Goal: Task Accomplishment & Management: Manage account settings

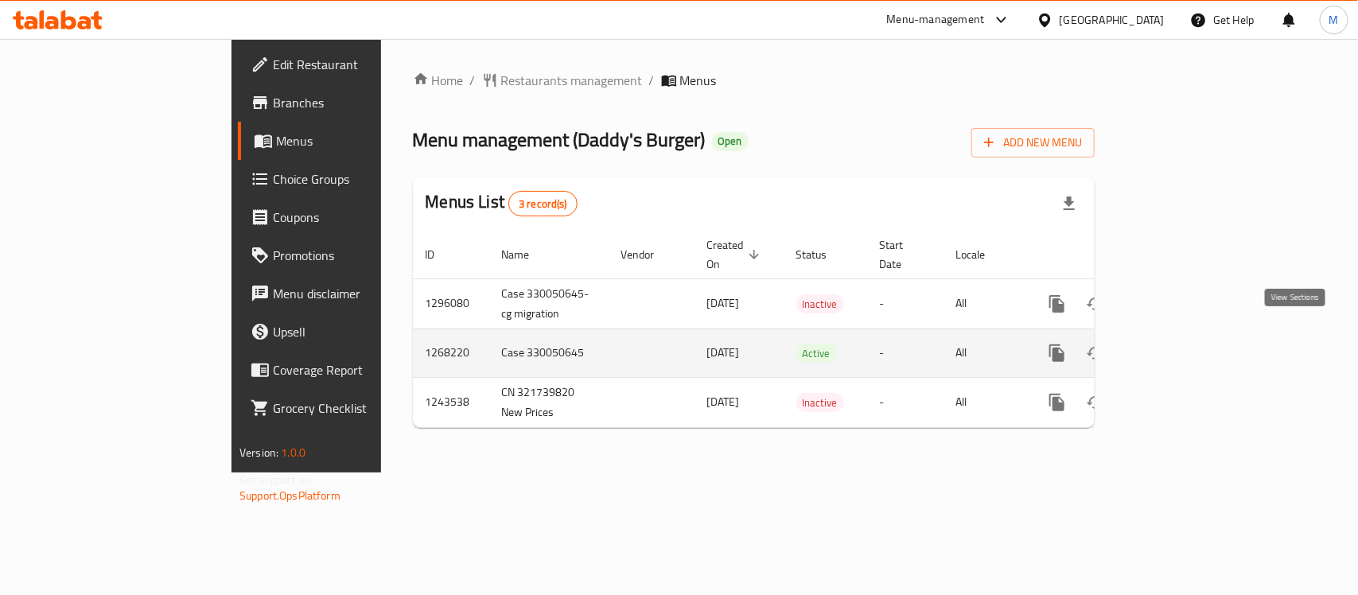
click at [1182, 344] on icon "enhanced table" at bounding box center [1171, 353] width 19 height 19
click at [1182, 345] on icon "enhanced table" at bounding box center [1171, 354] width 19 height 19
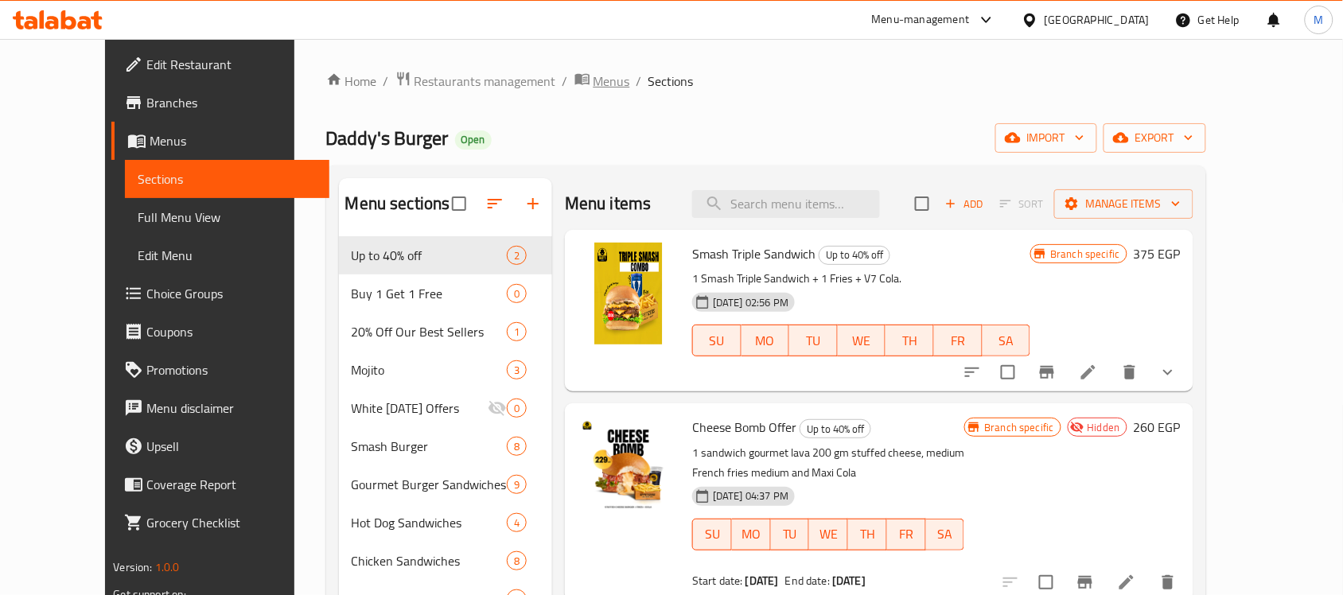
click at [574, 80] on span "breadcrumb" at bounding box center [583, 81] width 19 height 21
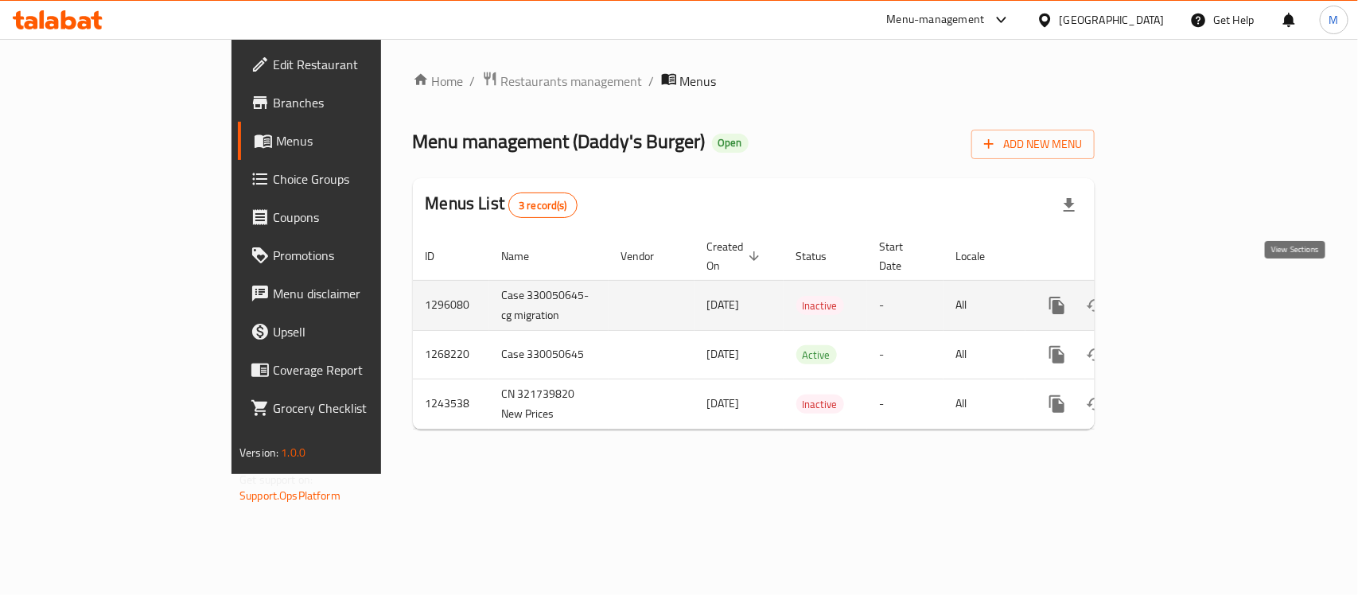
click at [1191, 286] on link "enhanced table" at bounding box center [1172, 305] width 38 height 38
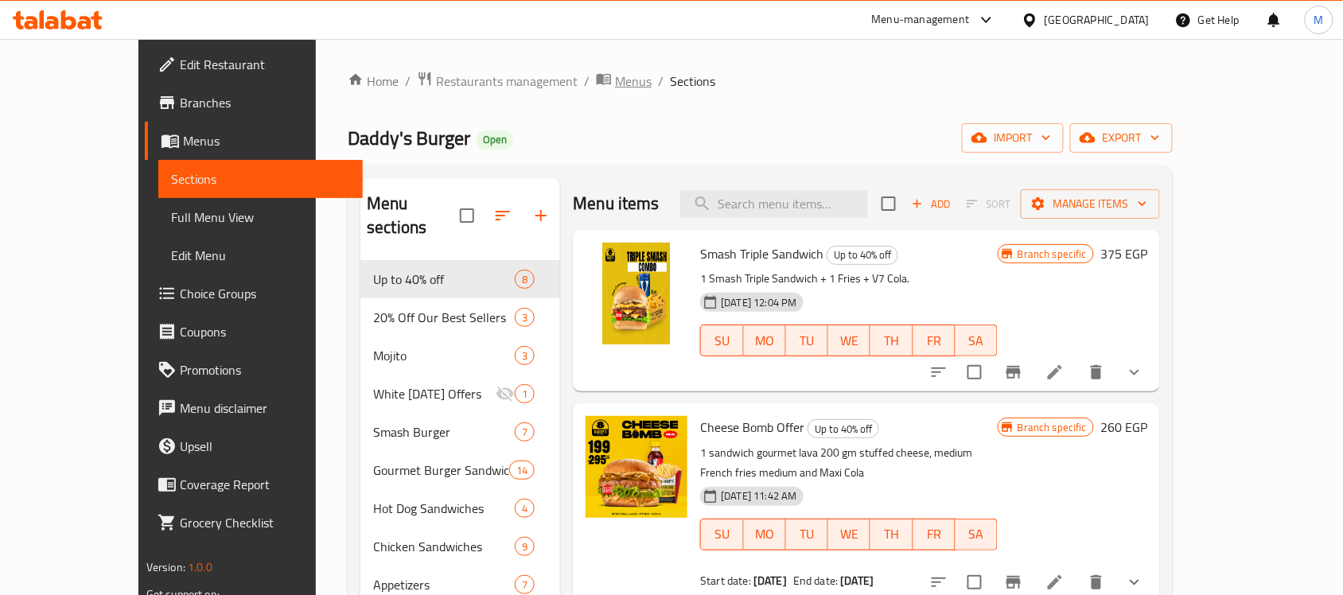
click at [615, 73] on span "Menus" at bounding box center [633, 81] width 37 height 19
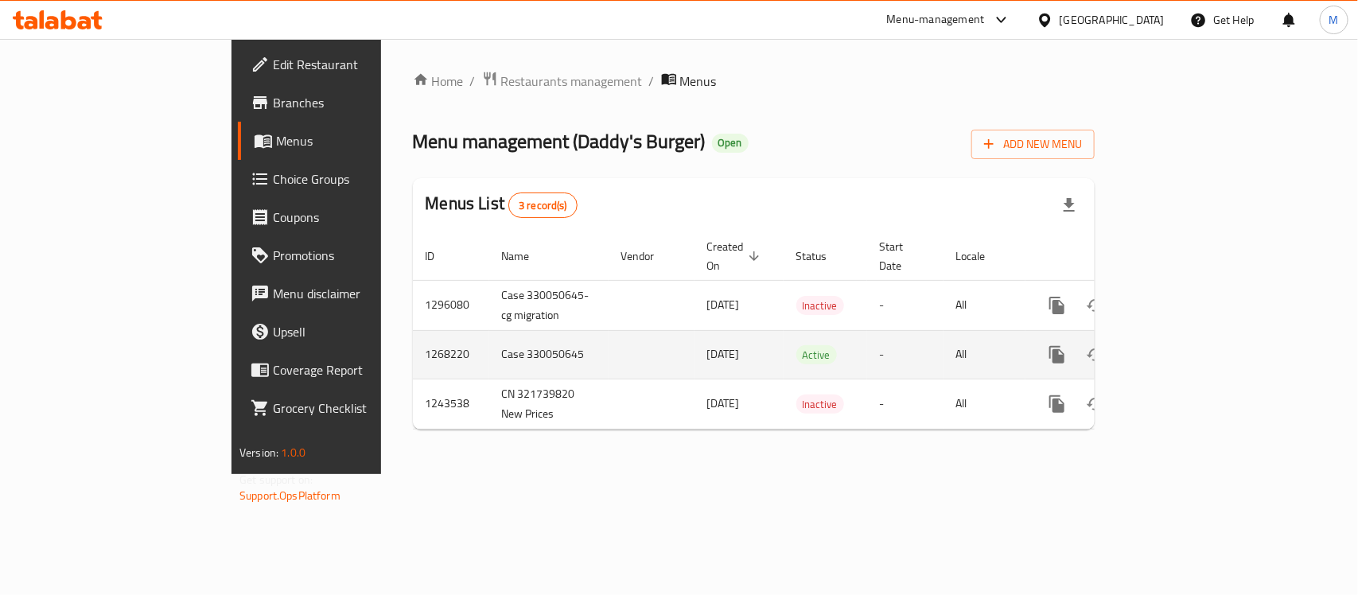
click at [413, 336] on td "1268220" at bounding box center [451, 354] width 76 height 49
copy td "1268220"
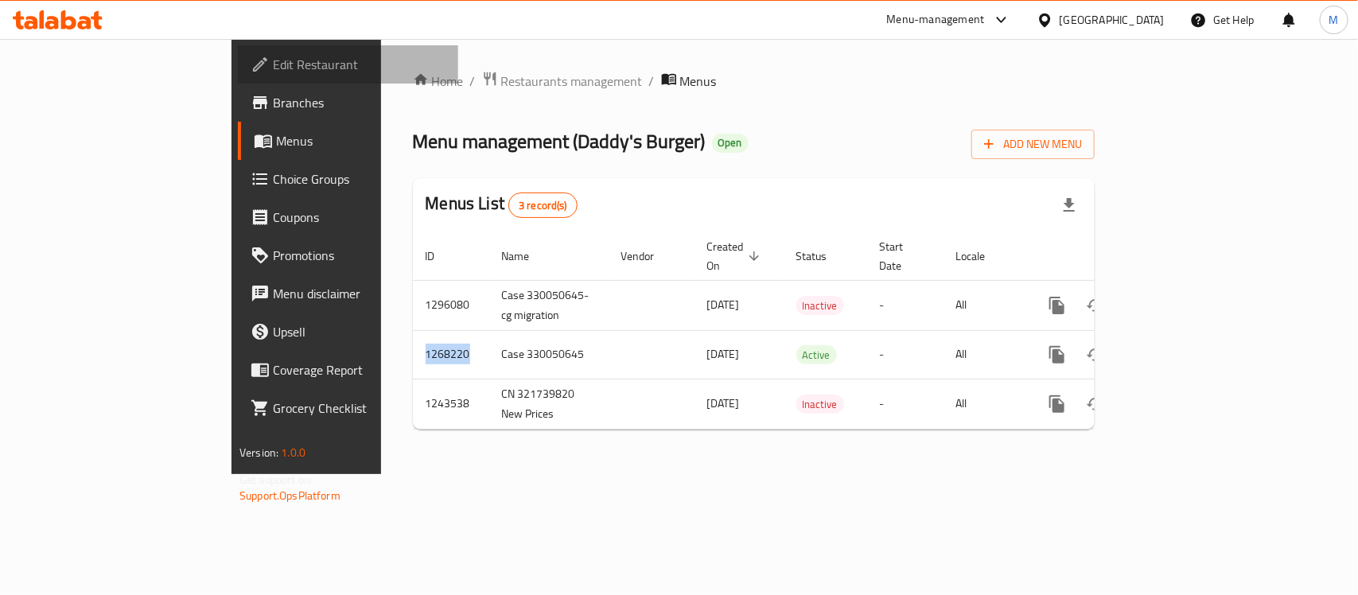
click at [273, 70] on span "Edit Restaurant" at bounding box center [359, 64] width 173 height 19
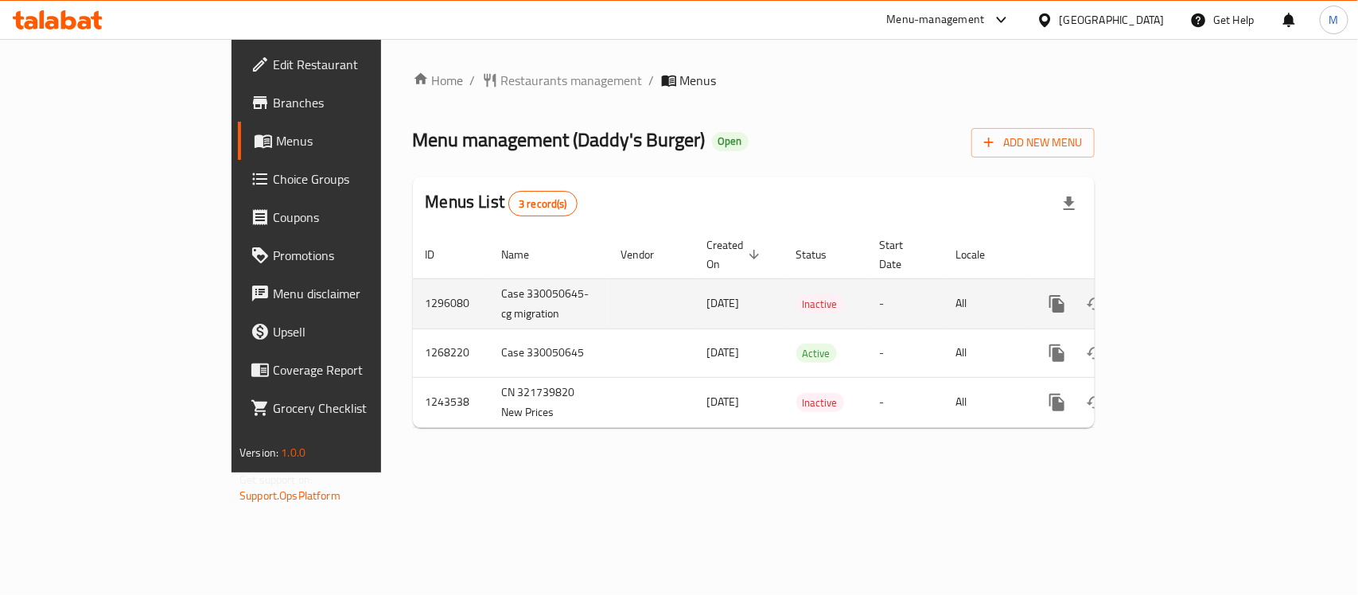
click at [1182, 294] on icon "enhanced table" at bounding box center [1171, 303] width 19 height 19
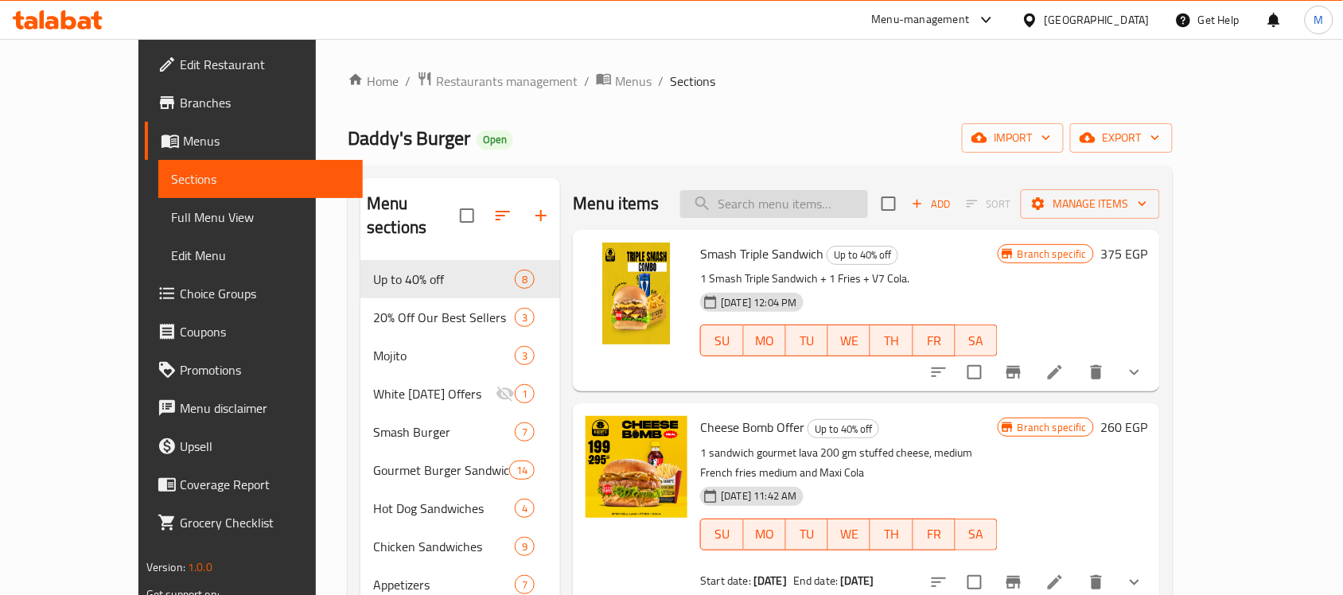
click at [852, 200] on input "search" at bounding box center [774, 204] width 188 height 28
paste input "Family Box Offer"
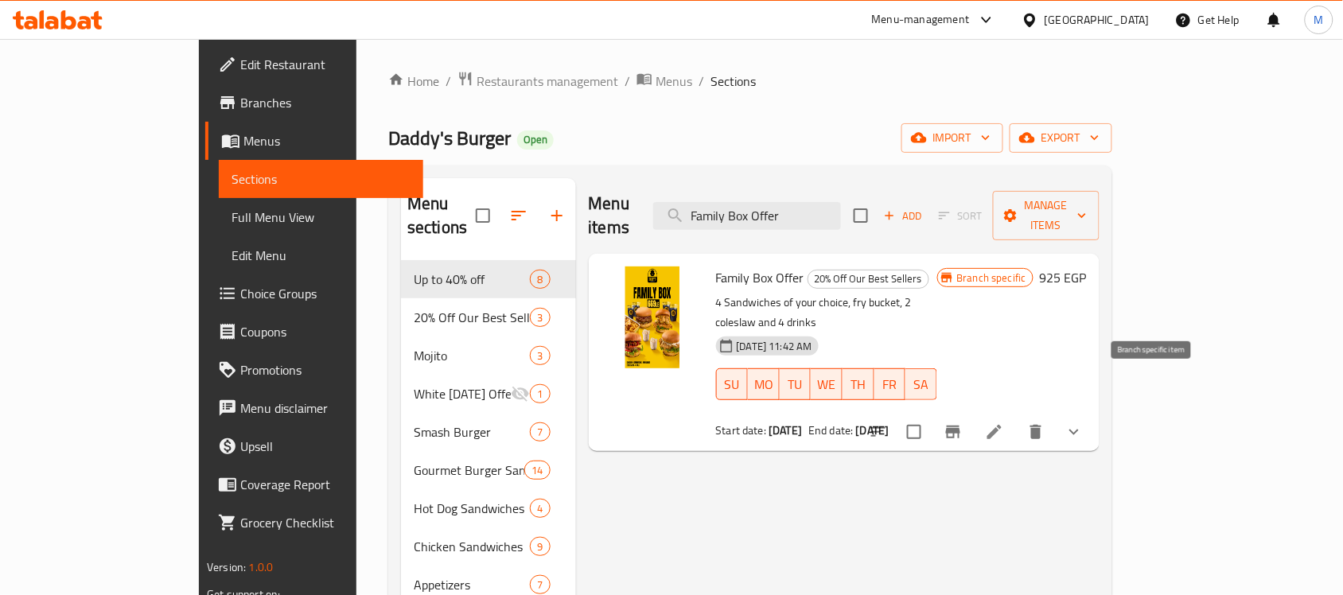
type input "Family Box Offer"
click at [960, 426] on icon "Branch-specific-item" at bounding box center [953, 432] width 14 height 13
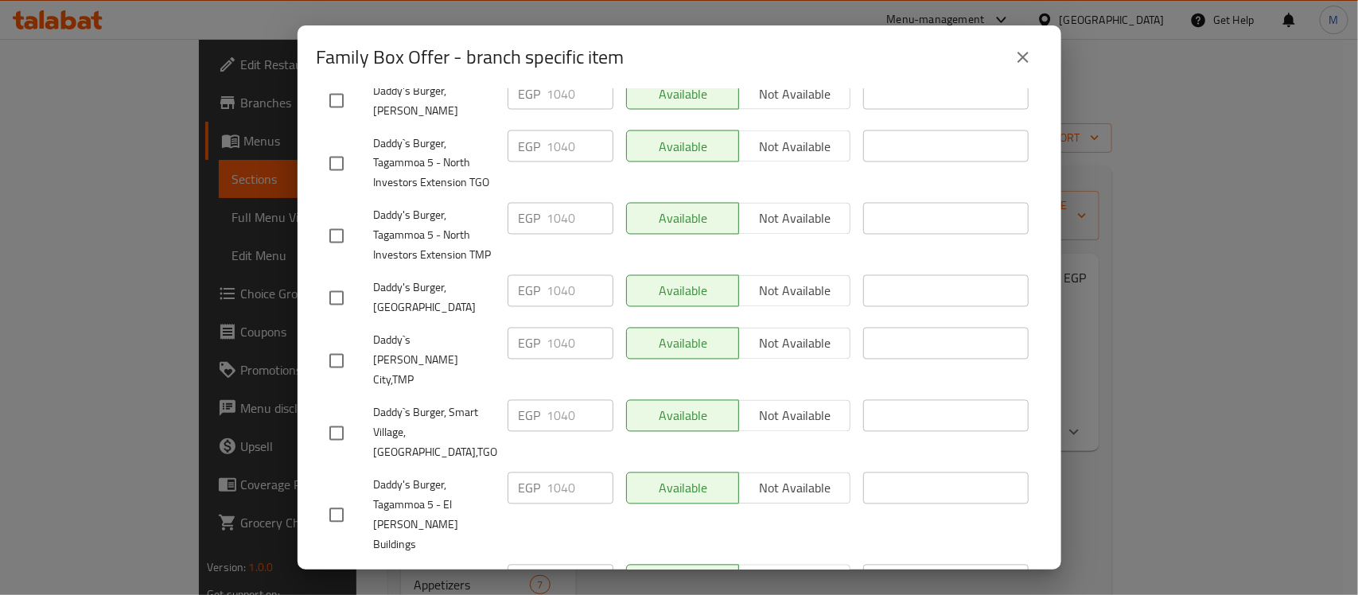
scroll to position [1521, 0]
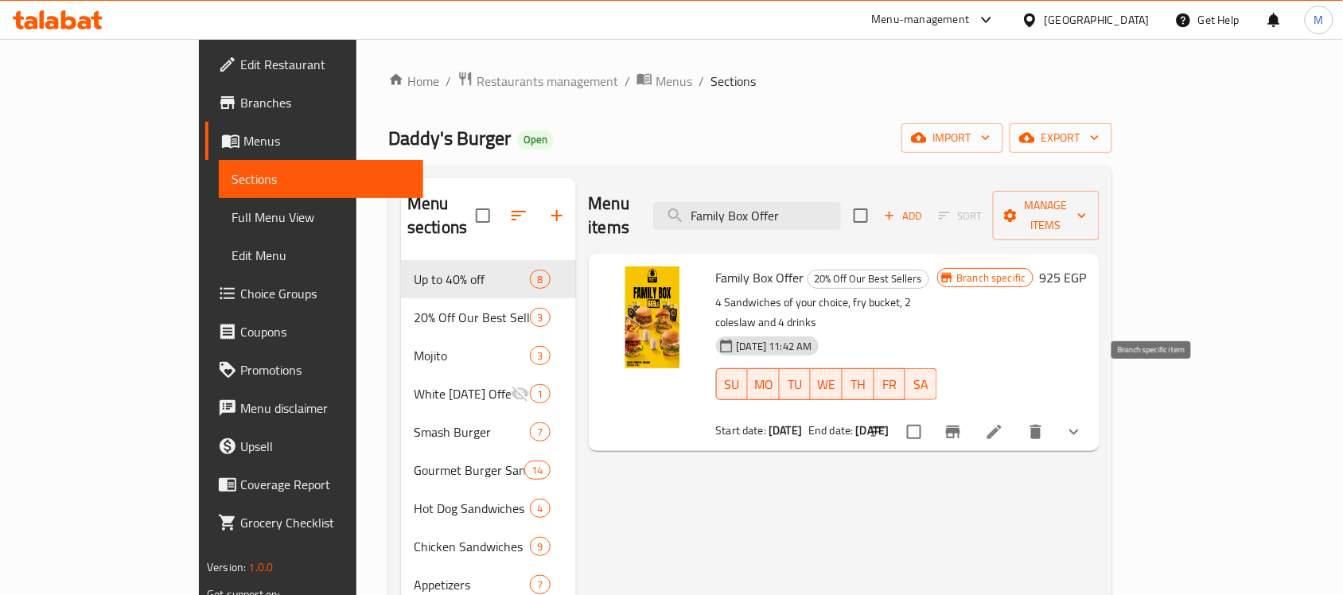
click at [960, 426] on icon "Branch-specific-item" at bounding box center [953, 432] width 14 height 13
click at [533, 93] on div "Home / Restaurants management / Menus / Sections Daddy's Burger Open import exp…" at bounding box center [750, 538] width 724 height 934
click at [656, 81] on span "Menus" at bounding box center [674, 81] width 37 height 19
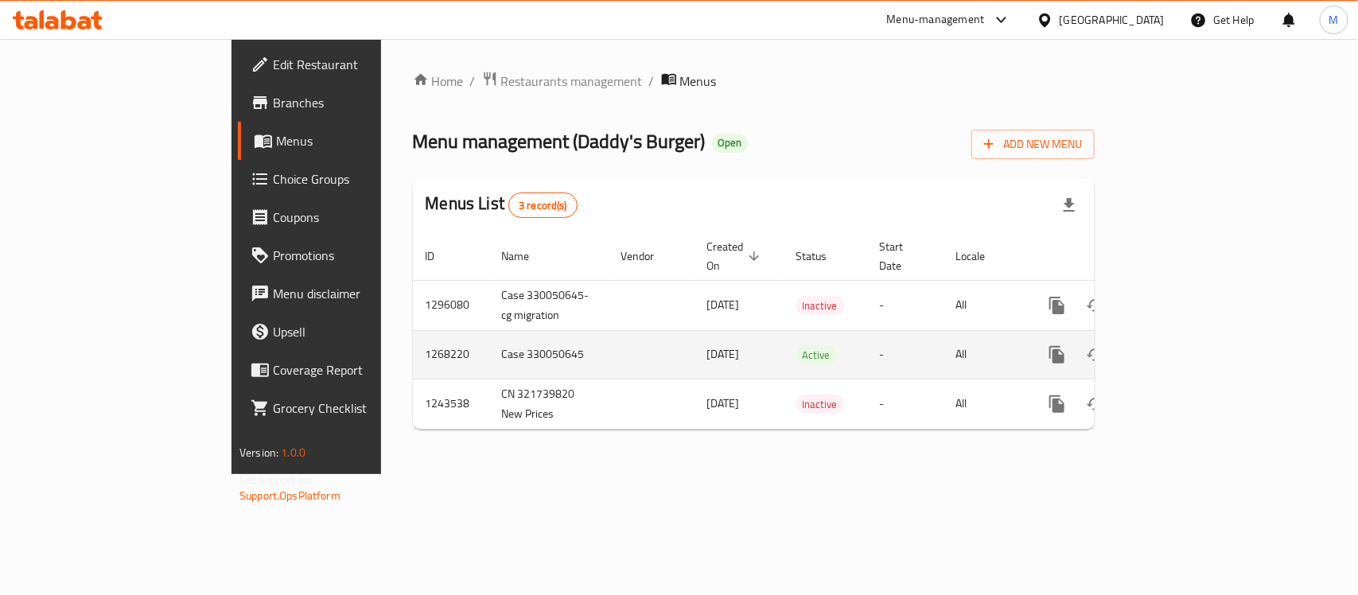
click at [1191, 356] on link "enhanced table" at bounding box center [1172, 355] width 38 height 38
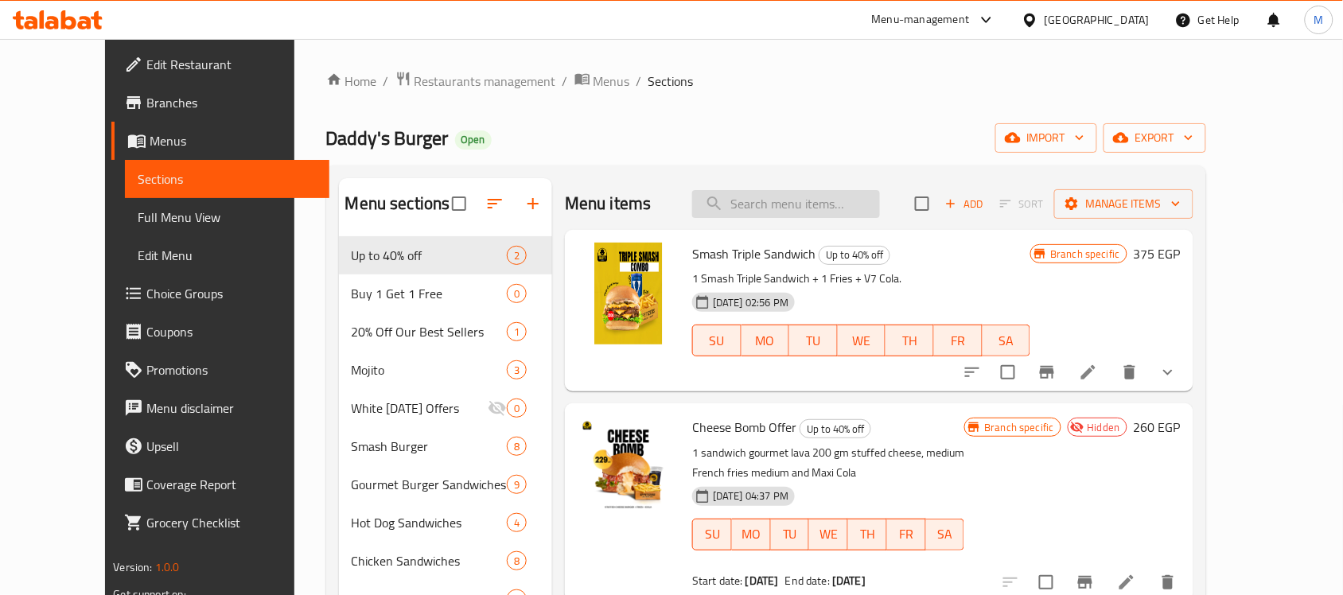
click at [858, 212] on input "search" at bounding box center [786, 204] width 188 height 28
paste input "Family Box Offer"
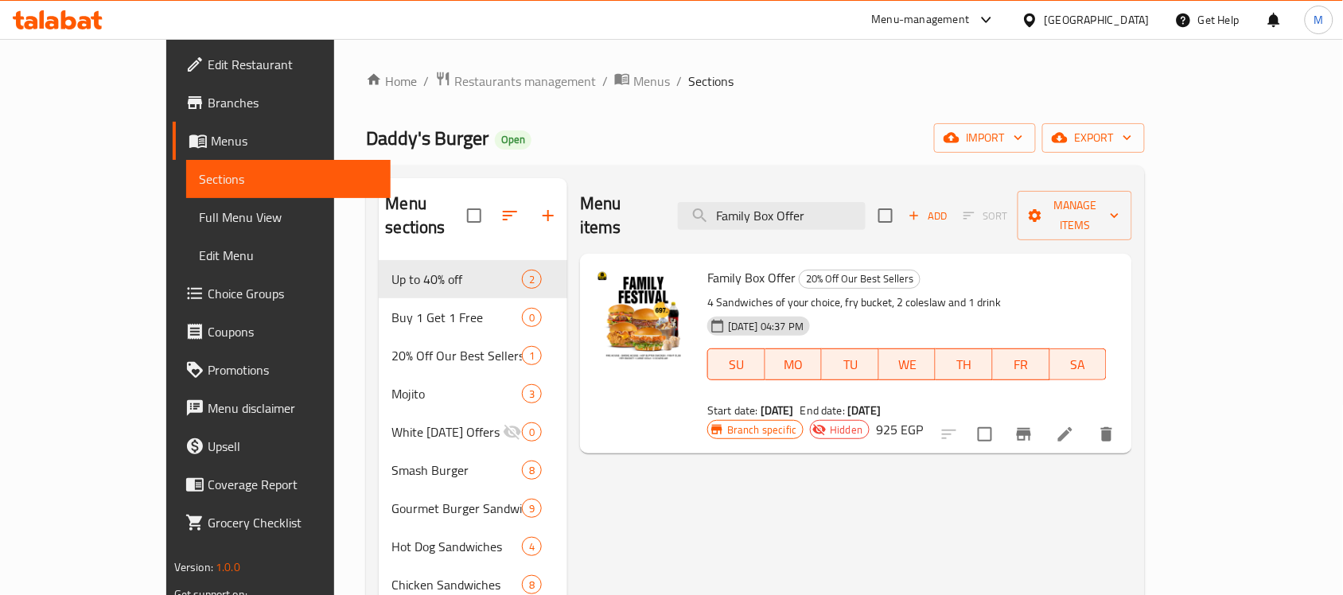
type input "Family Box Offer"
drag, startPoint x: 686, startPoint y: 304, endPoint x: 748, endPoint y: 302, distance: 62.1
click at [748, 319] on span "10-12-2024 04:37 PM" at bounding box center [766, 326] width 88 height 15
click at [1034, 425] on icon "Branch-specific-item" at bounding box center [1023, 434] width 19 height 19
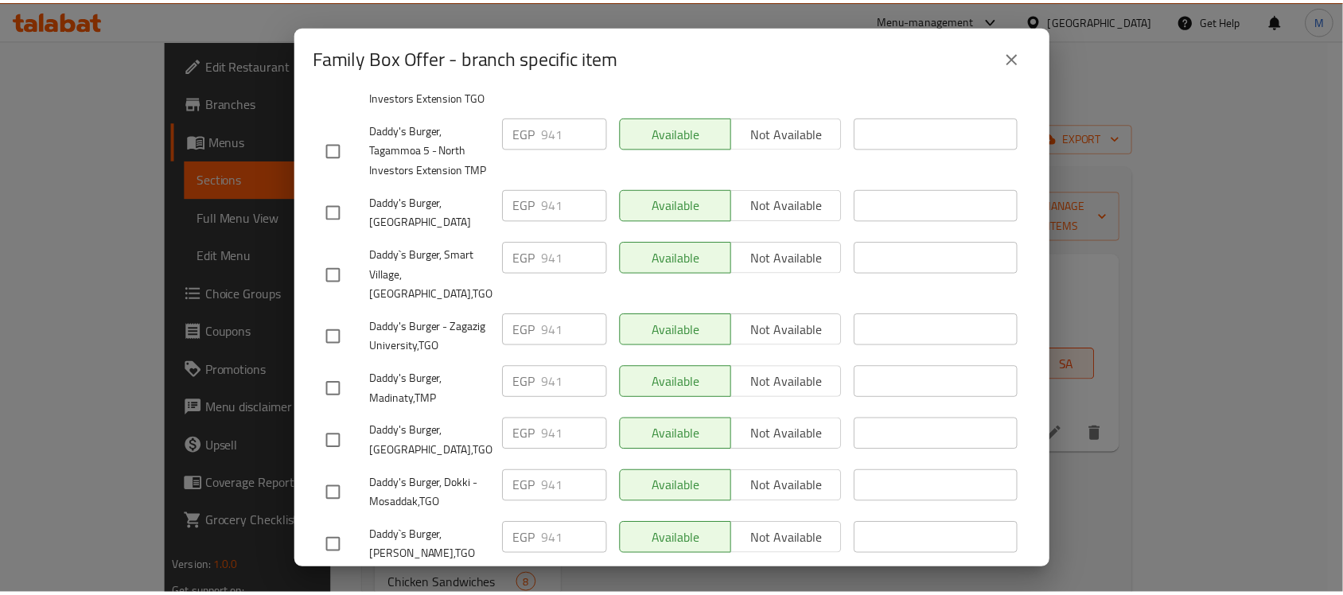
scroll to position [1521, 0]
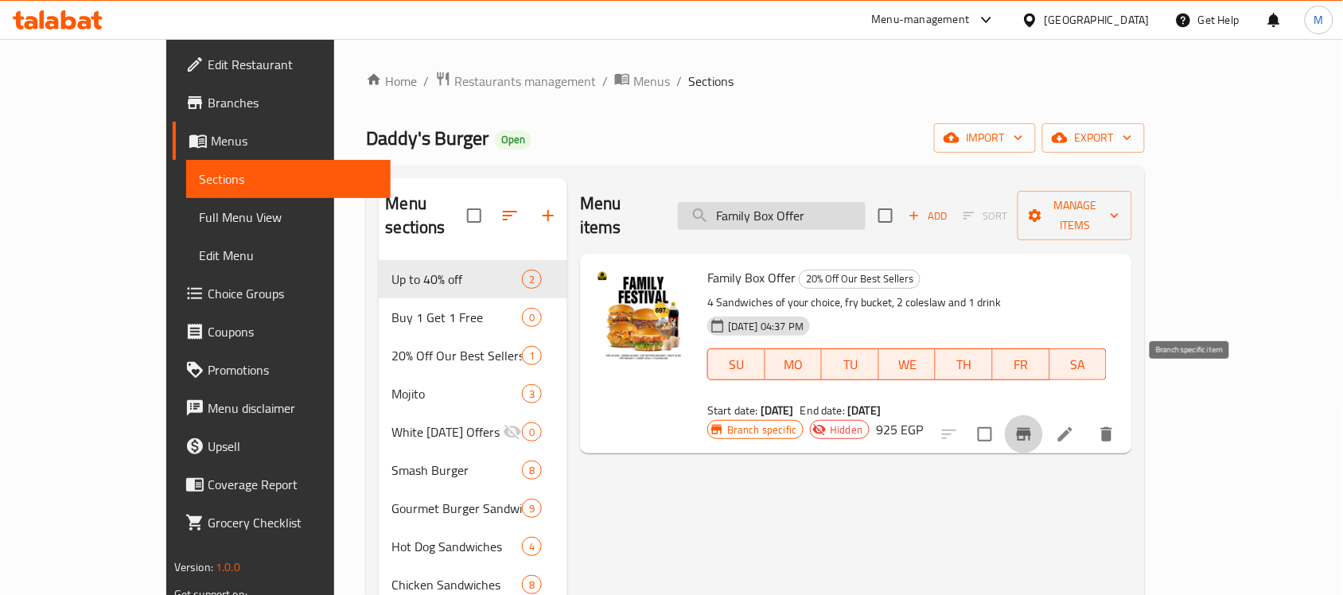
click at [866, 202] on input "Family Box Offer" at bounding box center [772, 216] width 188 height 28
click at [836, 202] on input "Family Box Offer" at bounding box center [772, 216] width 188 height 28
click at [778, 204] on input "Family Box" at bounding box center [772, 216] width 188 height 28
click at [768, 203] on input "Family Box" at bounding box center [772, 216] width 188 height 28
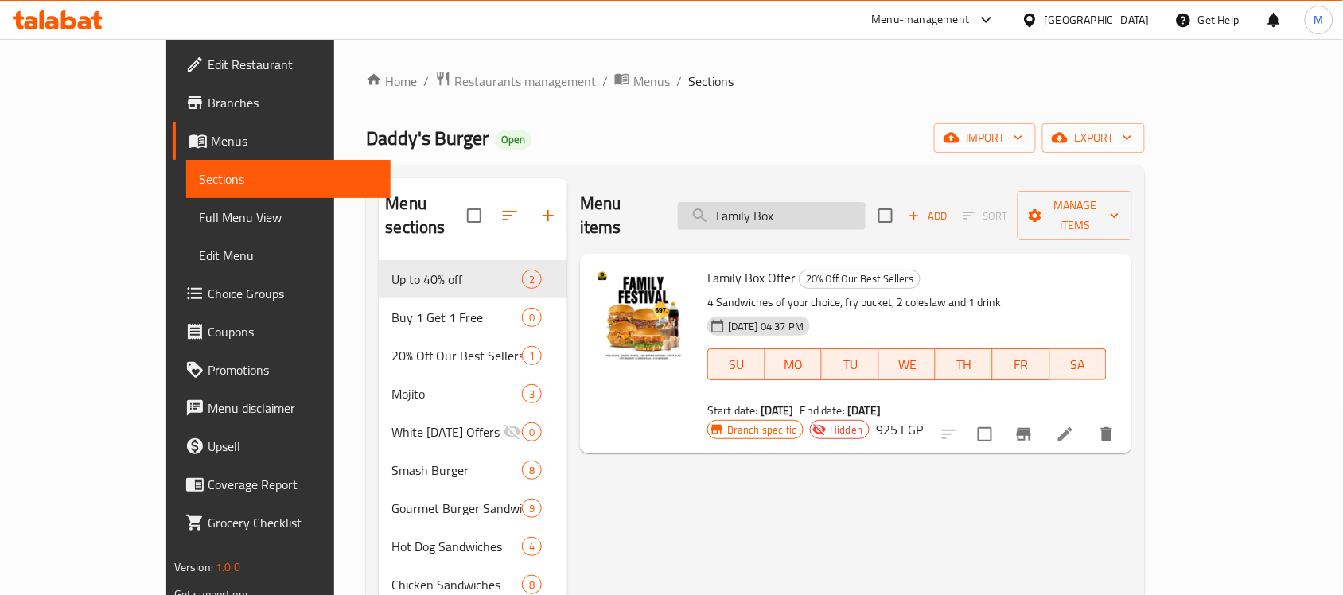
click at [850, 202] on input "Family Box" at bounding box center [772, 216] width 188 height 28
type input "Family Box"
click at [633, 74] on span "Menus" at bounding box center [651, 81] width 37 height 19
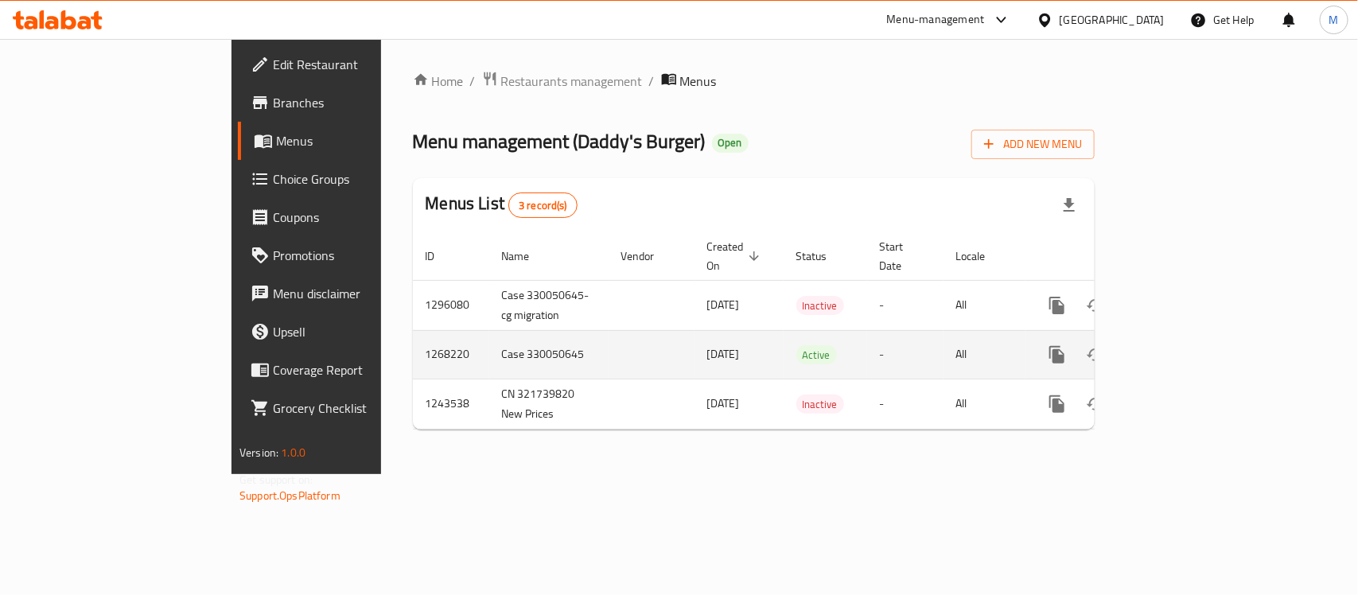
click at [1182, 345] on icon "enhanced table" at bounding box center [1171, 354] width 19 height 19
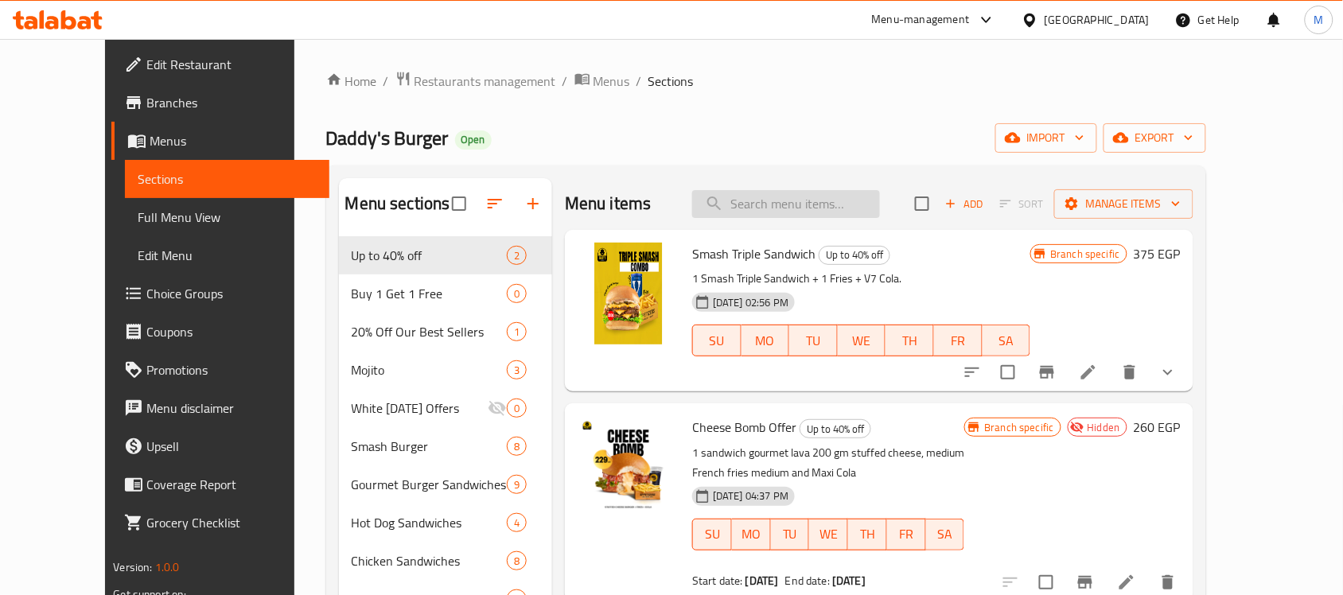
click at [855, 204] on input "search" at bounding box center [786, 204] width 188 height 28
click at [867, 208] on input "search" at bounding box center [786, 204] width 188 height 28
paste input "503536"
type input "503536"
paste input "Cheese Bomb Offer"
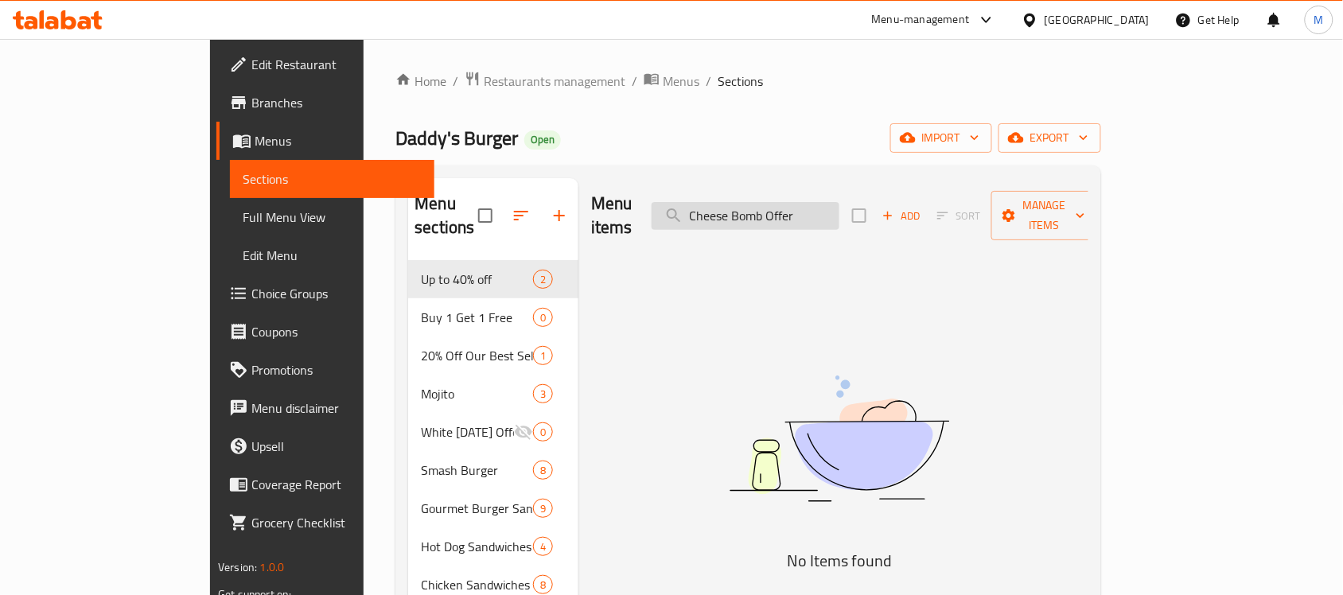
click at [839, 202] on input "Cheese Bomb Offer" at bounding box center [746, 216] width 188 height 28
click at [769, 204] on input "Cheese Bomb" at bounding box center [746, 216] width 188 height 28
click at [839, 202] on input "Cheese Bomb" at bounding box center [746, 216] width 188 height 28
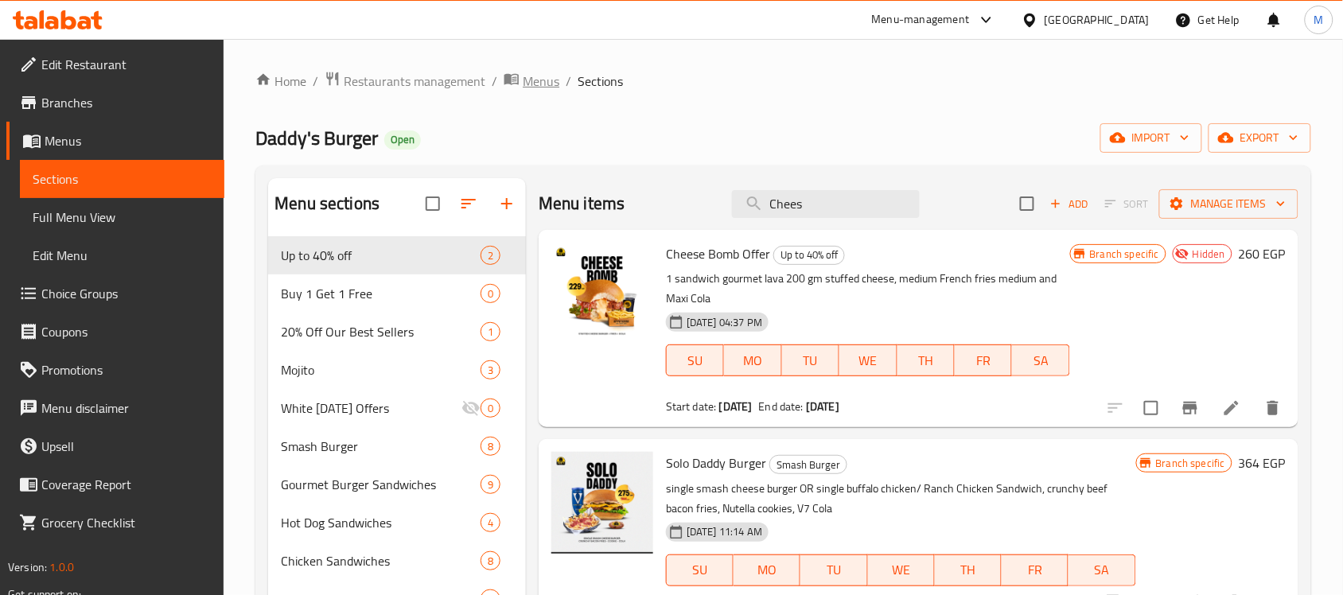
type input "Chees"
click at [533, 86] on span "Menus" at bounding box center [541, 81] width 37 height 19
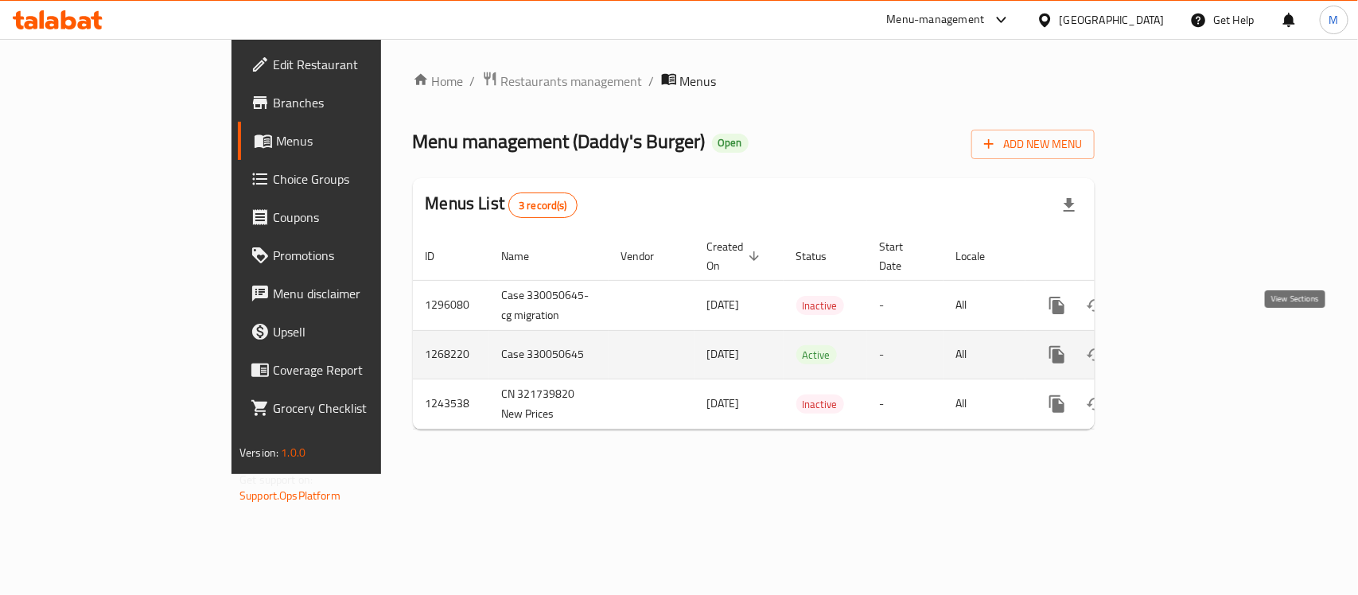
click at [1191, 336] on link "enhanced table" at bounding box center [1172, 355] width 38 height 38
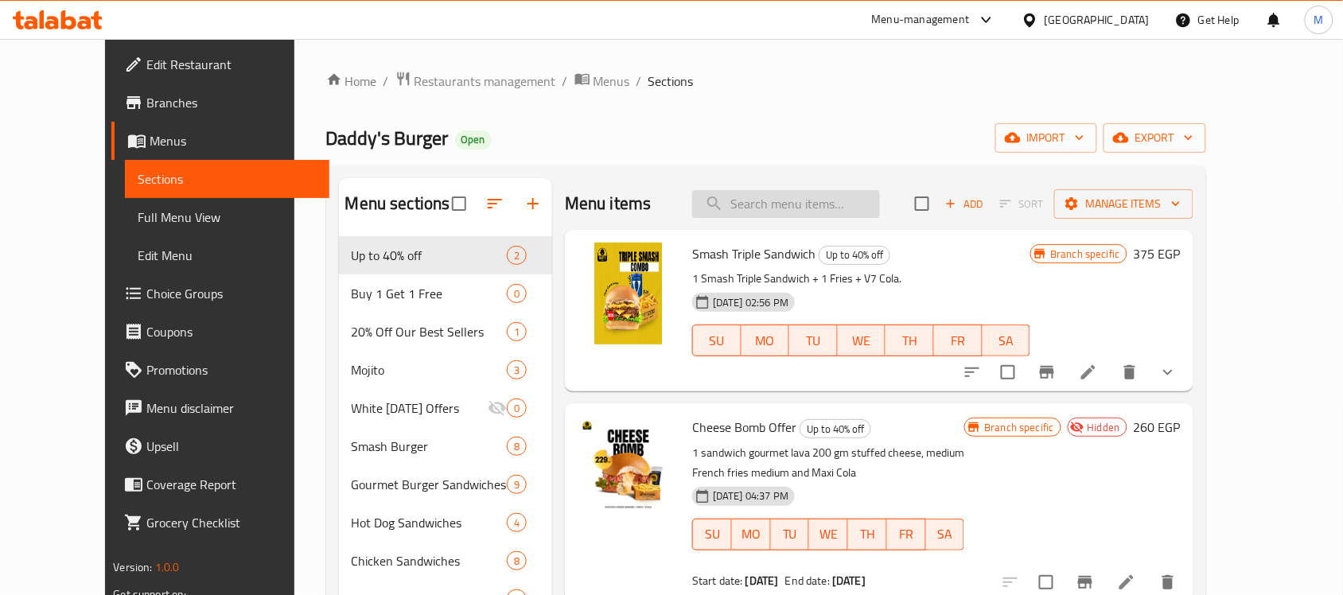
click at [844, 203] on input "search" at bounding box center [786, 204] width 188 height 28
paste input "Cheese Bomb Offer"
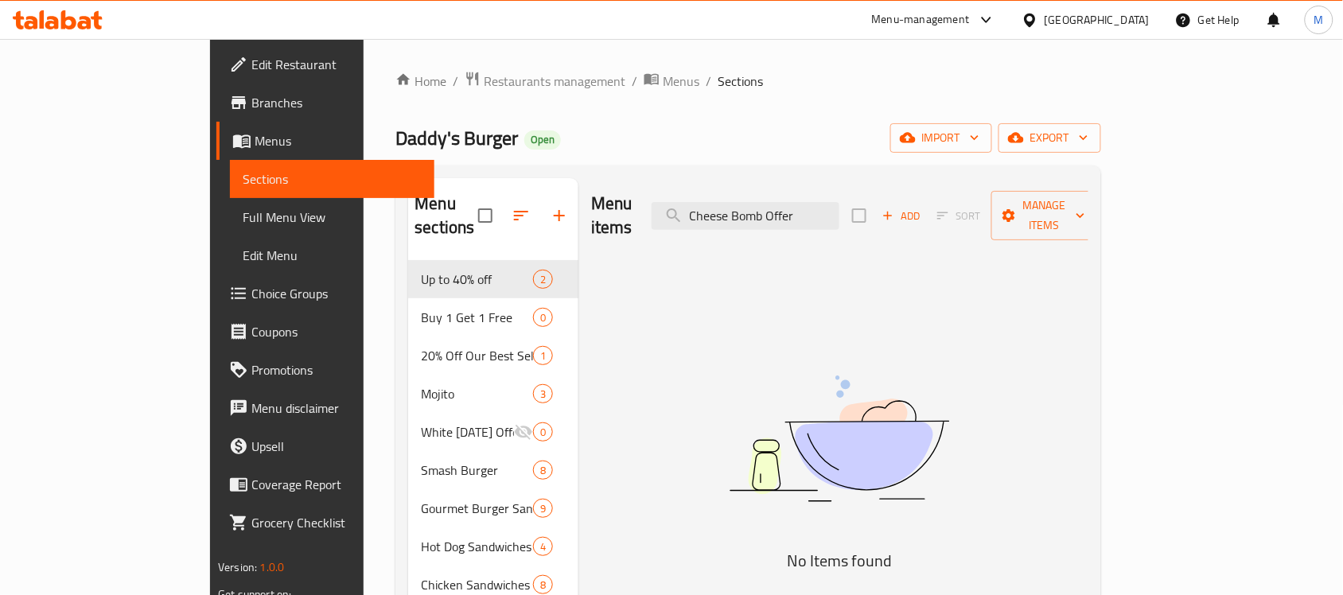
type input "Cheese Bomb Offer"
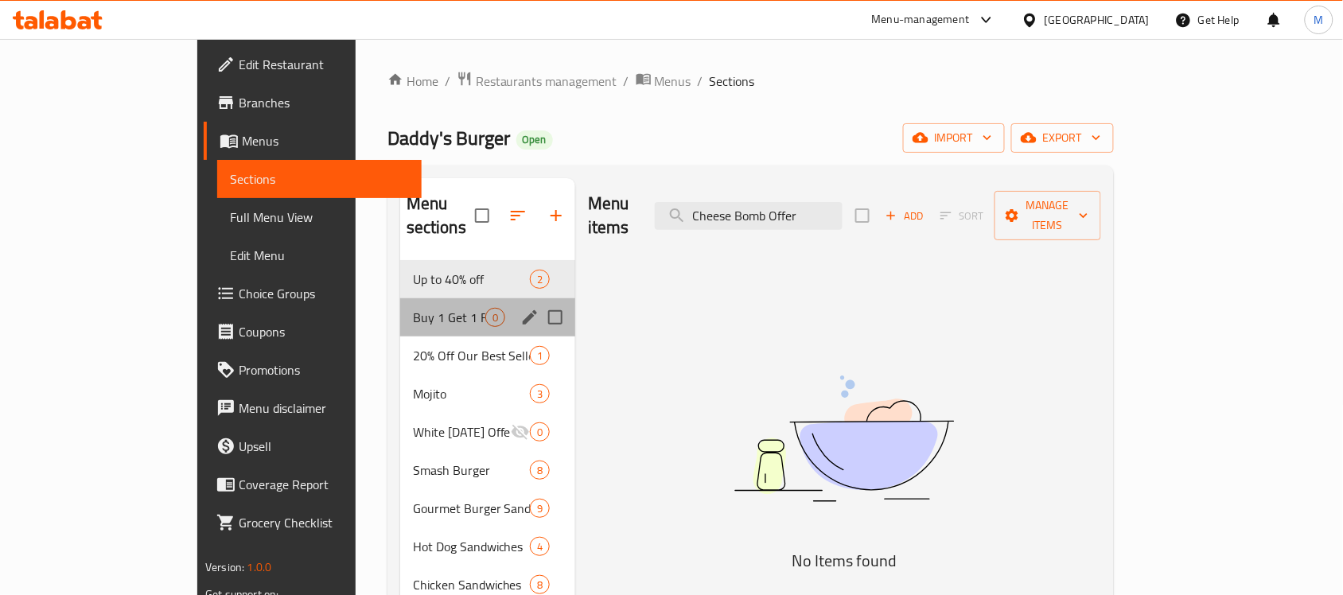
click at [400, 304] on div "Buy 1 Get 1 Free 0" at bounding box center [487, 317] width 175 height 38
click at [400, 298] on div "Buy 1 Get 1 Free 0" at bounding box center [487, 317] width 175 height 38
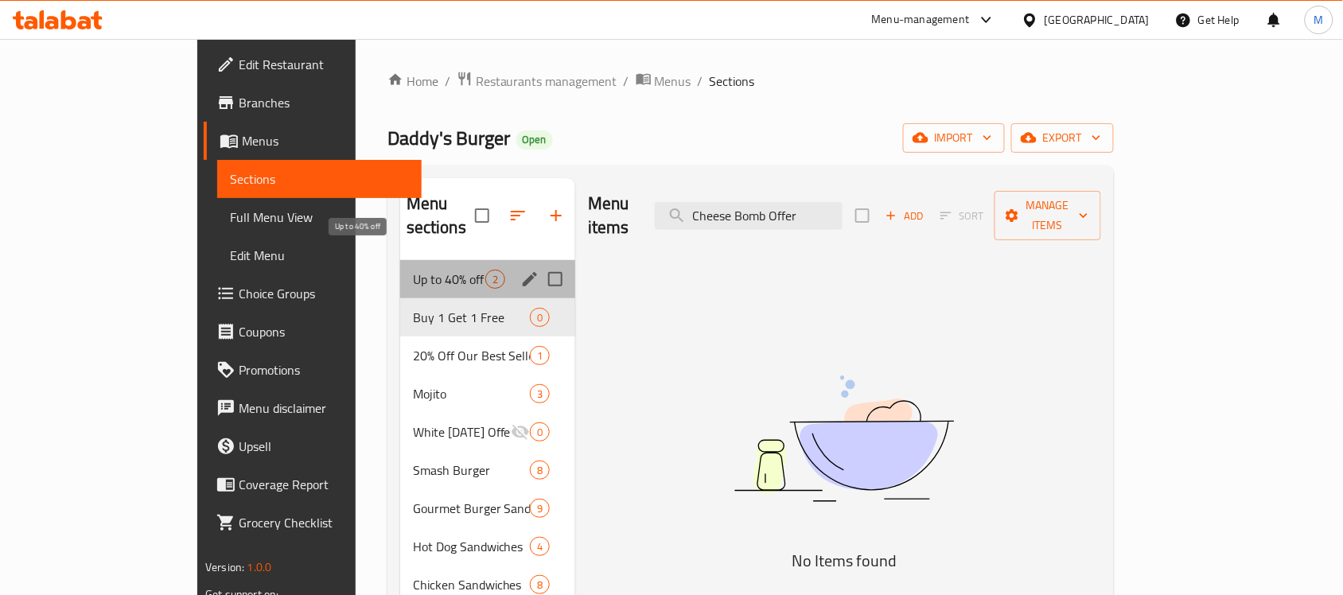
click at [413, 270] on span "Up to 40% off" at bounding box center [449, 279] width 72 height 19
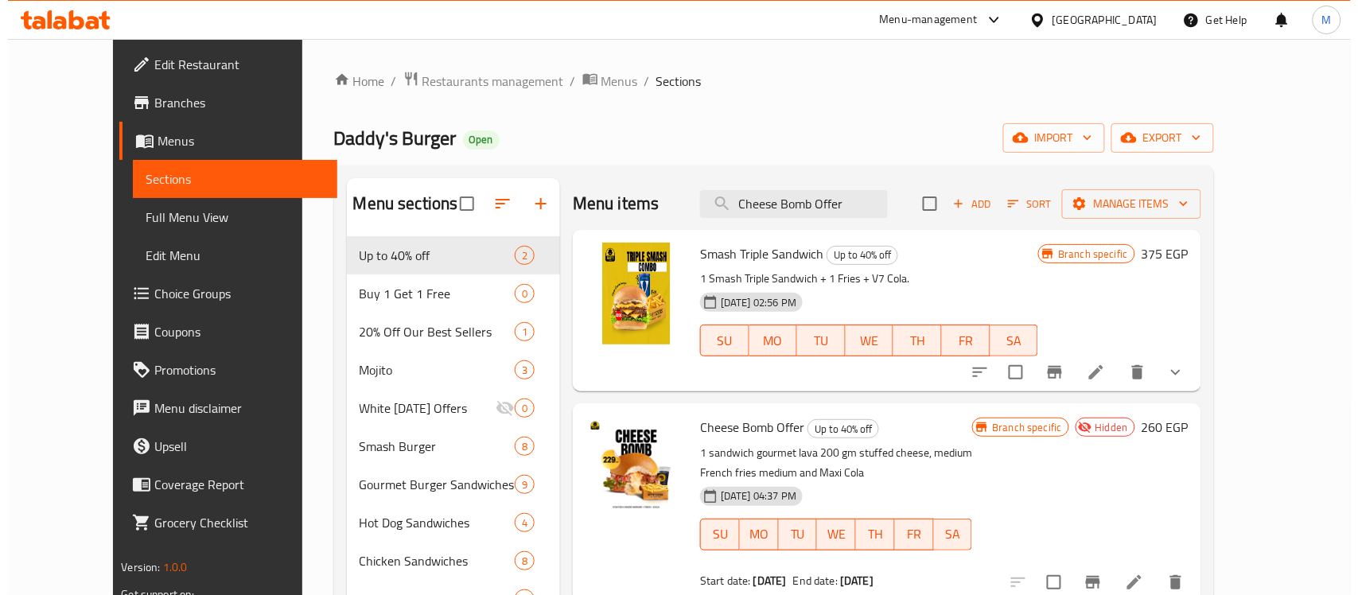
scroll to position [99, 0]
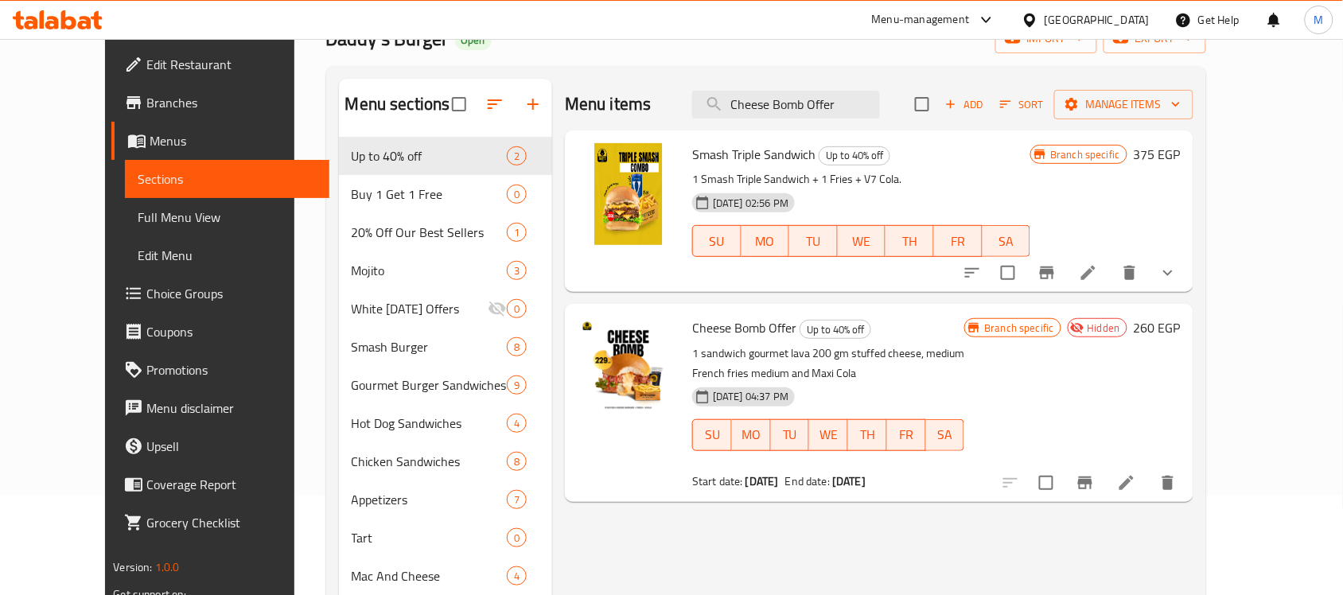
click at [1095, 482] on icon "Branch-specific-item" at bounding box center [1085, 482] width 19 height 19
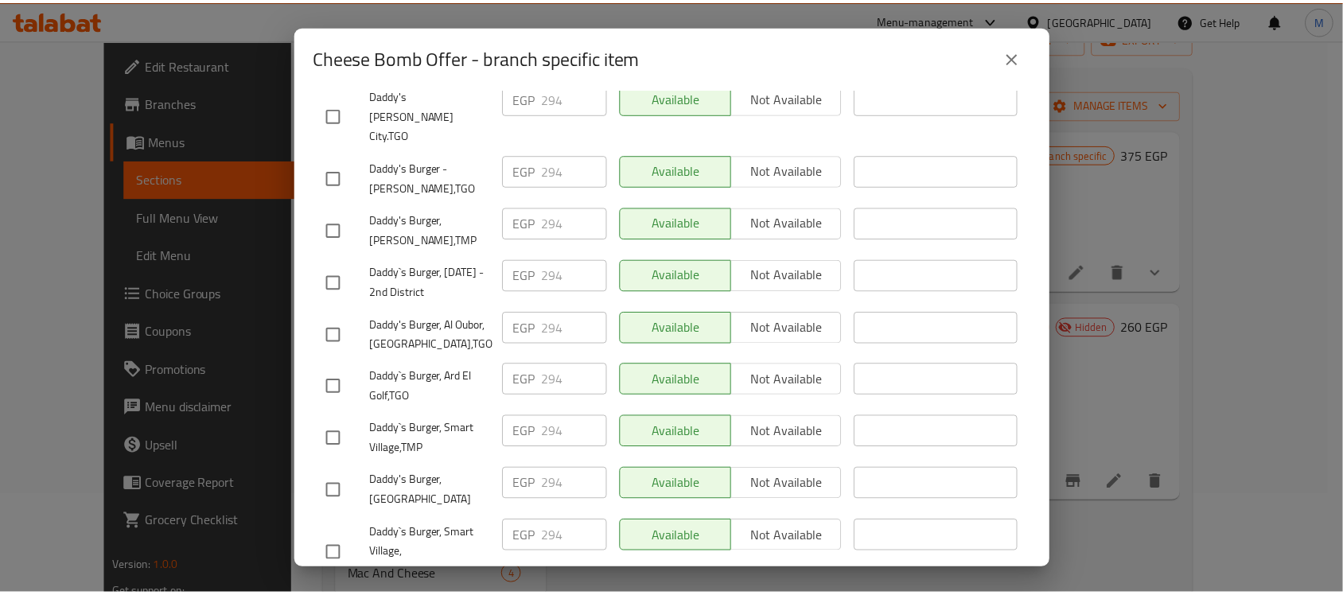
scroll to position [1521, 0]
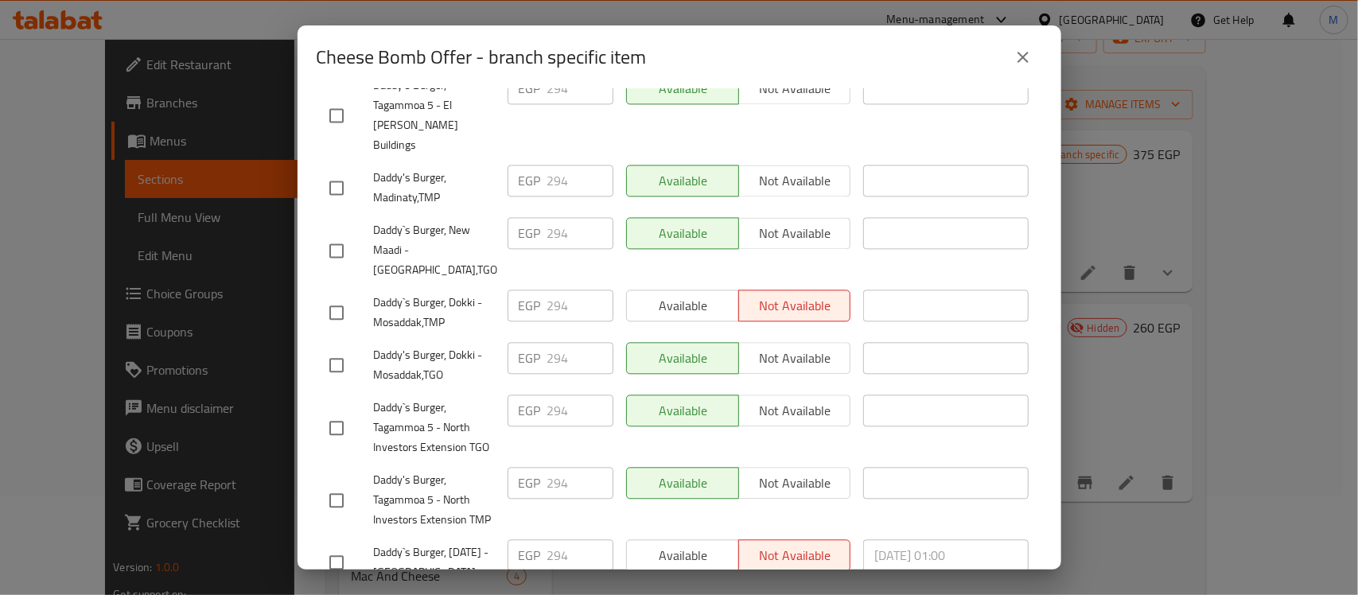
click at [1044, 46] on div "Cheese Bomb Offer - branch specific item" at bounding box center [680, 57] width 764 height 64
click at [1022, 58] on icon "close" at bounding box center [1023, 57] width 11 height 11
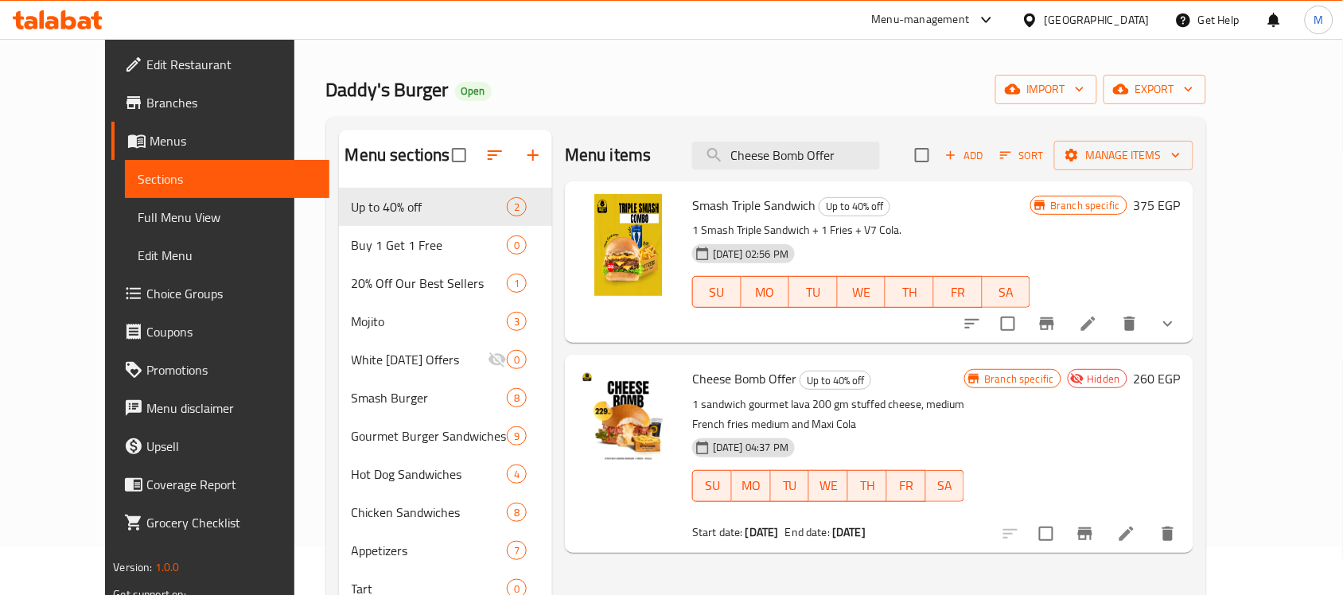
scroll to position [0, 0]
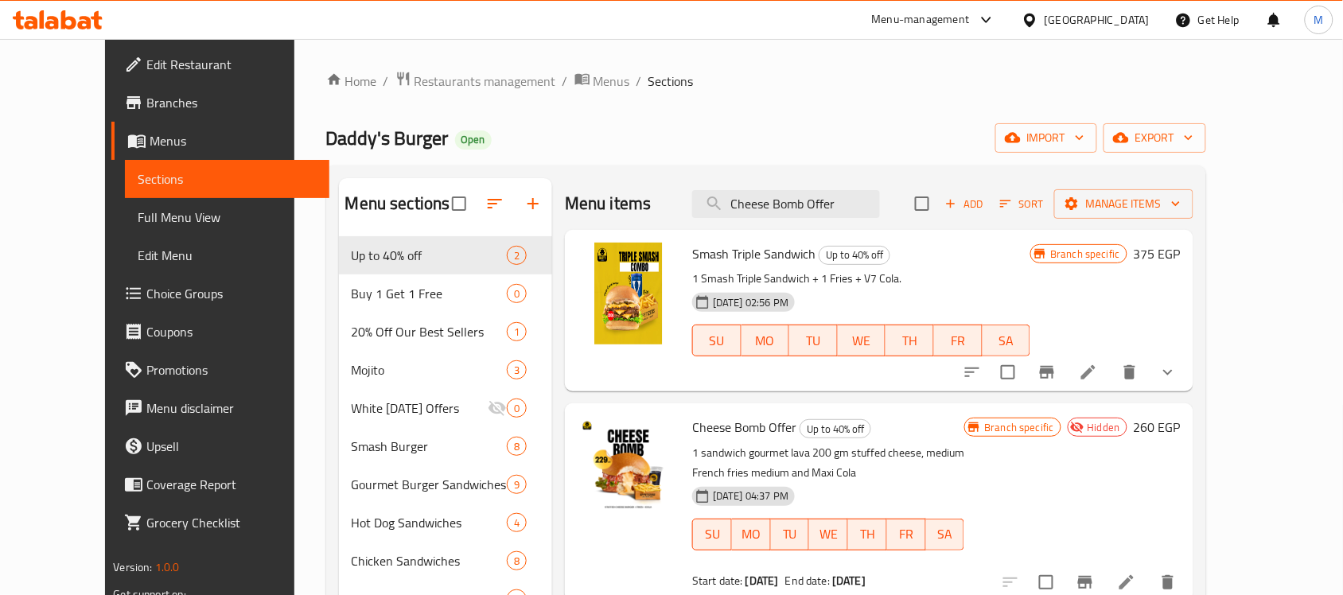
click at [681, 119] on div "Home / Restaurants management / Menus / Sections Daddy's Burger Open import exp…" at bounding box center [766, 564] width 880 height 987
click at [430, 89] on span "Restaurants management" at bounding box center [486, 81] width 142 height 19
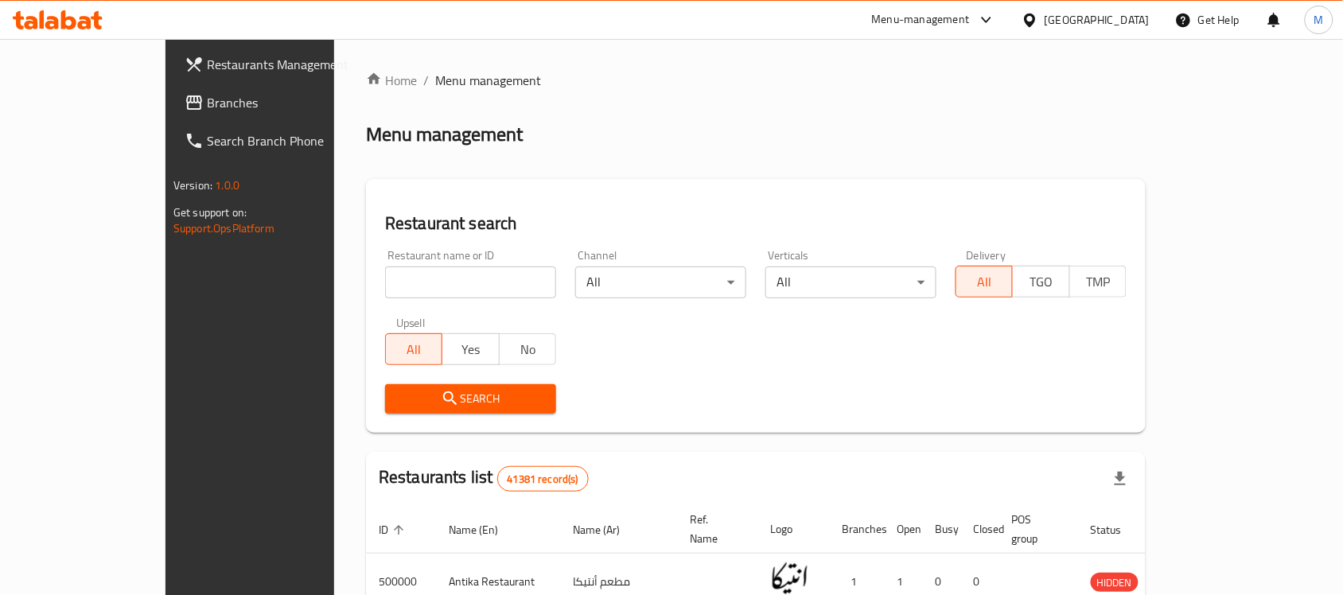
click at [1132, 16] on div "[GEOGRAPHIC_DATA]" at bounding box center [1097, 20] width 105 height 18
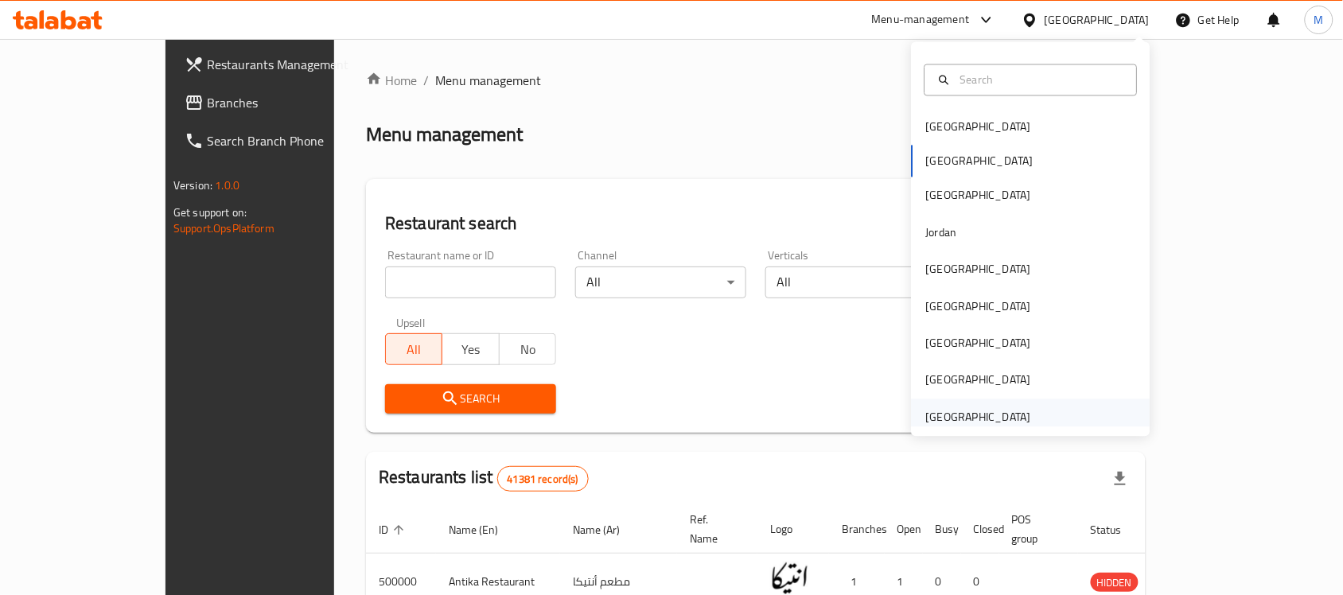
click at [987, 418] on div "United Arab Emirates" at bounding box center [978, 417] width 105 height 18
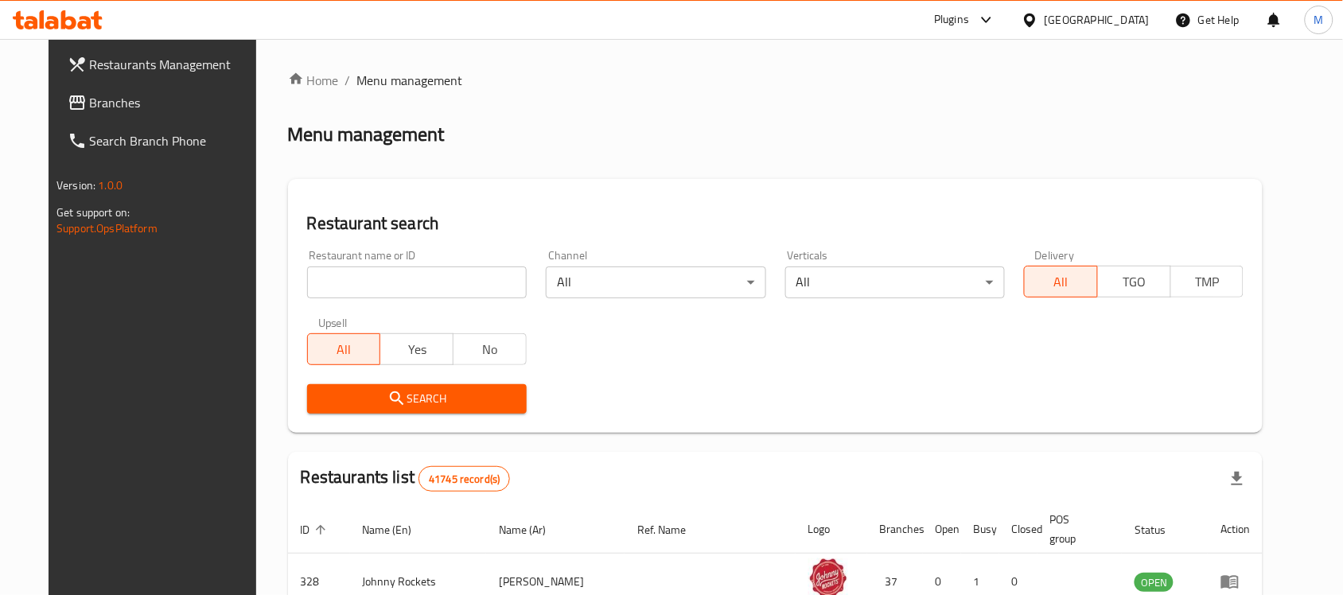
click at [390, 273] on div "Home / Menu management Menu management Restaurant search Restaurant name or ID …" at bounding box center [775, 561] width 975 height 980
click at [390, 273] on input "search" at bounding box center [417, 283] width 220 height 32
paste input "Mashawi Fresh"
type input "Mashawi Fresh"
click button "Search" at bounding box center [417, 398] width 220 height 29
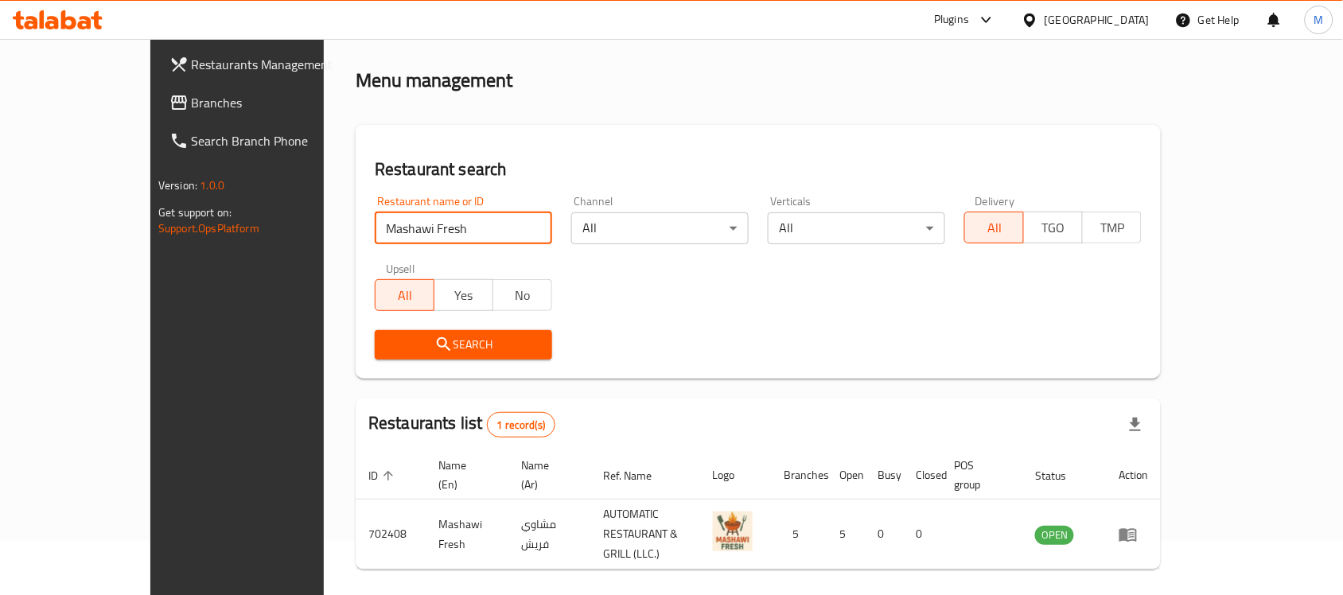
scroll to position [84, 0]
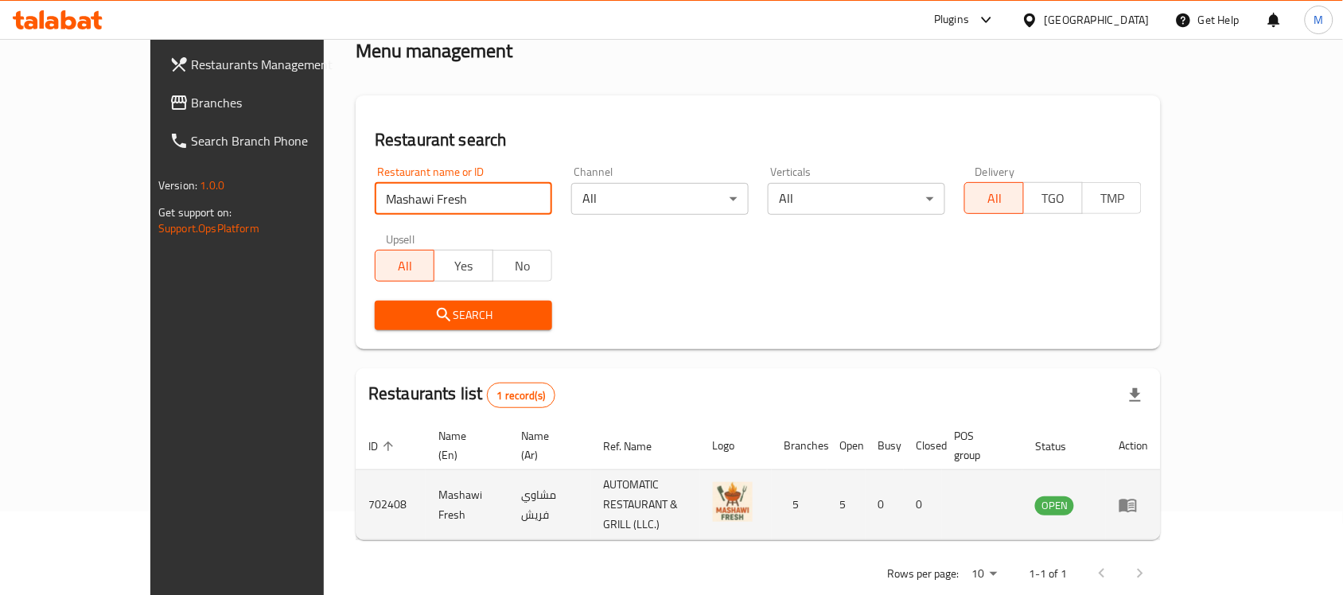
click at [1137, 499] on icon "enhanced table" at bounding box center [1128, 506] width 18 height 14
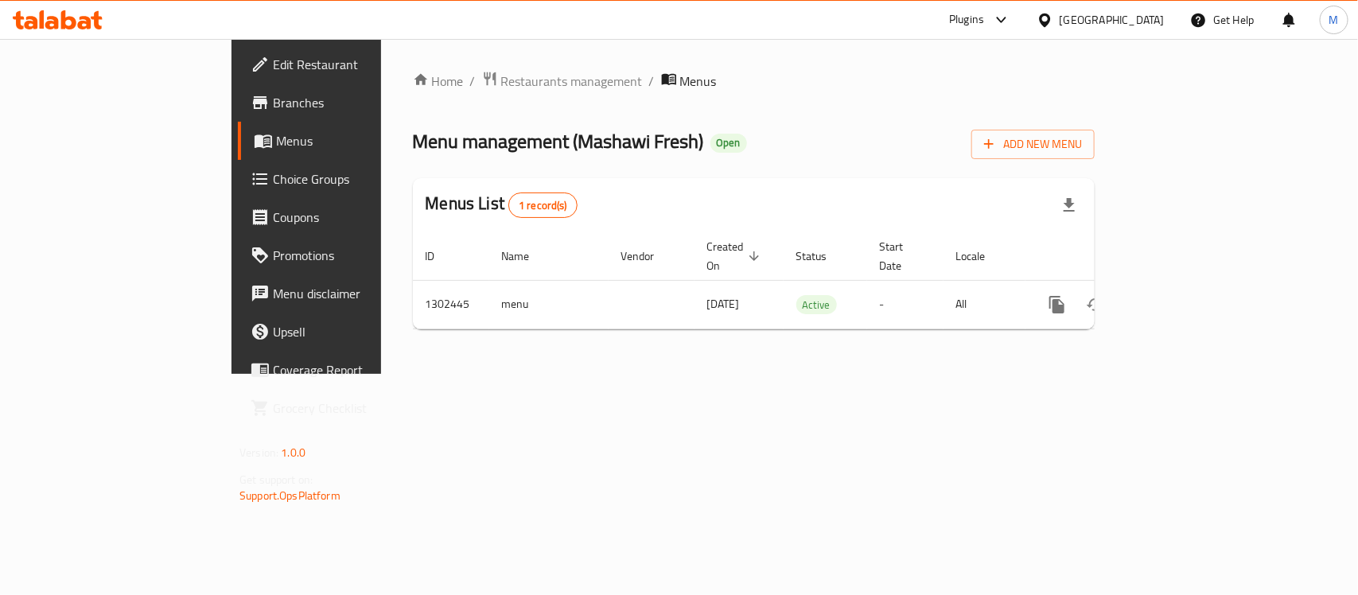
click at [273, 64] on span "Edit Restaurant" at bounding box center [359, 64] width 173 height 19
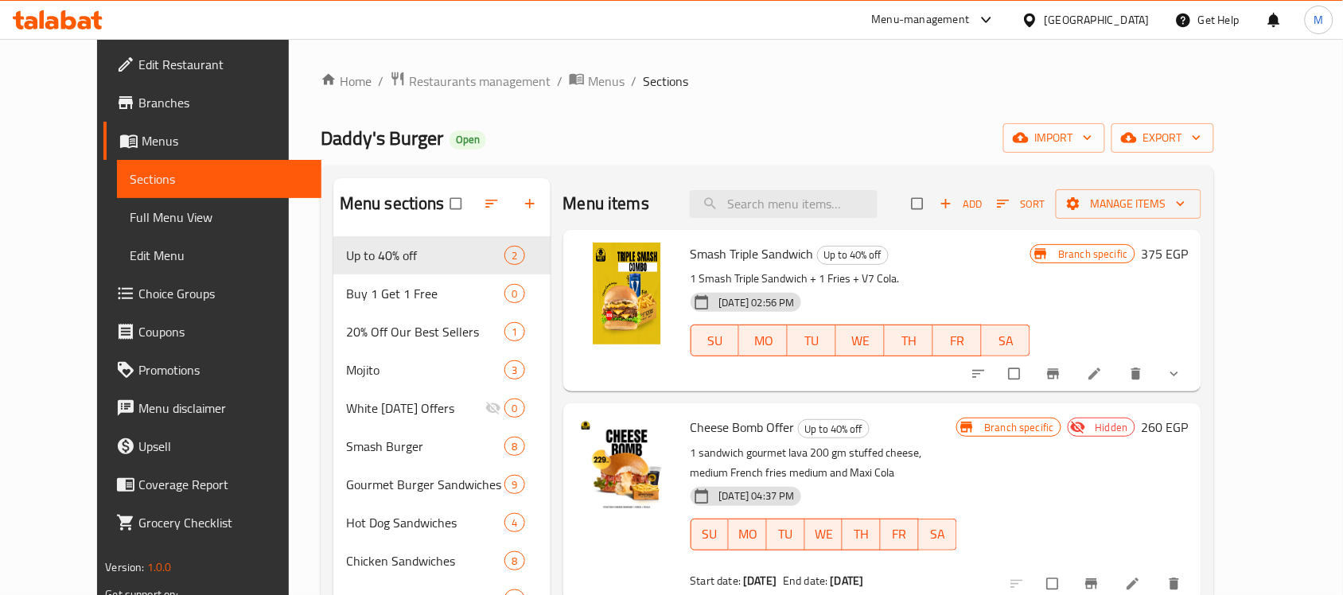
click at [1134, 16] on div "[GEOGRAPHIC_DATA]" at bounding box center [1097, 20] width 105 height 18
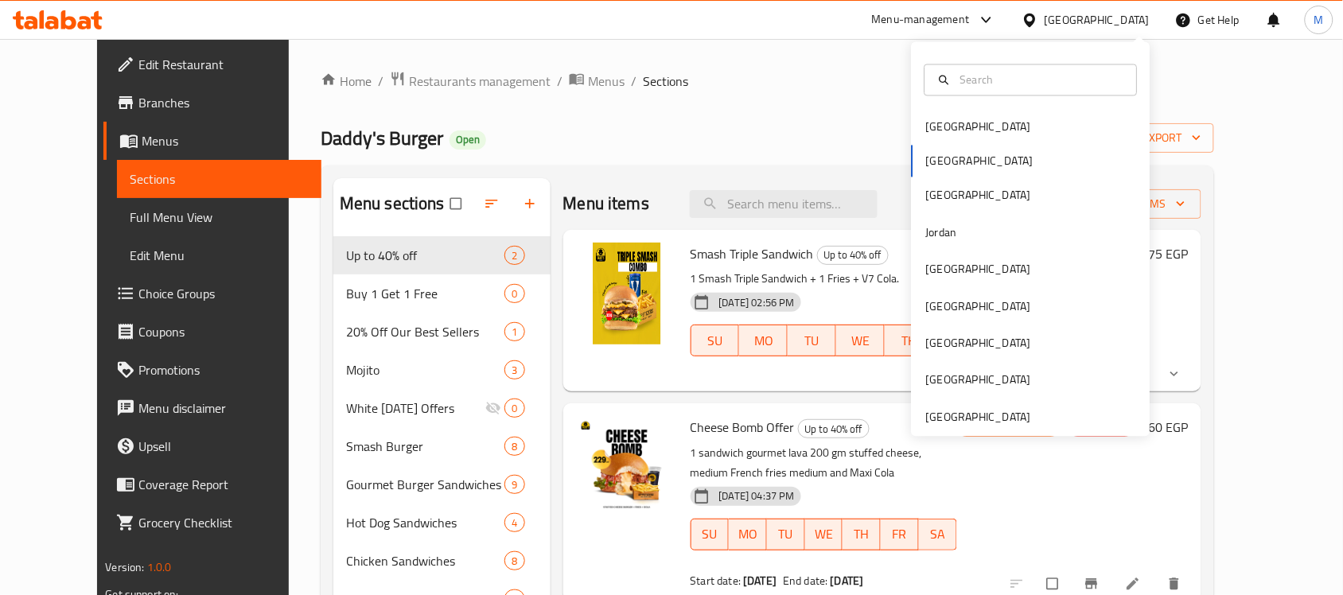
scroll to position [9, 0]
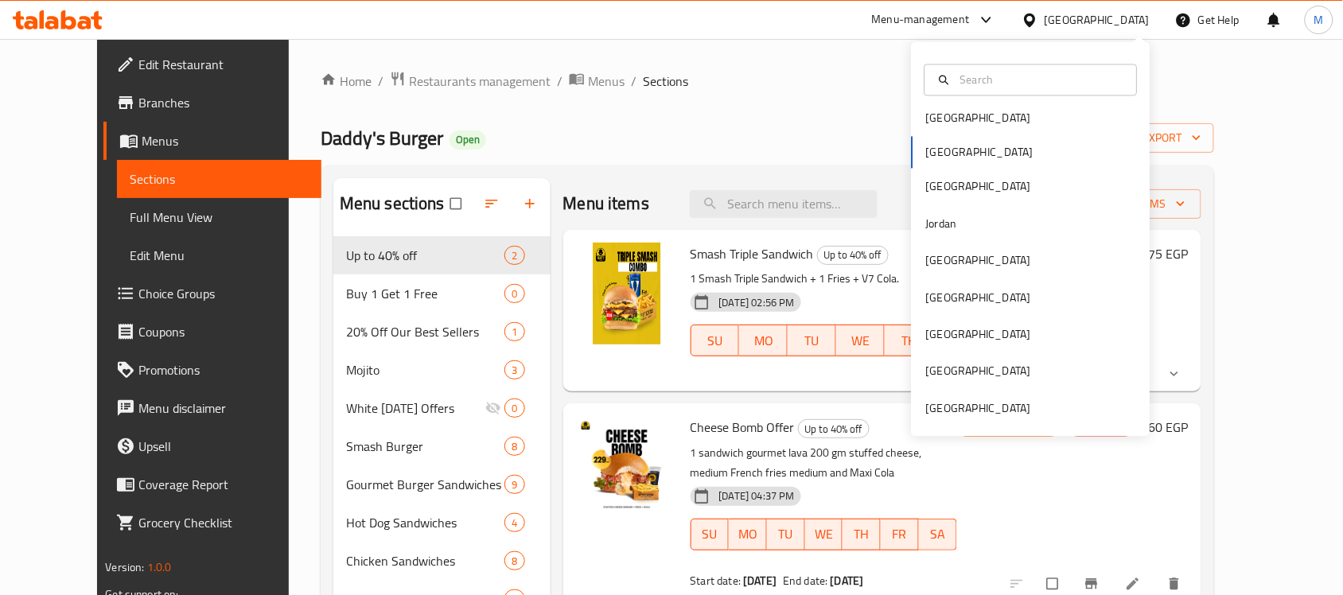
drag, startPoint x: 1016, startPoint y: 396, endPoint x: 1027, endPoint y: 431, distance: 36.7
click at [1027, 432] on div "Bahrain Egypt Iraq Jordan Kuwait Oman Qatar Saudi Arabia United Arab Emirates" at bounding box center [1031, 239] width 239 height 395
click at [1025, 396] on div "[GEOGRAPHIC_DATA]" at bounding box center [978, 408] width 130 height 37
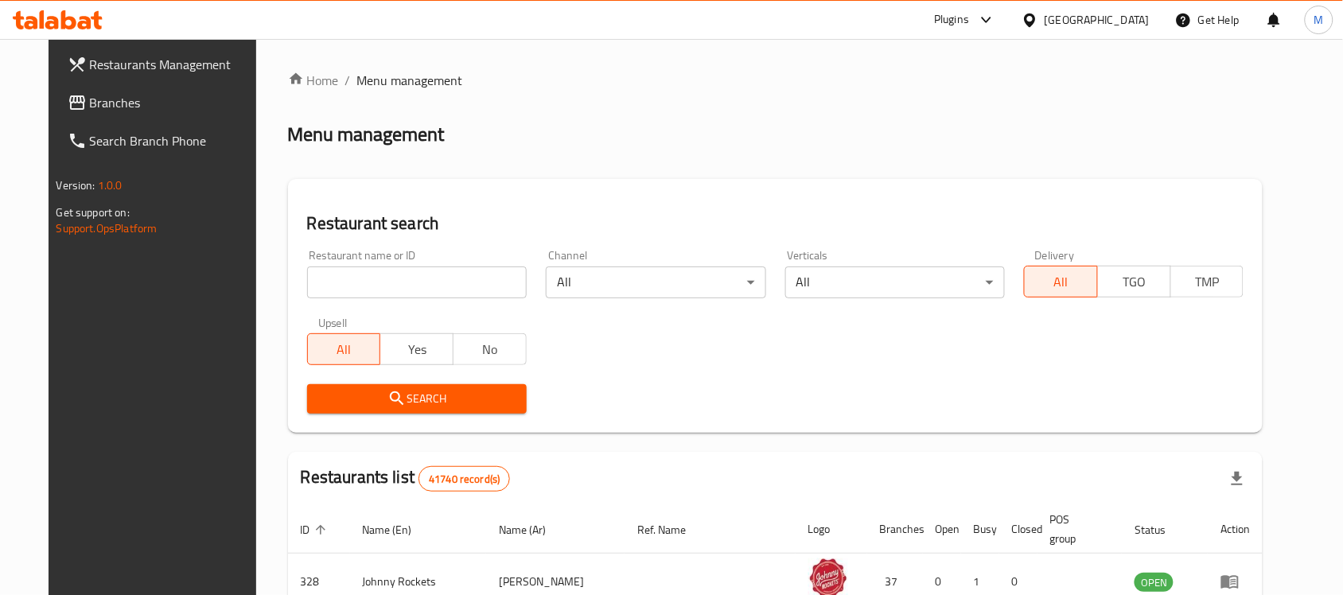
click at [367, 271] on input "search" at bounding box center [417, 283] width 220 height 32
paste input "Macao Imperial Tea"
type input "Macao Imperial Tea"
click button "Search" at bounding box center [417, 398] width 220 height 29
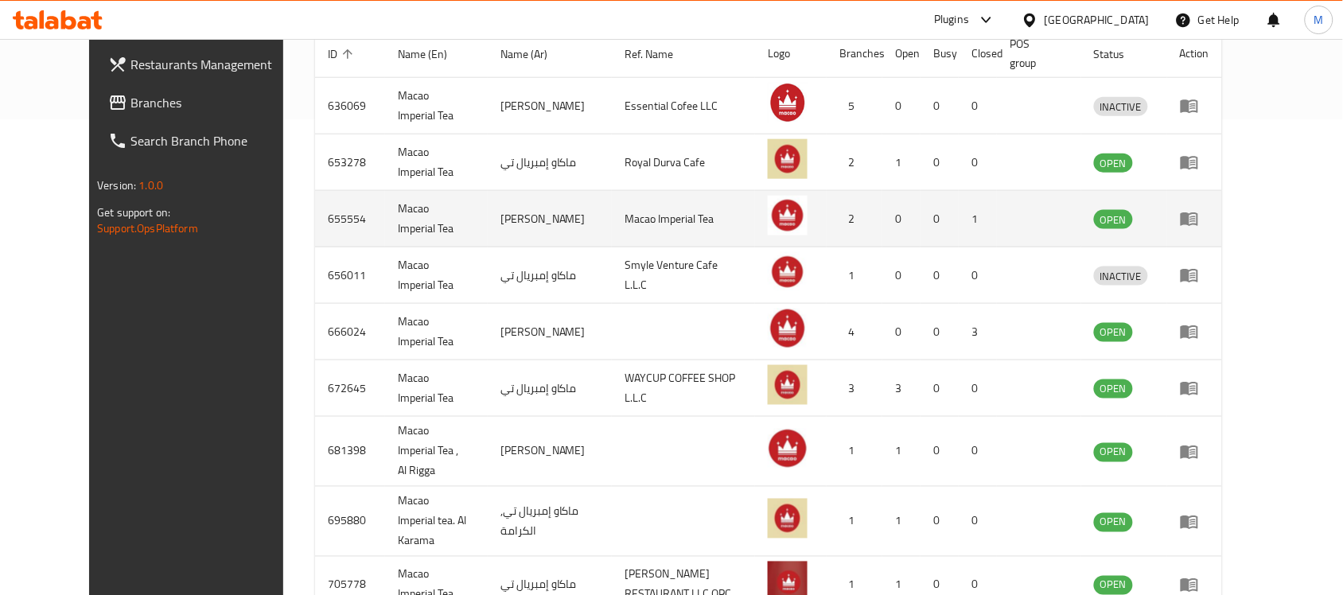
scroll to position [551, 0]
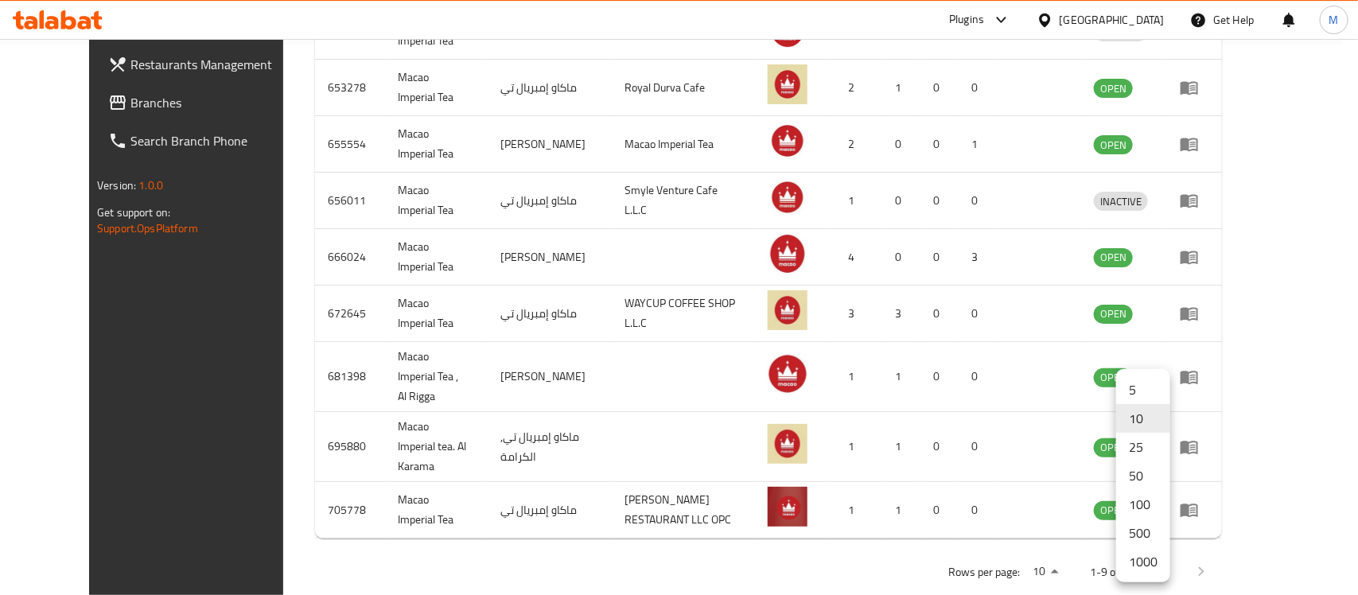
click at [734, 514] on div at bounding box center [679, 297] width 1358 height 595
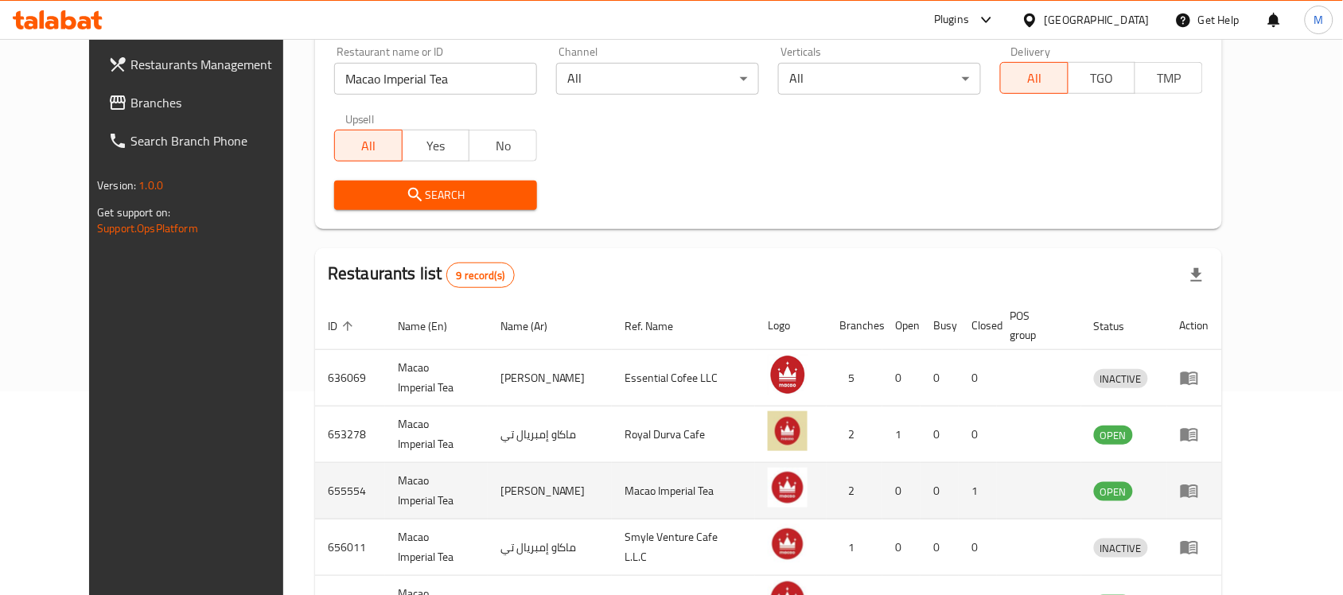
scroll to position [398, 0]
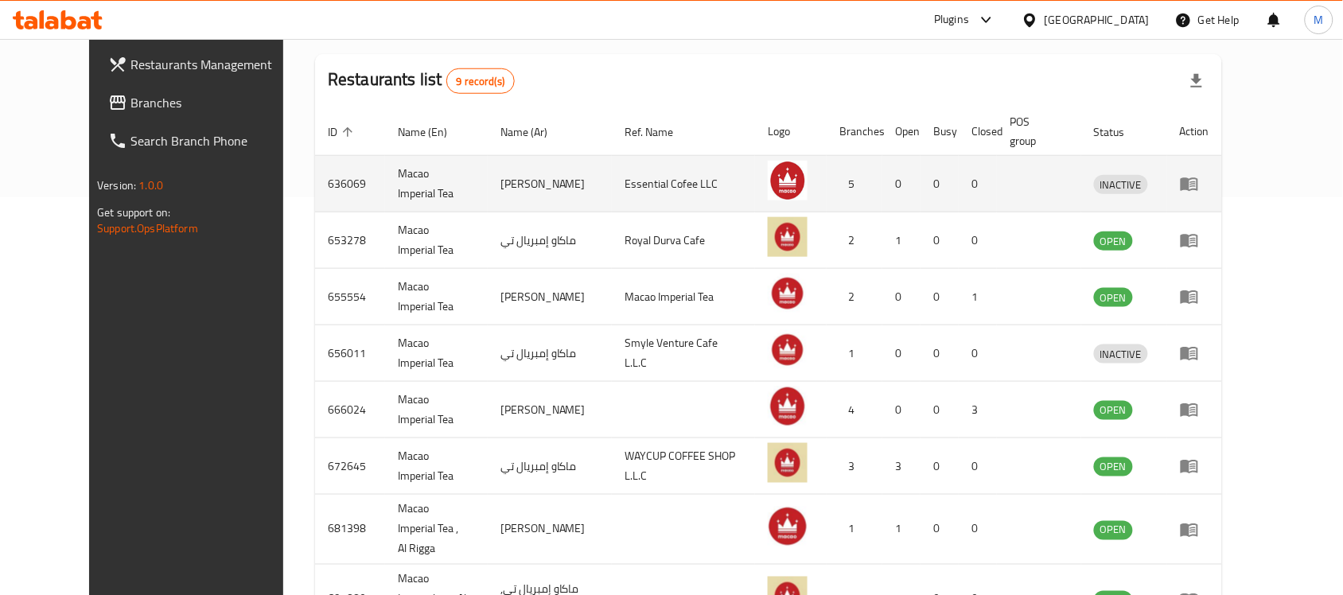
click at [315, 189] on td "636069" at bounding box center [350, 184] width 70 height 56
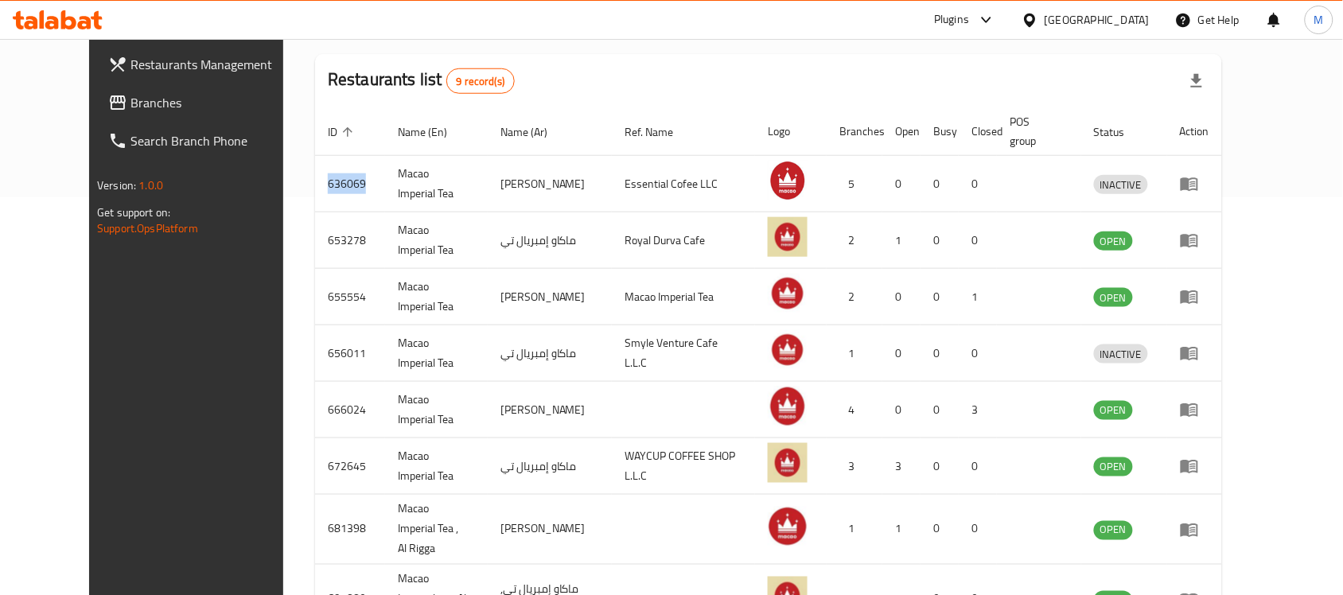
copy td "636069"
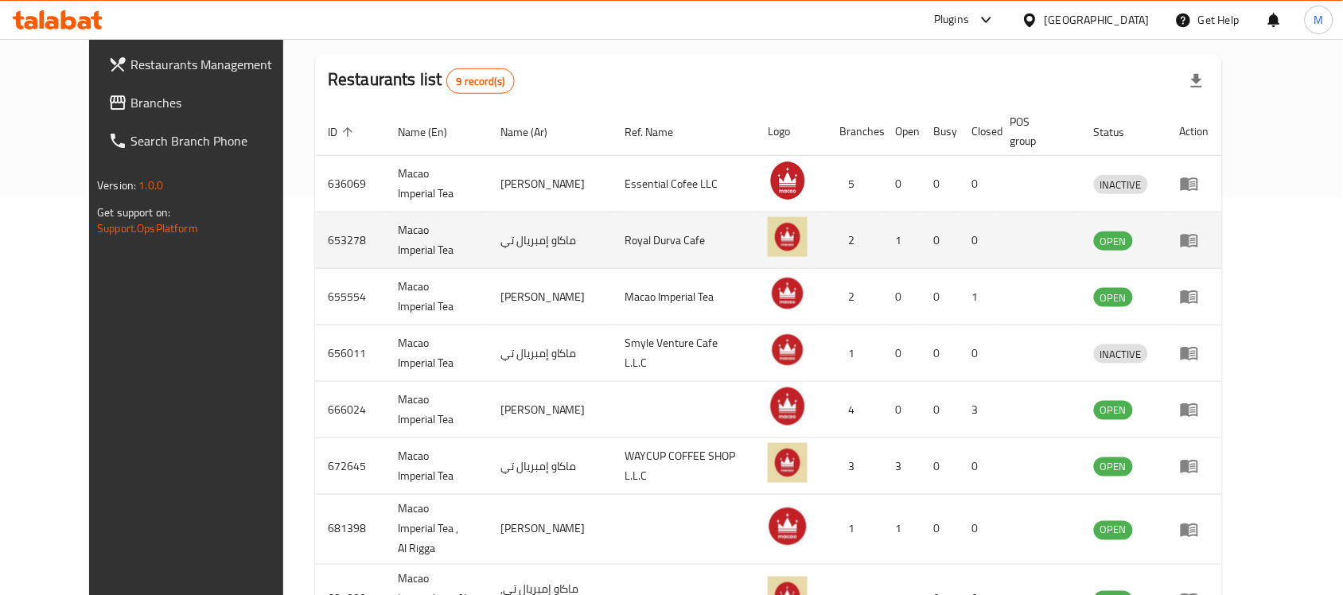
click at [315, 232] on td "653278" at bounding box center [350, 240] width 70 height 56
copy td "653278"
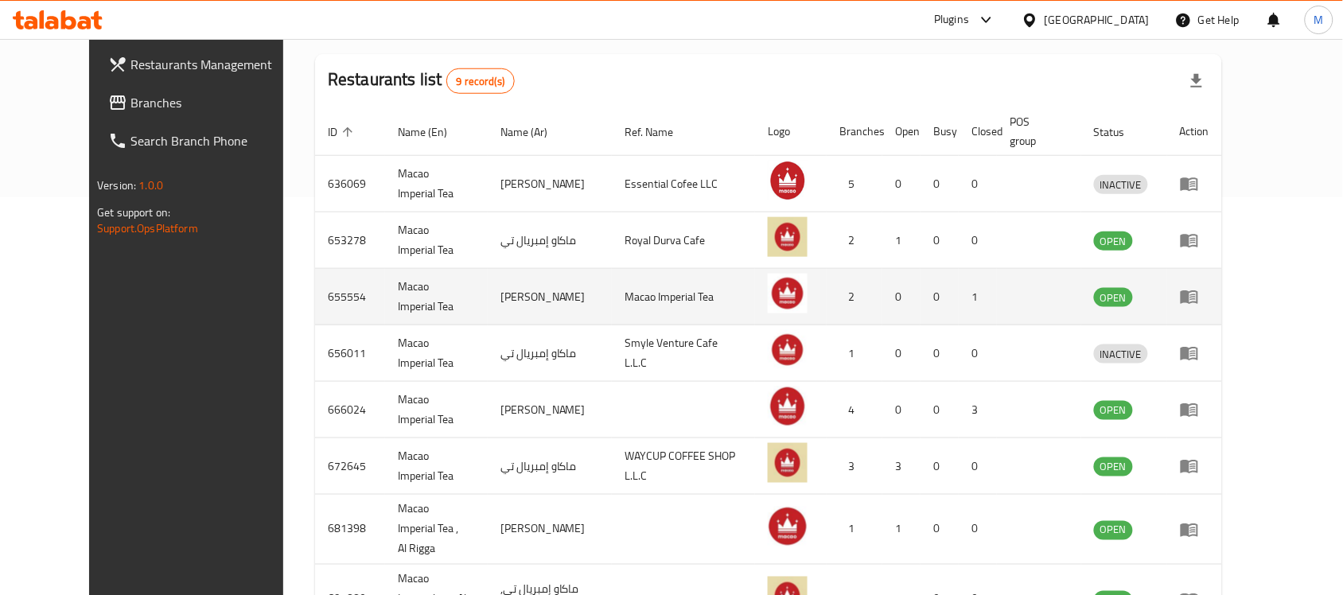
click at [315, 294] on td "655554" at bounding box center [350, 297] width 70 height 56
copy td "655554"
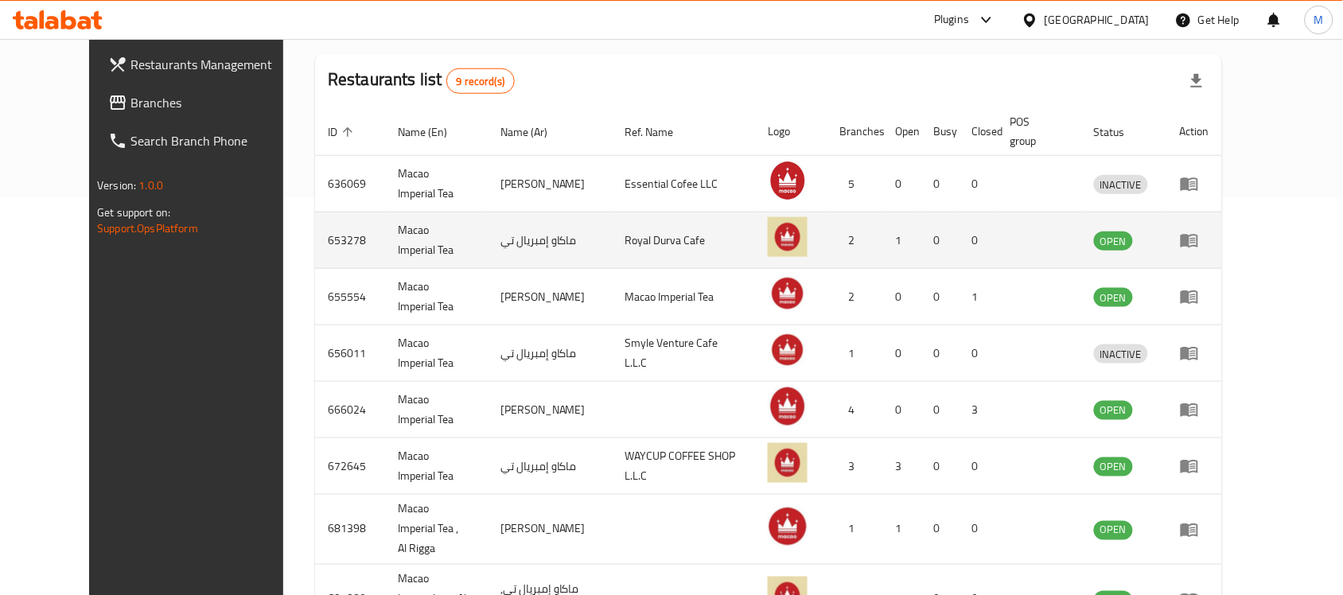
click at [315, 241] on td "653278" at bounding box center [350, 240] width 70 height 56
copy td "653278"
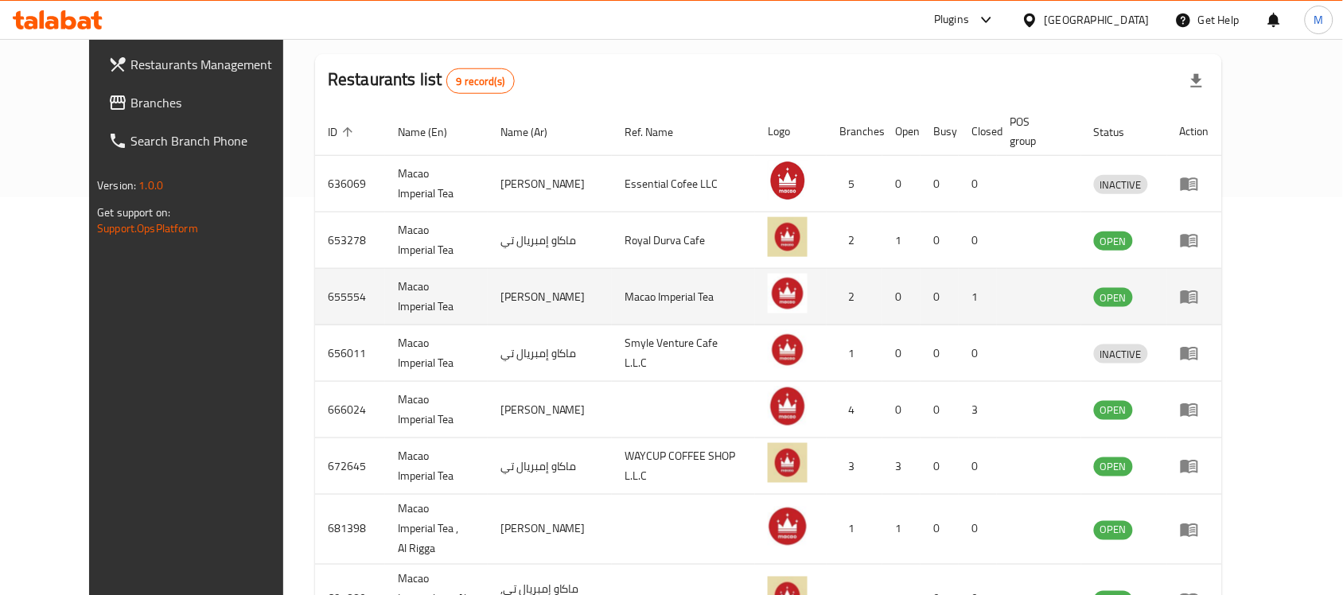
click at [315, 290] on td "655554" at bounding box center [350, 297] width 70 height 56
click at [315, 294] on td "655554" at bounding box center [350, 297] width 70 height 56
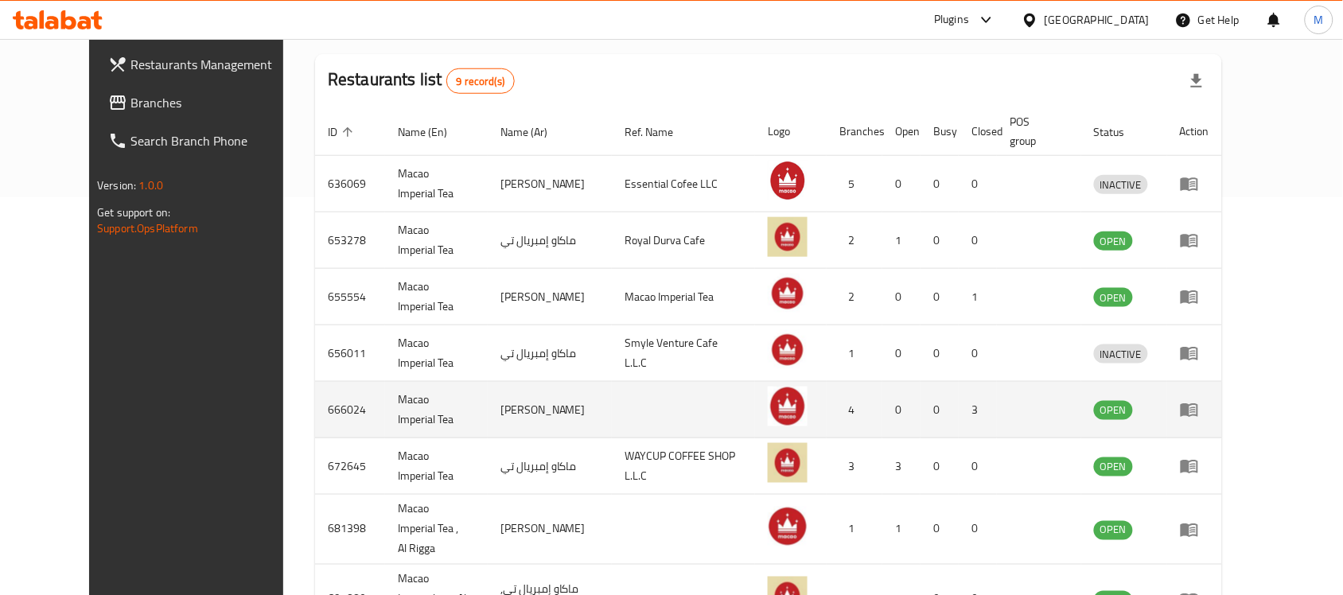
click at [315, 403] on td "666024" at bounding box center [350, 410] width 70 height 56
click at [315, 400] on td "666024" at bounding box center [350, 410] width 70 height 56
copy td "666024"
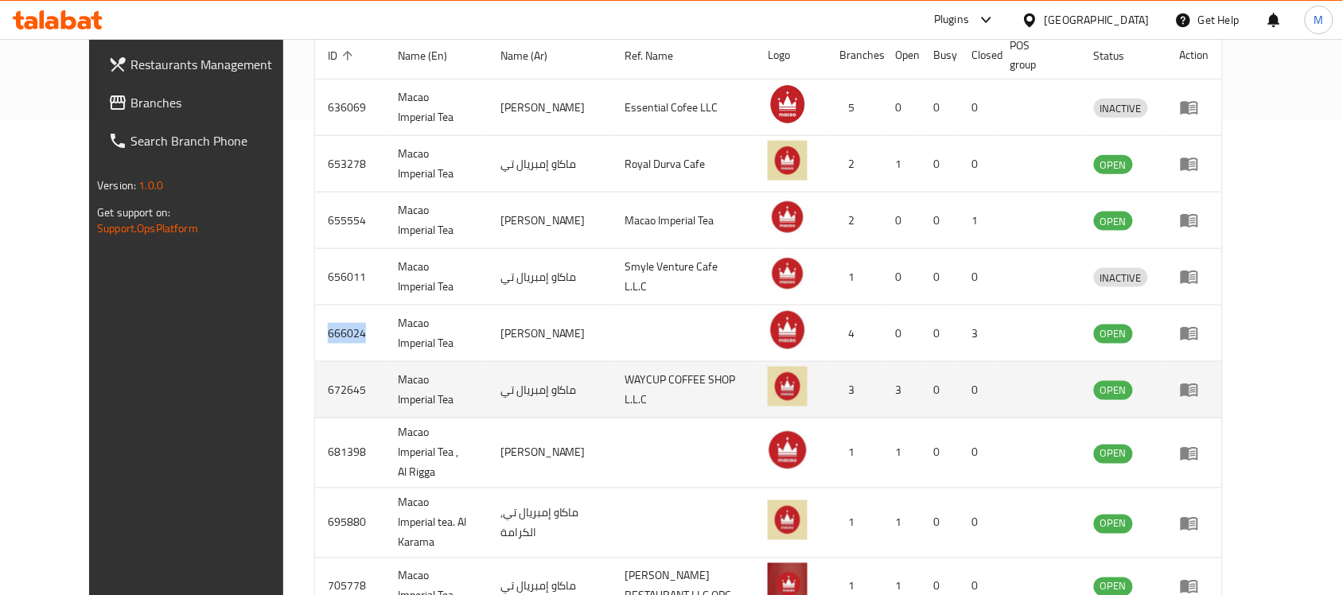
scroll to position [497, 0]
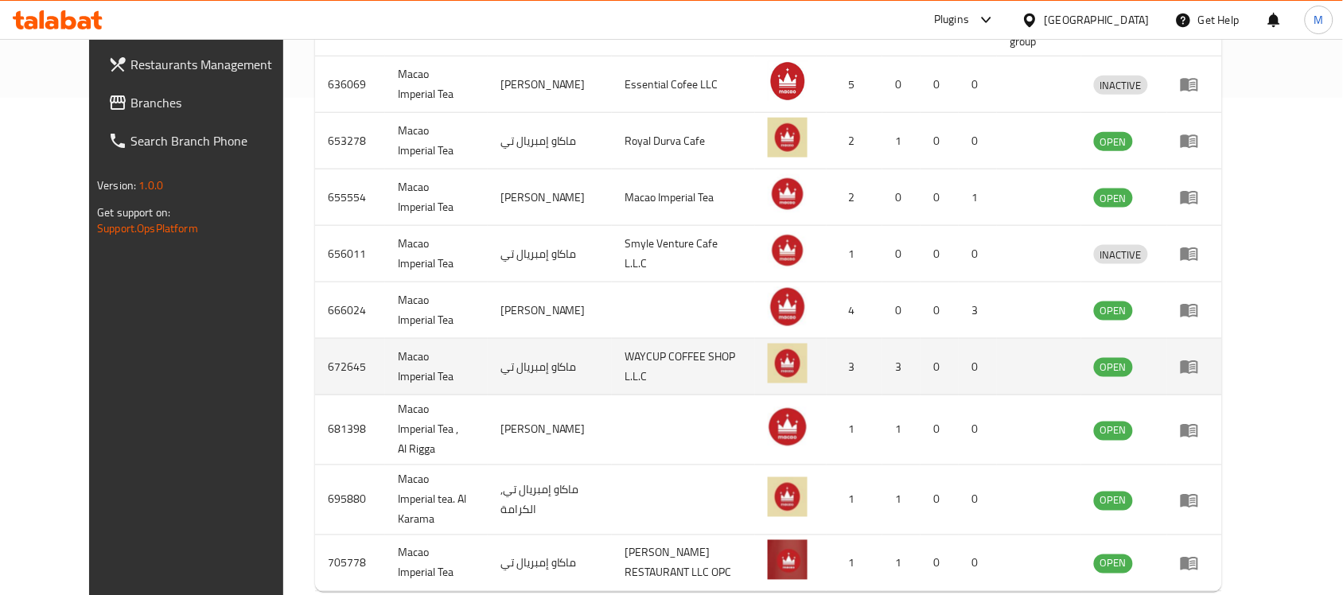
click at [315, 358] on td "672645" at bounding box center [350, 367] width 70 height 56
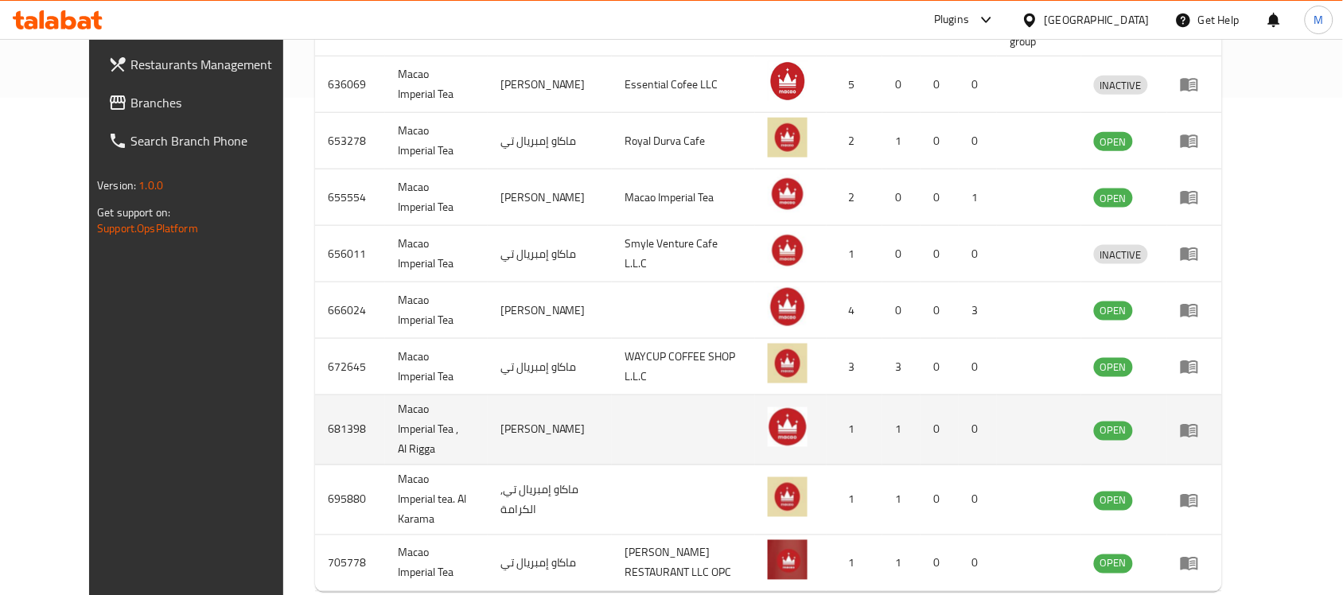
click at [315, 418] on td "681398" at bounding box center [350, 430] width 70 height 70
copy td "681398"
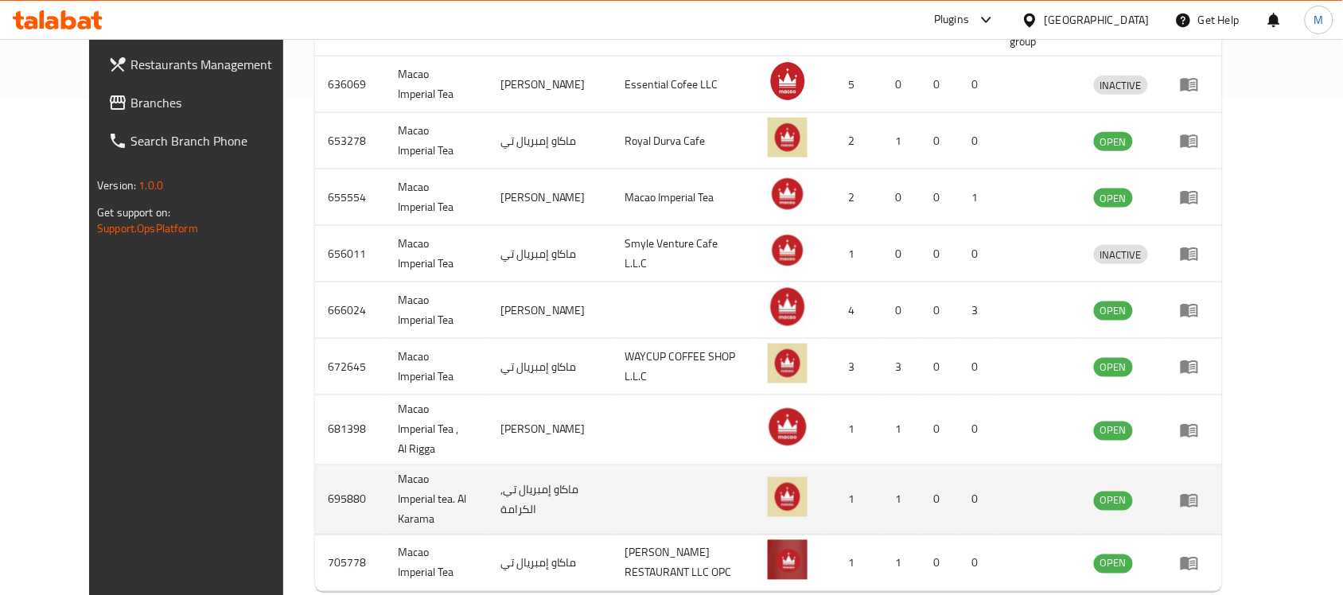
click at [315, 487] on td "695880" at bounding box center [350, 500] width 70 height 70
copy td "695880"
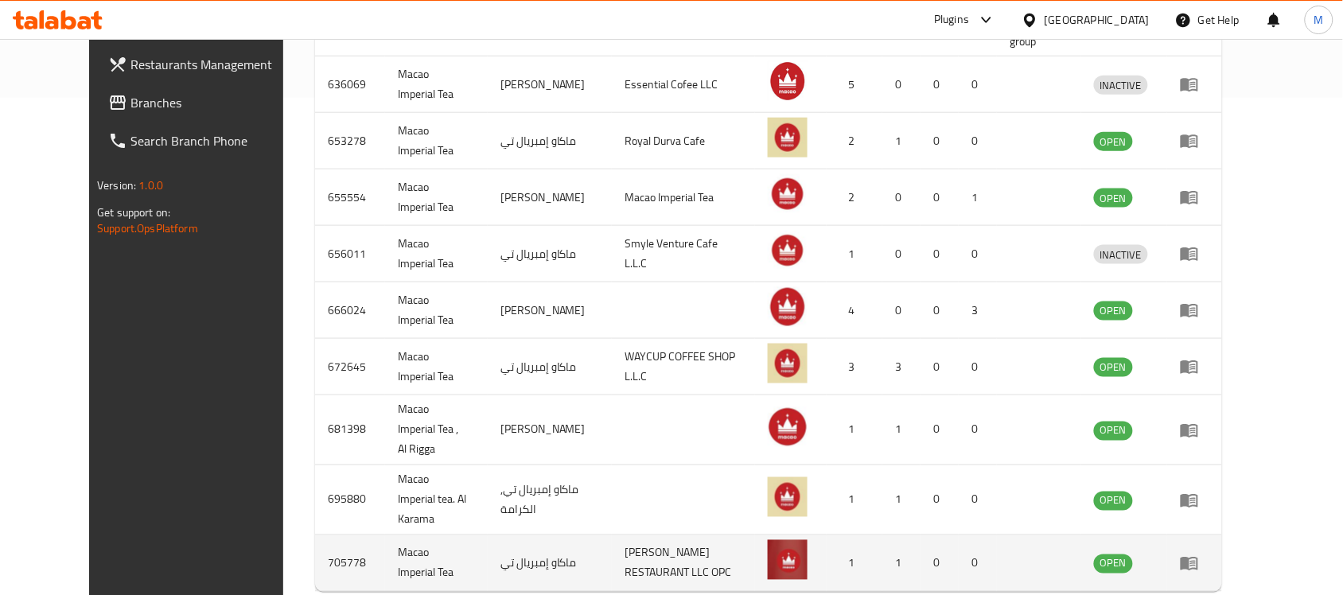
click at [315, 539] on td "705778" at bounding box center [350, 563] width 70 height 56
copy td "705778"
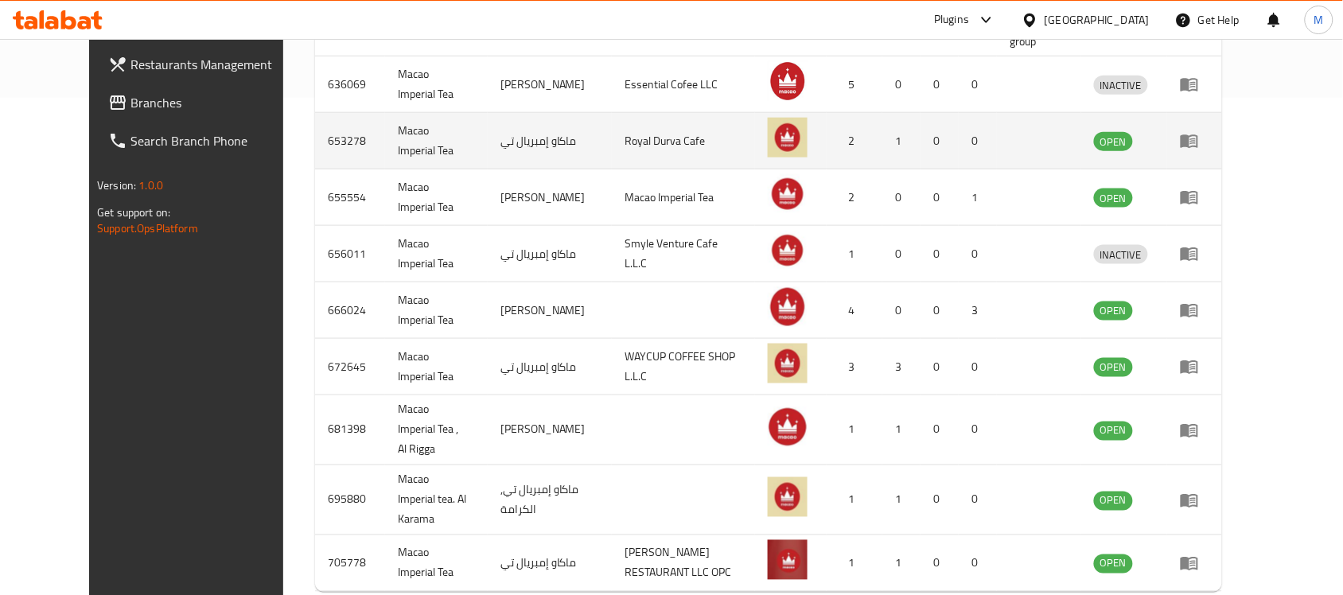
click at [385, 136] on td "Macao Imperial Tea" at bounding box center [436, 141] width 103 height 56
copy td "Macao Imperial Tea"
click at [385, 118] on td "Macao Imperial Tea" at bounding box center [436, 141] width 103 height 56
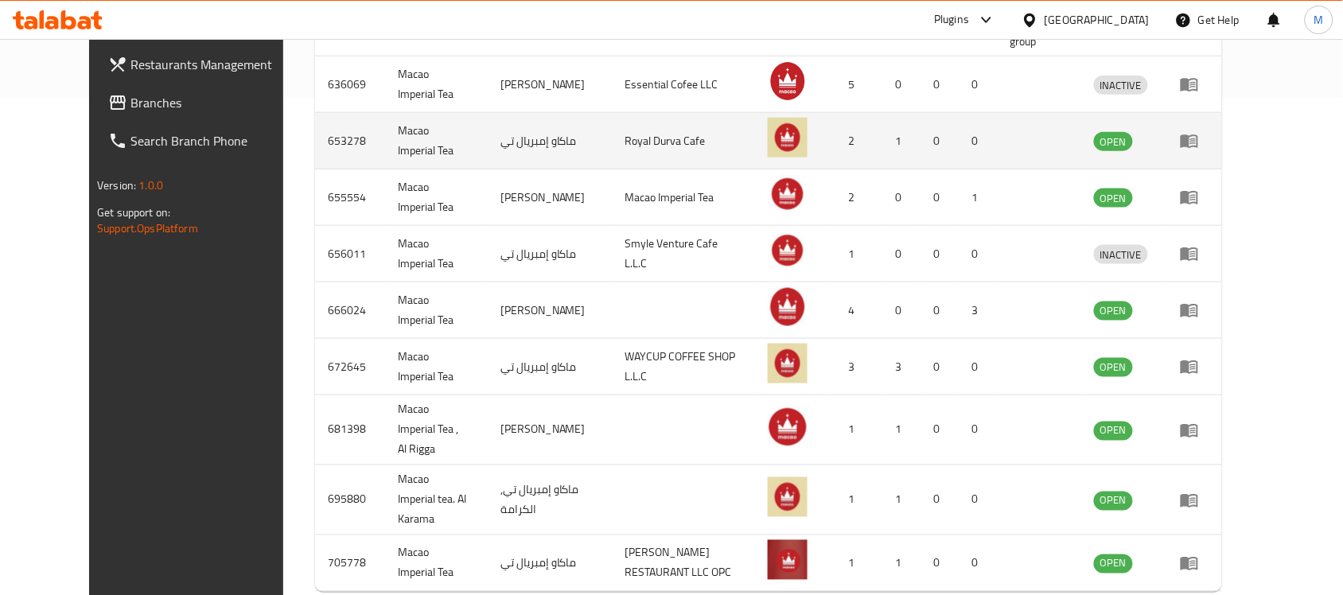
click at [385, 118] on td "Macao Imperial Tea" at bounding box center [436, 141] width 103 height 56
click at [385, 133] on td "Macao Imperial Tea" at bounding box center [436, 141] width 103 height 56
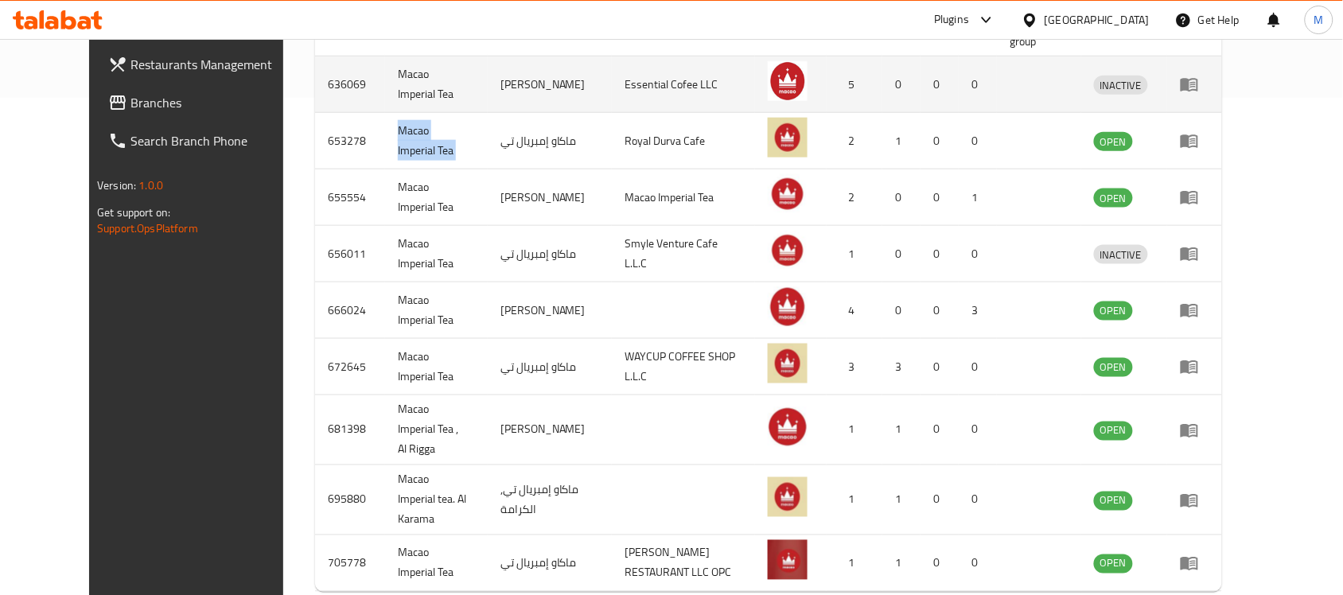
copy td "Macao Imperial Tea"
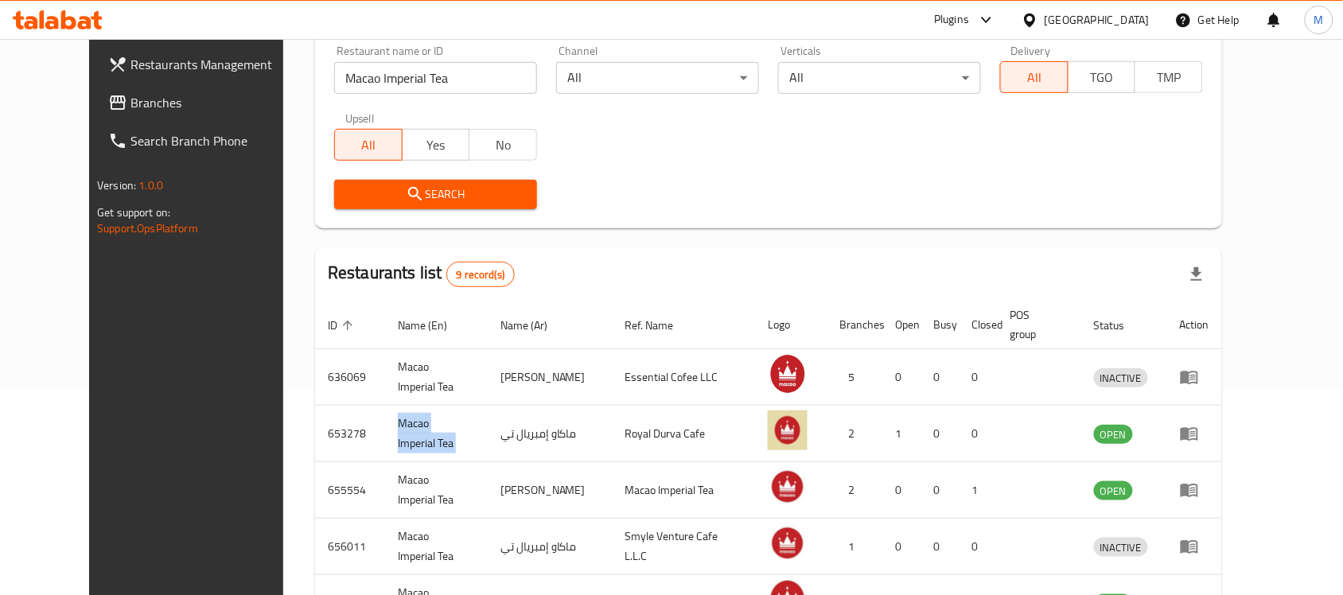
scroll to position [199, 0]
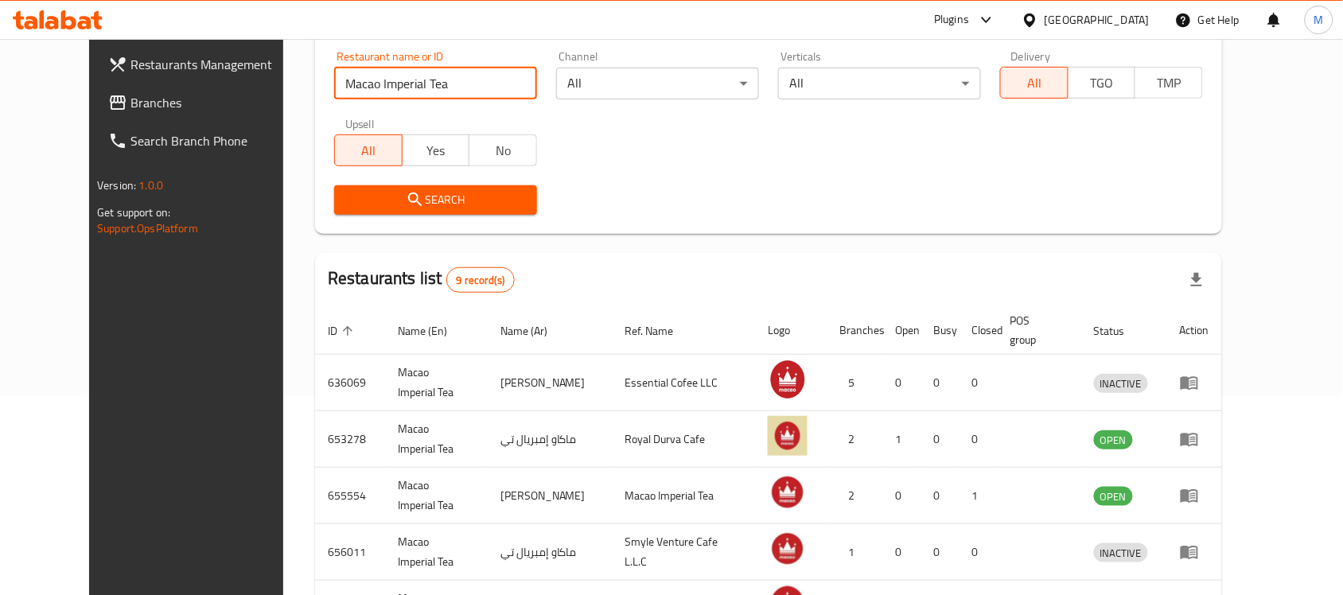
click at [380, 84] on input "Macao Imperial Tea" at bounding box center [435, 84] width 203 height 32
click at [593, 177] on div "Search" at bounding box center [769, 200] width 888 height 49
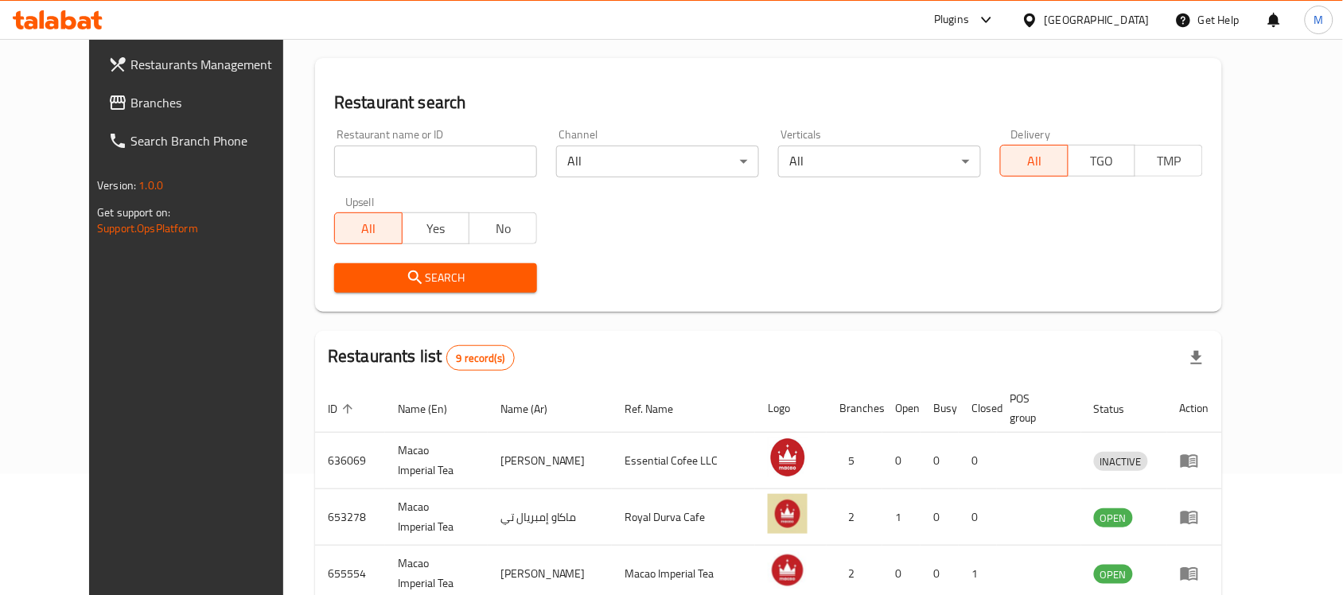
scroll to position [119, 0]
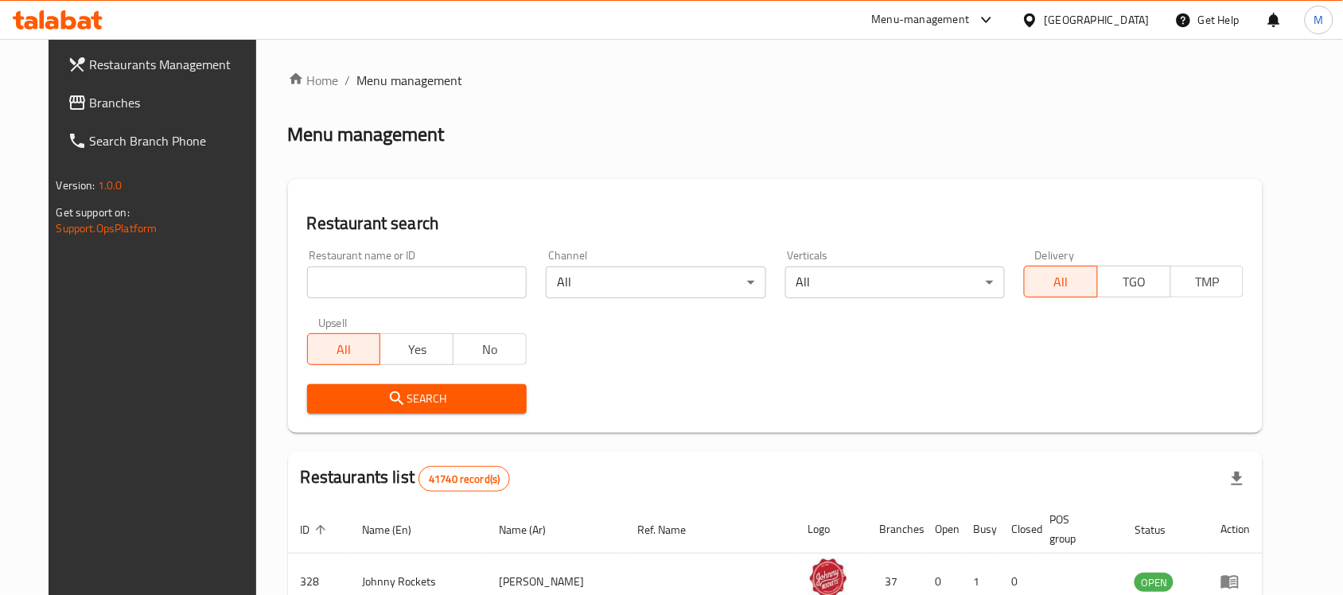
click at [416, 291] on input "search" at bounding box center [417, 283] width 220 height 32
paste input "Macao Imperial Tea"
click button "Search" at bounding box center [417, 398] width 220 height 29
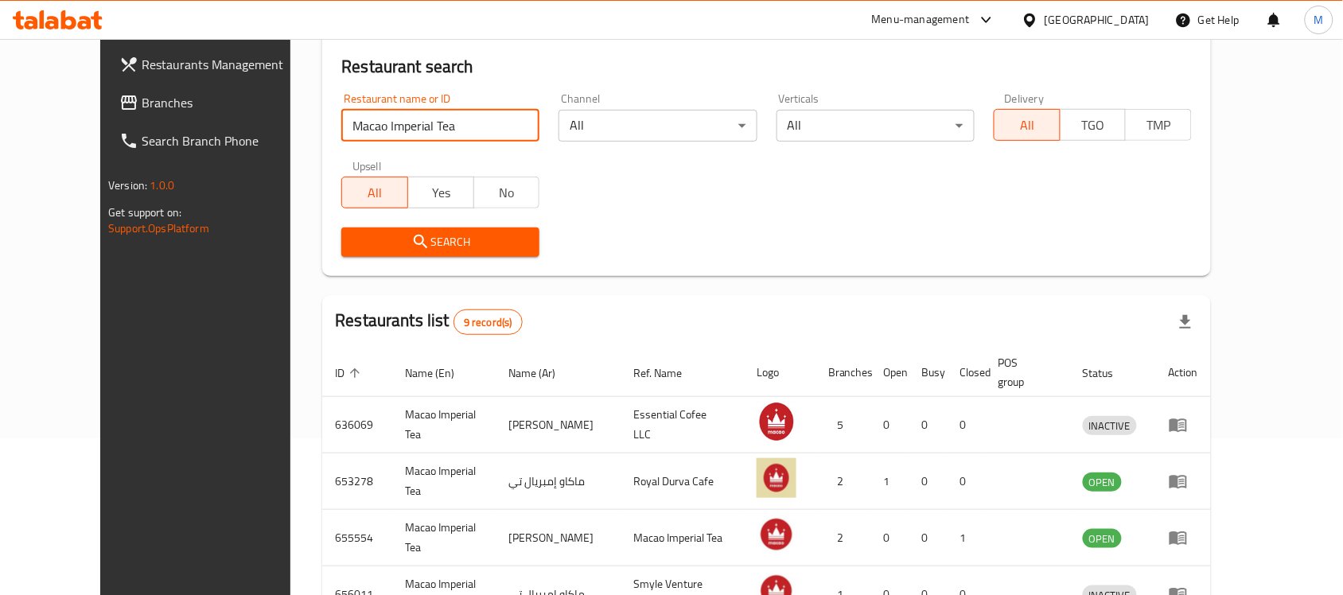
scroll to position [135, 0]
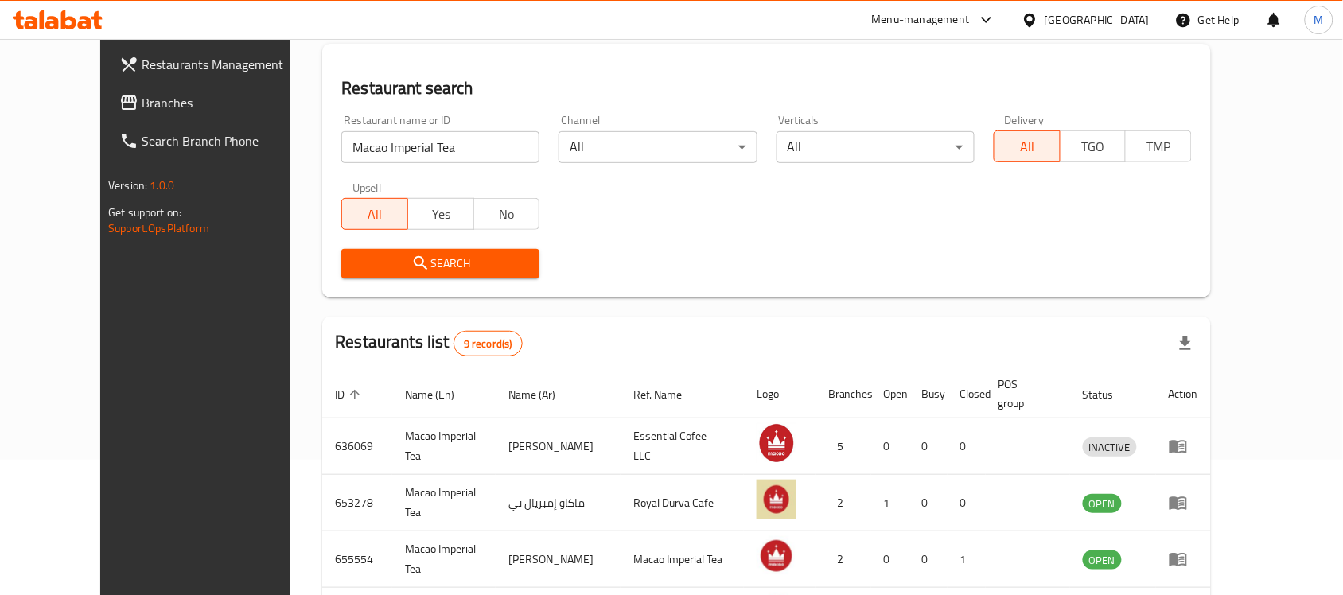
click at [378, 127] on div "Restaurant name or ID Macao Imperial Tea Restaurant name or ID" at bounding box center [440, 139] width 198 height 49
click at [383, 132] on input "Macao Imperial Tea" at bounding box center [440, 147] width 198 height 32
click at [390, 137] on input "Macao Imperial Tea" at bounding box center [440, 147] width 198 height 32
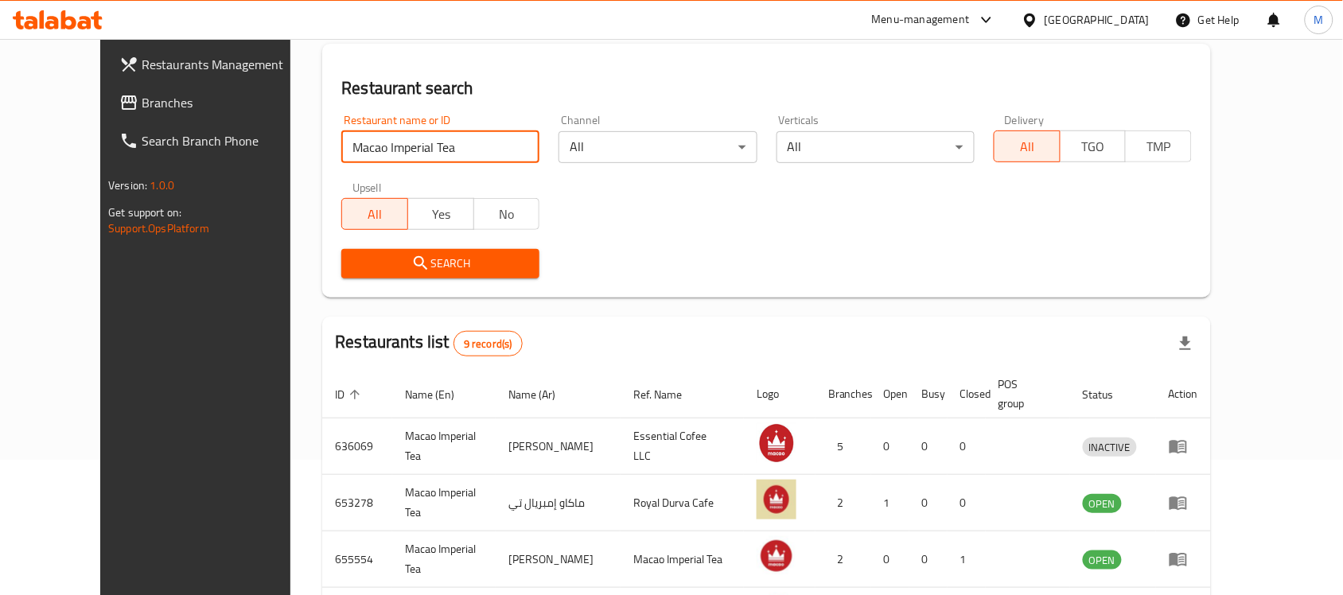
click at [390, 137] on input "Macao Imperial Tea" at bounding box center [440, 147] width 198 height 32
paste input "636069"
click button "Search" at bounding box center [440, 263] width 198 height 29
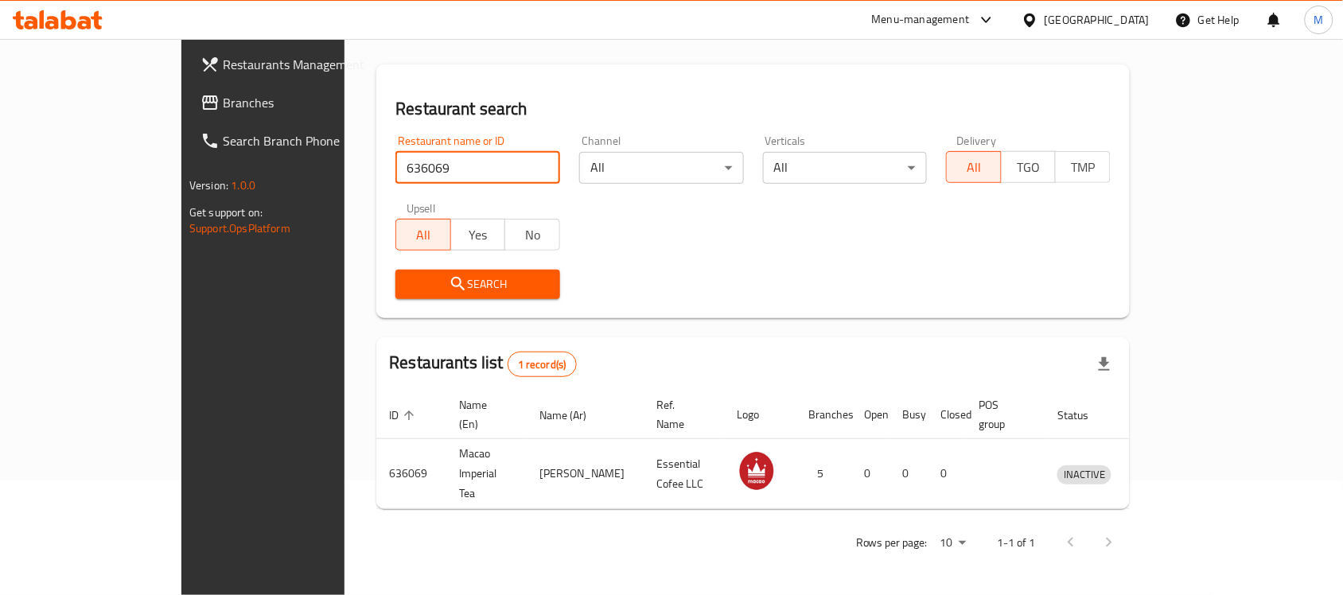
scroll to position [84, 0]
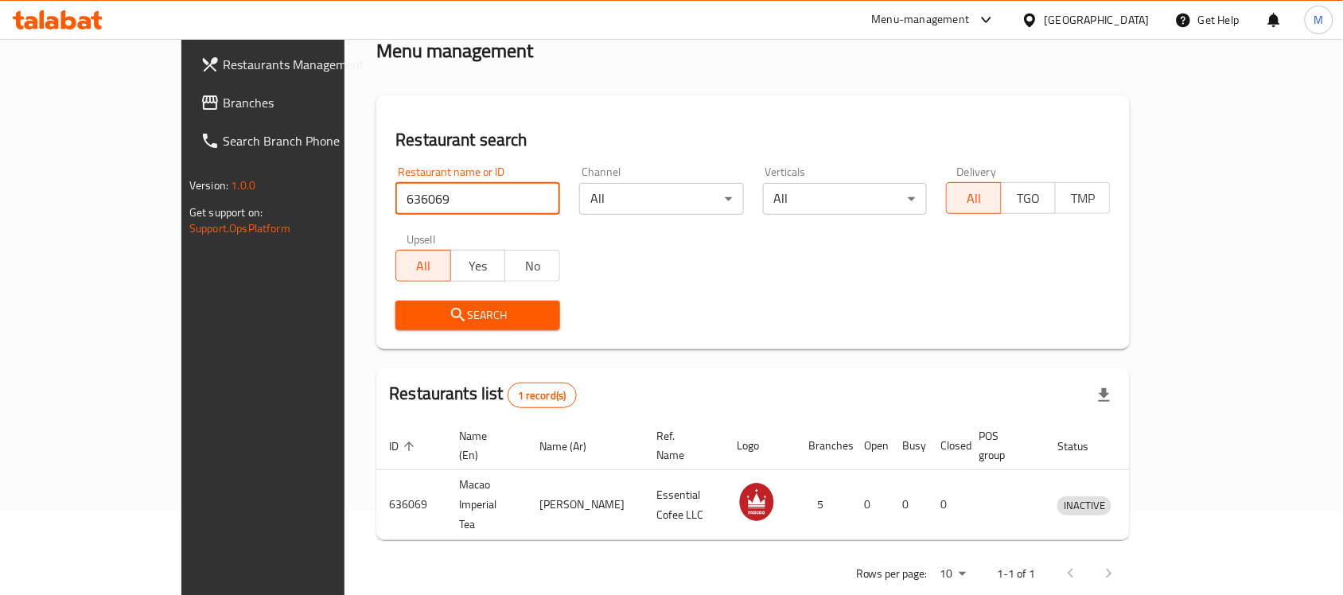
click at [395, 193] on input "636069" at bounding box center [477, 199] width 165 height 32
paste input "53278"
type input "653278"
click button "Search" at bounding box center [477, 315] width 165 height 29
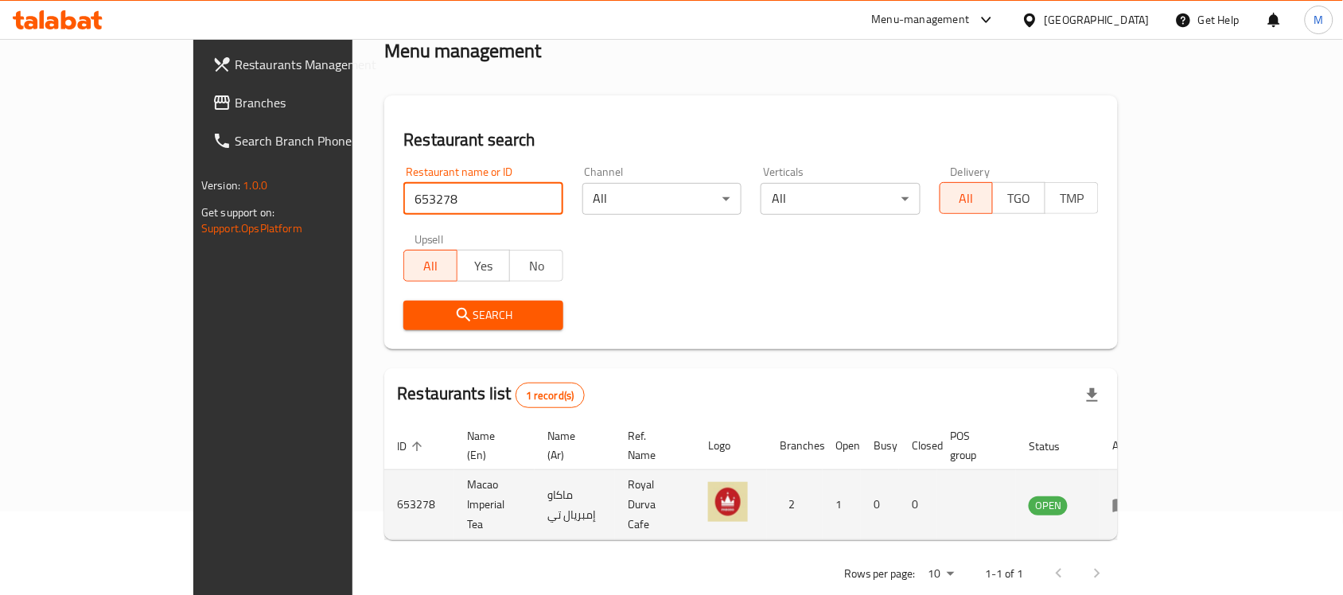
click at [1131, 499] on icon "enhanced table" at bounding box center [1122, 506] width 18 height 14
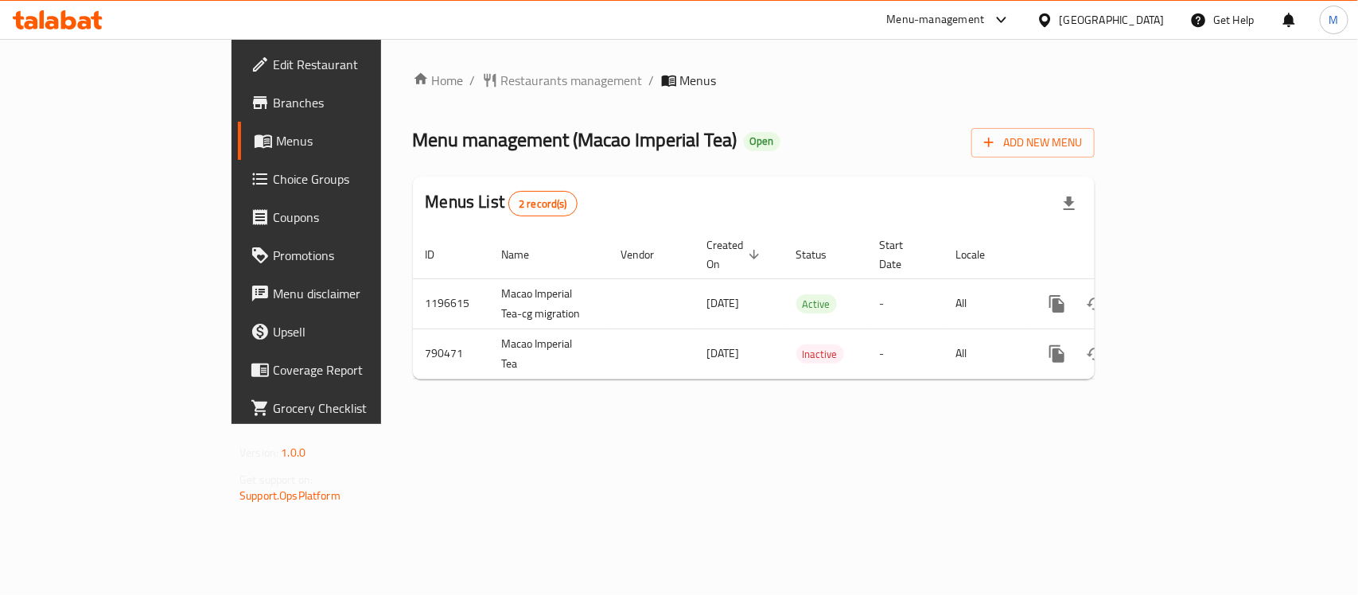
click at [273, 65] on span "Edit Restaurant" at bounding box center [359, 64] width 173 height 19
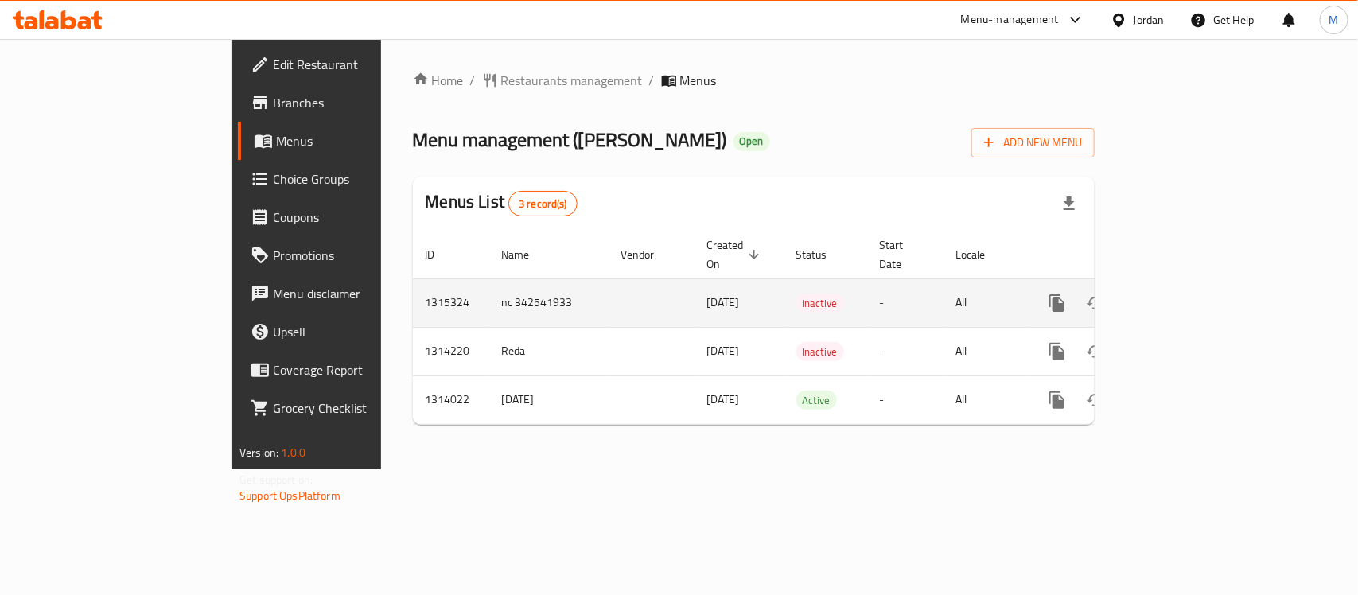
click at [1182, 294] on icon "enhanced table" at bounding box center [1171, 303] width 19 height 19
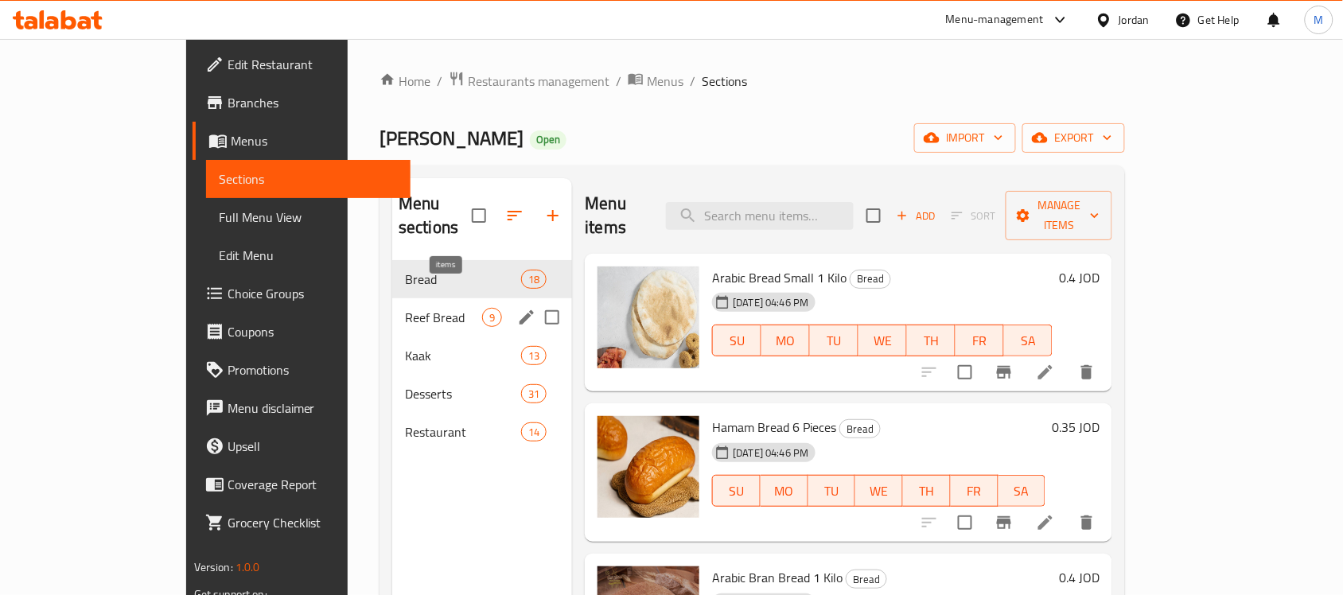
click at [405, 308] on span "Reef Bread" at bounding box center [443, 317] width 77 height 19
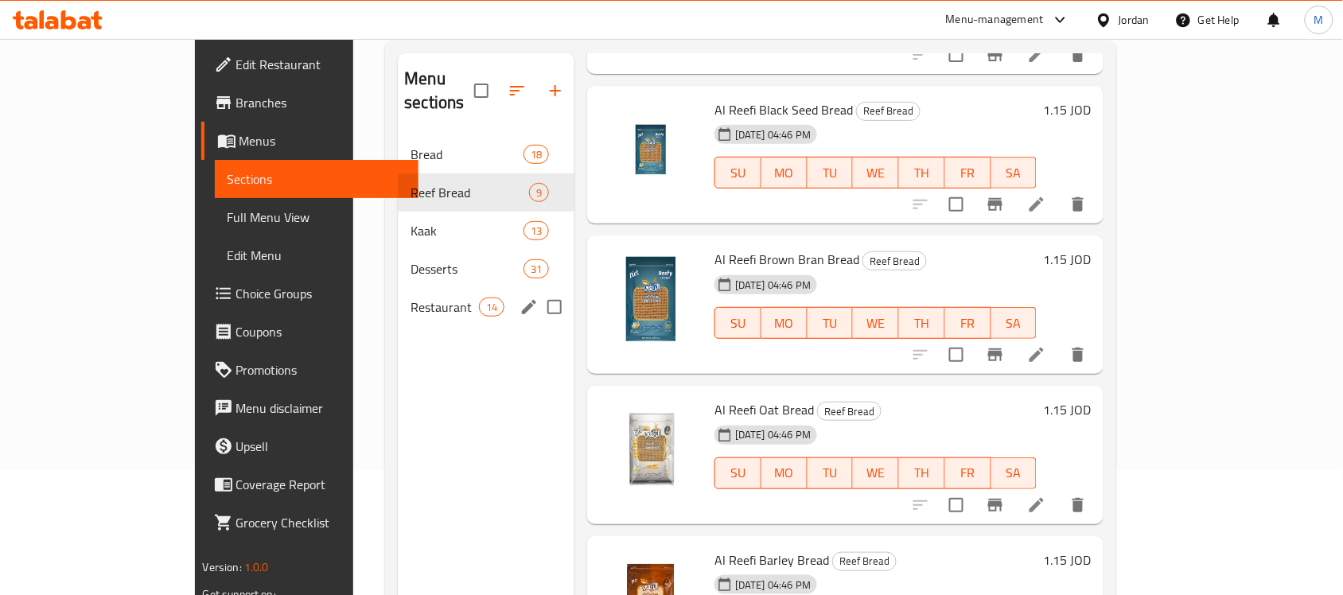
scroll to position [224, 0]
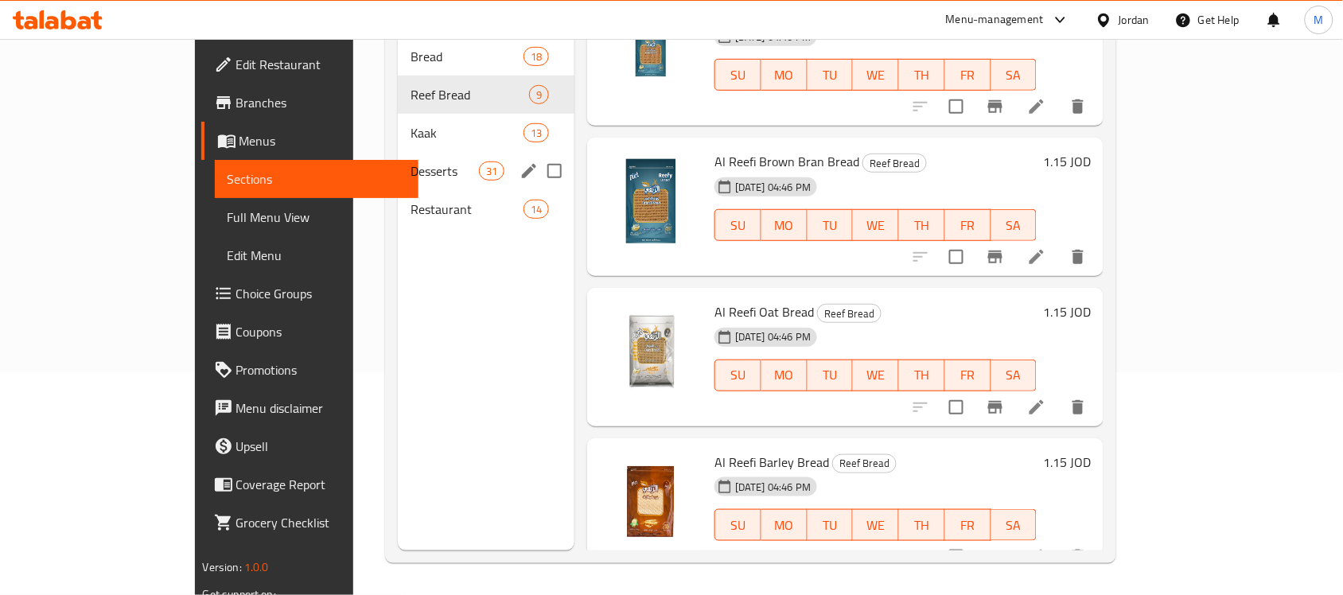
click at [411, 123] on span "Kaak" at bounding box center [467, 132] width 112 height 19
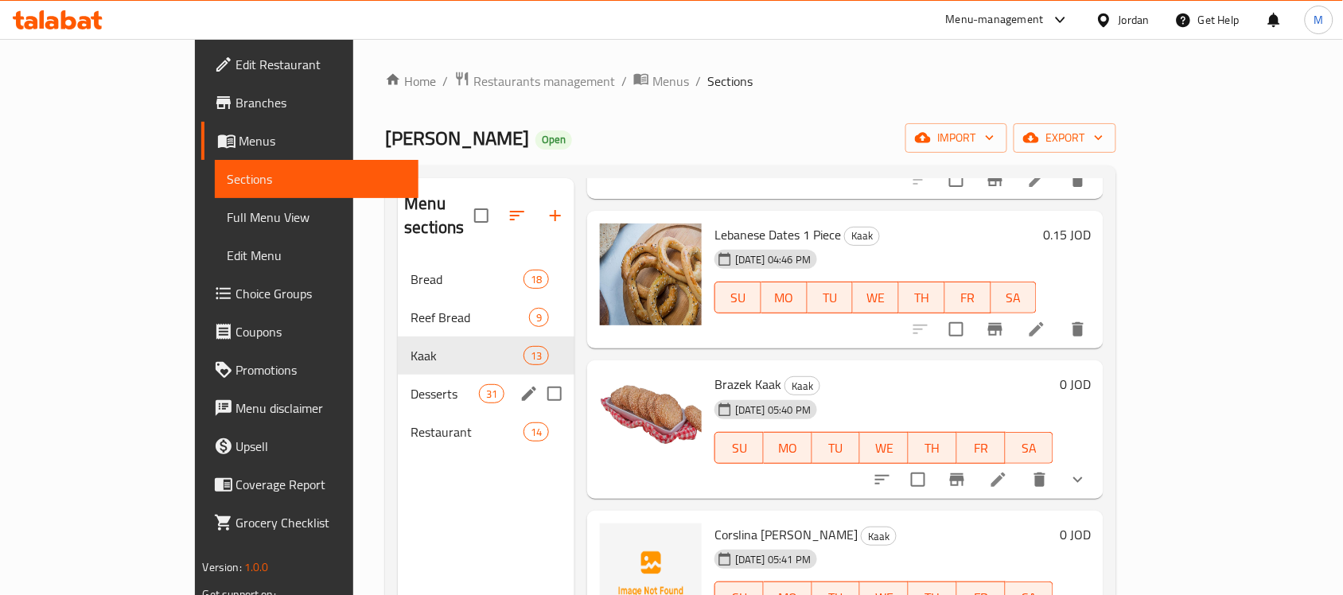
click at [411, 384] on span "Desserts" at bounding box center [445, 393] width 68 height 19
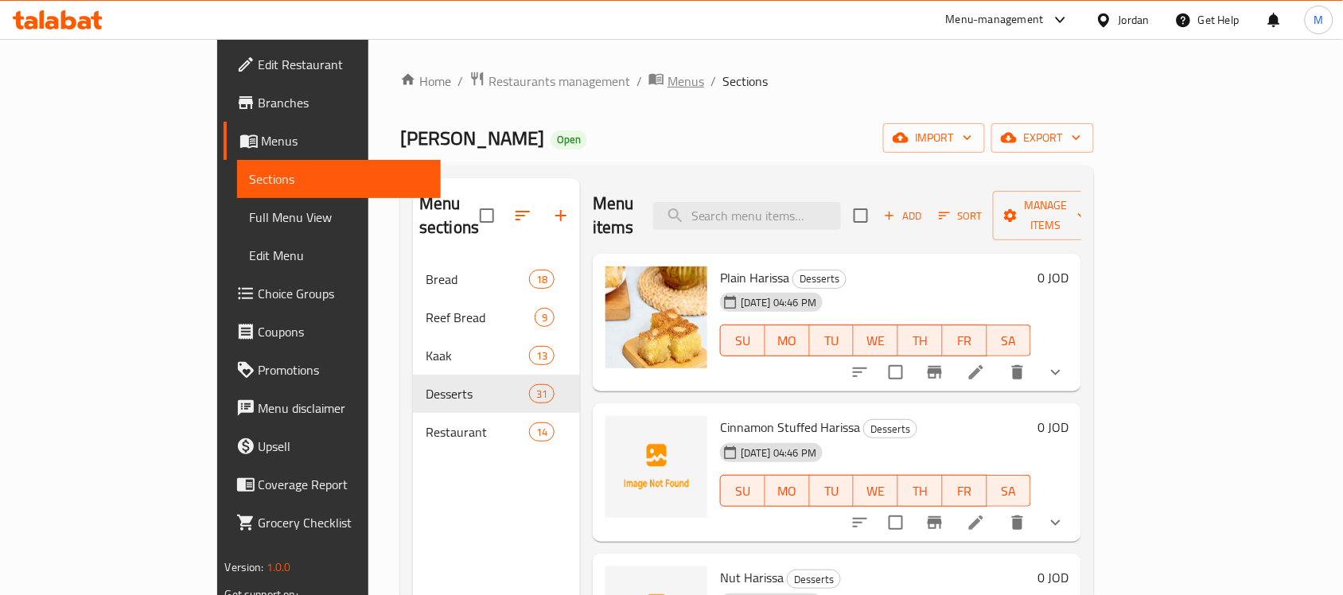
click at [668, 88] on span "Menus" at bounding box center [686, 81] width 37 height 19
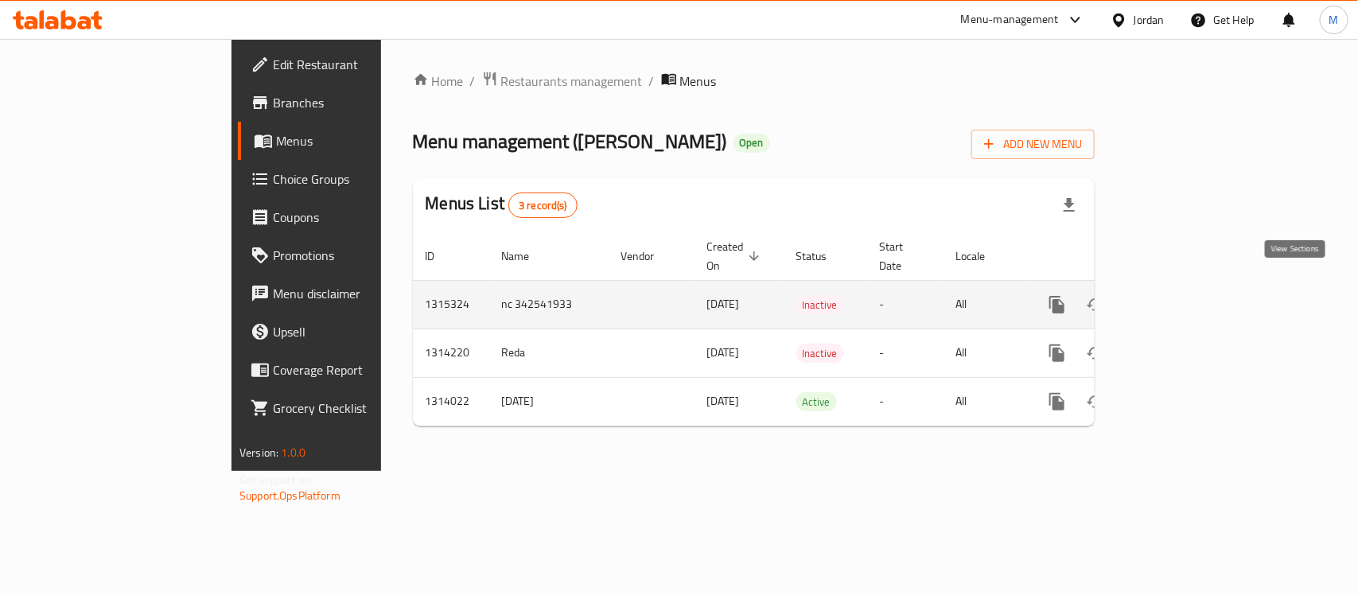
click at [1191, 286] on link "enhanced table" at bounding box center [1172, 305] width 38 height 38
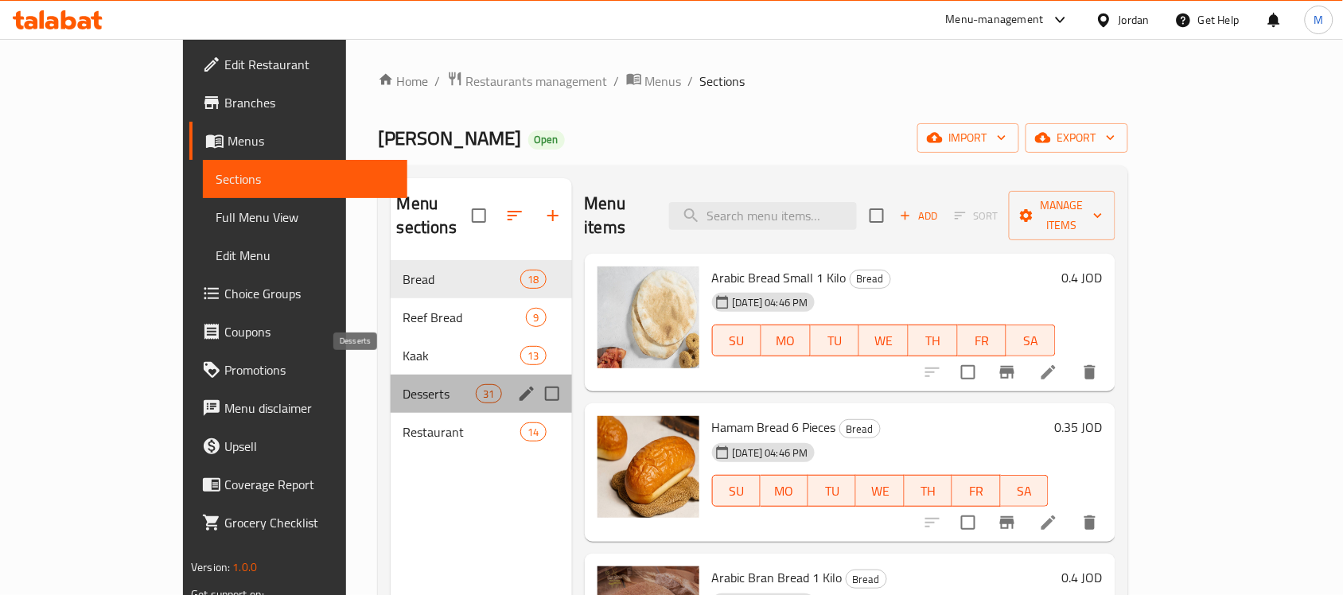
click at [403, 384] on span "Desserts" at bounding box center [439, 393] width 72 height 19
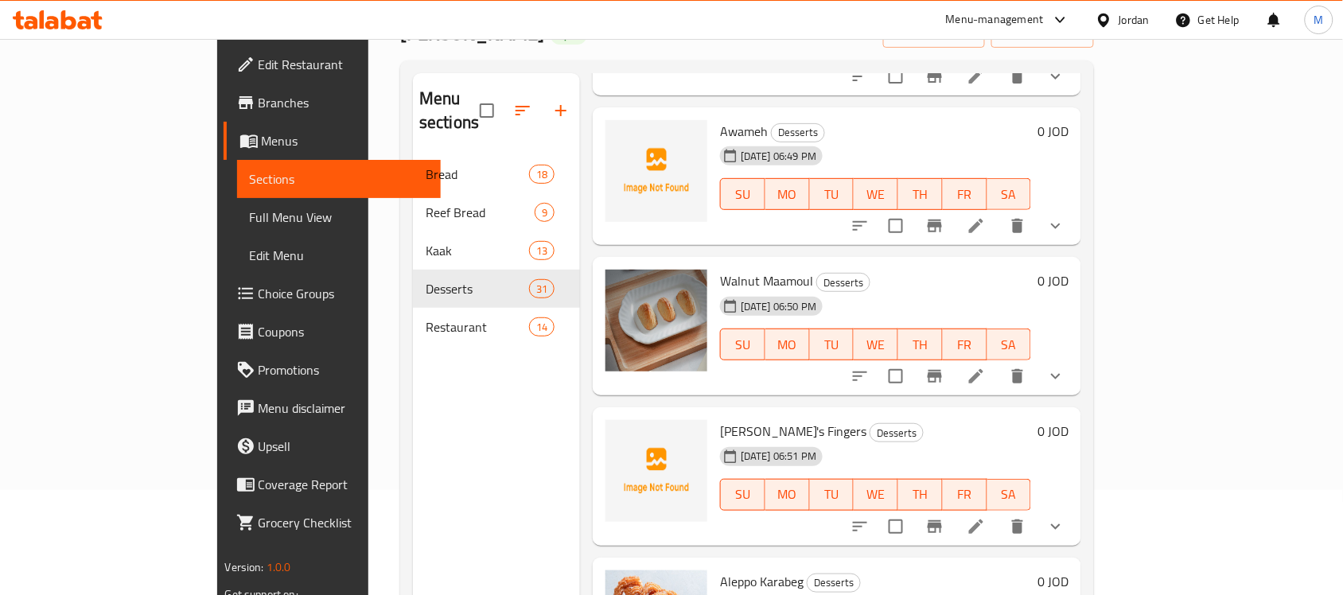
scroll to position [224, 0]
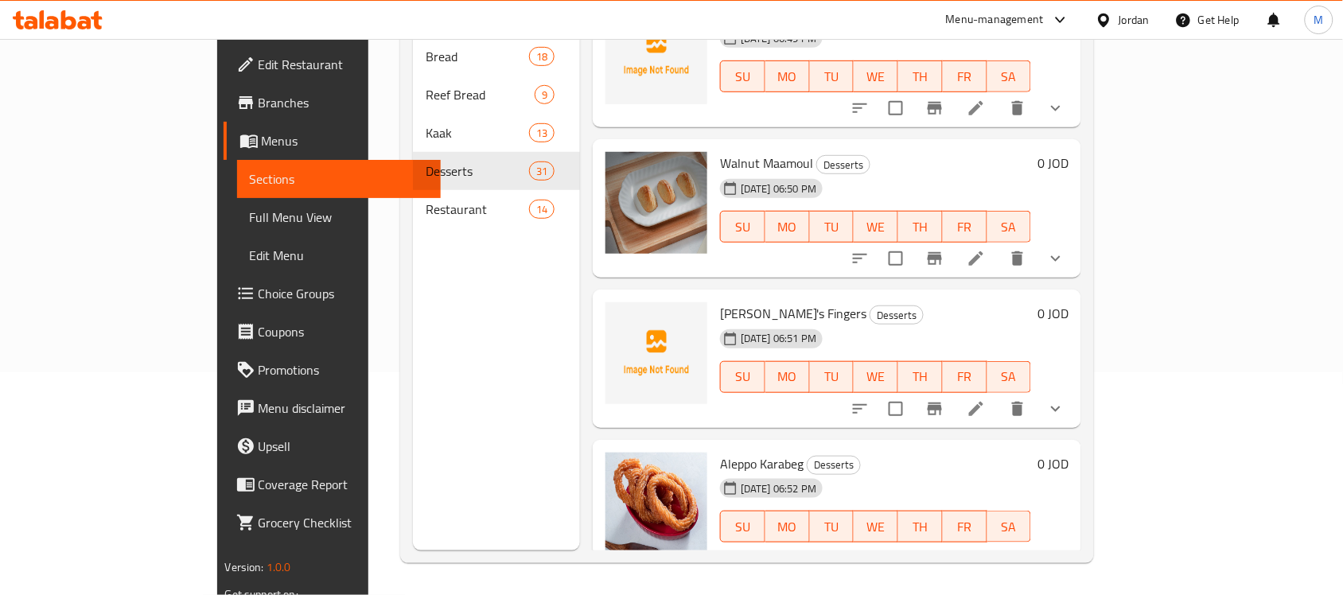
click at [426, 200] on span "Restaurant" at bounding box center [477, 209] width 103 height 19
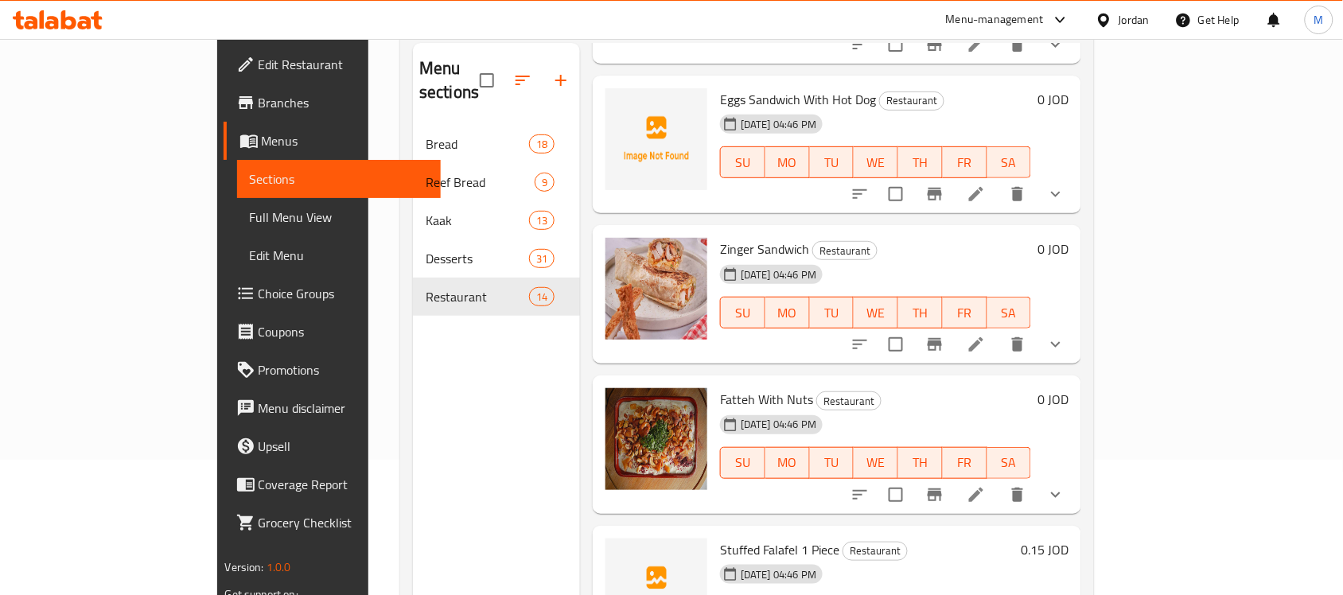
scroll to position [224, 0]
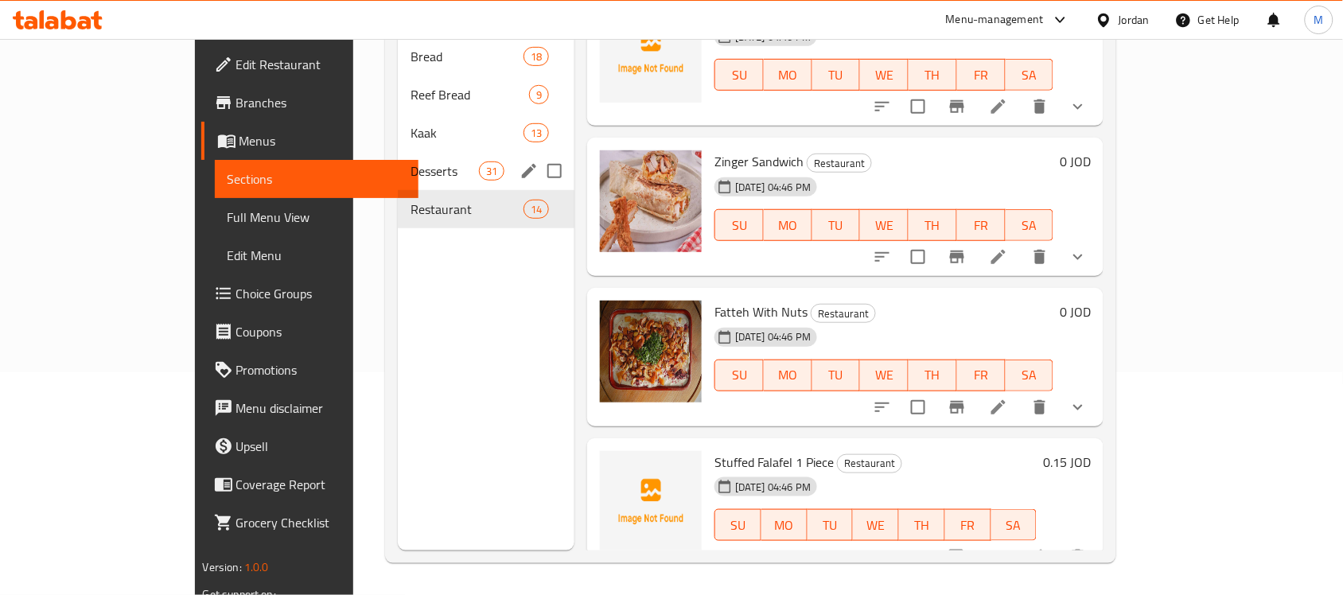
click at [398, 152] on div "Desserts 31" at bounding box center [486, 171] width 177 height 38
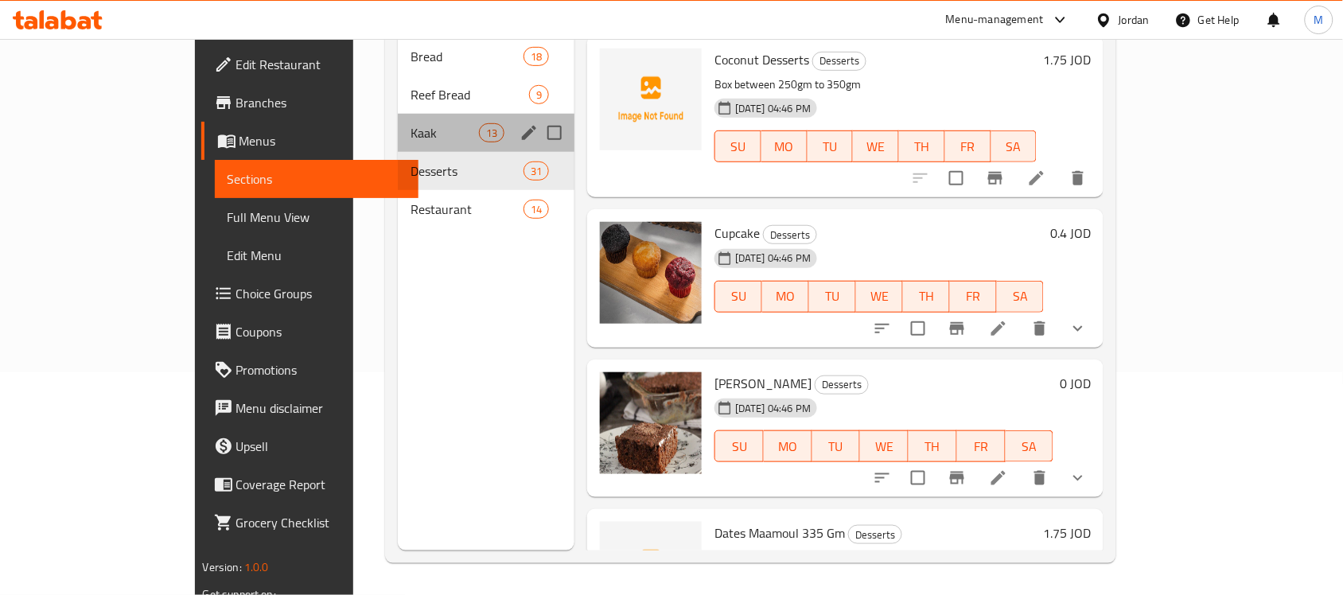
click at [411, 123] on span "Kaak" at bounding box center [445, 132] width 68 height 19
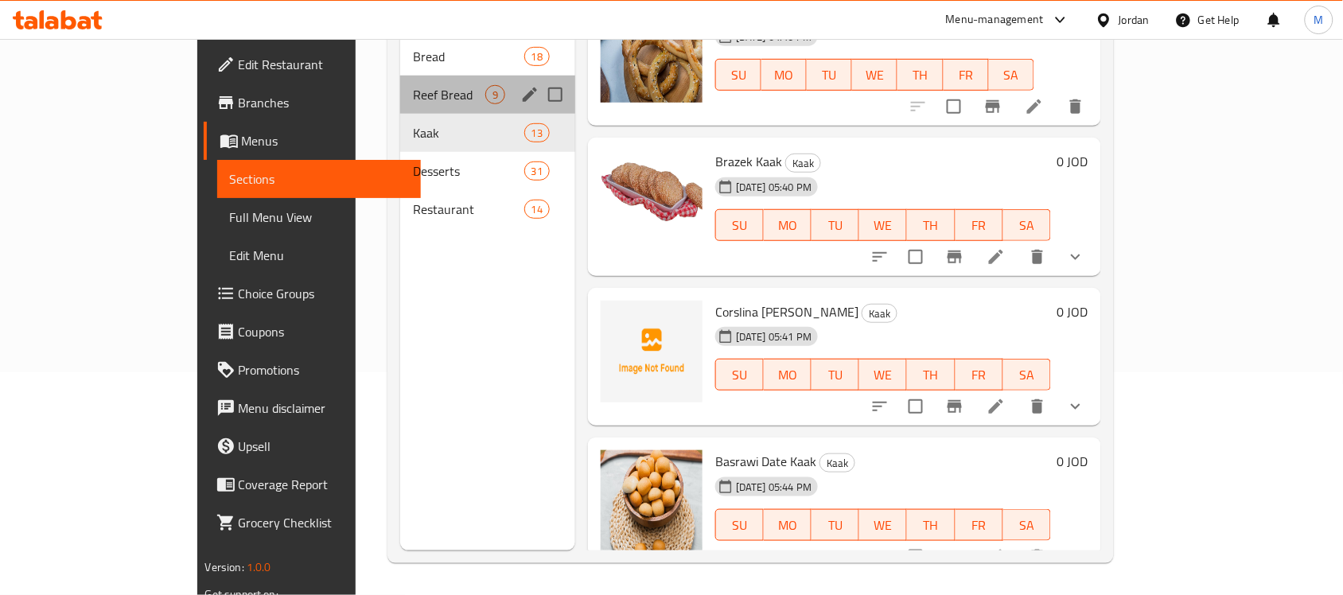
click at [400, 81] on div "Reef Bread 9" at bounding box center [487, 95] width 175 height 38
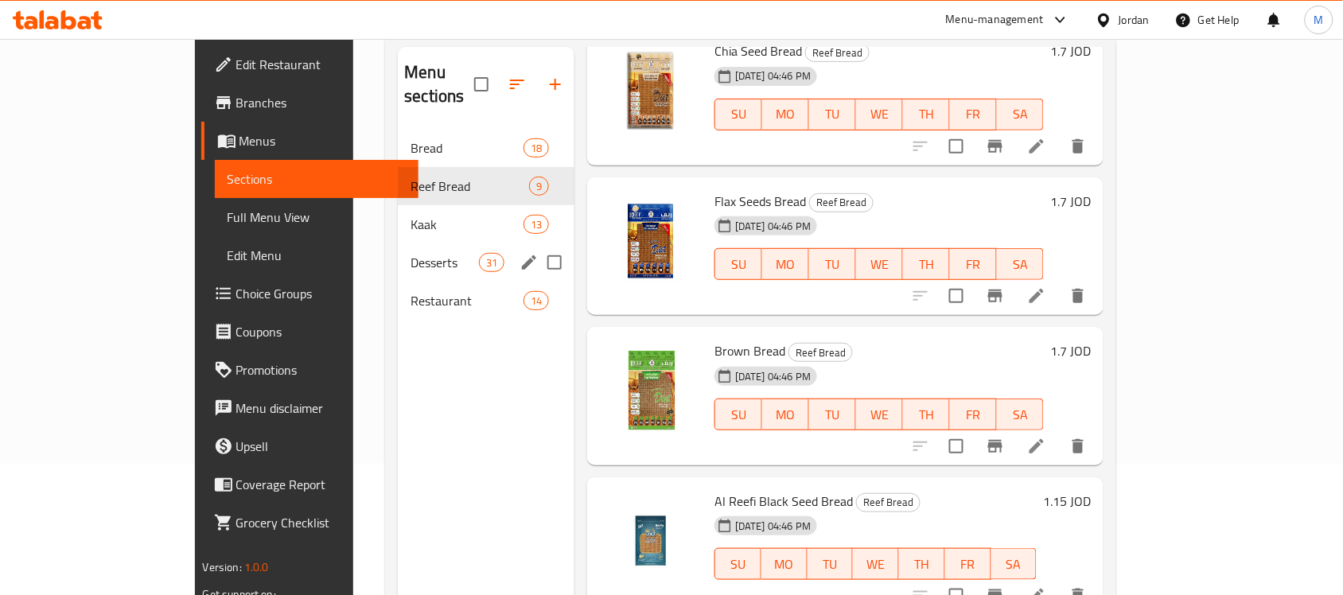
scroll to position [25, 0]
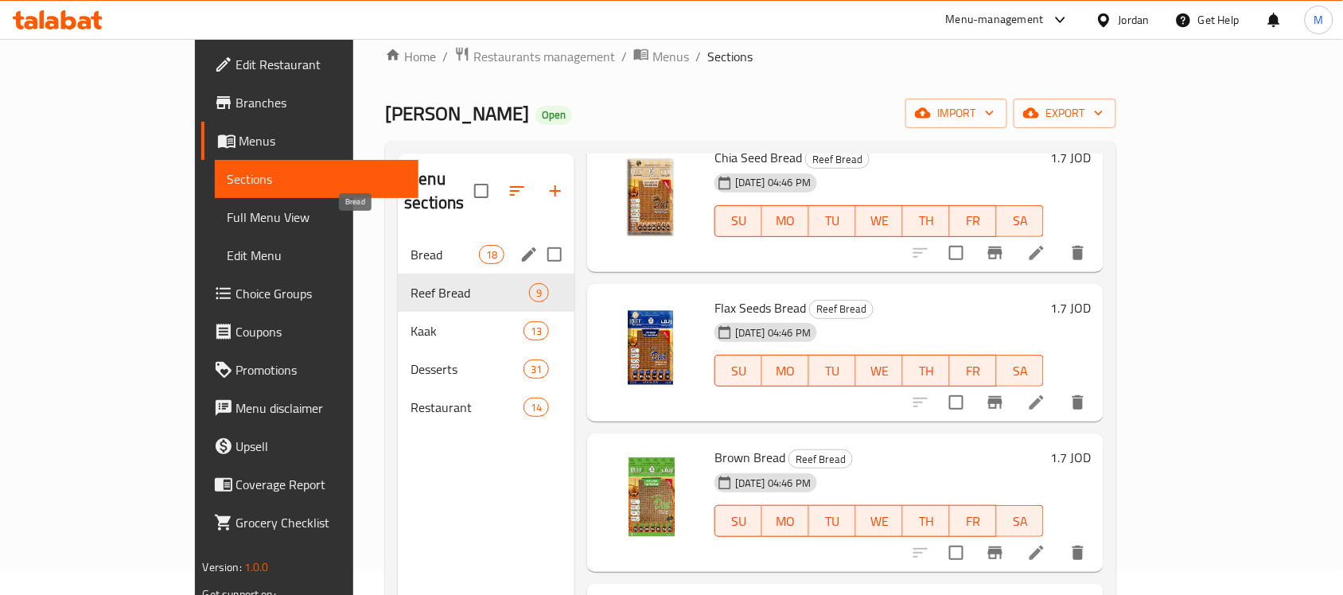
click at [411, 245] on span "Bread" at bounding box center [445, 254] width 68 height 19
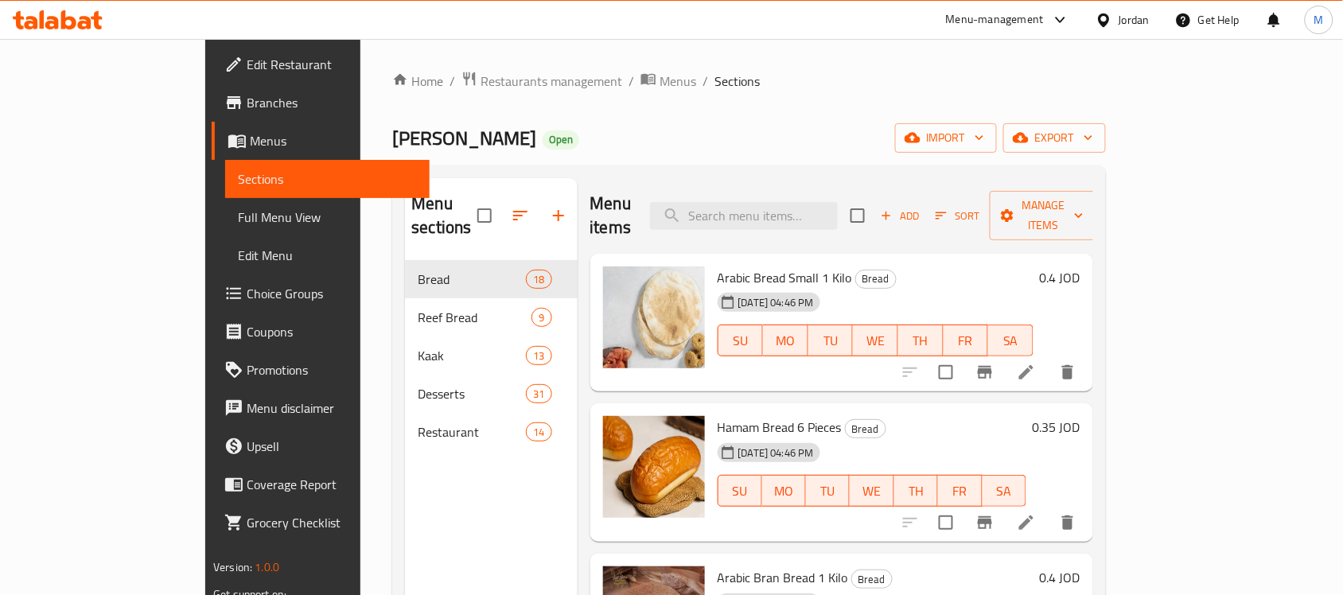
click at [1116, 24] on div at bounding box center [1107, 20] width 23 height 18
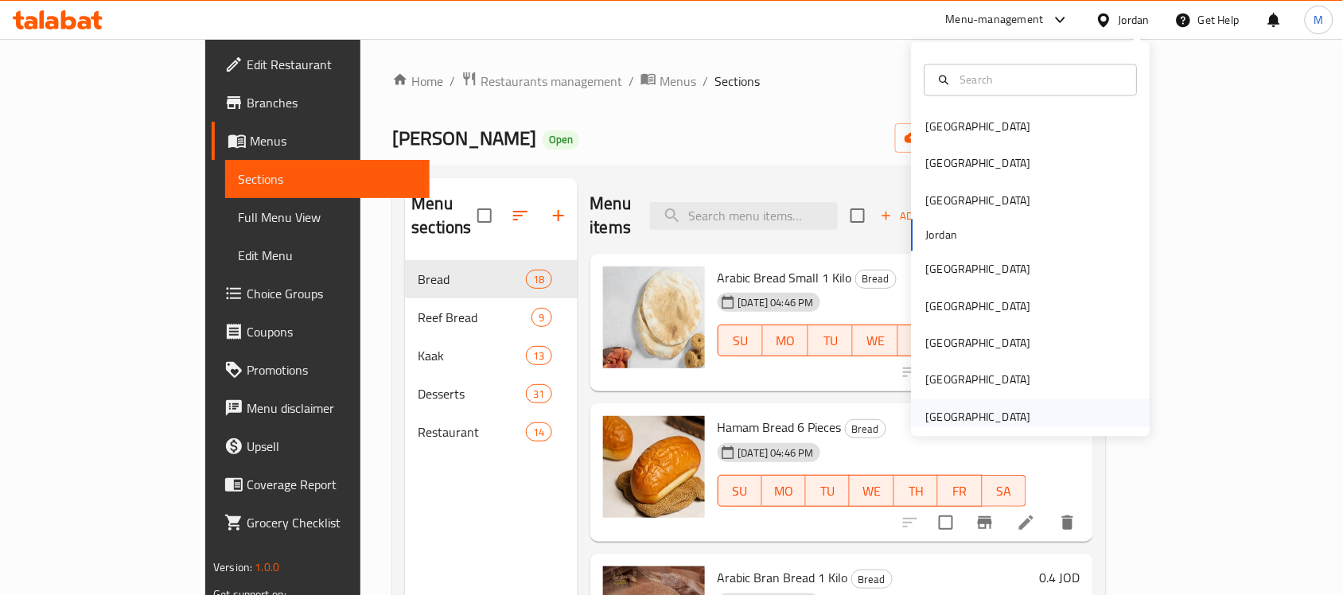
click at [1011, 406] on div "[GEOGRAPHIC_DATA]" at bounding box center [978, 417] width 130 height 37
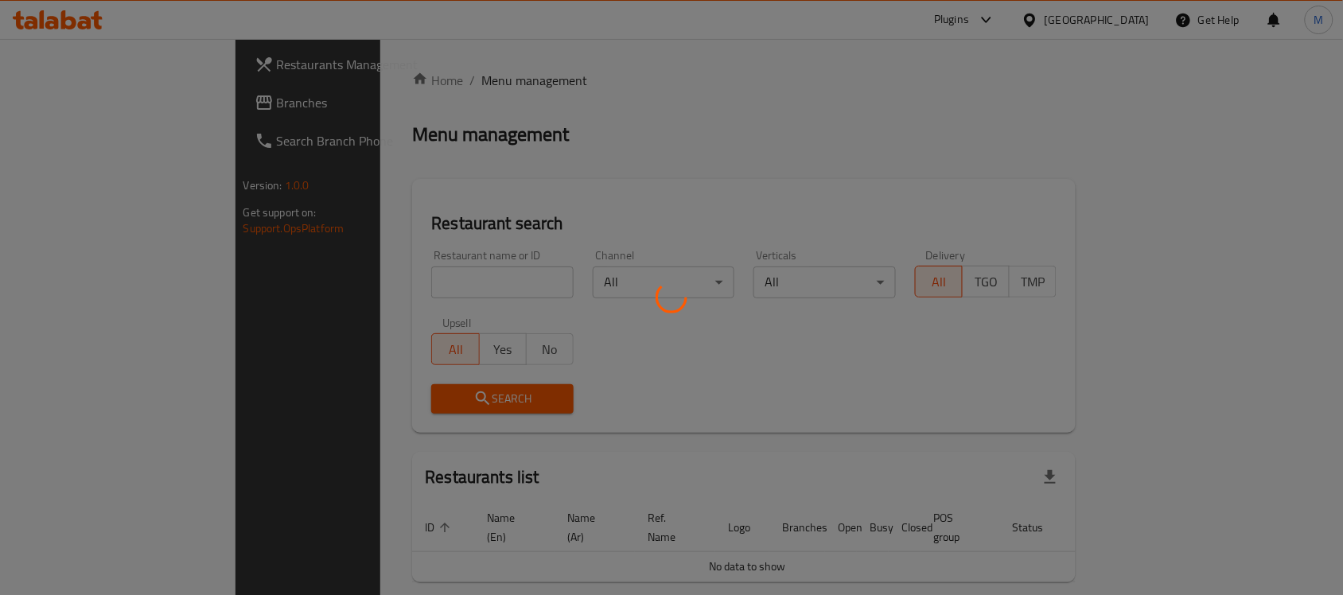
click at [435, 292] on div at bounding box center [671, 297] width 1343 height 595
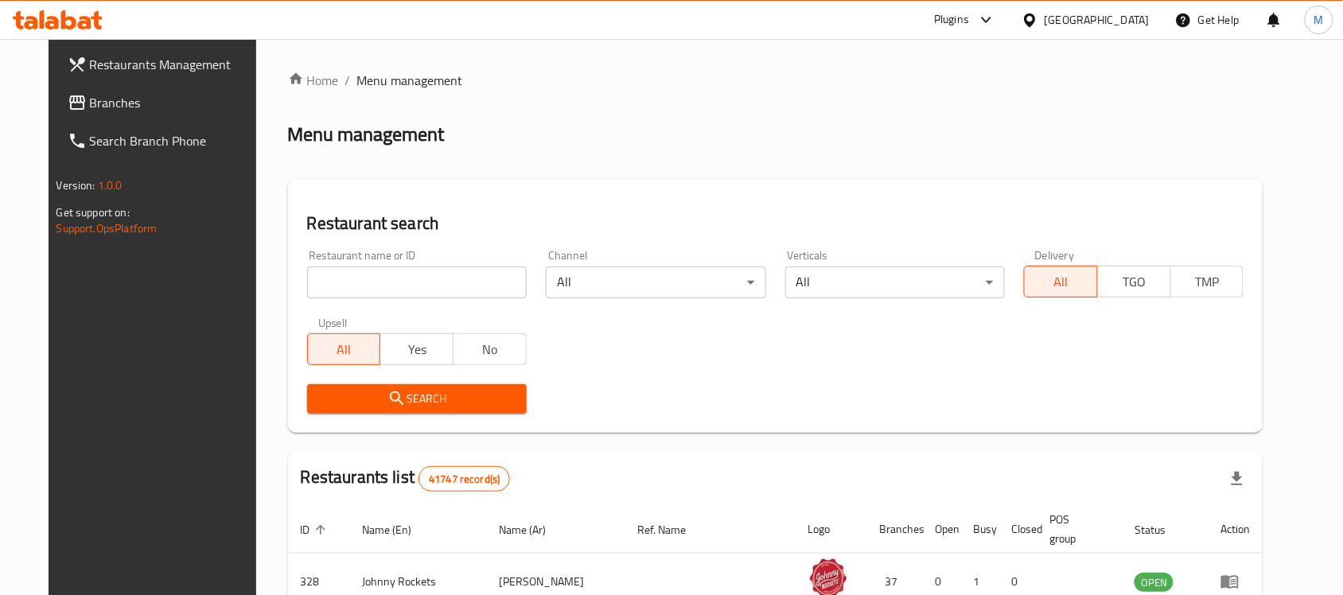
click at [430, 281] on input "search" at bounding box center [417, 283] width 220 height 32
paste input "Salamah Restaurant"
type input "Salamah Restaurant"
click button "Search" at bounding box center [417, 398] width 220 height 29
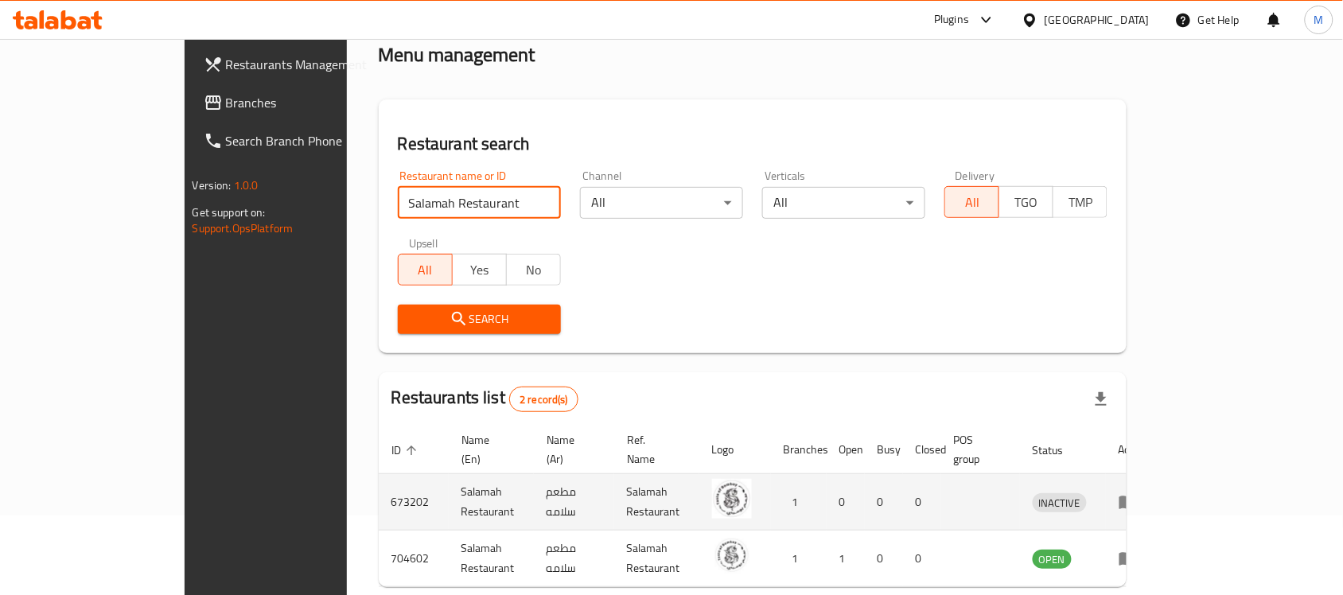
scroll to position [140, 0]
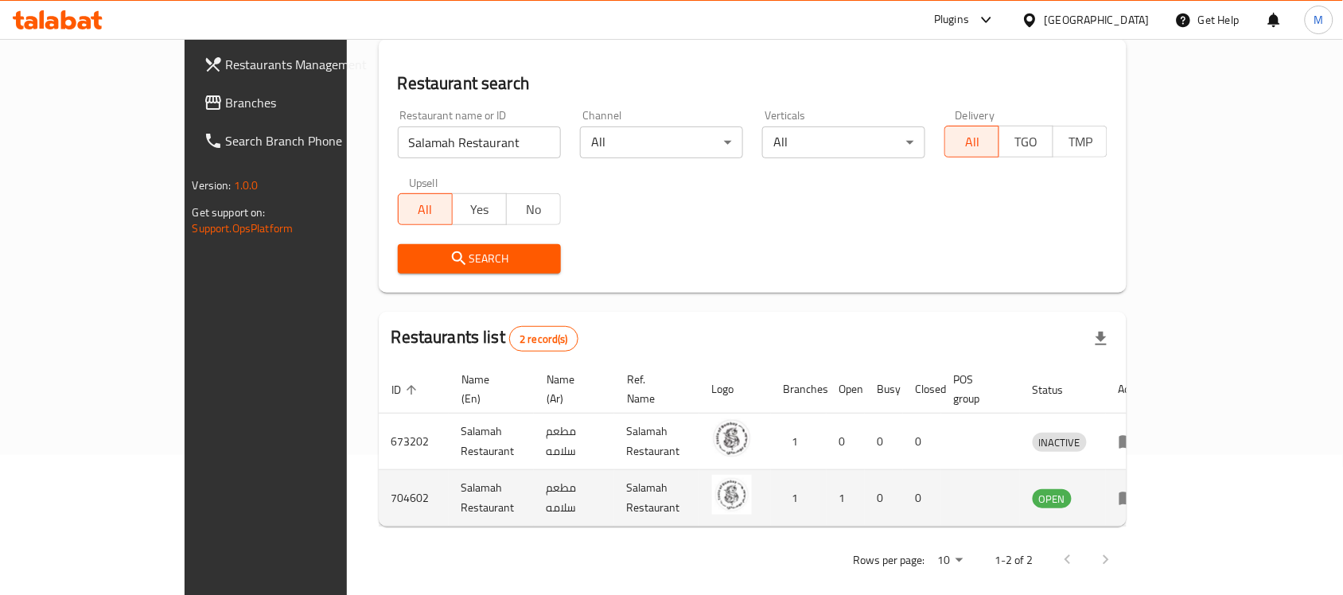
click at [1161, 491] on td "enhanced table" at bounding box center [1133, 498] width 55 height 56
click at [1137, 492] on icon "enhanced table" at bounding box center [1128, 499] width 18 height 14
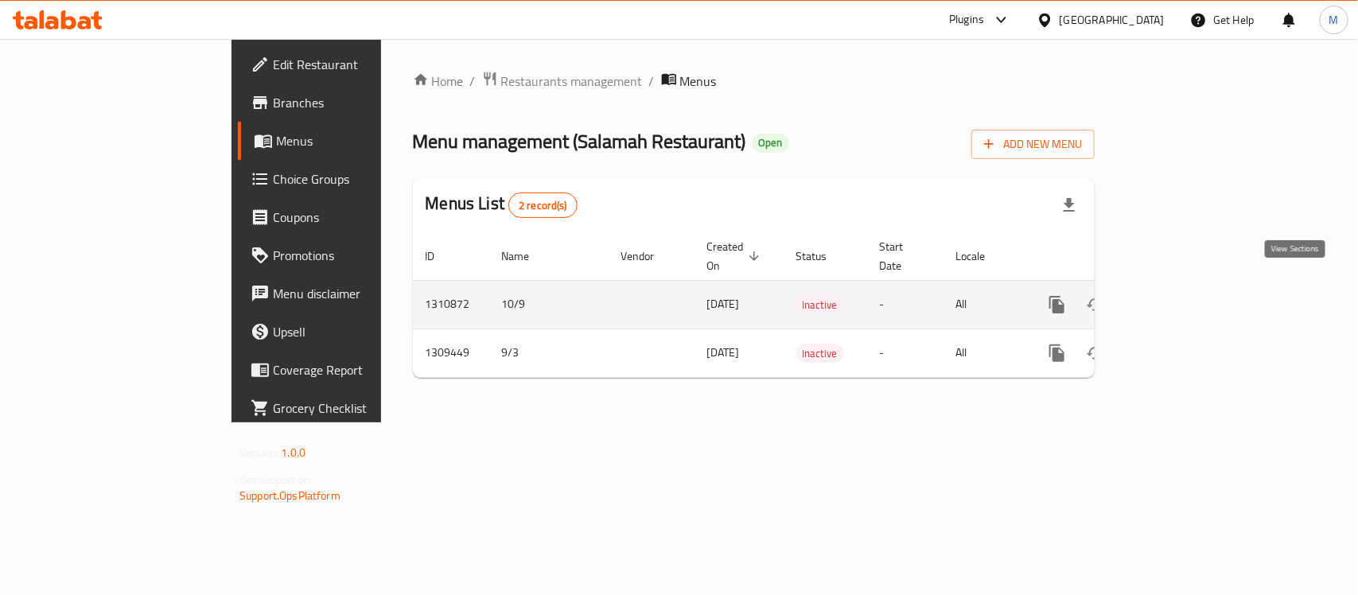
click at [1191, 292] on link "enhanced table" at bounding box center [1172, 305] width 38 height 38
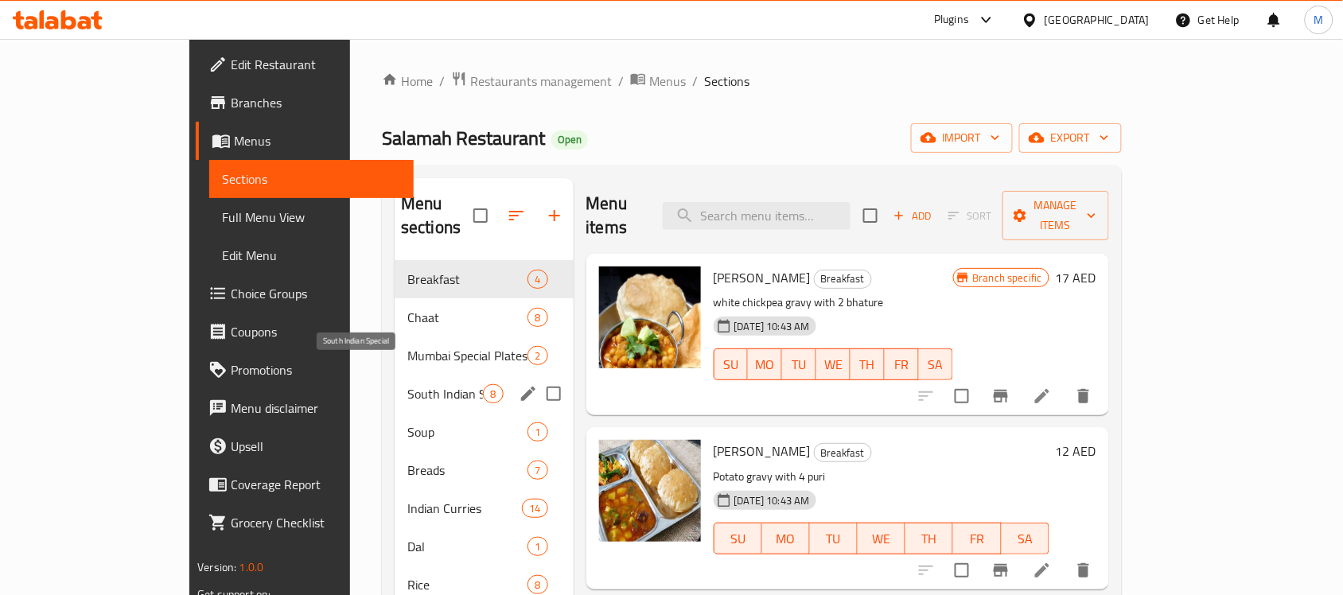
click at [407, 384] on span "South Indian Special" at bounding box center [445, 393] width 76 height 19
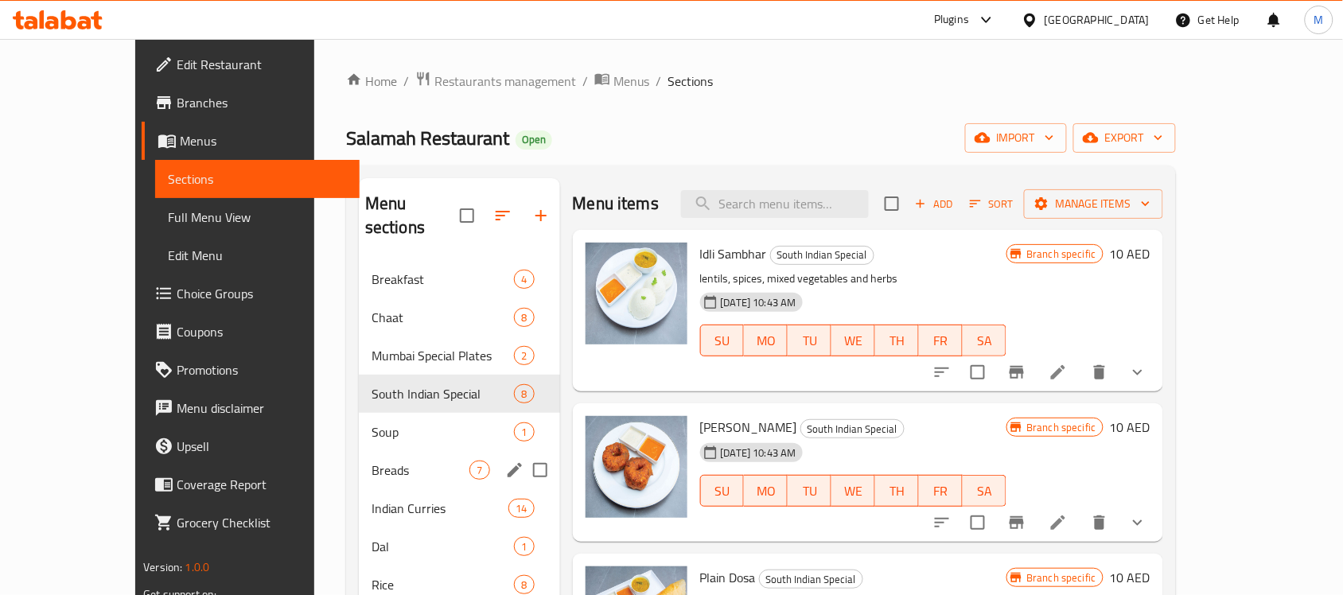
click at [359, 464] on div "Breads 7" at bounding box center [459, 470] width 201 height 38
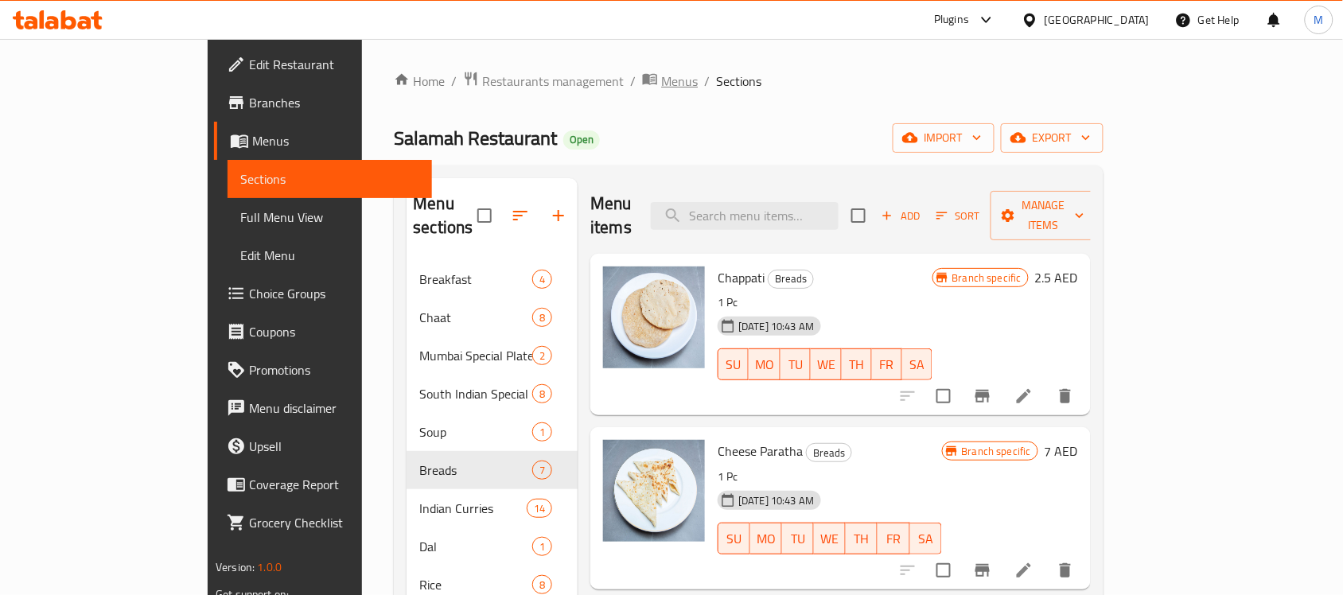
click at [661, 72] on span "Menus" at bounding box center [679, 81] width 37 height 19
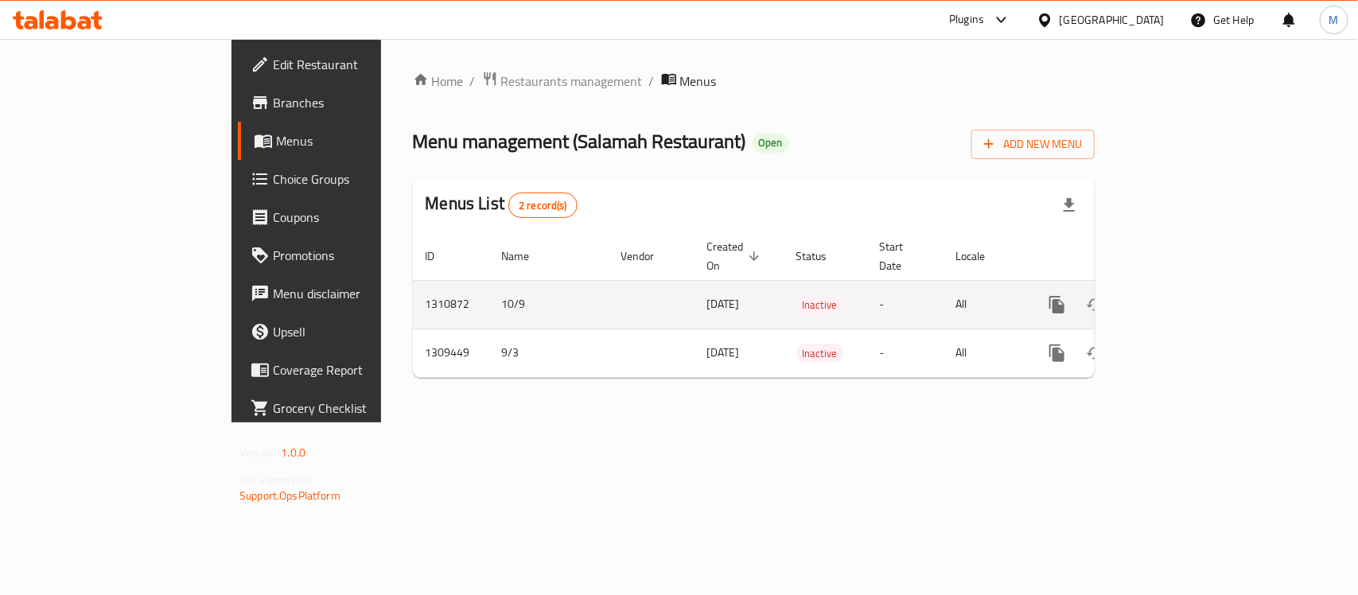
click at [413, 283] on td "1310872" at bounding box center [451, 304] width 76 height 49
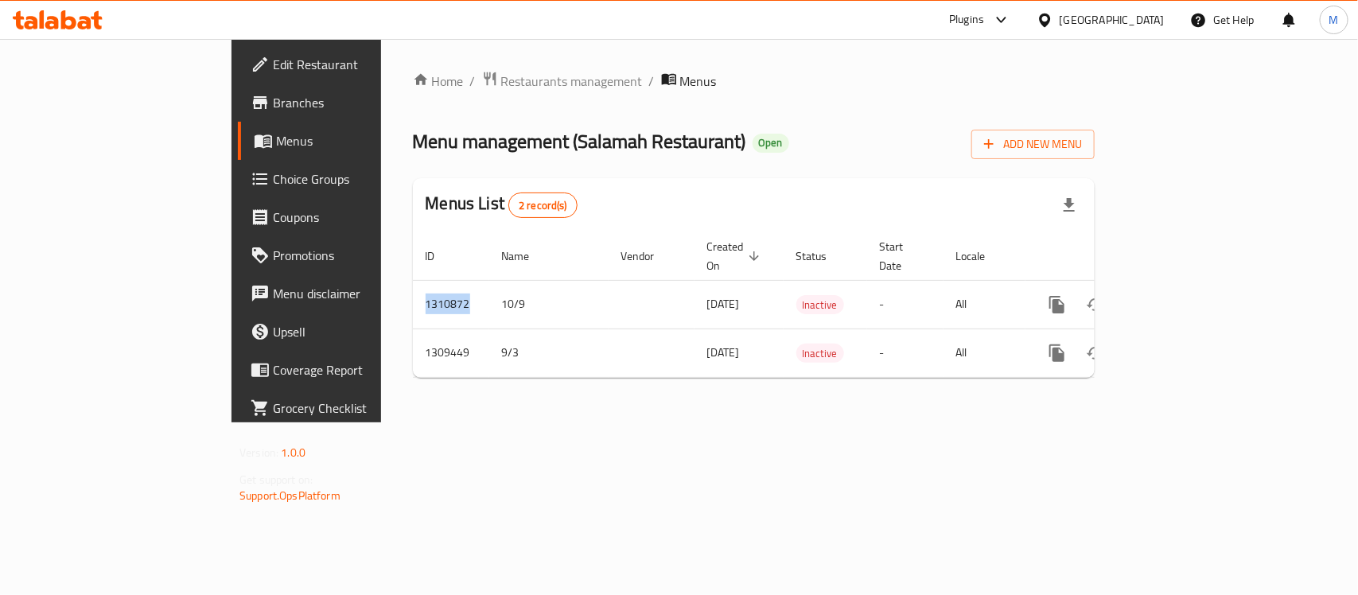
copy td "1310872"
click at [273, 98] on span "Branches" at bounding box center [359, 102] width 173 height 19
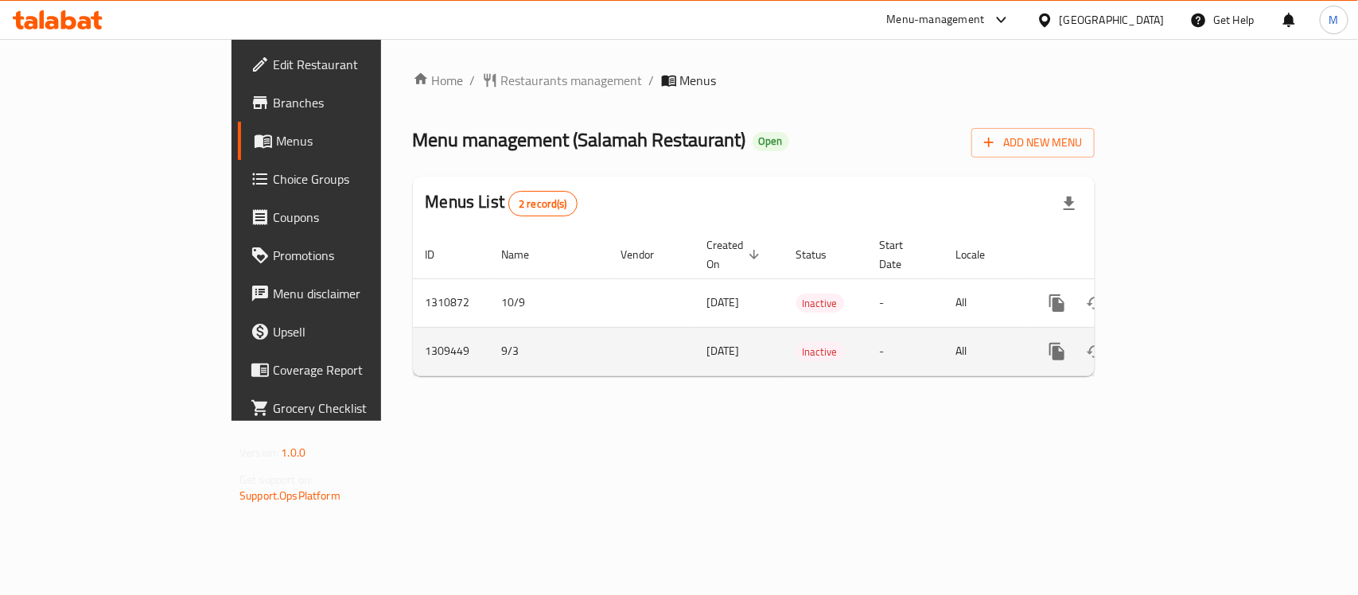
click at [413, 338] on td "1309449" at bounding box center [451, 351] width 76 height 49
copy td "1309449"
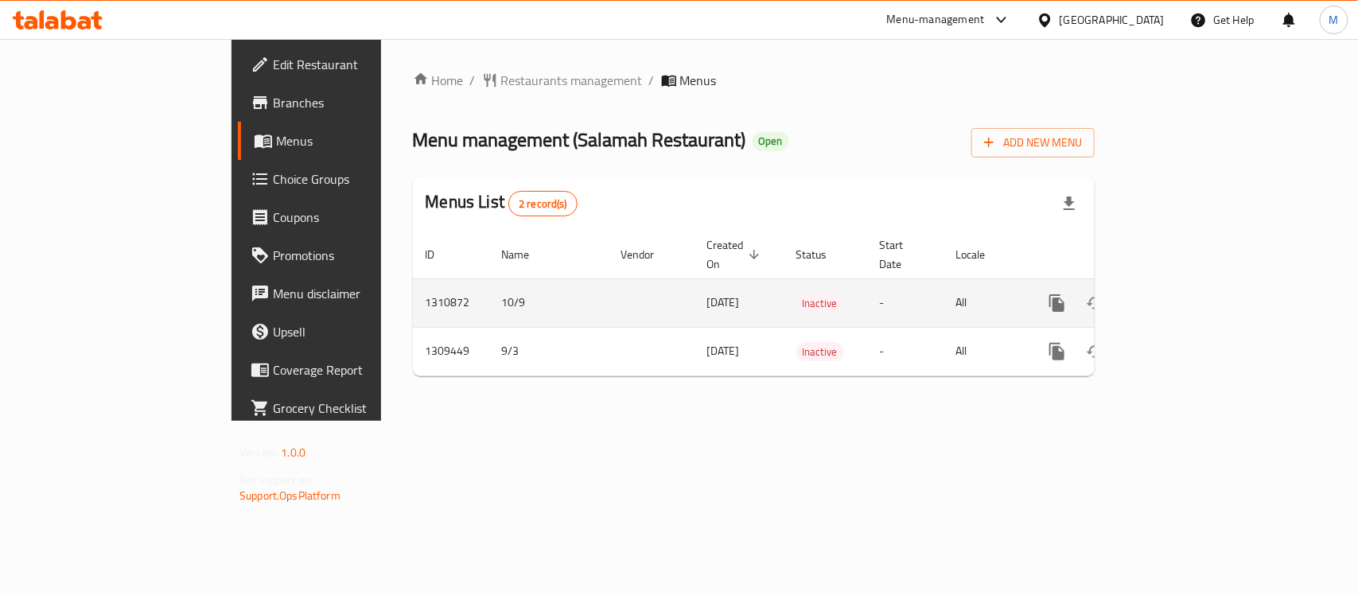
click at [413, 285] on td "1310872" at bounding box center [451, 302] width 76 height 49
copy td "1310872"
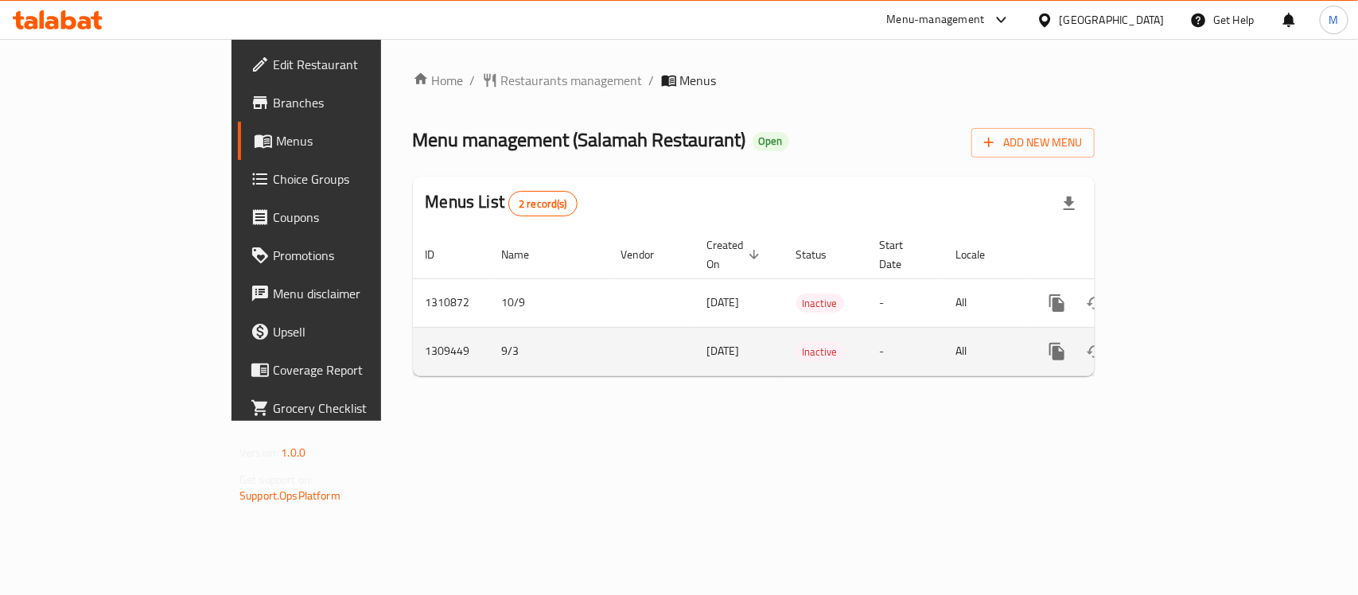
click at [413, 332] on td "1309449" at bounding box center [451, 351] width 76 height 49
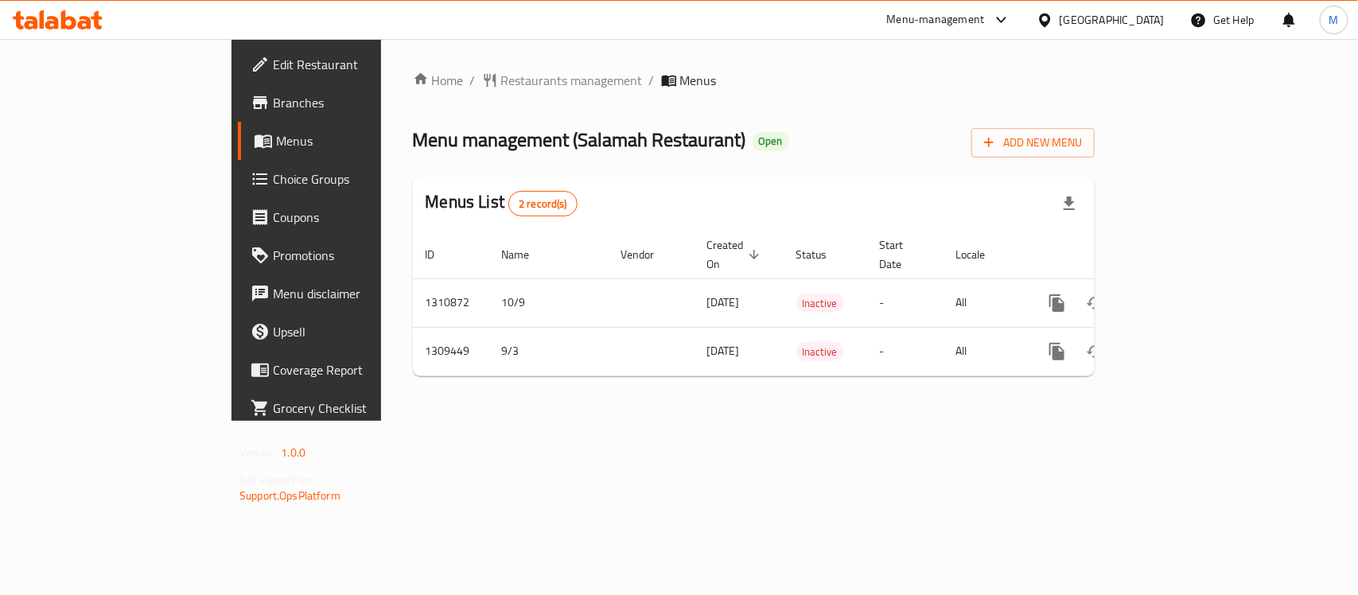
click at [381, 298] on div "Home / Restaurants management / Menus Menu management ( Salamah Restaurant ) Op…" at bounding box center [753, 230] width 745 height 382
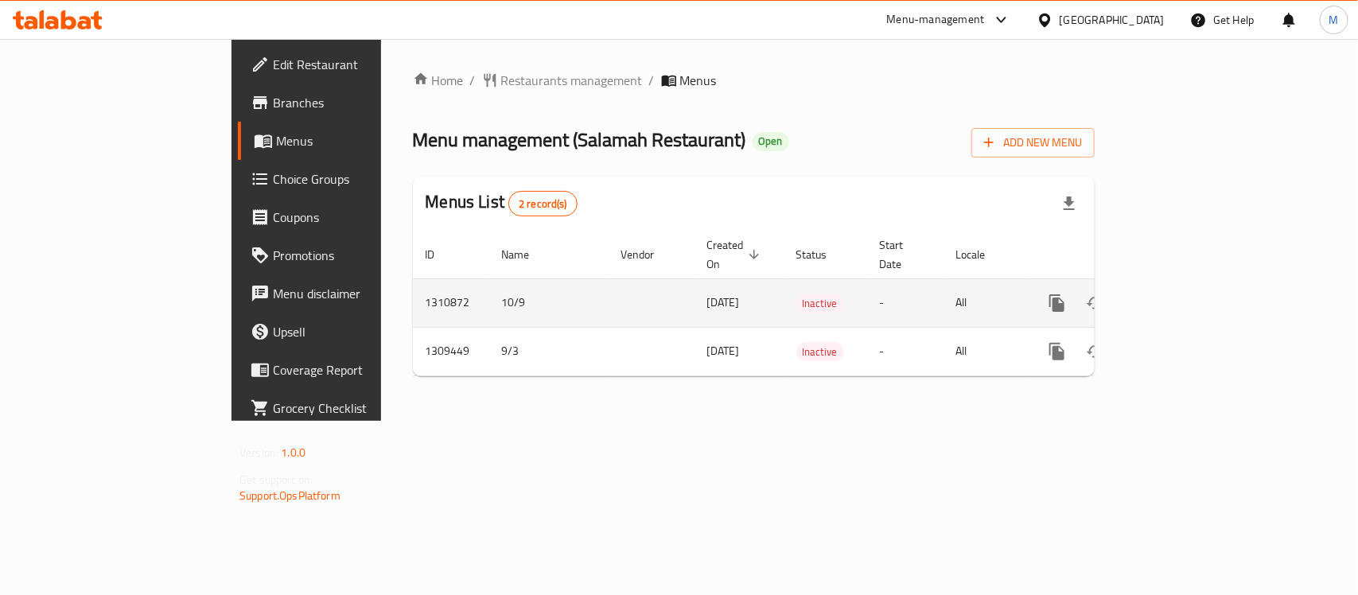
click at [413, 292] on td "1310872" at bounding box center [451, 302] width 76 height 49
copy td "1310872"
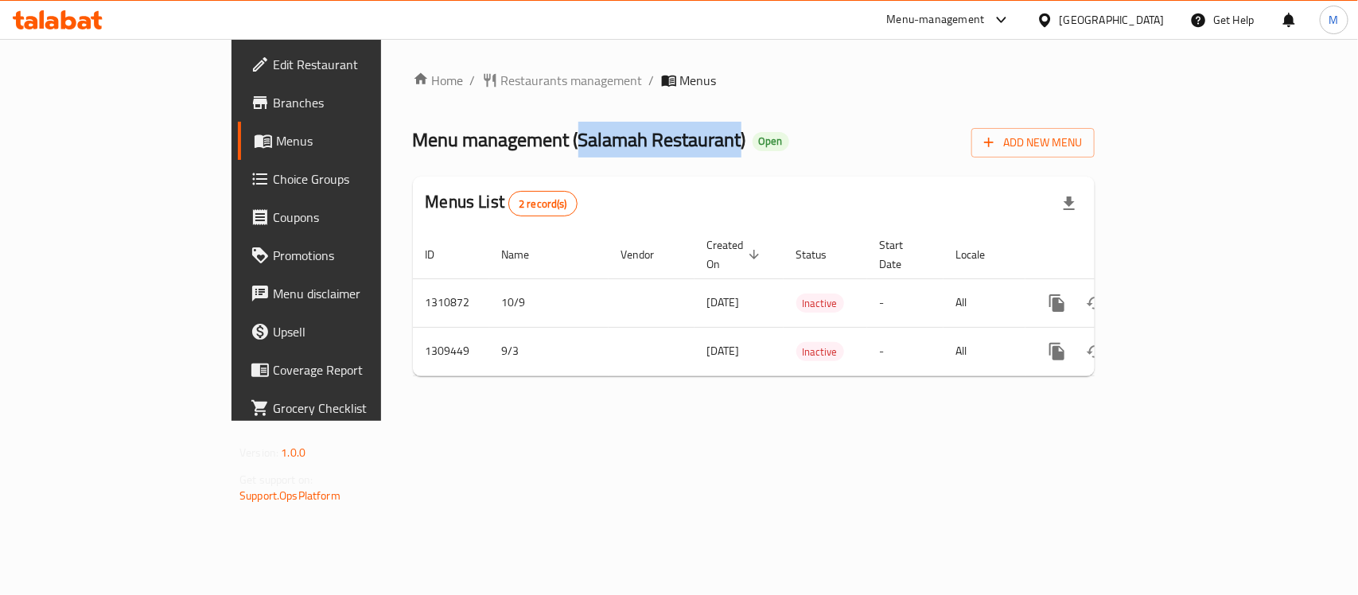
drag, startPoint x: 427, startPoint y: 138, endPoint x: 590, endPoint y: 145, distance: 163.3
click at [590, 145] on span "Menu management ( Salamah Restaurant )" at bounding box center [579, 140] width 333 height 36
copy span "Salamah Restaurant"
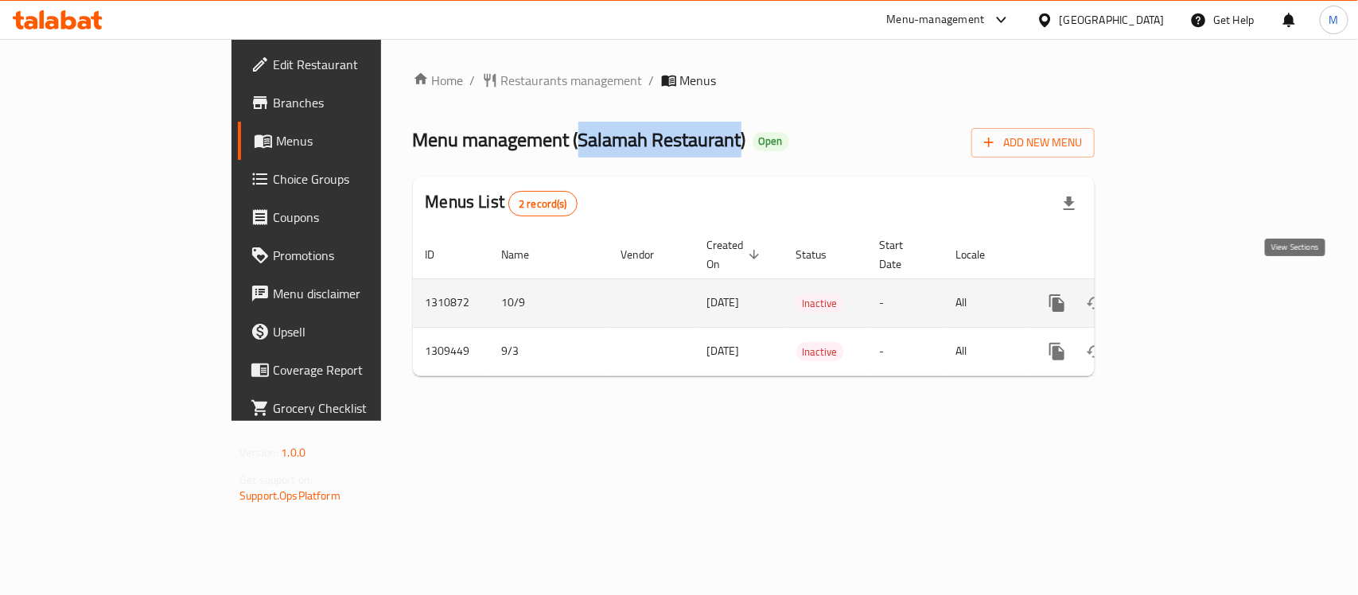
click at [1182, 294] on icon "enhanced table" at bounding box center [1171, 303] width 19 height 19
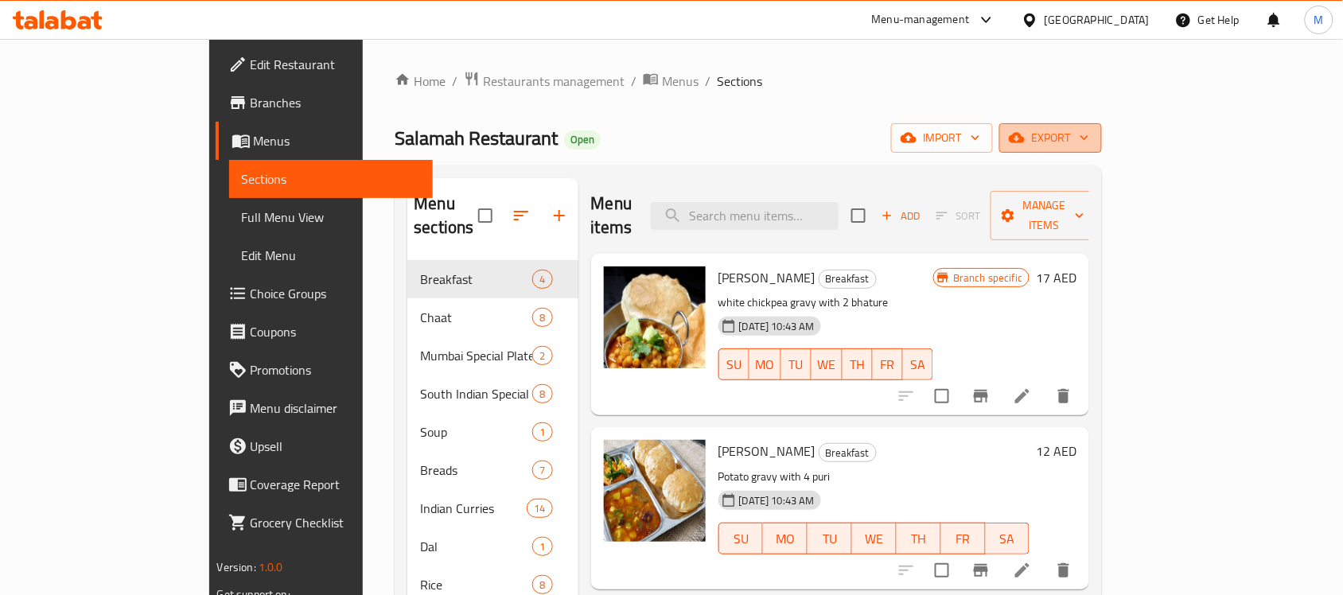
click at [1089, 130] on span "export" at bounding box center [1050, 138] width 77 height 20
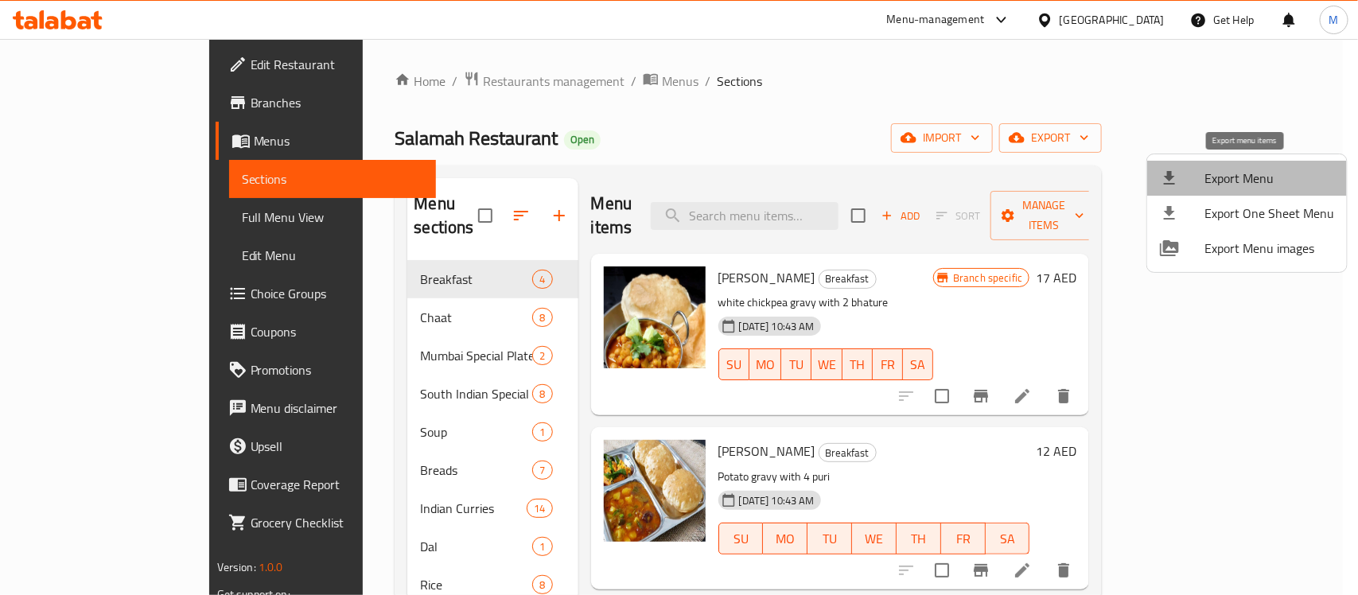
click at [1255, 169] on span "Export Menu" at bounding box center [1270, 178] width 130 height 19
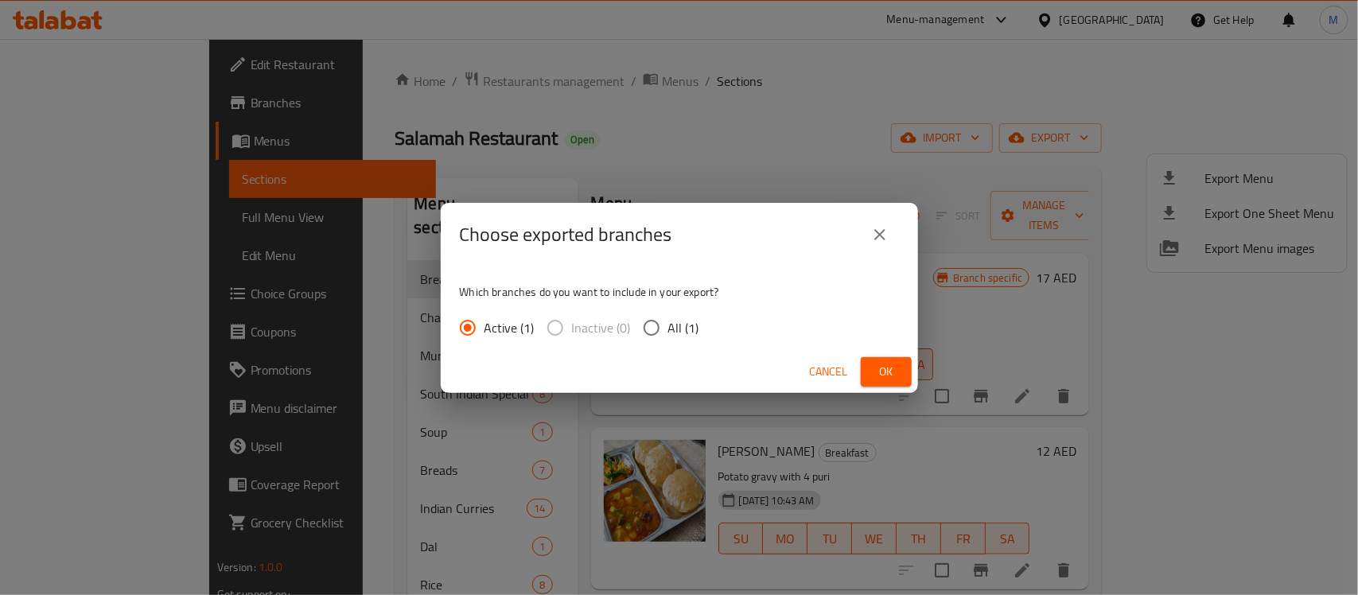
click at [893, 362] on span "Ok" at bounding box center [886, 372] width 25 height 20
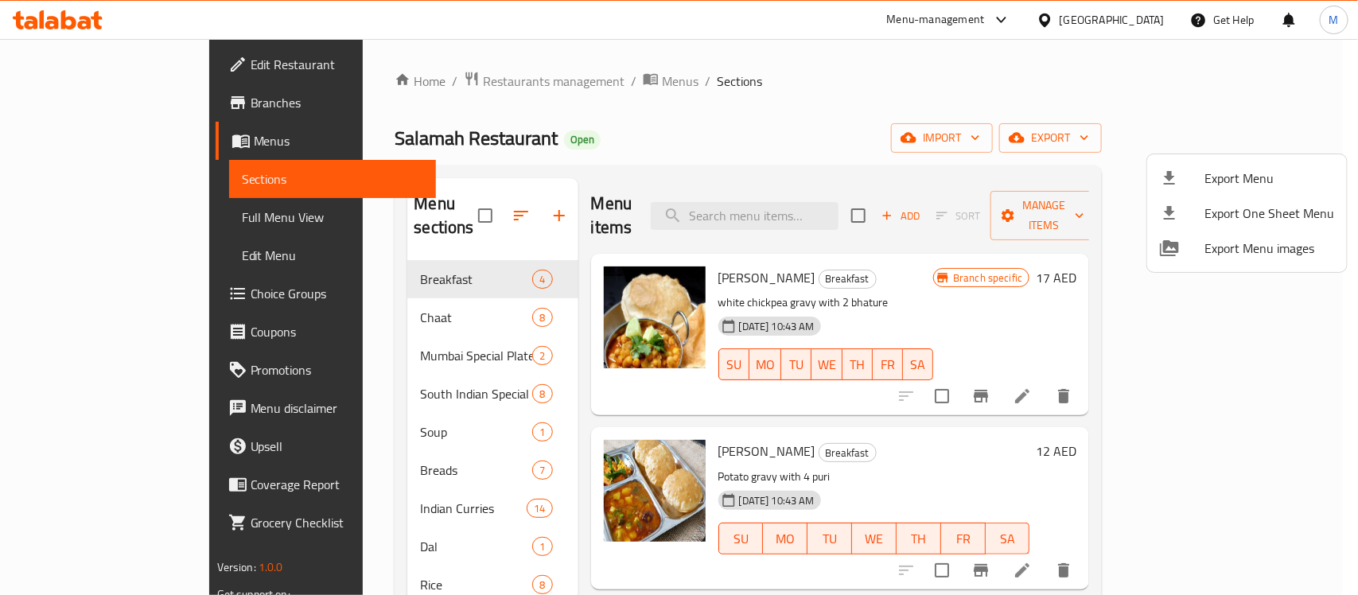
click at [828, 171] on div at bounding box center [679, 297] width 1358 height 595
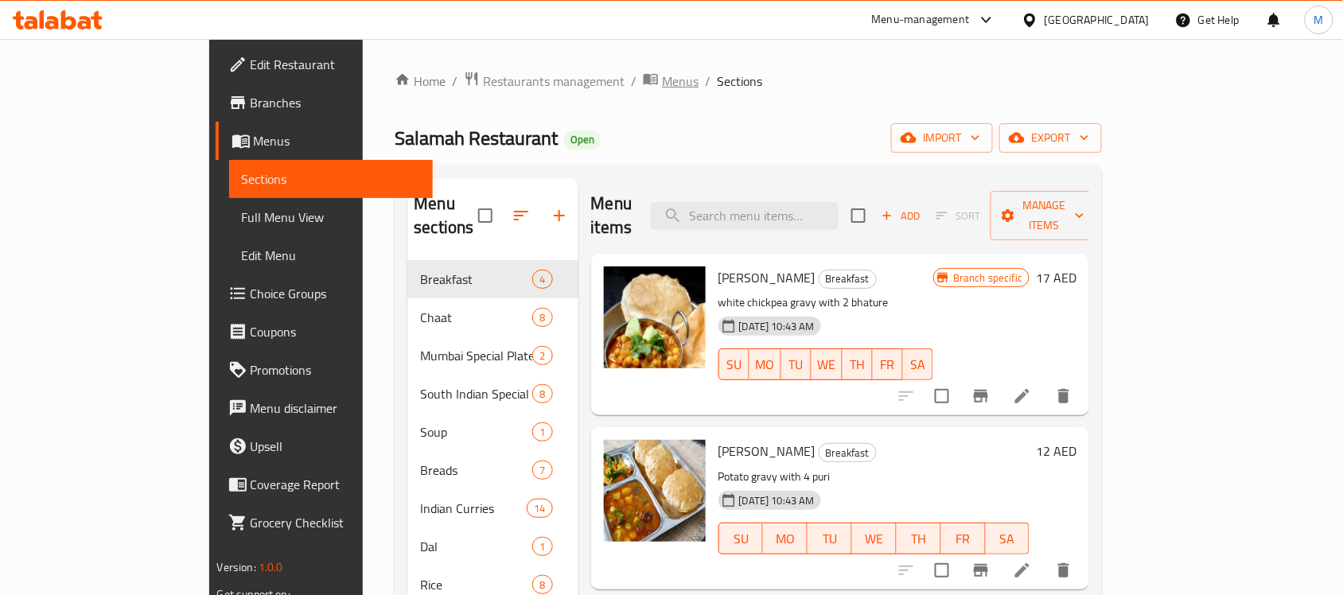
click at [662, 72] on span "Menus" at bounding box center [680, 81] width 37 height 19
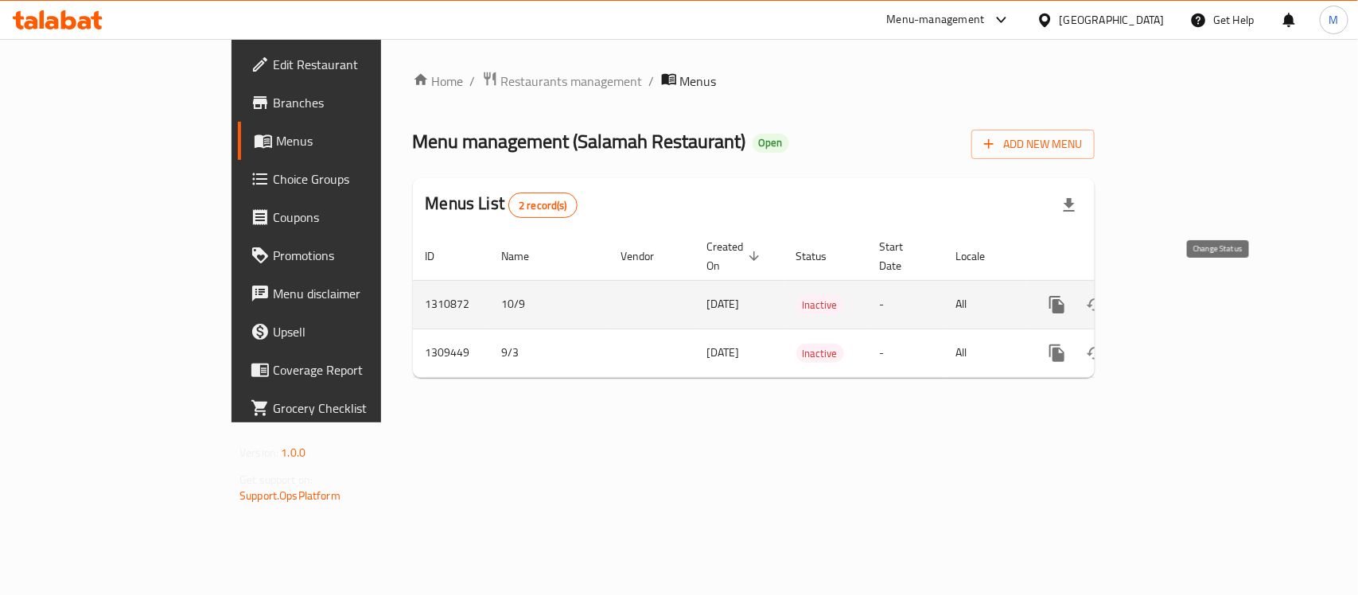
click at [1105, 295] on icon "enhanced table" at bounding box center [1095, 304] width 19 height 19
click at [820, 290] on td "Inactive" at bounding box center [826, 304] width 84 height 49
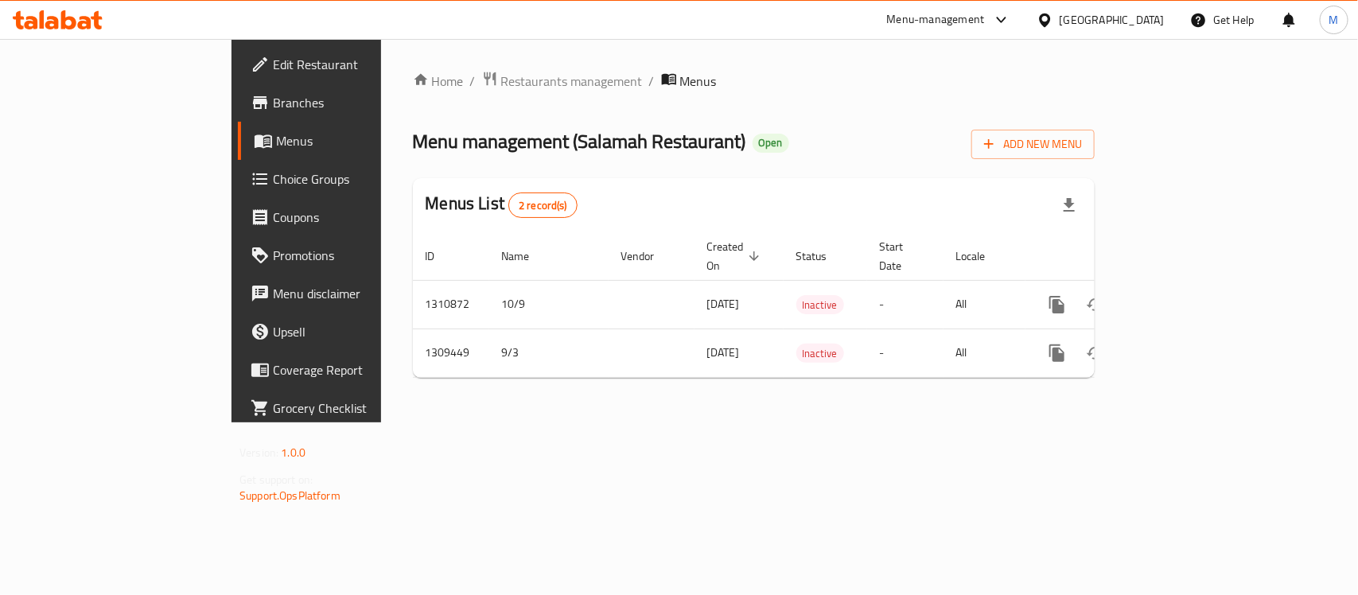
click at [1120, 21] on div "[GEOGRAPHIC_DATA]" at bounding box center [1112, 20] width 105 height 18
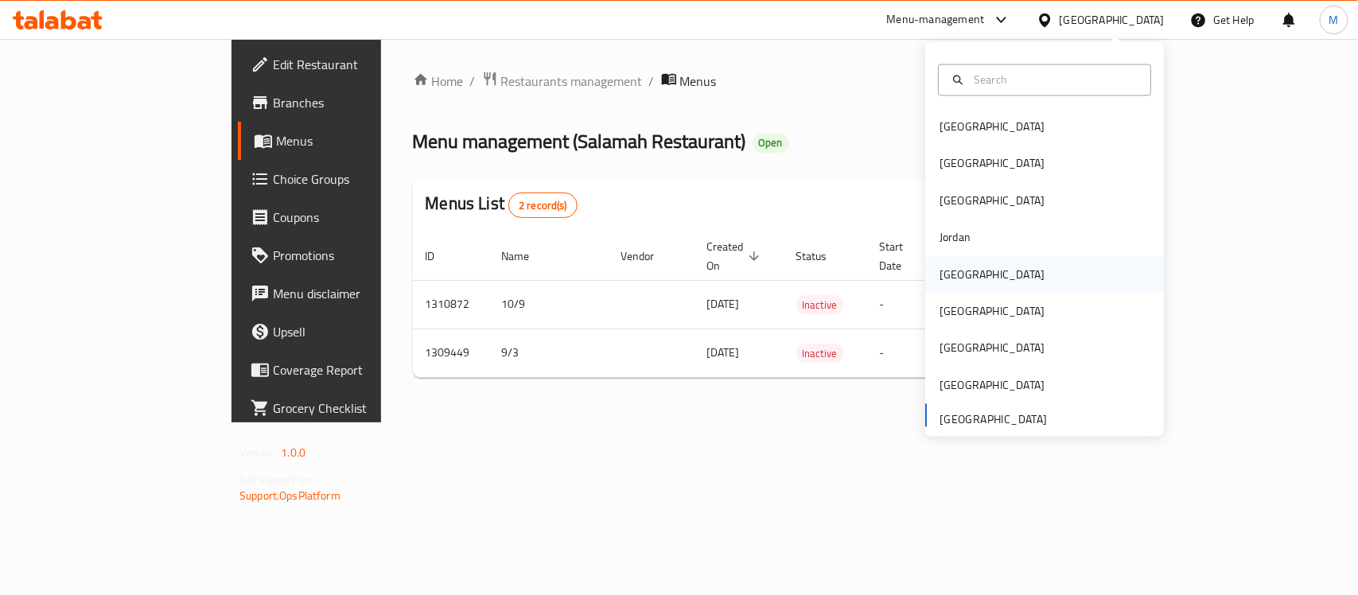
click at [973, 277] on div "[GEOGRAPHIC_DATA]" at bounding box center [1044, 274] width 239 height 37
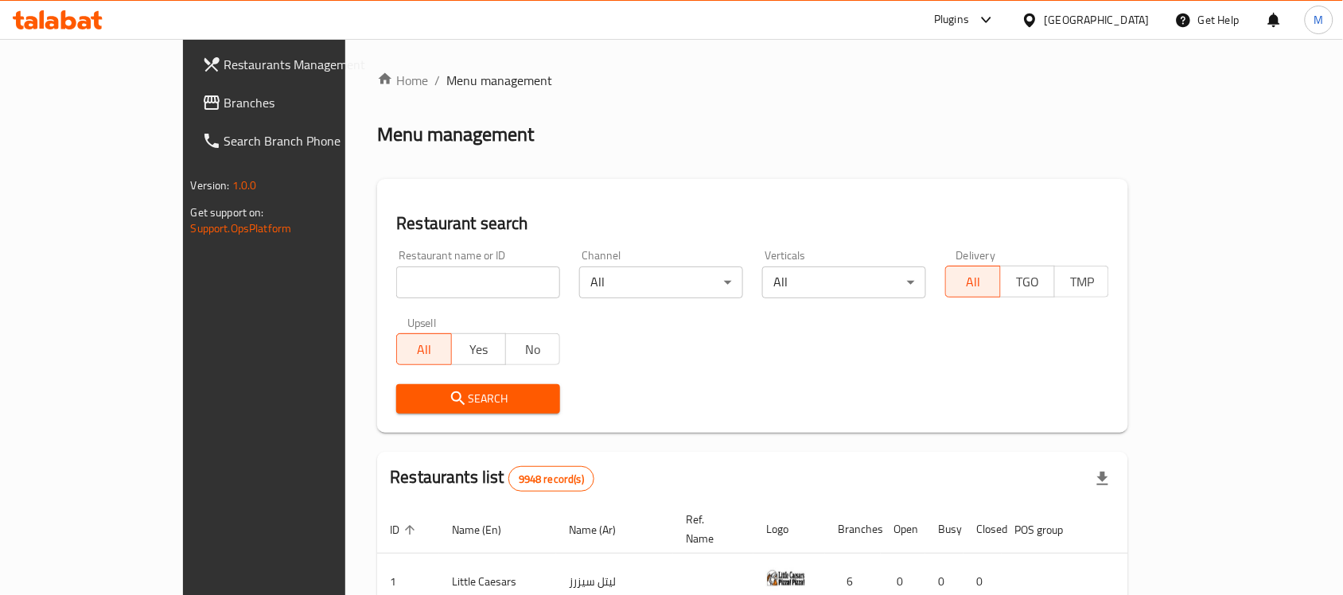
click at [479, 282] on input "search" at bounding box center [478, 283] width 164 height 32
paste input "District Butchery"
type input "District Butchery"
click button "Search" at bounding box center [478, 398] width 164 height 29
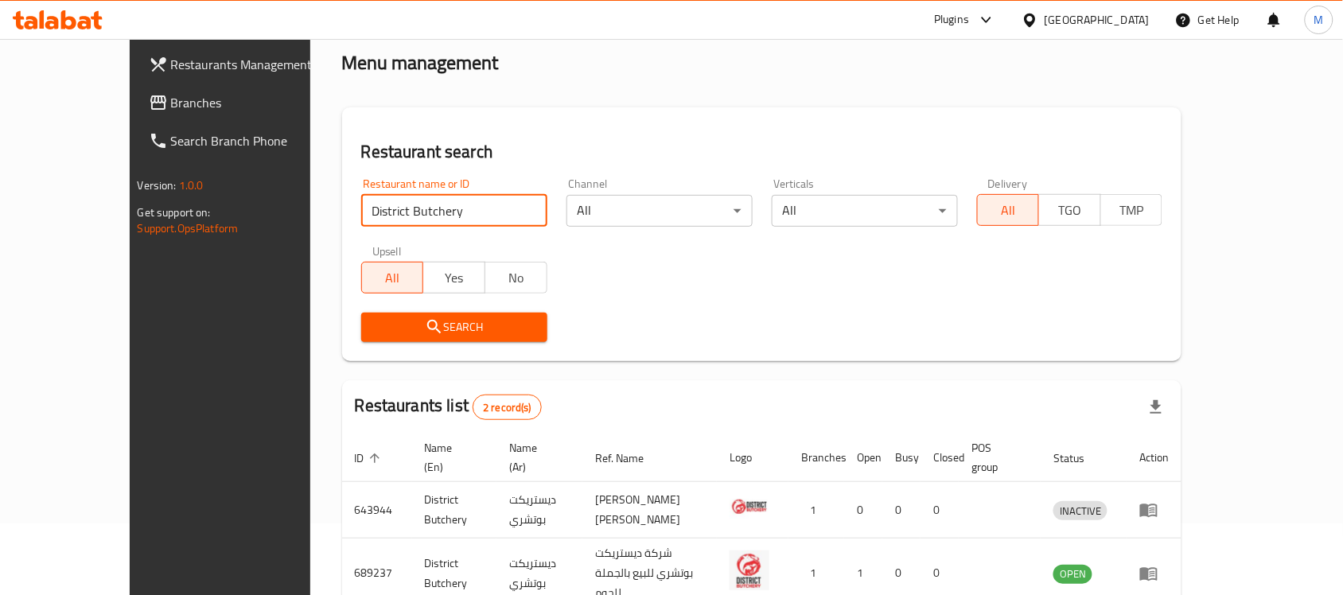
scroll to position [140, 0]
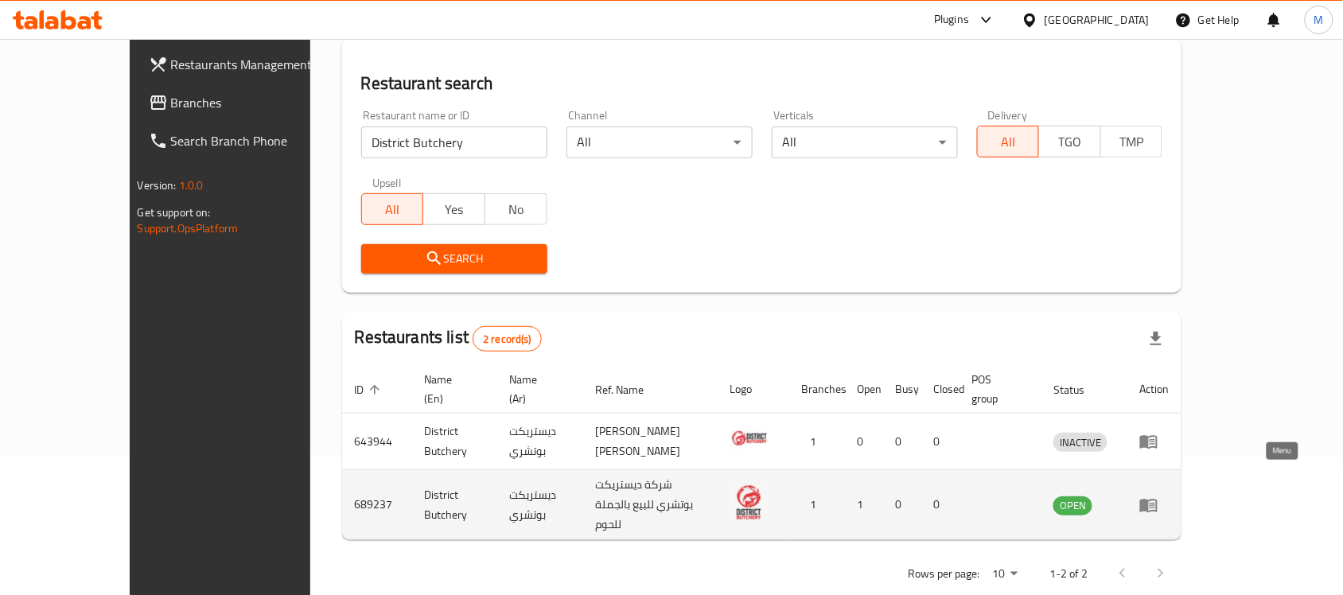
click at [1158, 496] on icon "enhanced table" at bounding box center [1148, 505] width 19 height 19
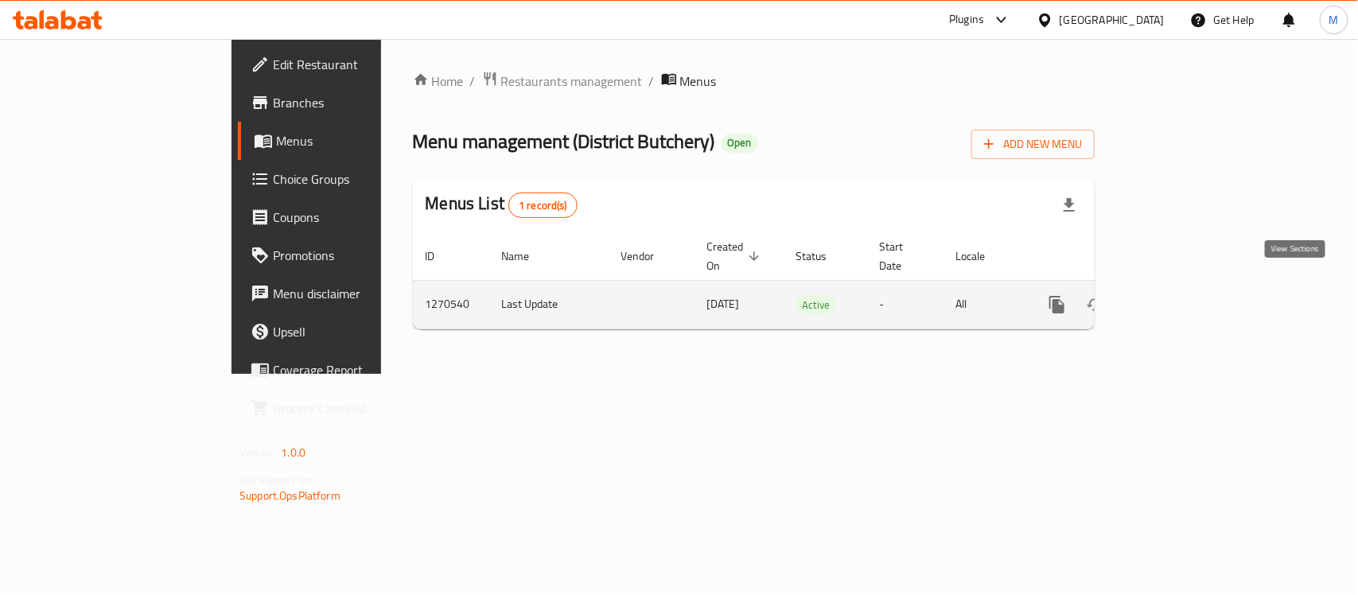
click at [1191, 299] on link "enhanced table" at bounding box center [1172, 305] width 38 height 38
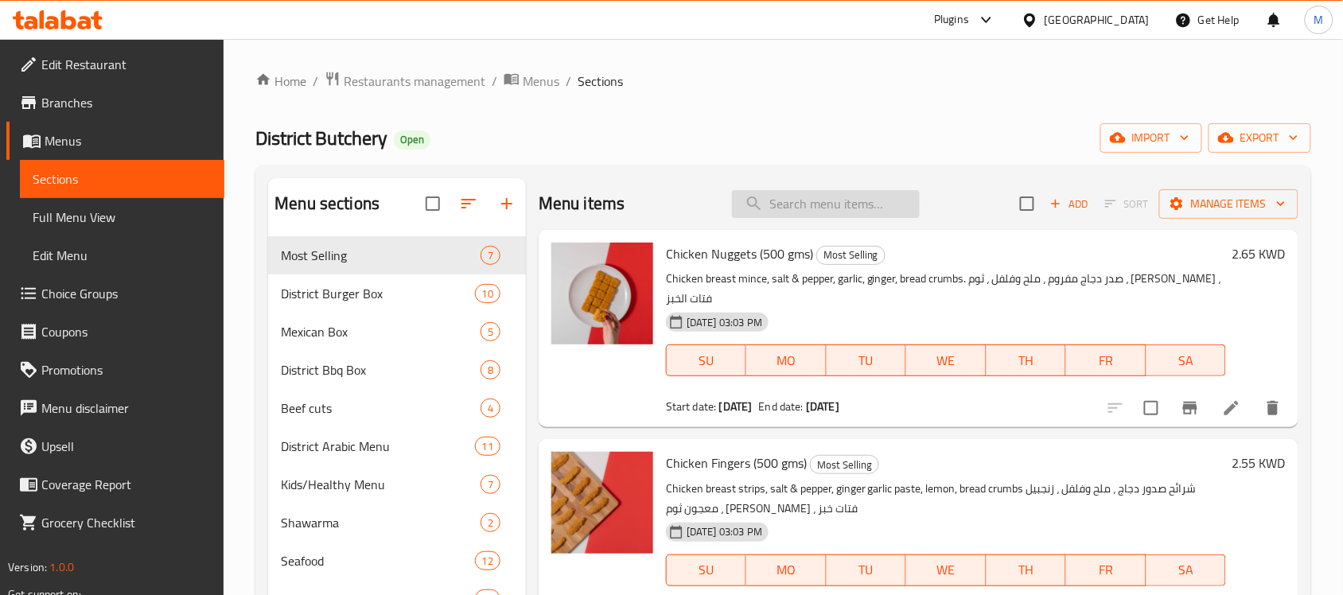
click at [814, 203] on input "search" at bounding box center [826, 204] width 188 height 28
paste input "CHICKEN FINGERS"
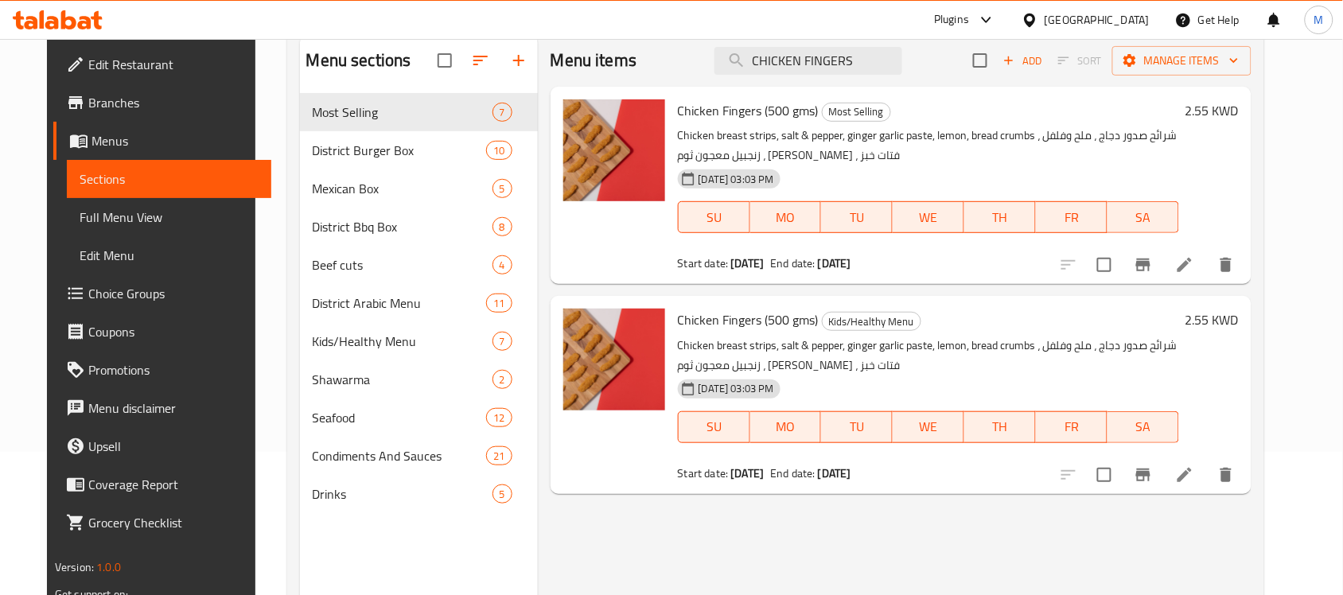
scroll to position [99, 0]
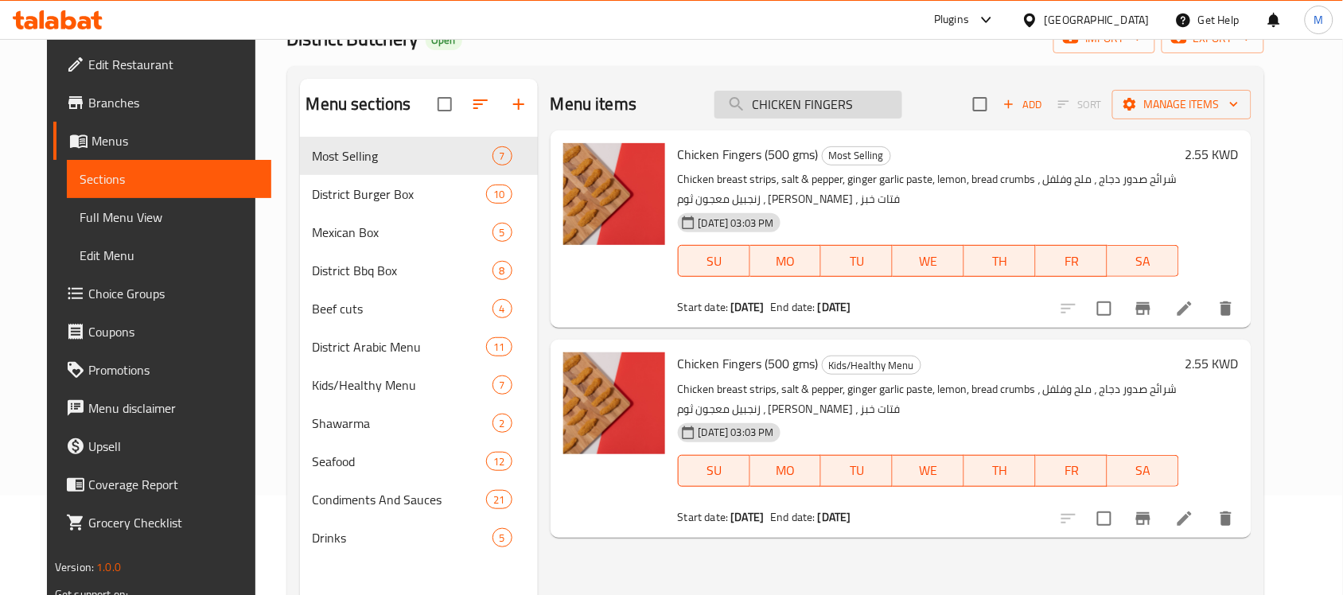
click at [796, 94] on input "CHICKEN FINGERS" at bounding box center [808, 105] width 188 height 28
paste input "TAWOQ TANDOOR"
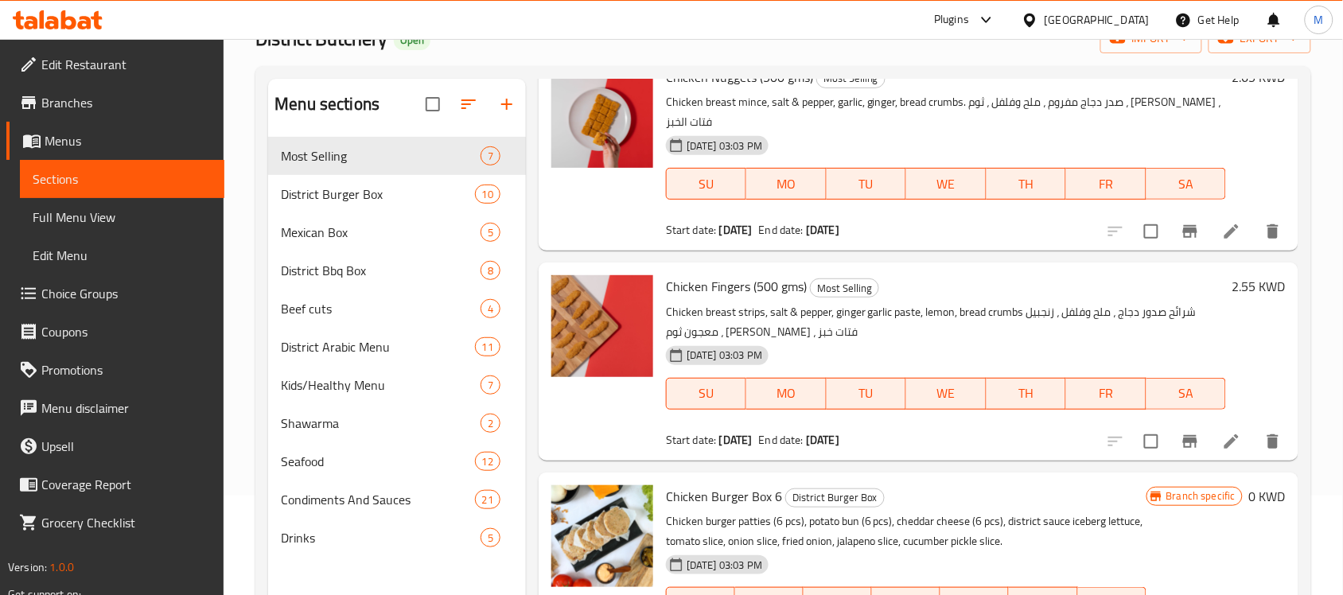
scroll to position [0, 0]
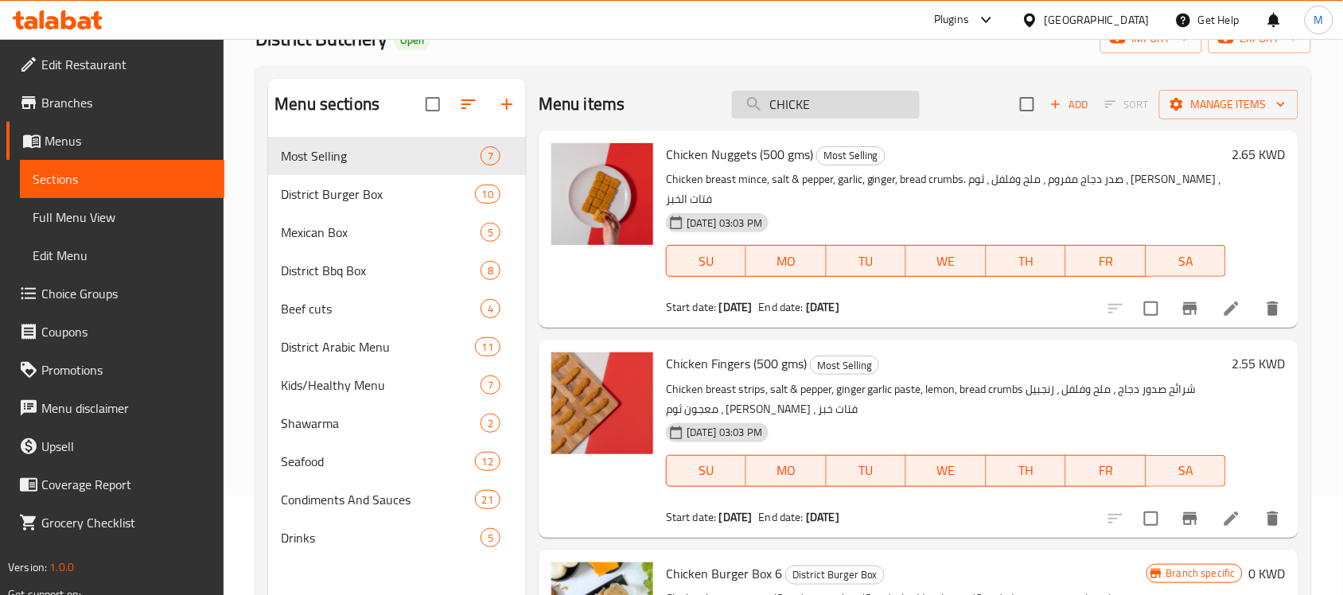
click at [852, 110] on input "CHICKE" at bounding box center [826, 105] width 188 height 28
paste input "N TAWOQ"
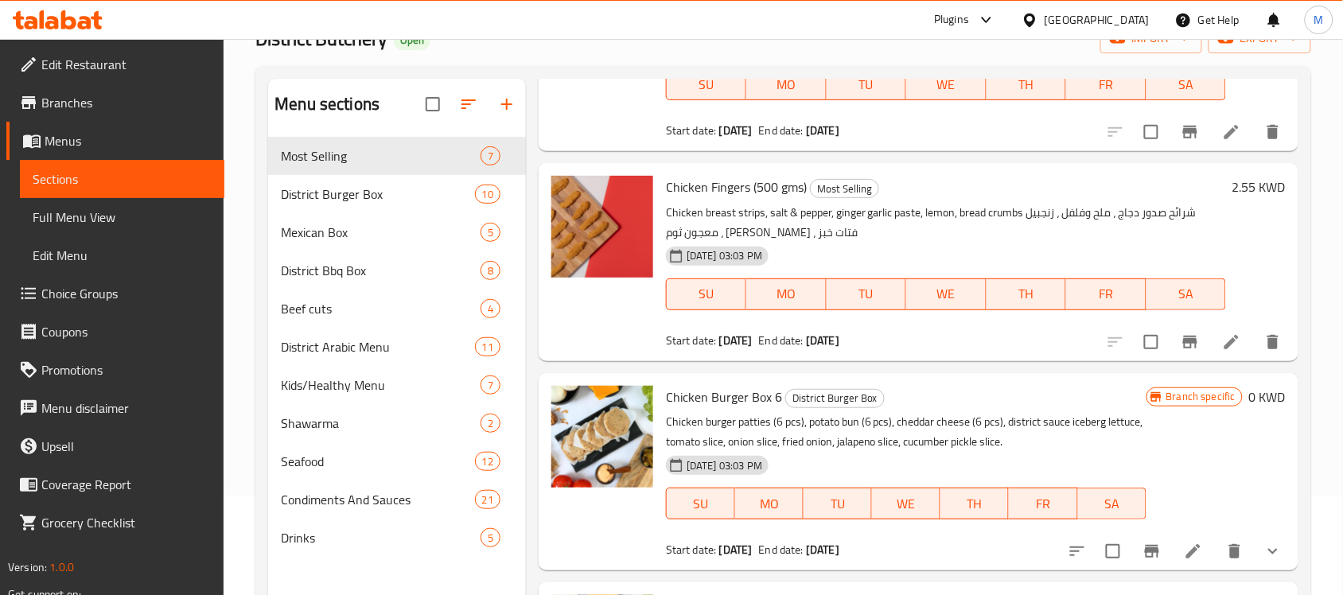
scroll to position [497, 0]
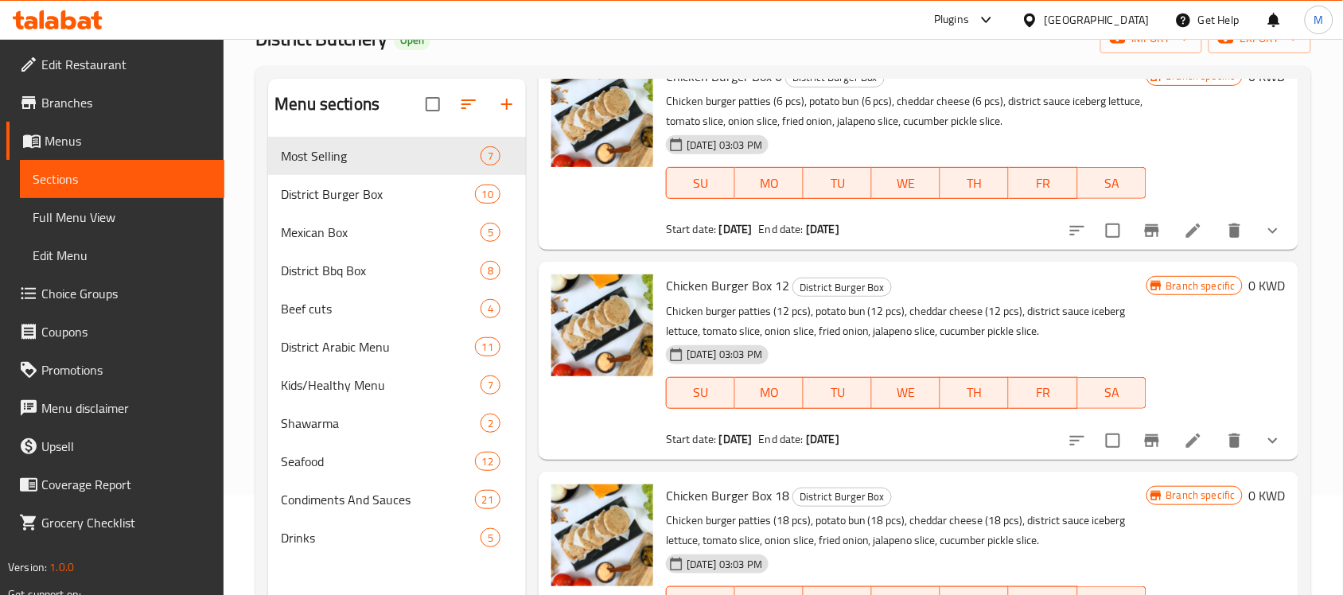
type input "a"
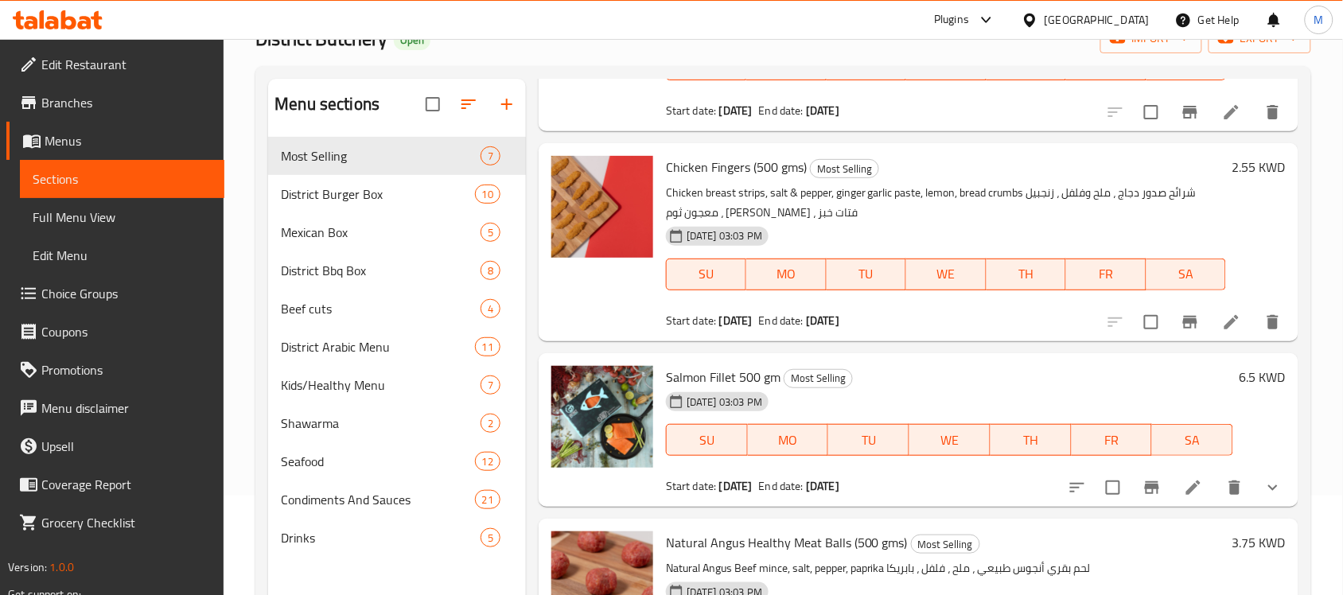
scroll to position [0, 0]
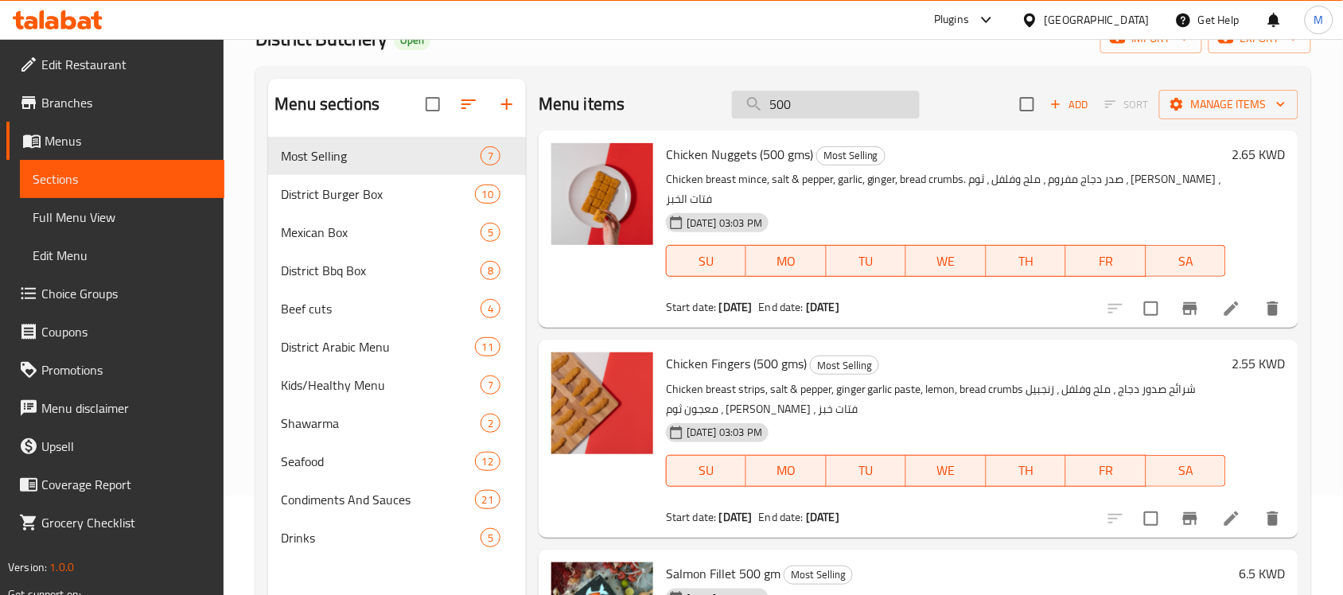
click at [824, 98] on input "500" at bounding box center [826, 105] width 188 height 28
paste input "LEMON"
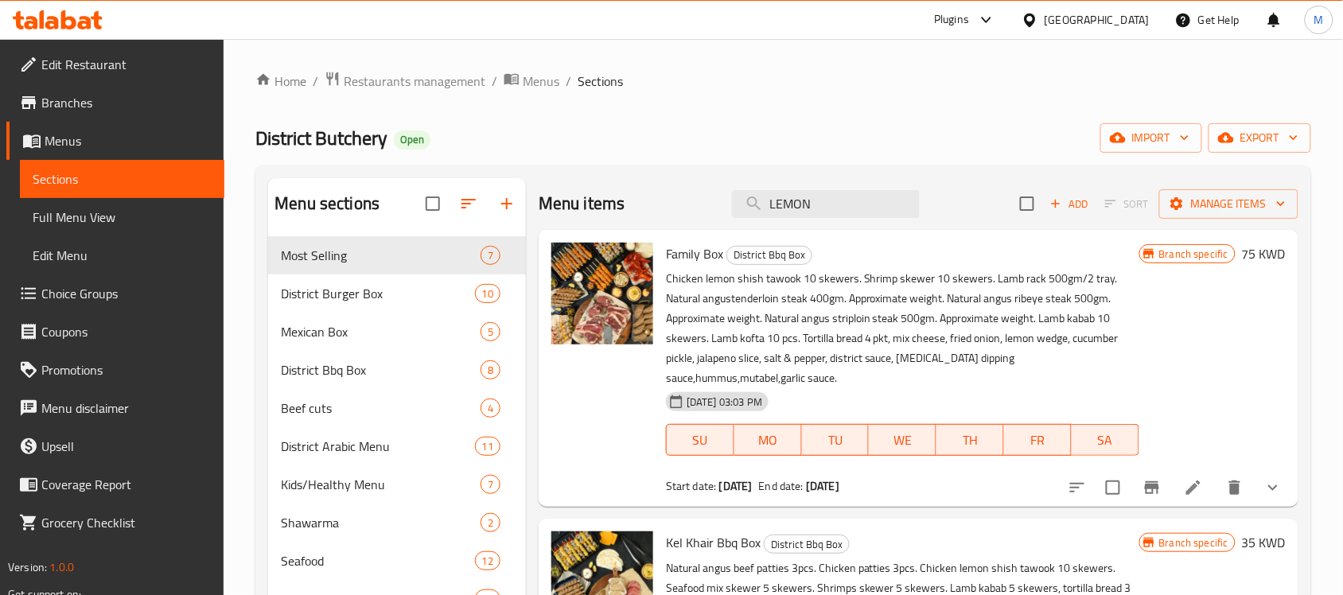
click at [827, 188] on div "Menu items LEMON Add Sort Manage items" at bounding box center [919, 204] width 760 height 52
click at [832, 195] on input "LEMON" at bounding box center [826, 204] width 188 height 28
paste input "CHICKEN BALSS"
click at [832, 195] on input "CHICKEN BALSS" at bounding box center [826, 204] width 188 height 28
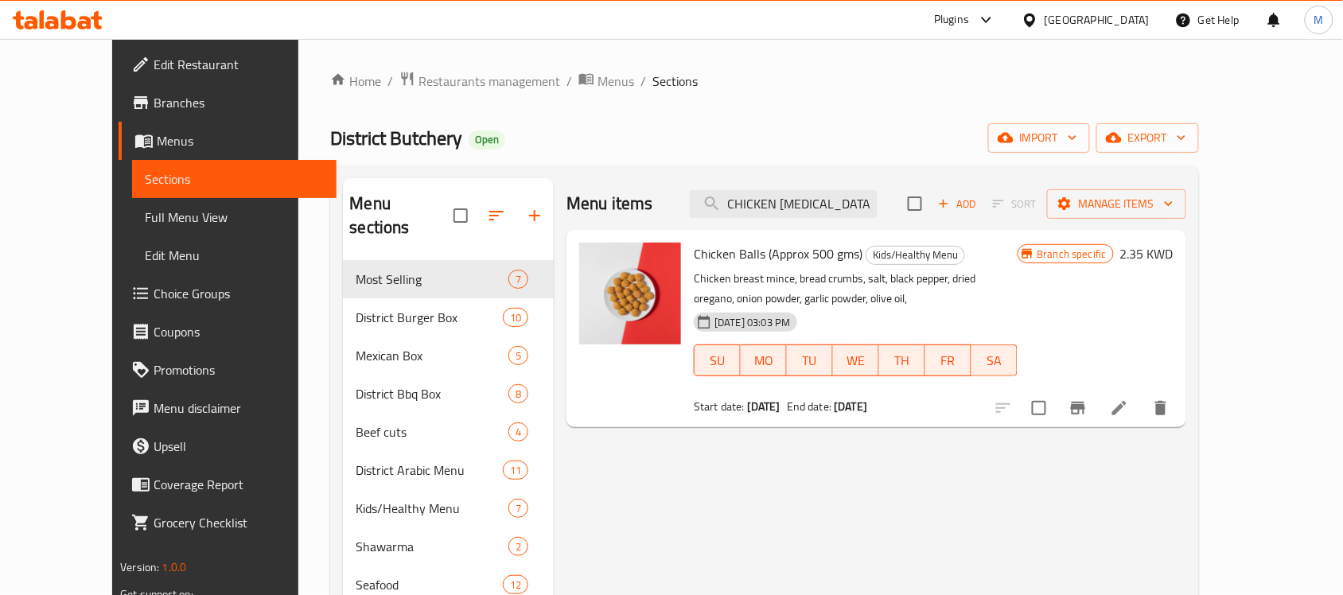
click at [756, 259] on span "Chicken Balls (Approx 500 gms)" at bounding box center [778, 254] width 169 height 24
copy span "Approx"
click at [819, 209] on input "CHICKEN BAL" at bounding box center [784, 204] width 188 height 28
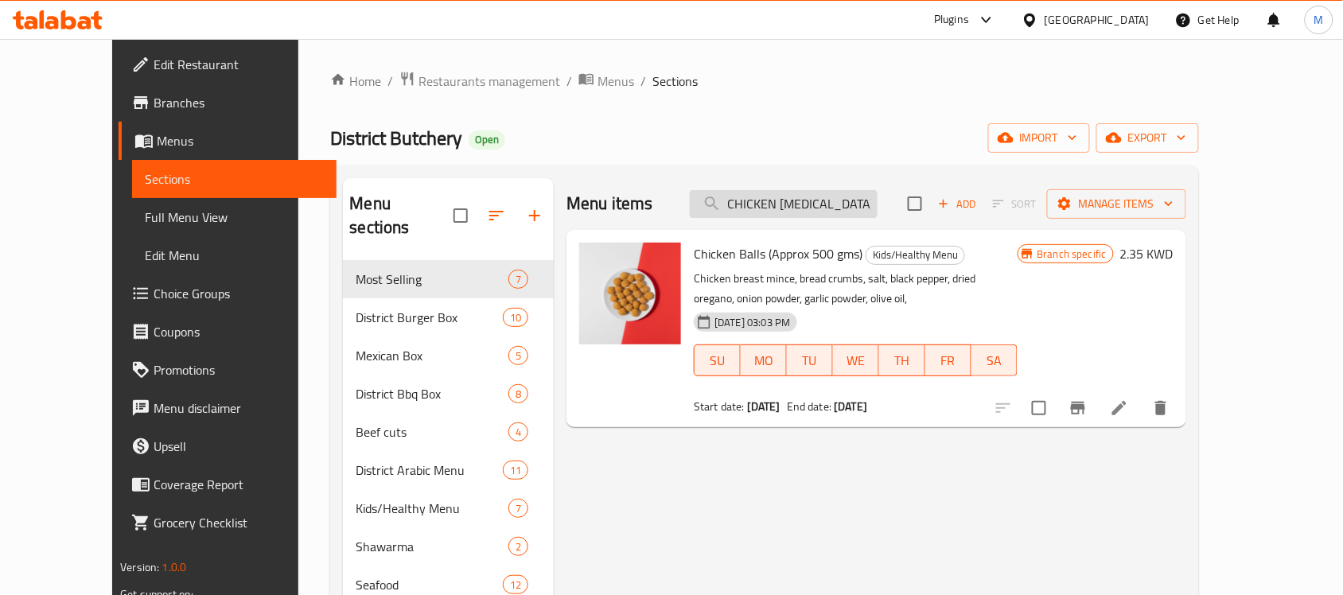
paste input "Approx"
click at [819, 209] on input "CHICKEN BAL" at bounding box center [784, 204] width 188 height 28
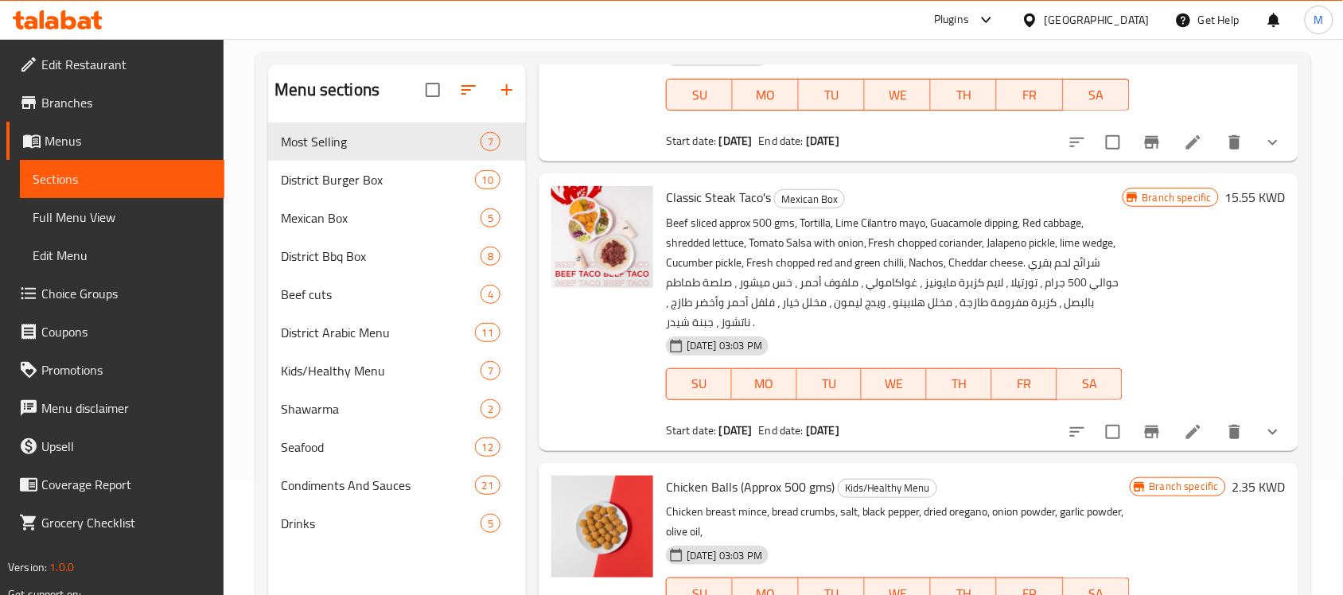
scroll to position [224, 0]
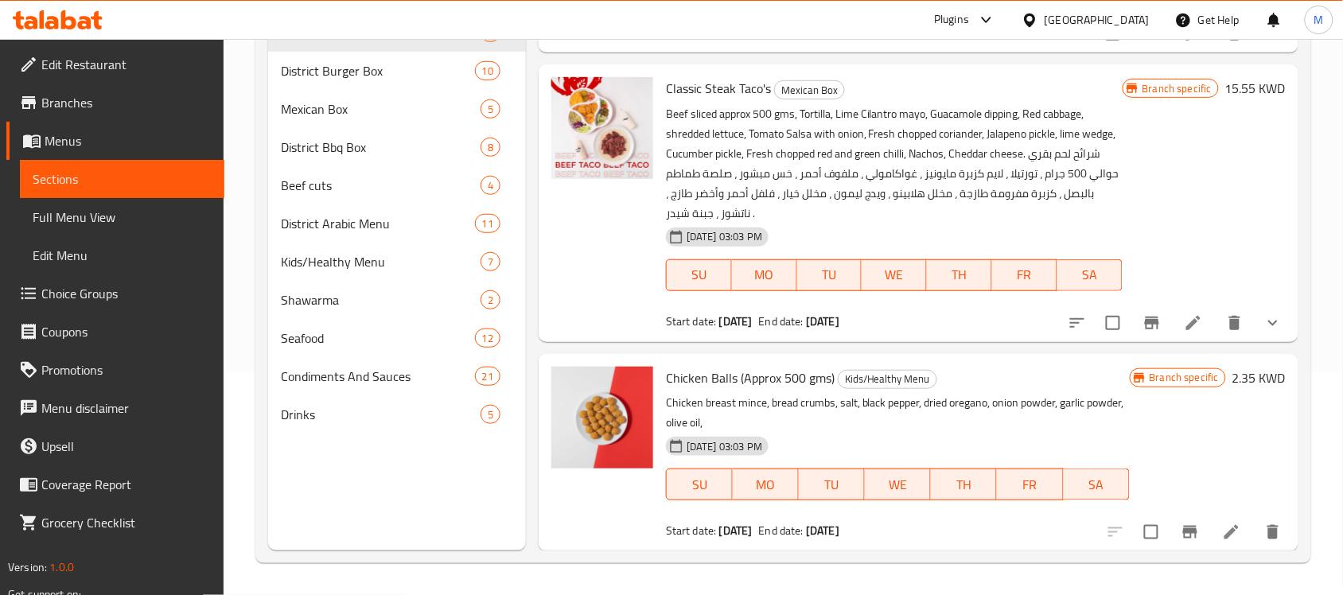
type input "Approx 500"
click at [1171, 527] on button "Branch-specific-item" at bounding box center [1190, 532] width 38 height 38
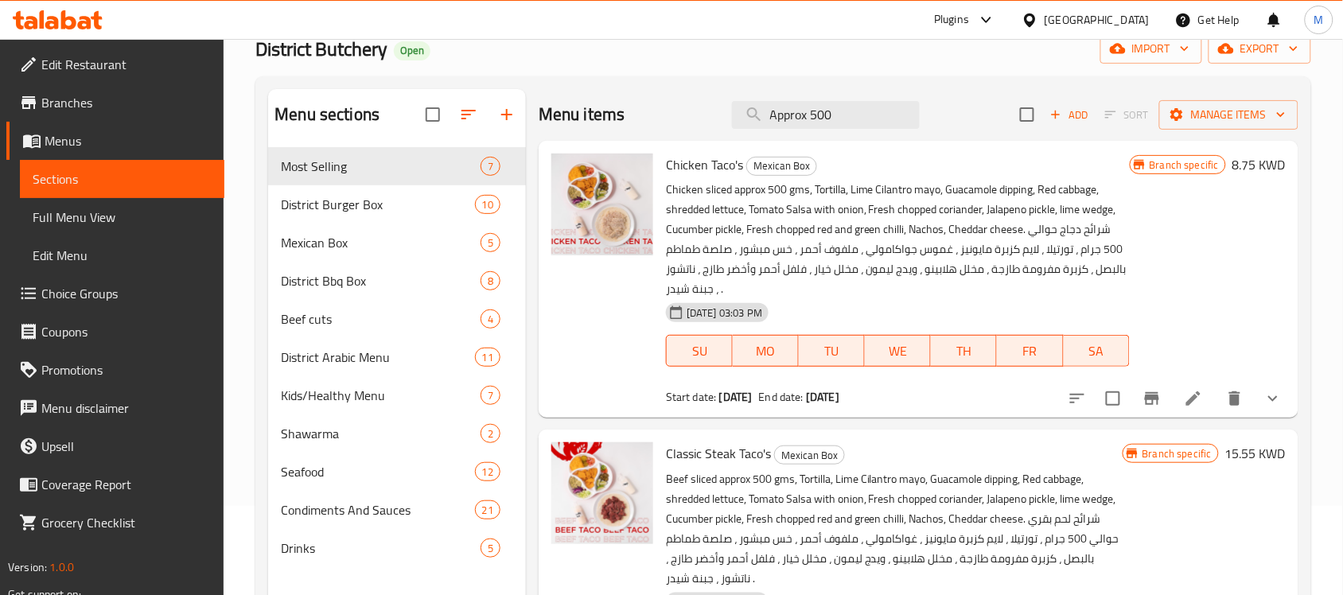
scroll to position [0, 0]
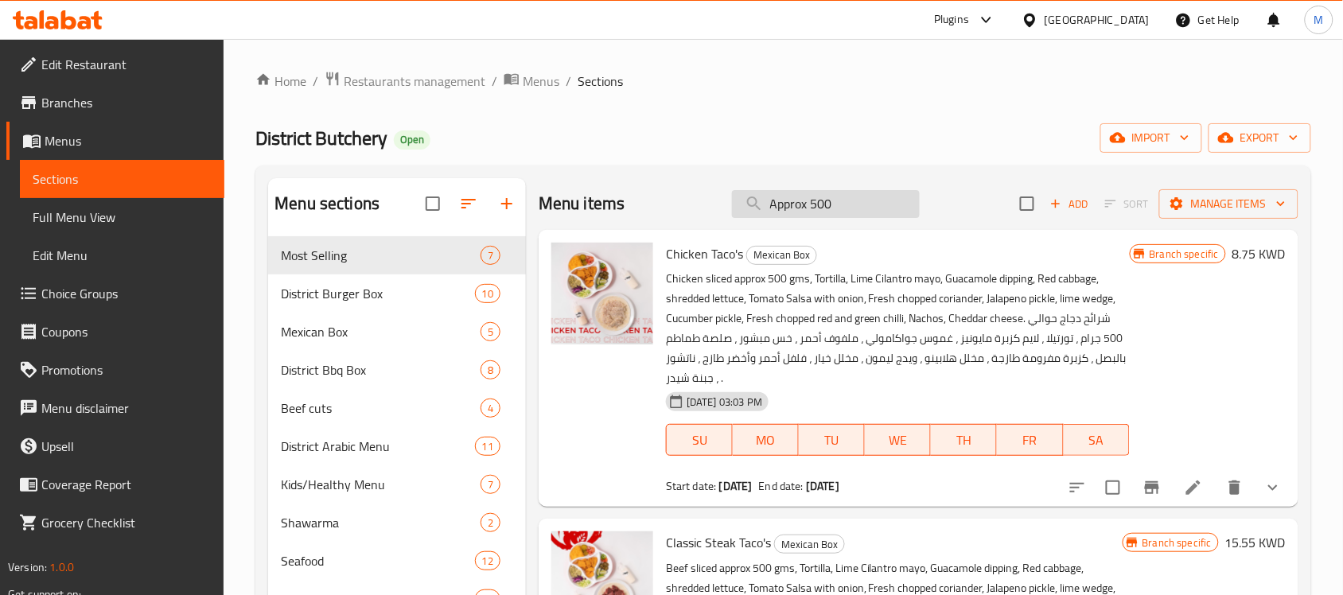
click at [819, 193] on input "Approx 500" at bounding box center [826, 204] width 188 height 28
paste input "CHICKEN FINGERS"
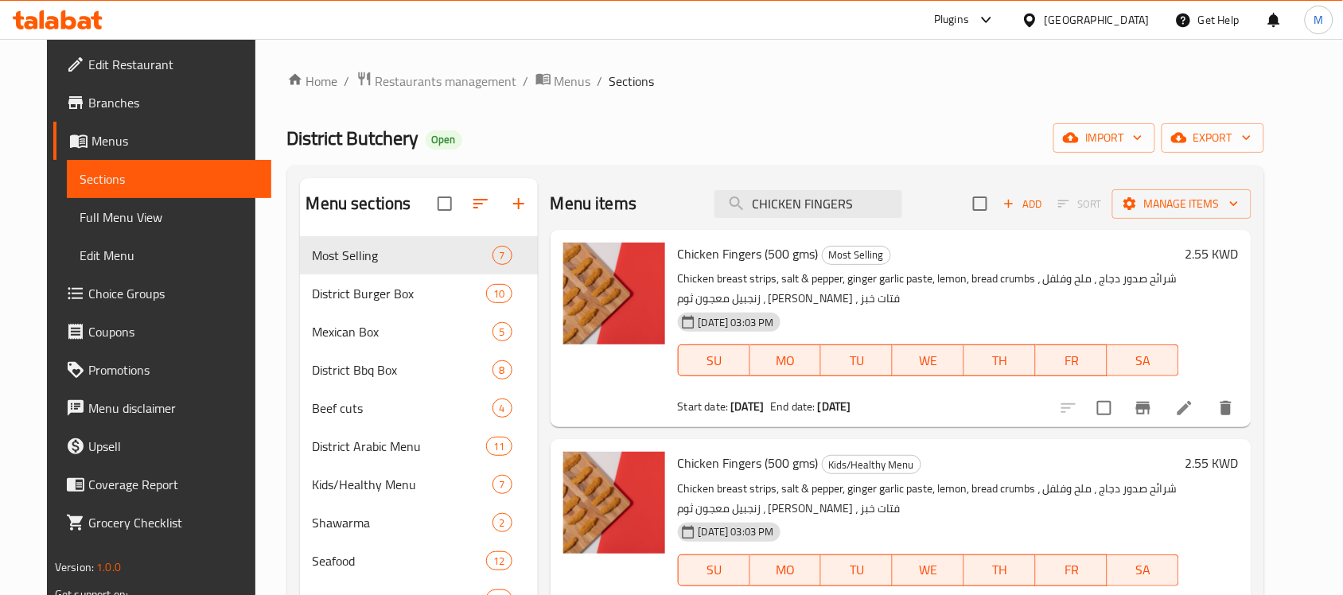
scroll to position [99, 0]
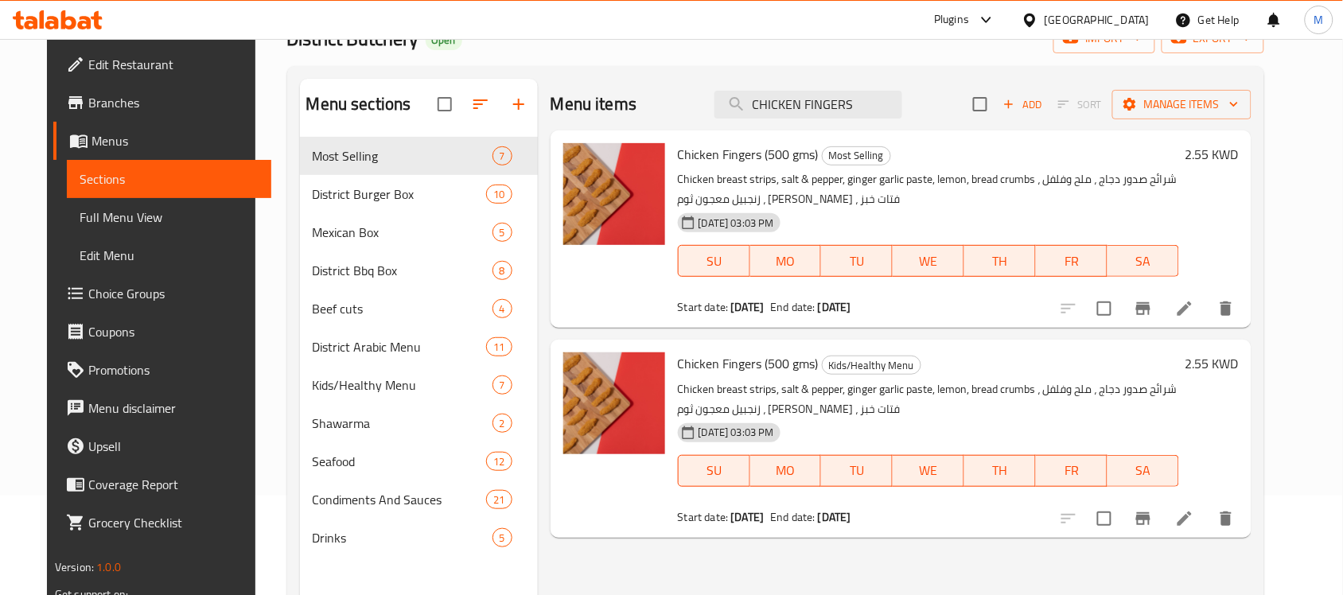
type input "CHICKEN FINGERS"
click at [782, 399] on p "Chicken breast strips, salt & pepper, ginger garlic paste, lemon, bread crumbs …" at bounding box center [928, 400] width 501 height 40
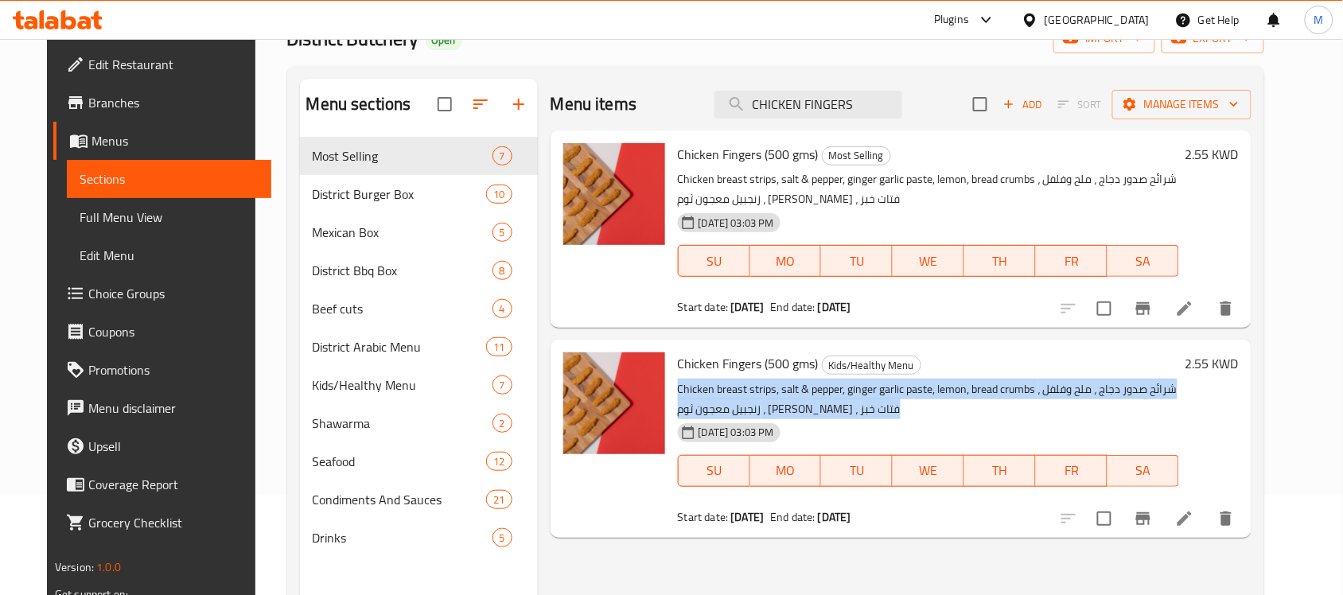
click at [782, 399] on p "Chicken breast strips, salt & pepper, ginger garlic paste, lemon, bread crumbs …" at bounding box center [928, 400] width 501 height 40
copy div "Chicken breast strips, salt & pepper, ginger garlic paste, lemon, bread crumbs …"
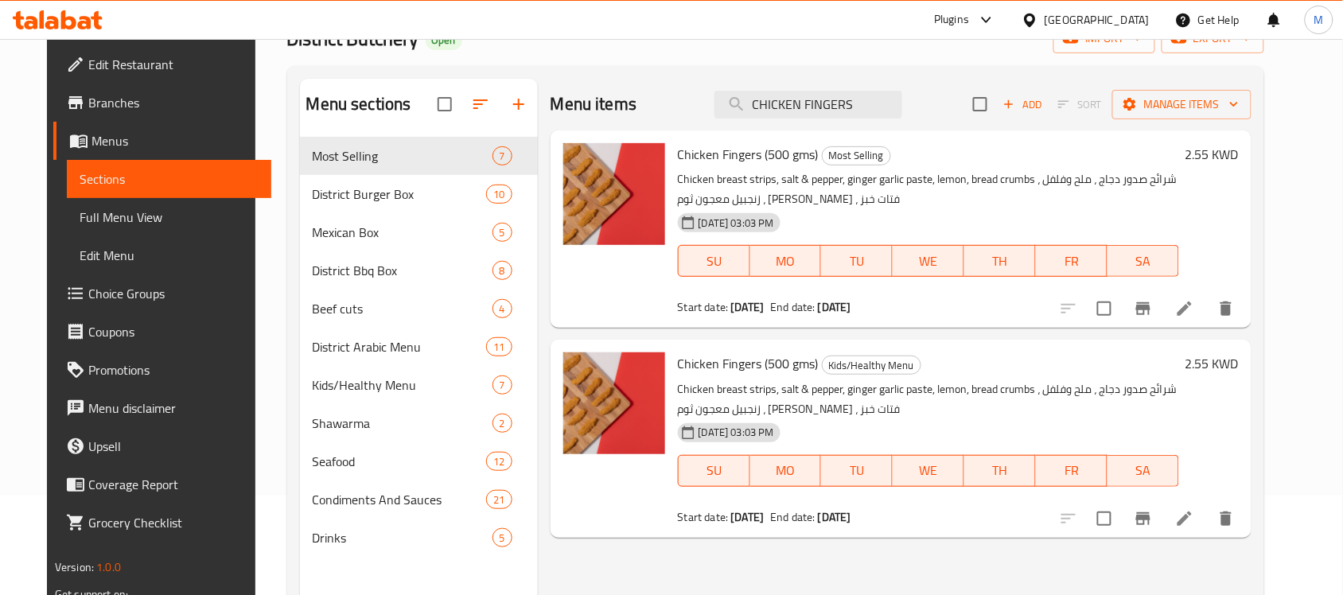
click at [695, 151] on span "Chicken Fingers (500 gms)" at bounding box center [748, 154] width 141 height 24
copy h6 "Chicken Fingers (500 gms)"
drag, startPoint x: 721, startPoint y: 306, endPoint x: 1072, endPoint y: 323, distance: 351.3
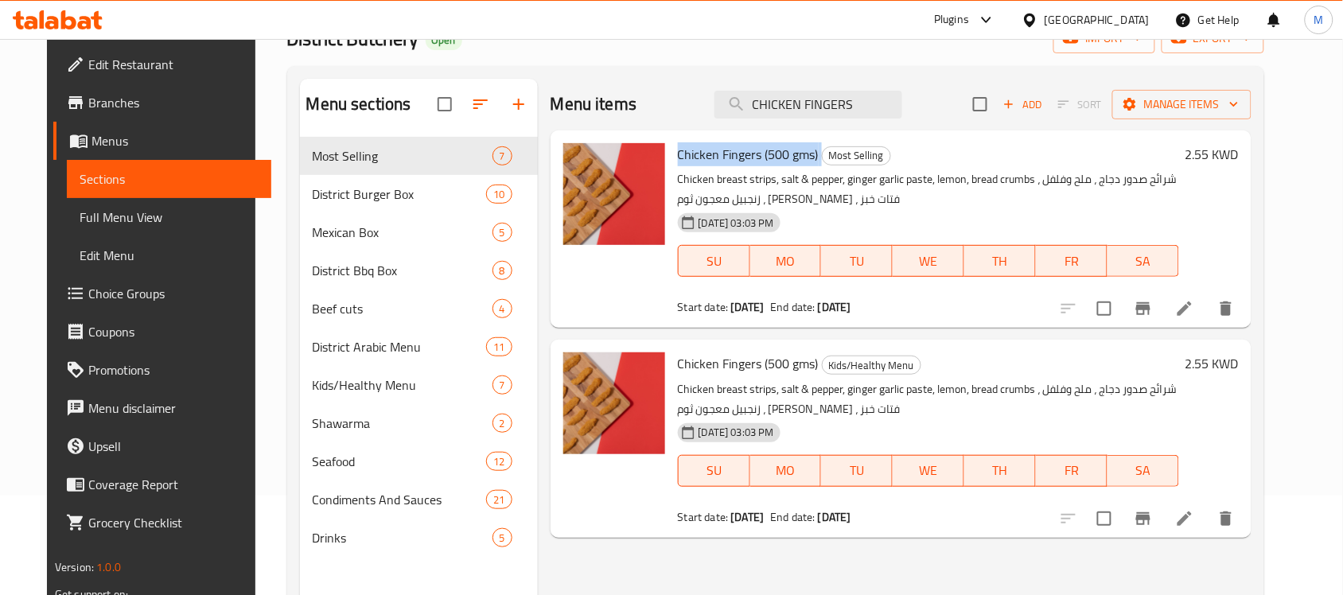
click at [1072, 323] on div "Chicken Fingers (500 gms) Most Selling Chicken breast strips, salt & pepper, gi…" at bounding box center [901, 228] width 701 height 197
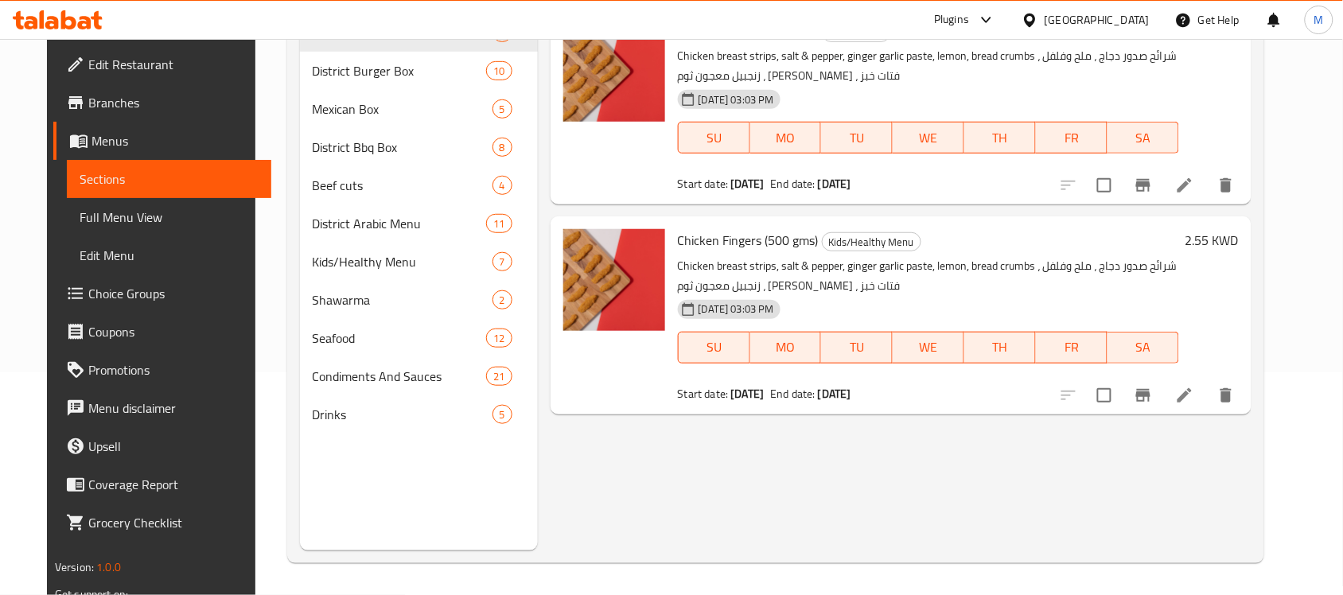
scroll to position [224, 0]
click at [1192, 396] on icon at bounding box center [1185, 395] width 14 height 14
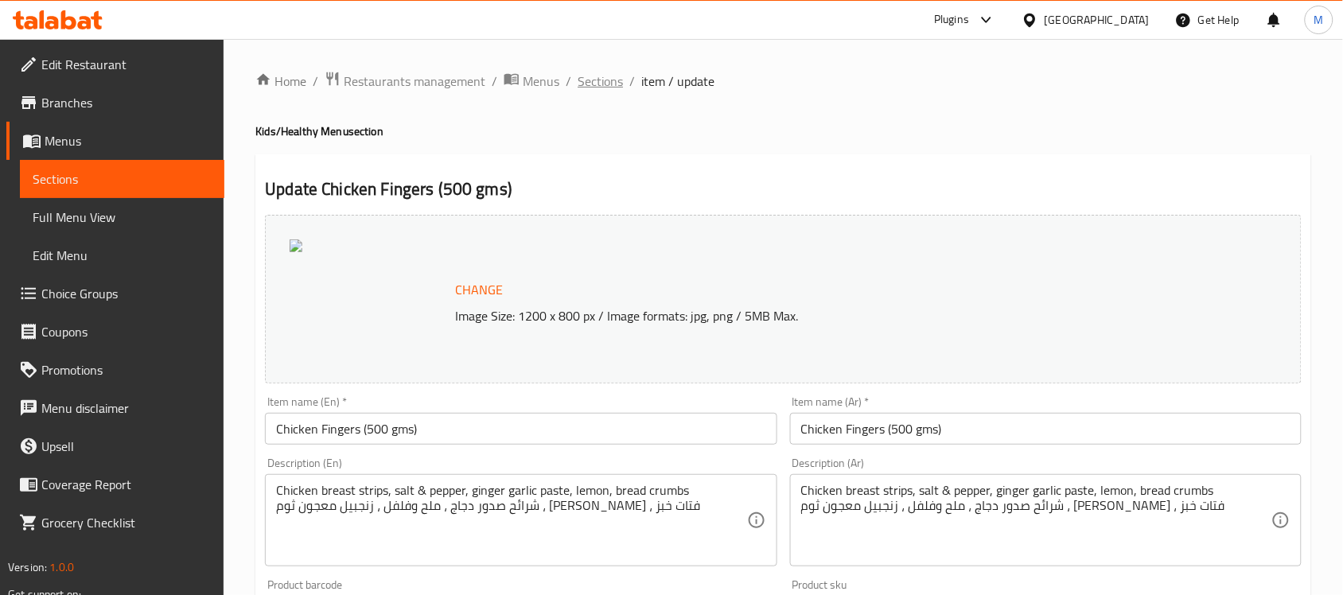
click at [594, 81] on span "Sections" at bounding box center [600, 81] width 45 height 19
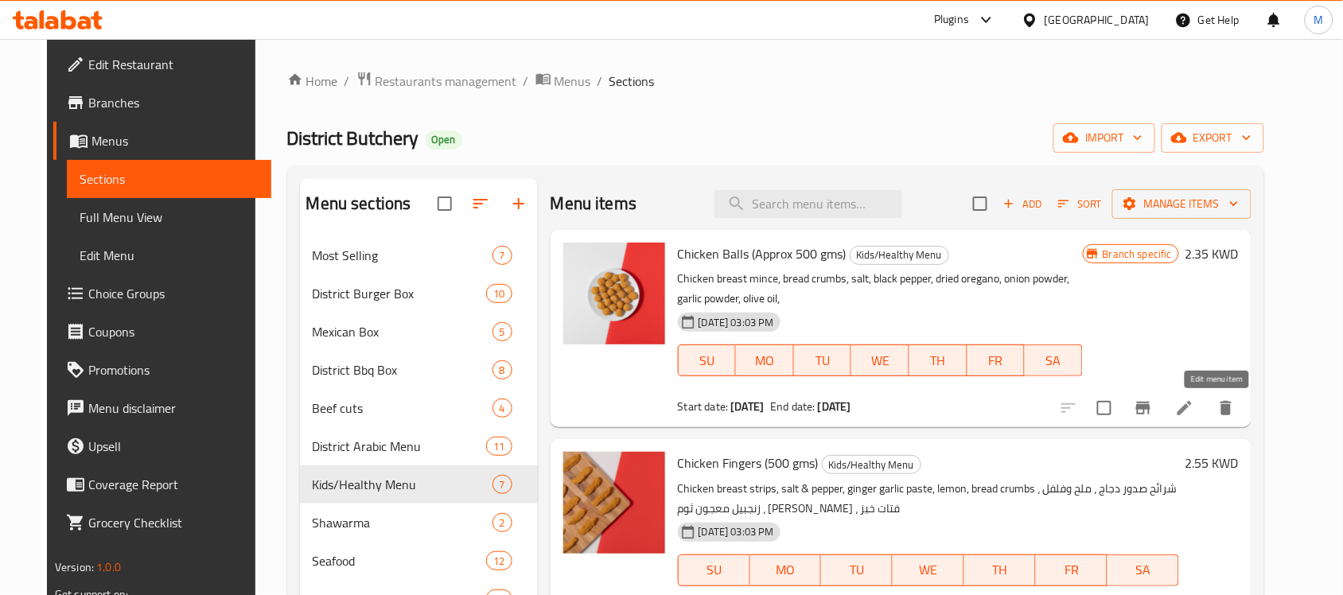
click at [1194, 403] on icon at bounding box center [1184, 408] width 19 height 19
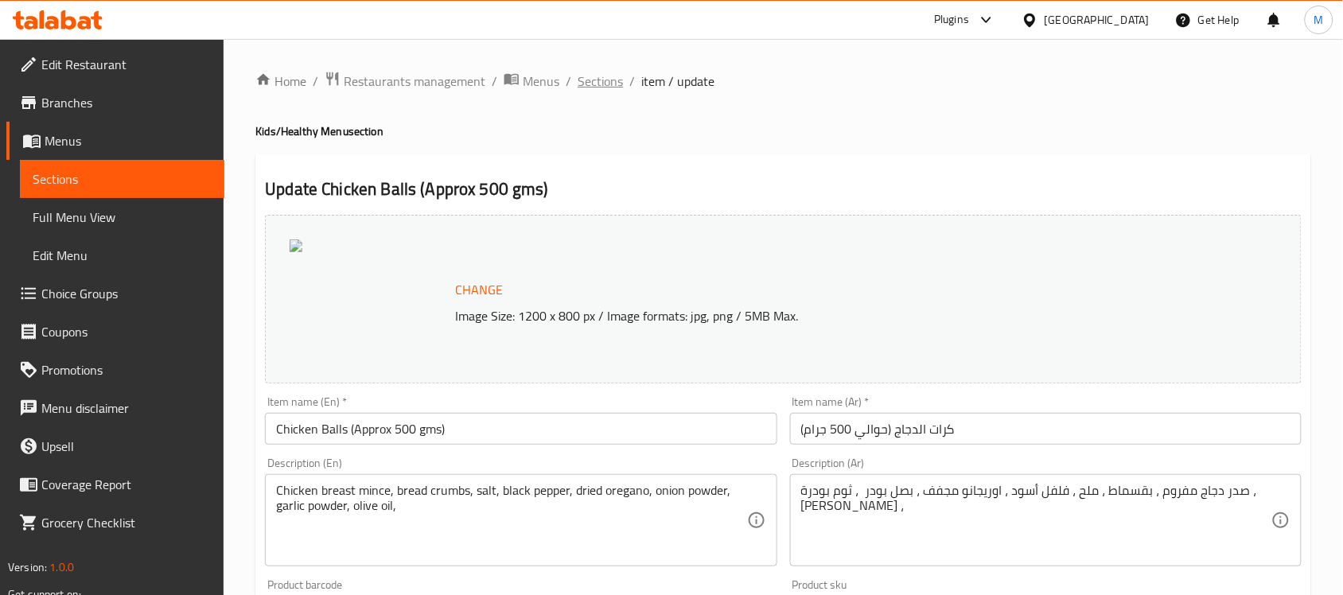
click at [598, 82] on span "Sections" at bounding box center [600, 81] width 45 height 19
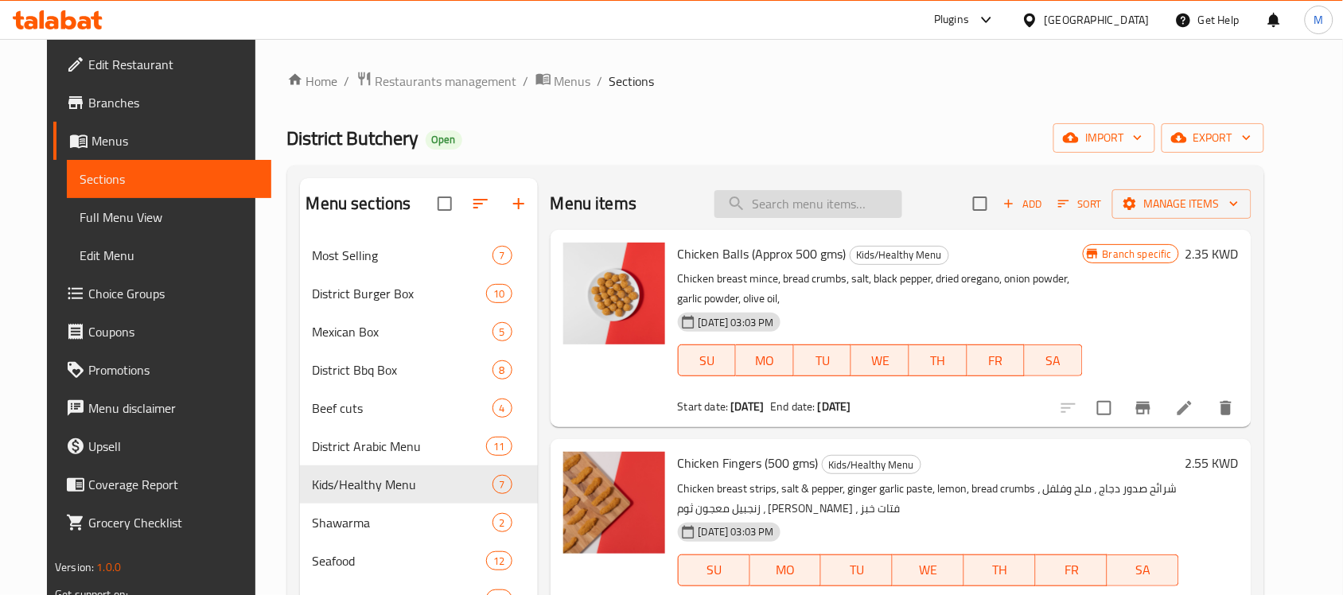
click at [857, 211] on input "search" at bounding box center [808, 204] width 188 height 28
paste input "Chicken Fingers (500 gms)"
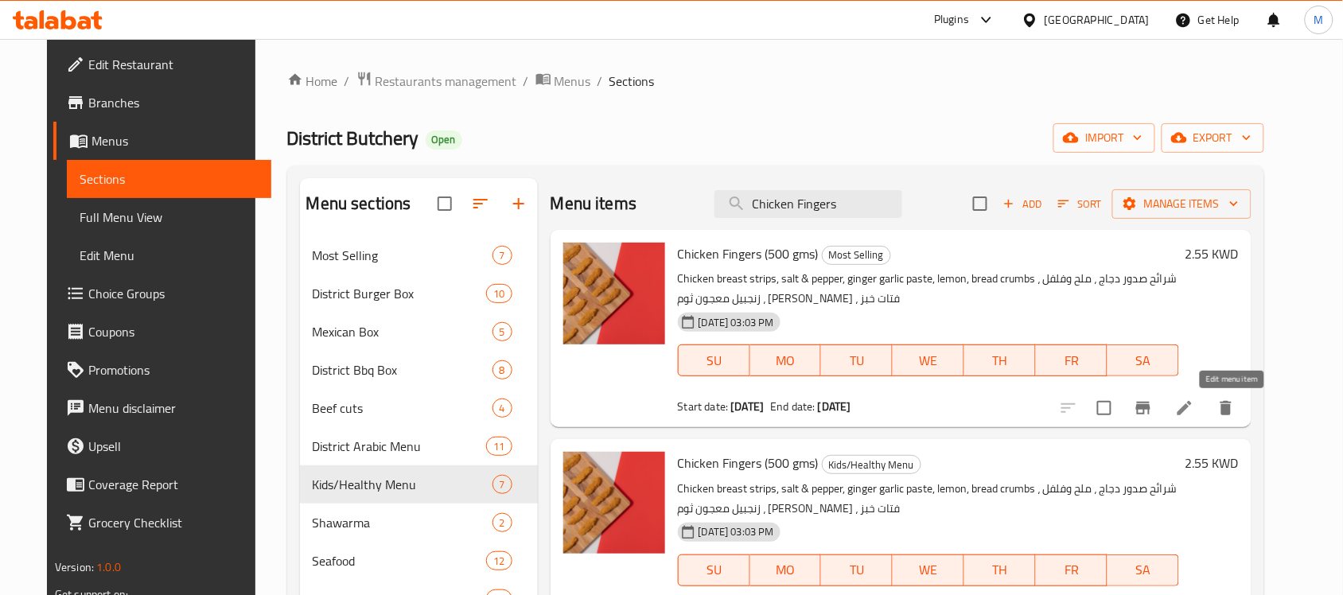
type input "Chicken Fingers"
click at [1194, 400] on icon at bounding box center [1184, 408] width 19 height 19
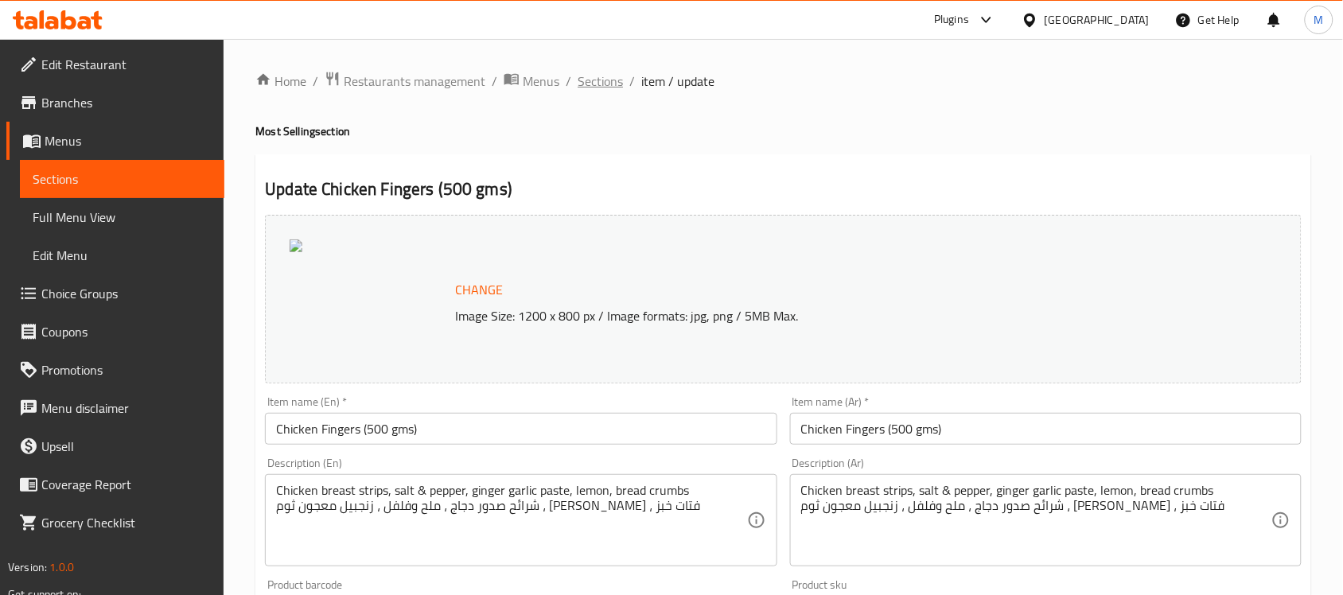
click at [603, 72] on span "Sections" at bounding box center [600, 81] width 45 height 19
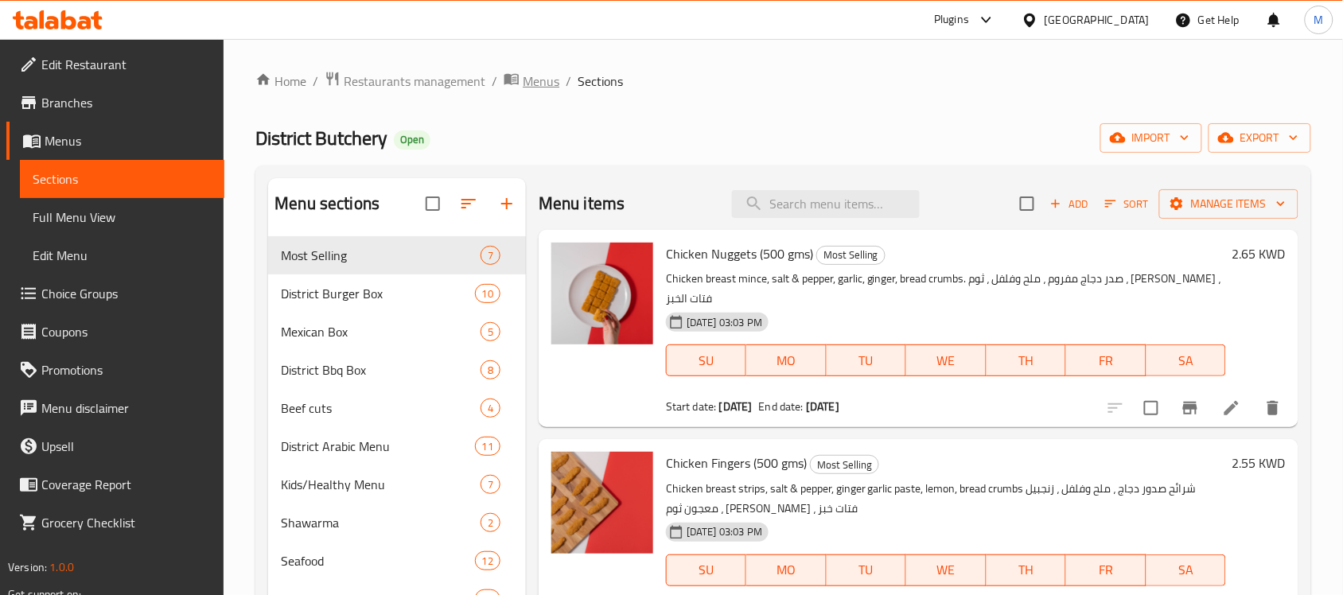
click at [523, 76] on span "Menus" at bounding box center [541, 81] width 37 height 19
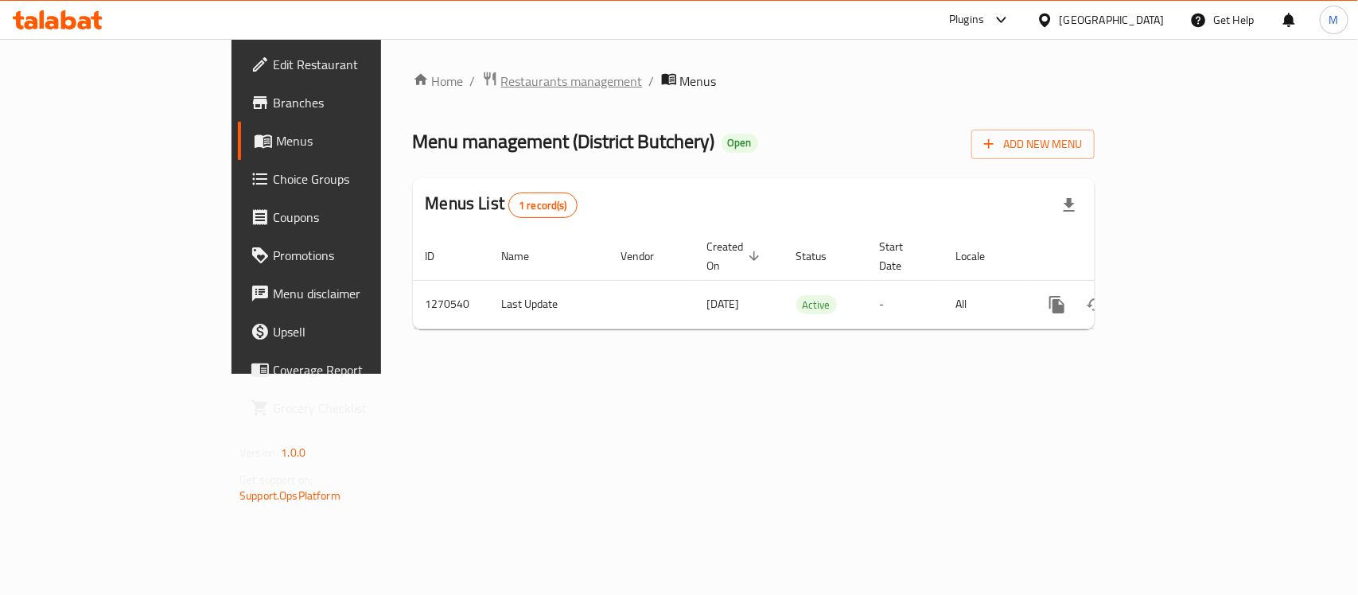
click at [501, 89] on span "Restaurants management" at bounding box center [572, 81] width 142 height 19
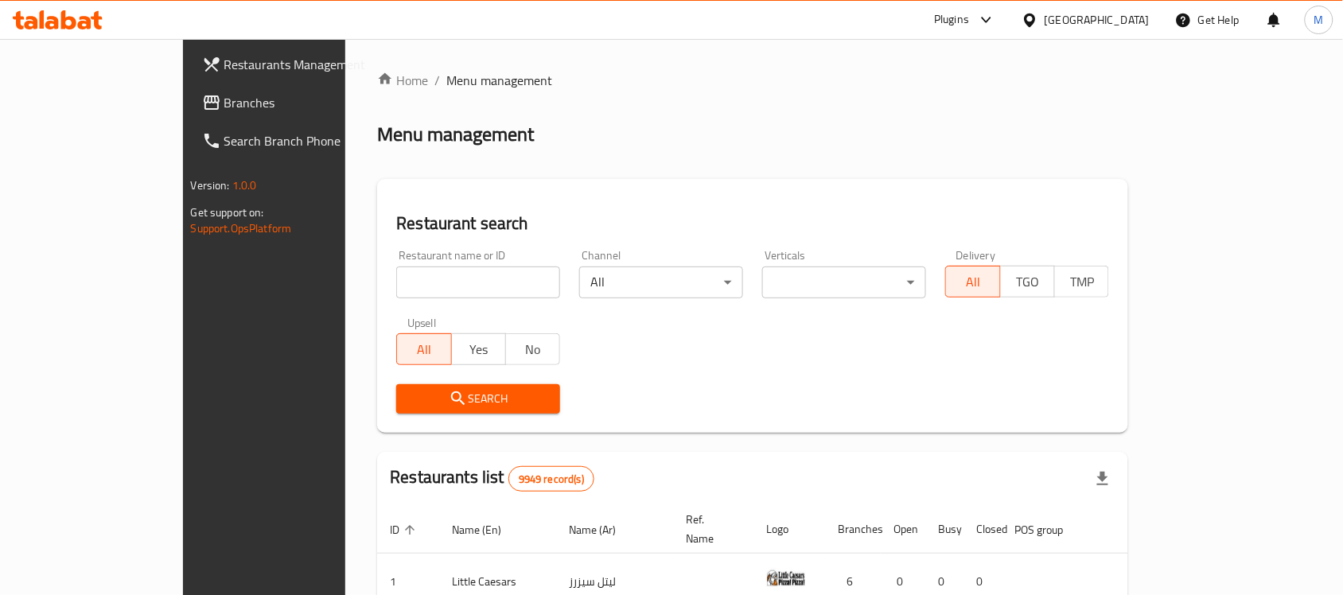
click at [1124, 17] on div "[GEOGRAPHIC_DATA]" at bounding box center [1097, 20] width 105 height 18
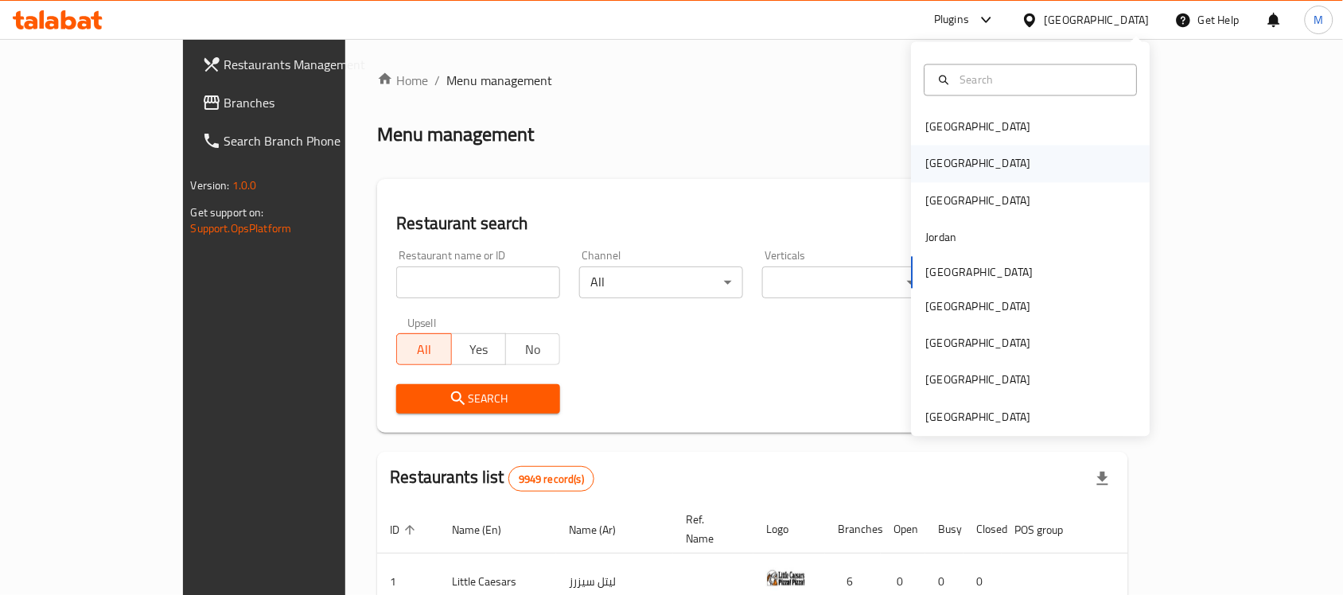
click at [969, 177] on div "[GEOGRAPHIC_DATA]" at bounding box center [1031, 164] width 239 height 37
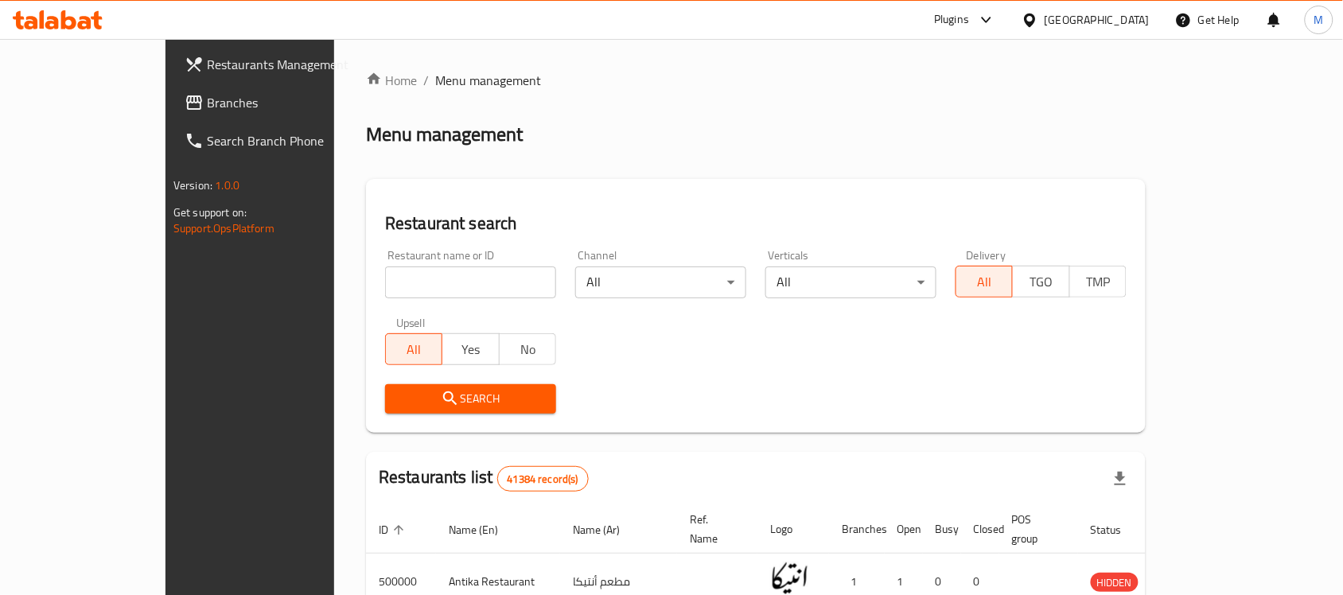
click at [415, 274] on input "search" at bounding box center [470, 283] width 171 height 32
paste input "Salamah Restaurant"
type input "Salamah Restaurant"
click button "Search" at bounding box center [470, 398] width 171 height 29
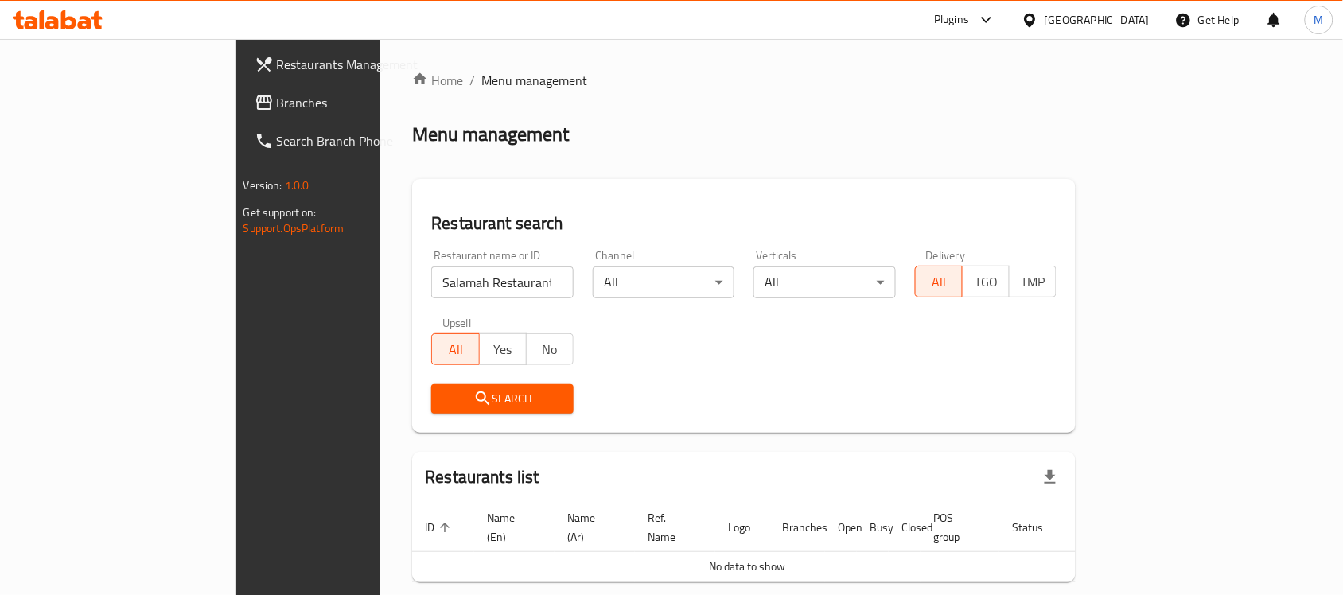
click at [1045, 17] on div at bounding box center [1033, 20] width 23 height 18
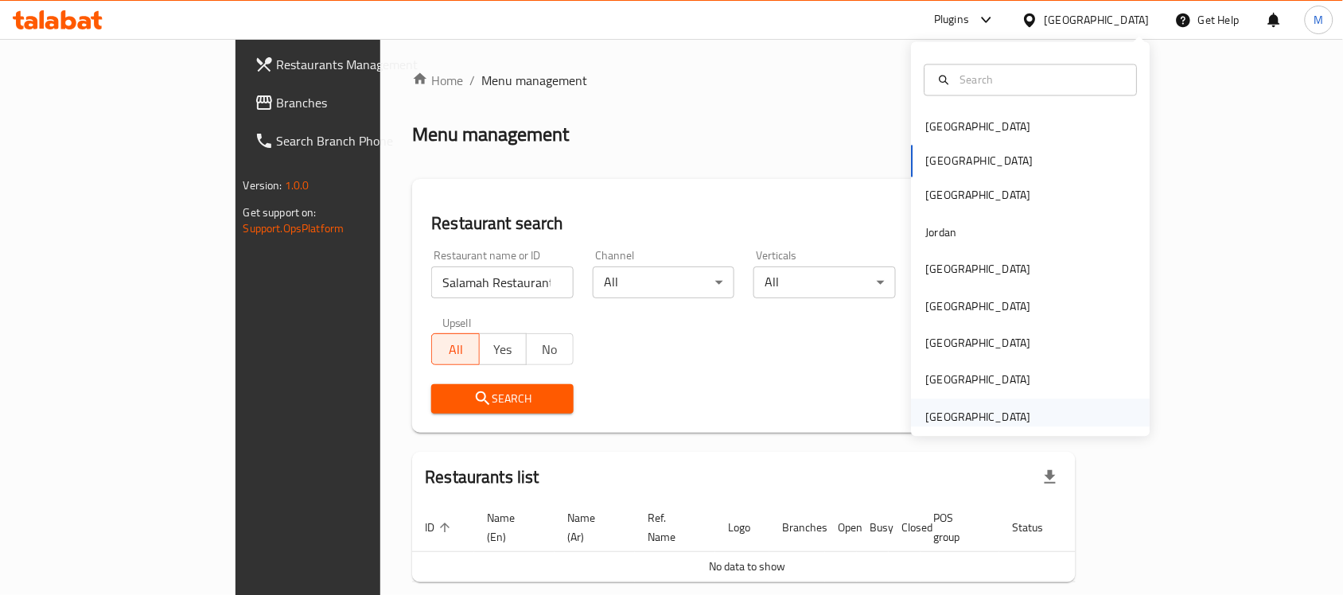
click at [1006, 414] on div "[GEOGRAPHIC_DATA]" at bounding box center [978, 417] width 105 height 18
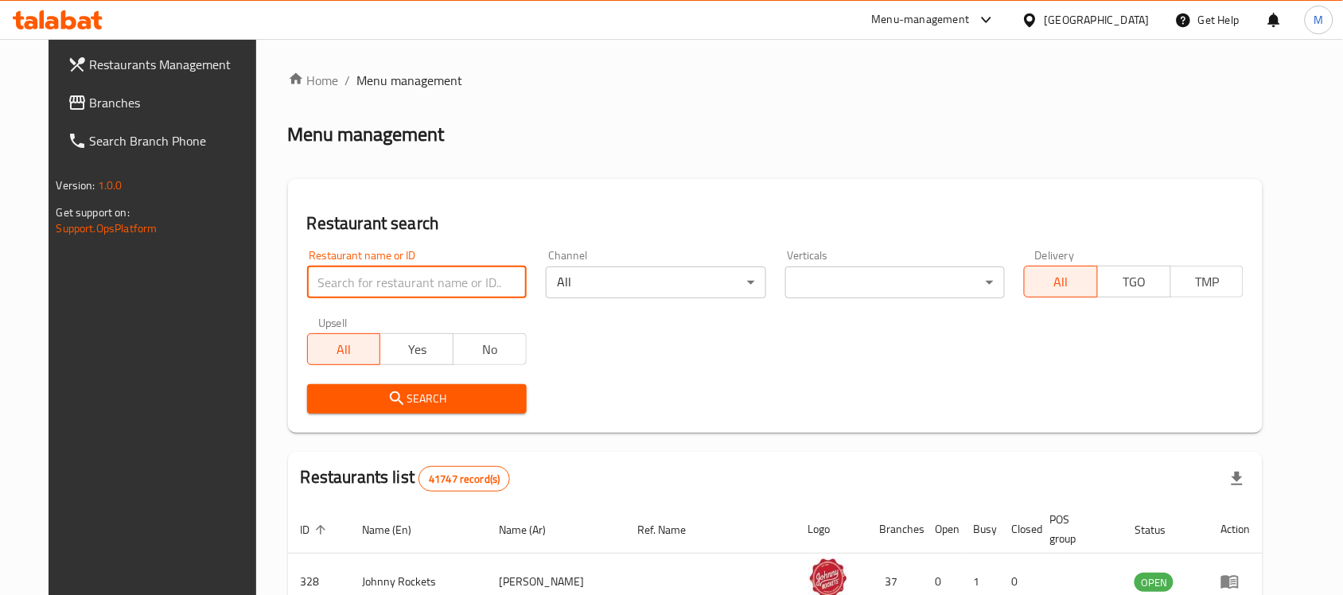
click at [375, 279] on input "search" at bounding box center [417, 283] width 220 height 32
paste input "Salamah Restaurant"
type input "Salamah Restaurant"
click button "Search" at bounding box center [417, 398] width 220 height 29
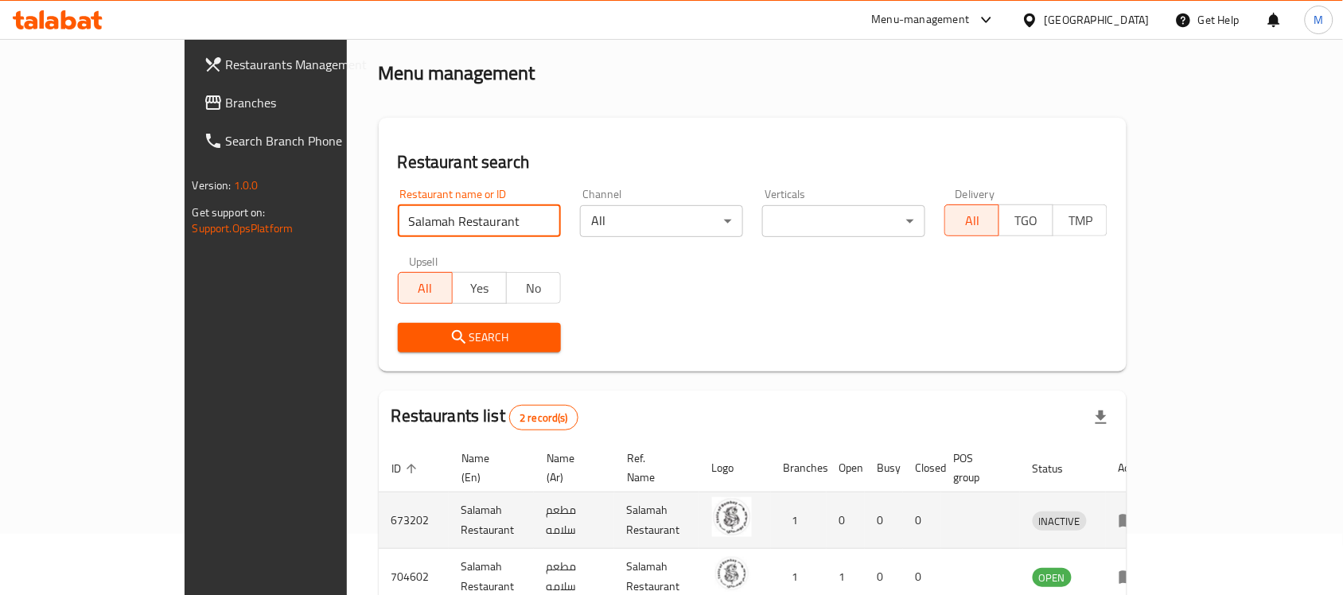
scroll to position [140, 0]
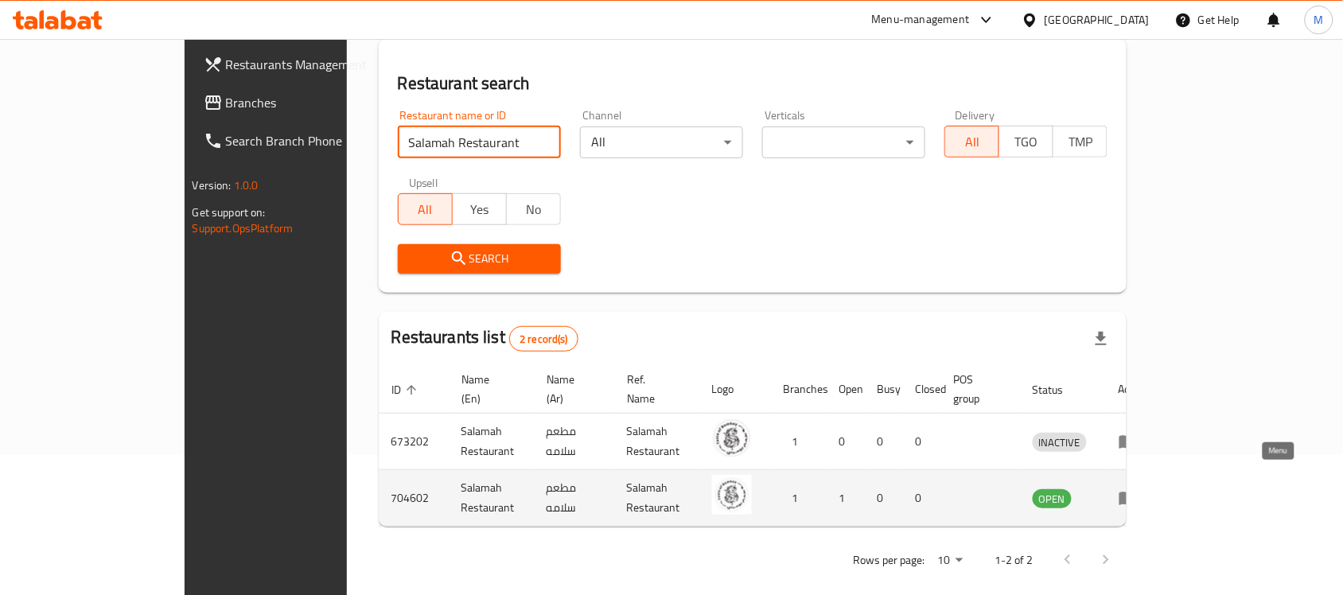
click at [1137, 492] on icon "enhanced table" at bounding box center [1128, 499] width 18 height 14
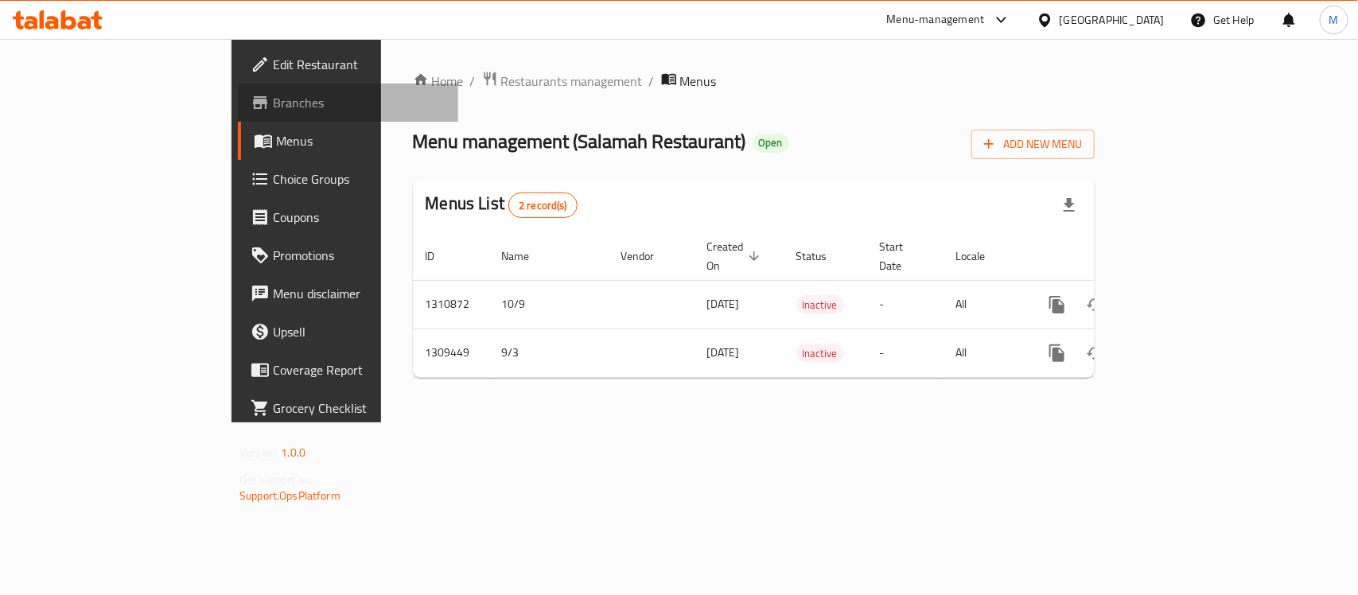
click at [273, 102] on span "Branches" at bounding box center [359, 102] width 173 height 19
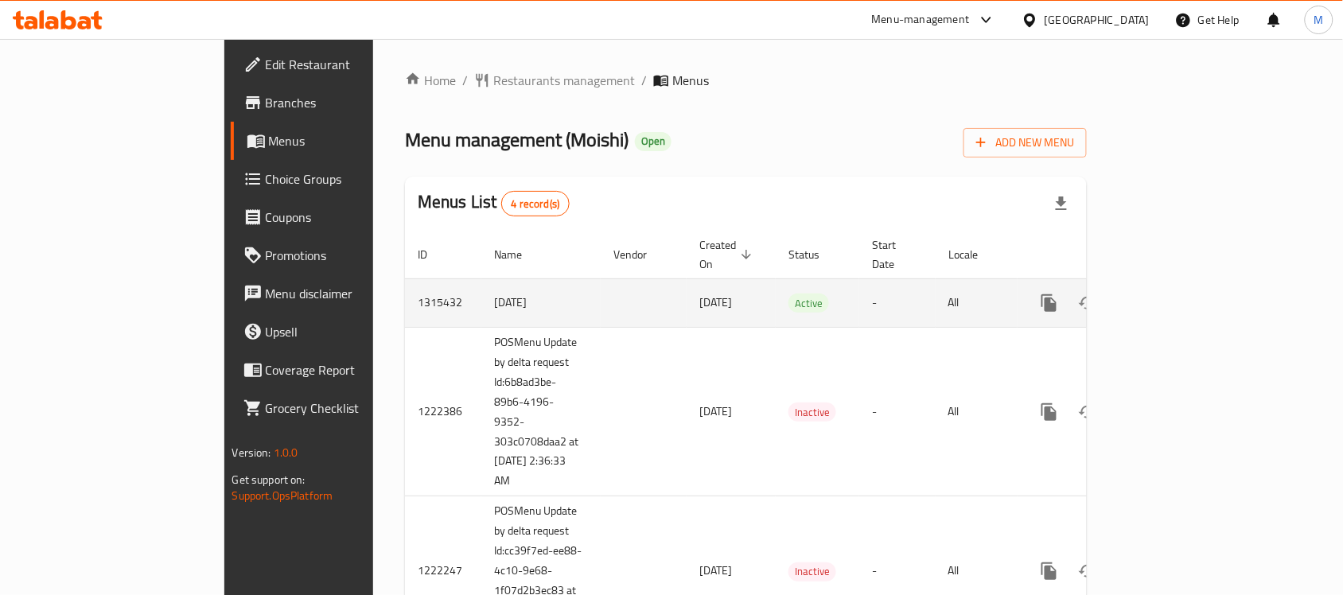
click at [405, 279] on td "1315432" at bounding box center [443, 302] width 76 height 49
click at [481, 283] on td "[DATE]" at bounding box center [540, 302] width 119 height 49
click at [1183, 287] on link "enhanced table" at bounding box center [1164, 303] width 38 height 38
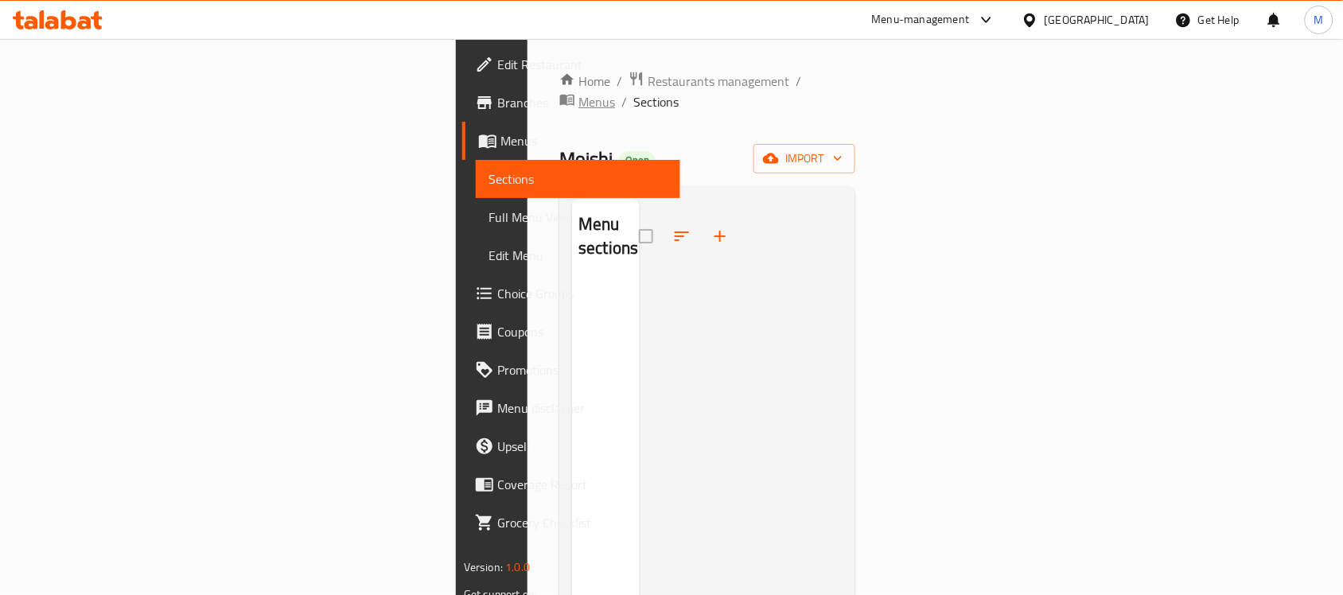
click at [578, 92] on span "Menus" at bounding box center [596, 101] width 37 height 19
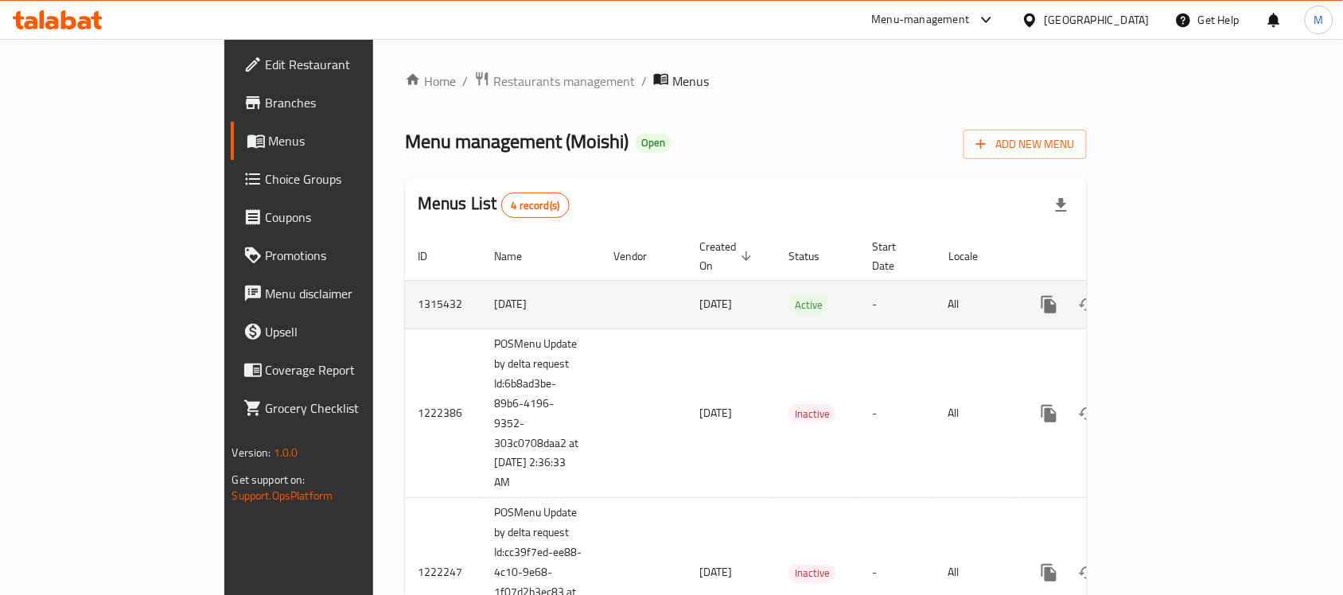
click at [405, 288] on td "1315432" at bounding box center [443, 304] width 76 height 49
copy td "1315432"
drag, startPoint x: 391, startPoint y: 285, endPoint x: 443, endPoint y: 284, distance: 52.5
click at [481, 284] on td "[DATE]" at bounding box center [540, 304] width 119 height 49
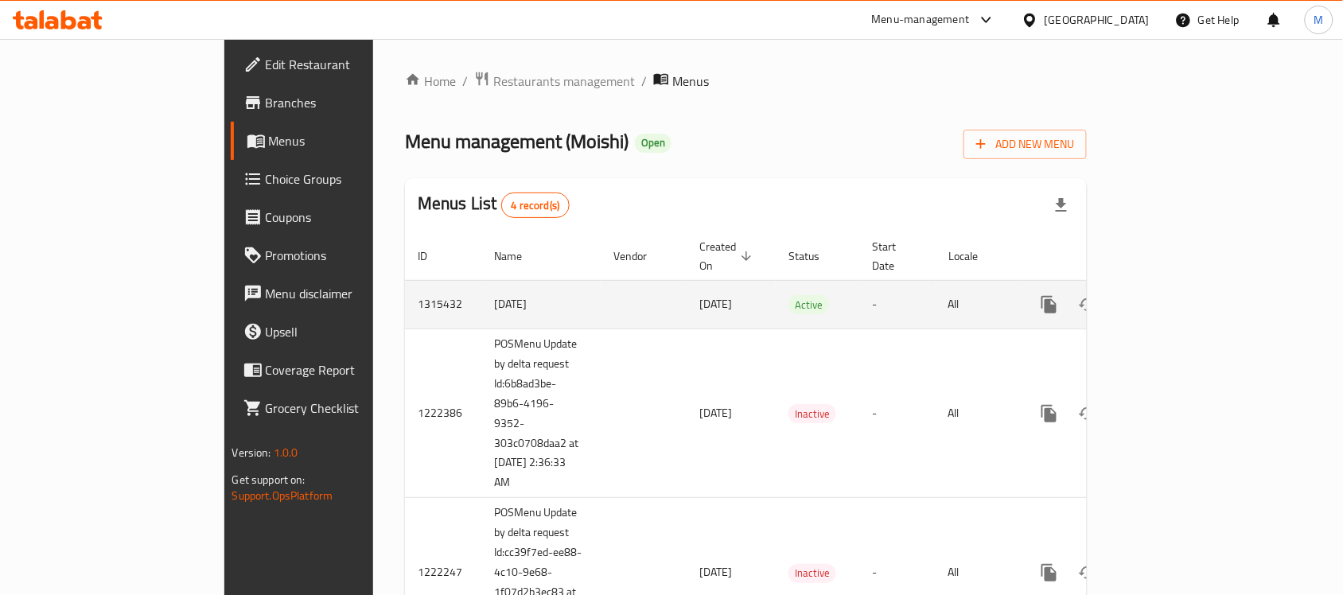
click at [481, 284] on td "1.10.2025" at bounding box center [540, 304] width 119 height 49
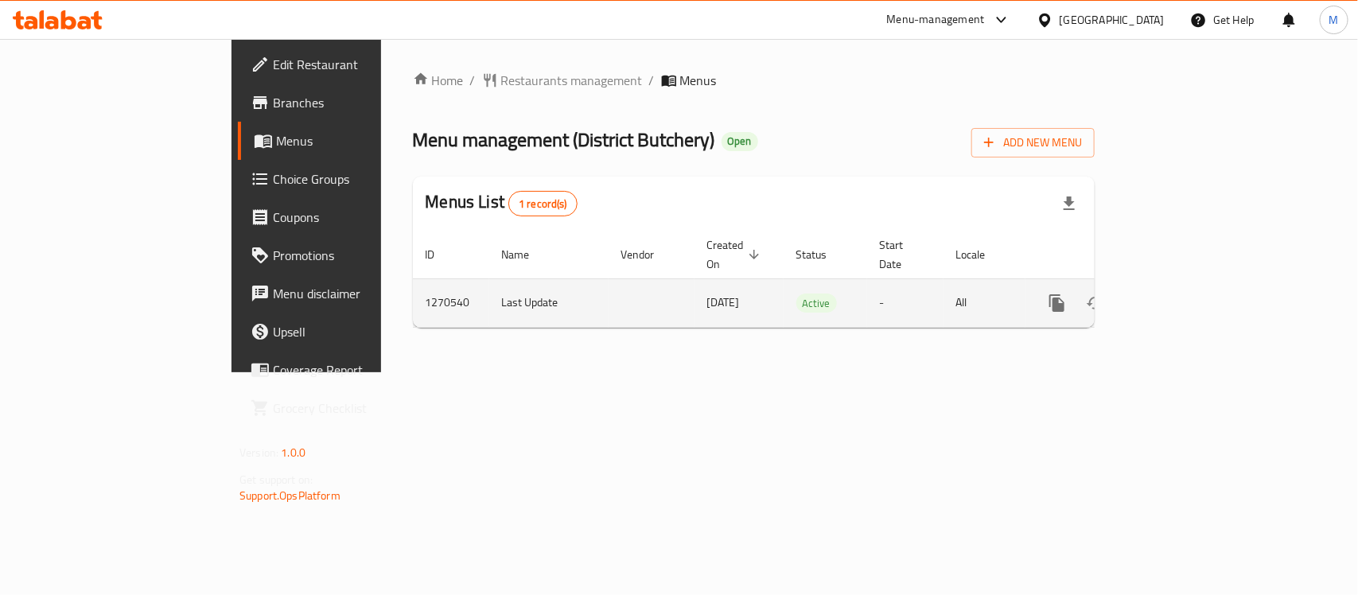
click at [1179, 296] on icon "enhanced table" at bounding box center [1172, 303] width 14 height 14
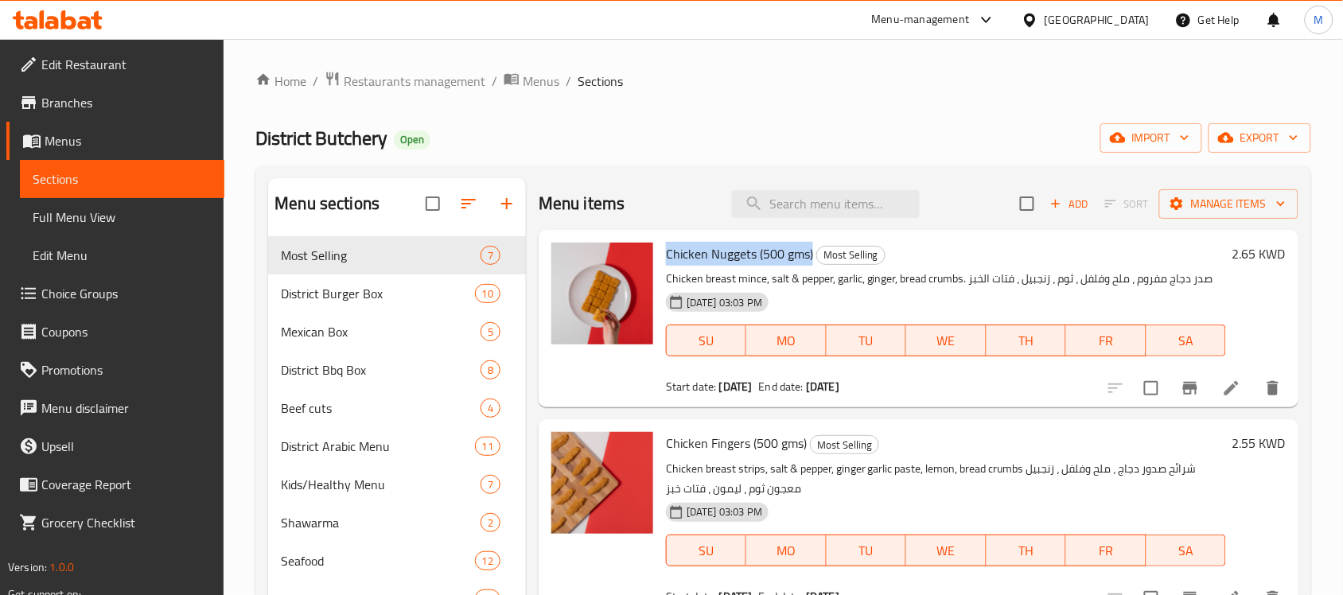
drag, startPoint x: 667, startPoint y: 248, endPoint x: 810, endPoint y: 243, distance: 143.3
click at [810, 243] on span "Chicken Nuggets (500 gms)" at bounding box center [739, 254] width 147 height 24
copy span "Chicken Nuggets (500 gms)"
click at [823, 200] on input "search" at bounding box center [826, 204] width 188 height 28
paste input "Chicken Nuggets (500 gms)"
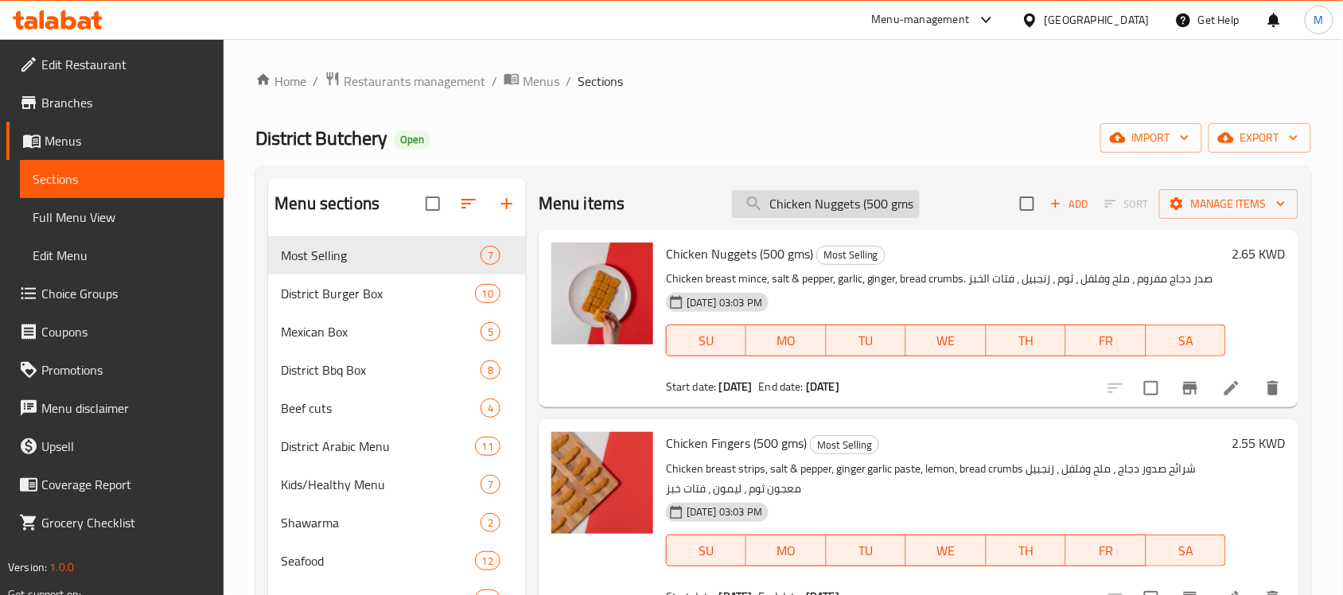
scroll to position [0, 2]
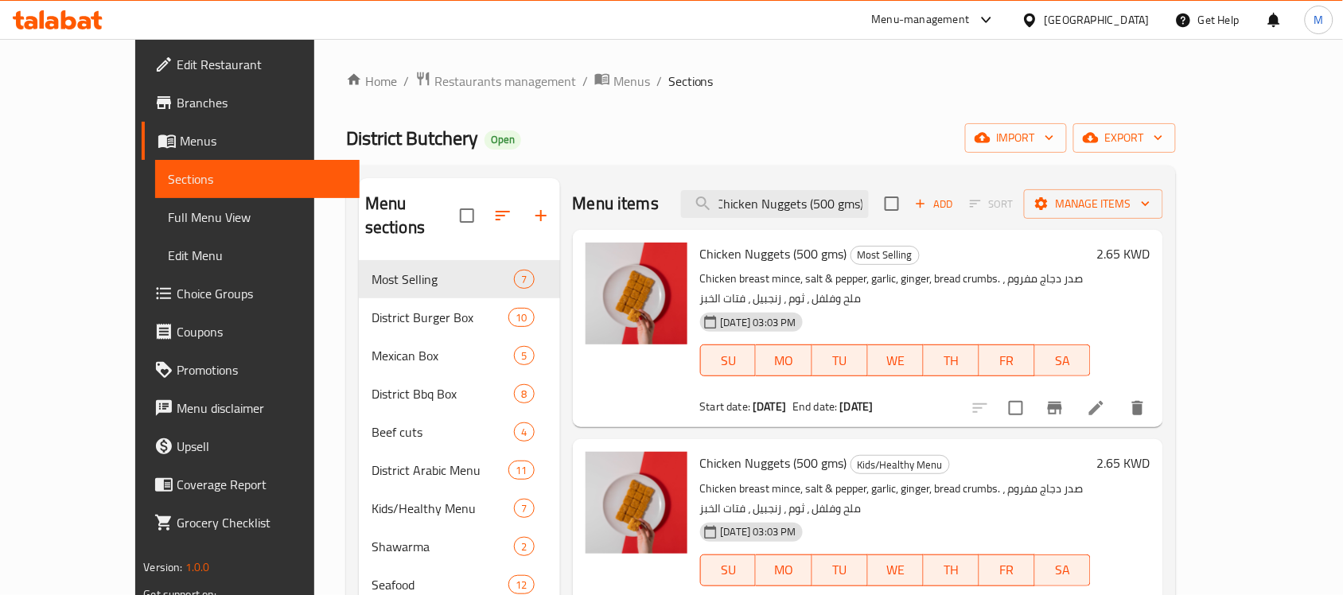
type input "Chicken Nuggets (500 gms)"
click at [889, 243] on h6 "Chicken Nuggets (500 gms) Most Selling" at bounding box center [895, 254] width 391 height 22
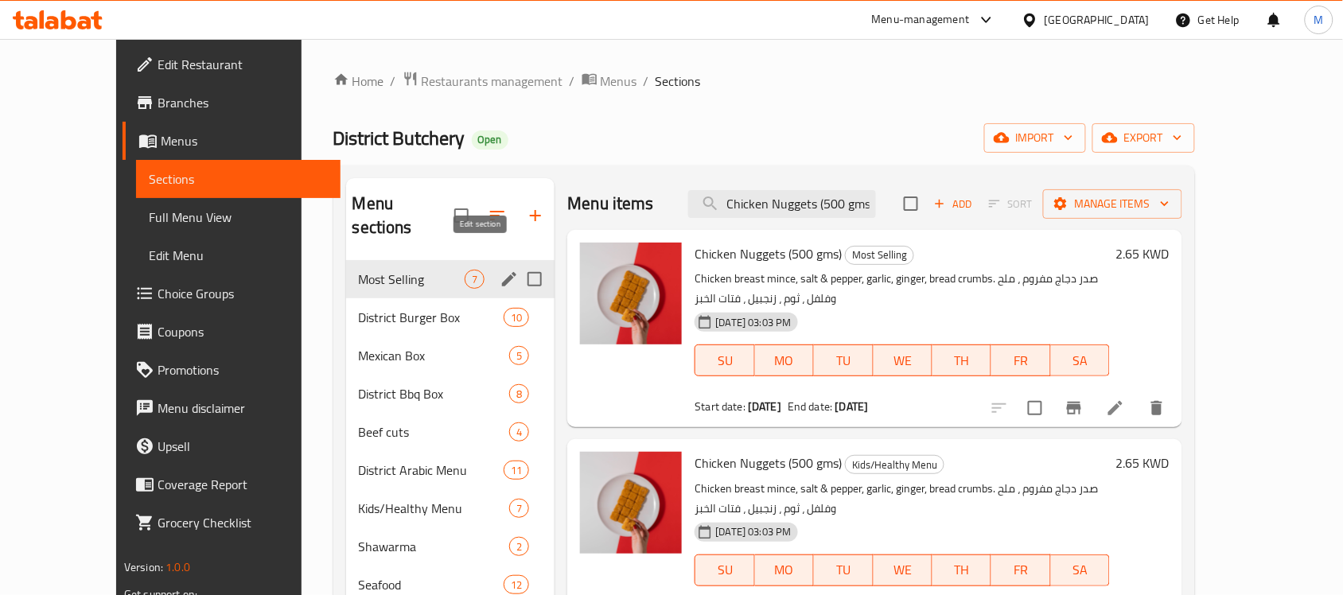
click at [502, 272] on icon "edit" at bounding box center [509, 279] width 14 height 14
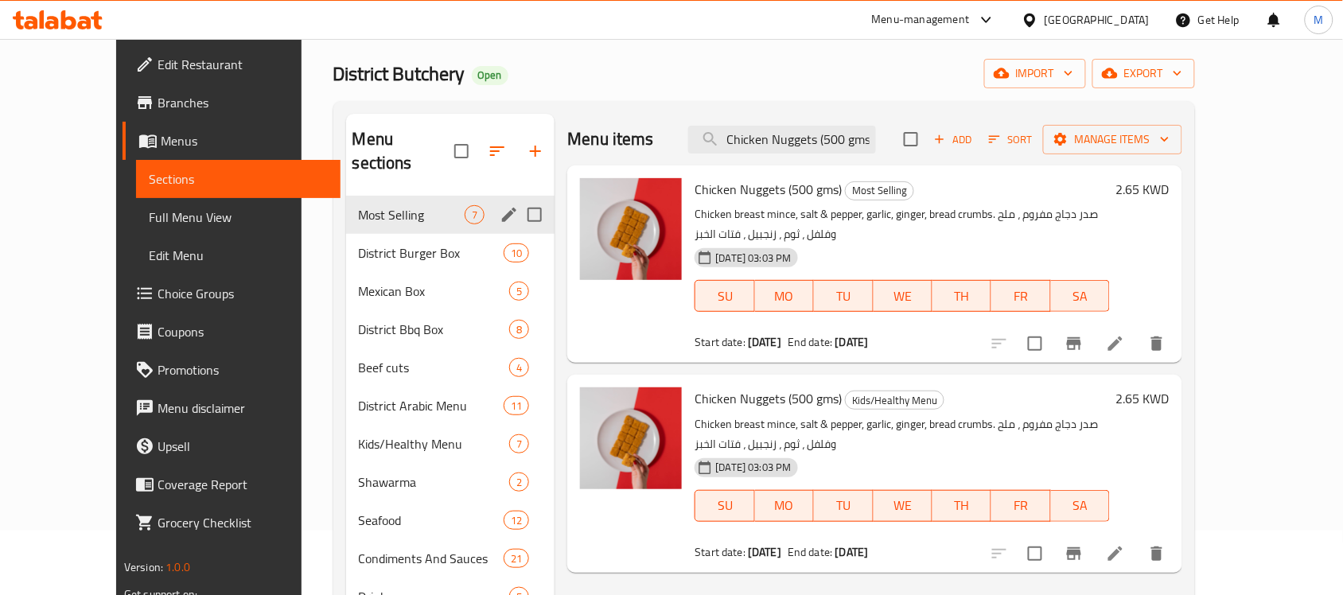
scroll to position [99, 0]
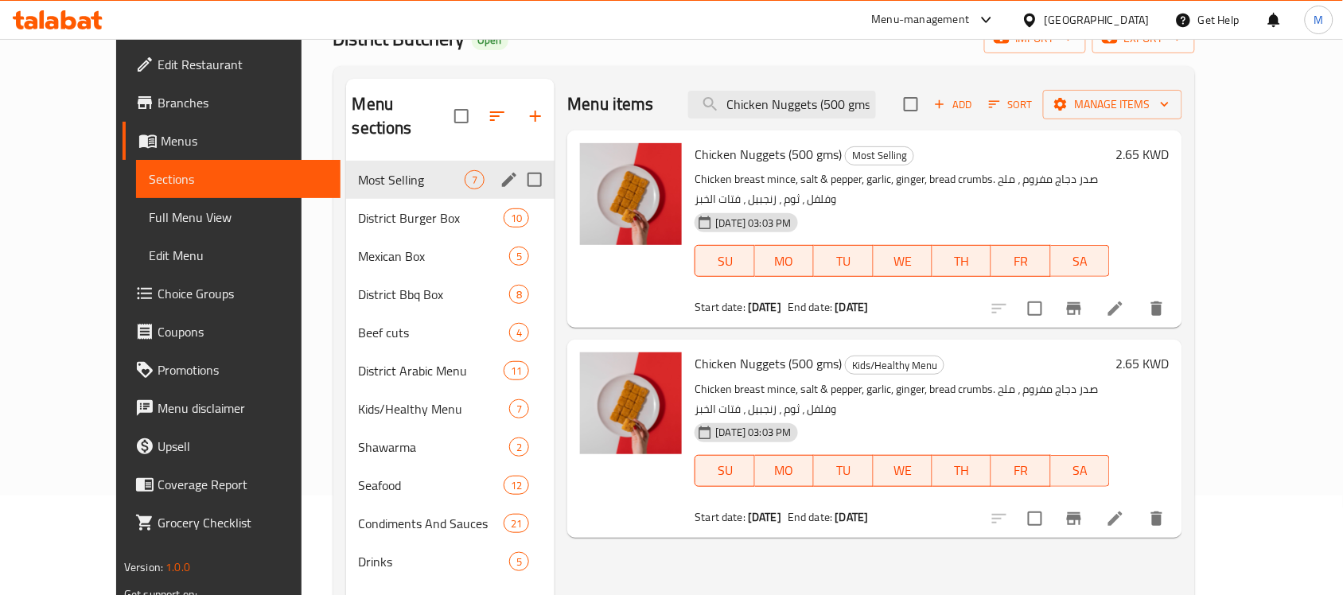
click at [991, 207] on div "[DATE] 03:03 PM SU MO TU WE TH FR SA" at bounding box center [902, 250] width 428 height 86
click at [996, 184] on p "Chicken breast mince, salt & pepper, garlic, ginger, bread crumbs. صدر دجاج مفر…" at bounding box center [902, 189] width 415 height 40
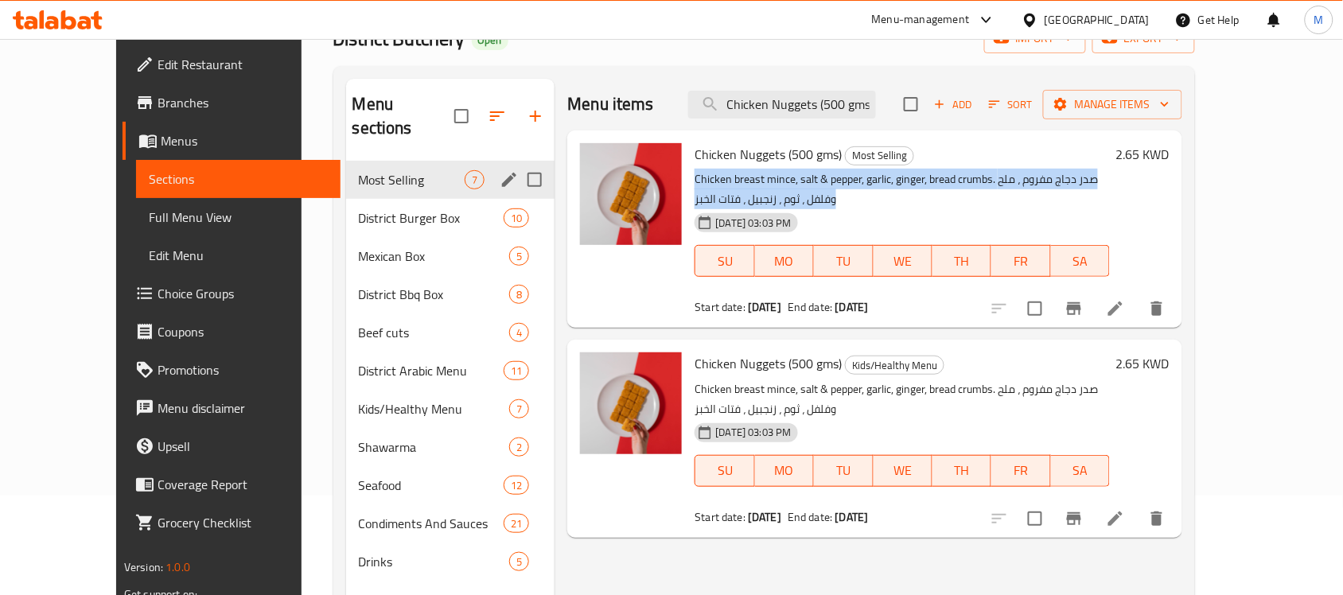
click at [996, 184] on p "Chicken breast mince, salt & pepper, garlic, ginger, bread crumbs. صدر دجاج مفر…" at bounding box center [902, 189] width 415 height 40
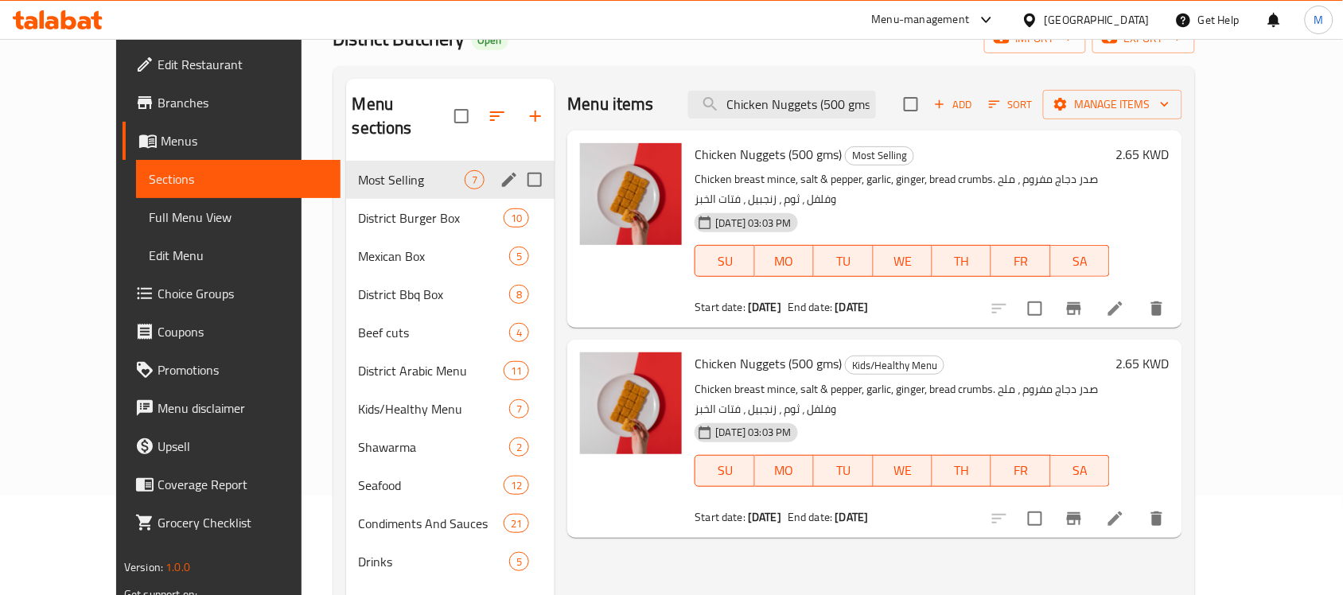
click at [1037, 239] on div "SU MO TU WE TH FR SA" at bounding box center [902, 261] width 428 height 45
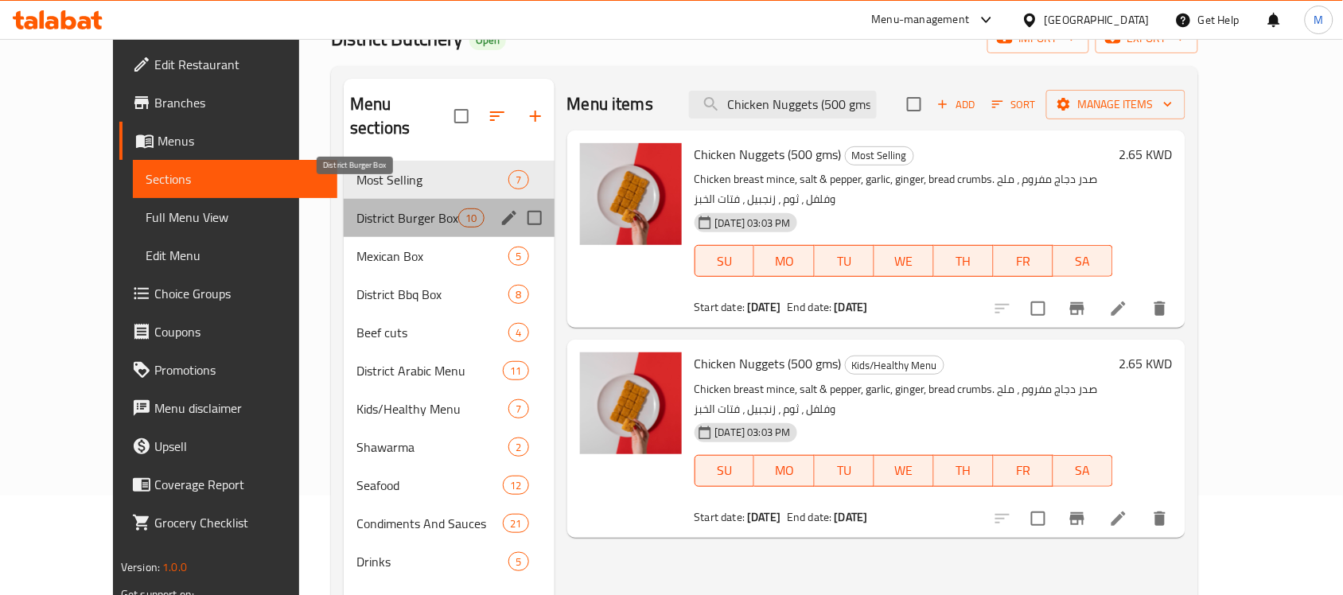
click at [422, 208] on span "District Burger Box" at bounding box center [407, 217] width 102 height 19
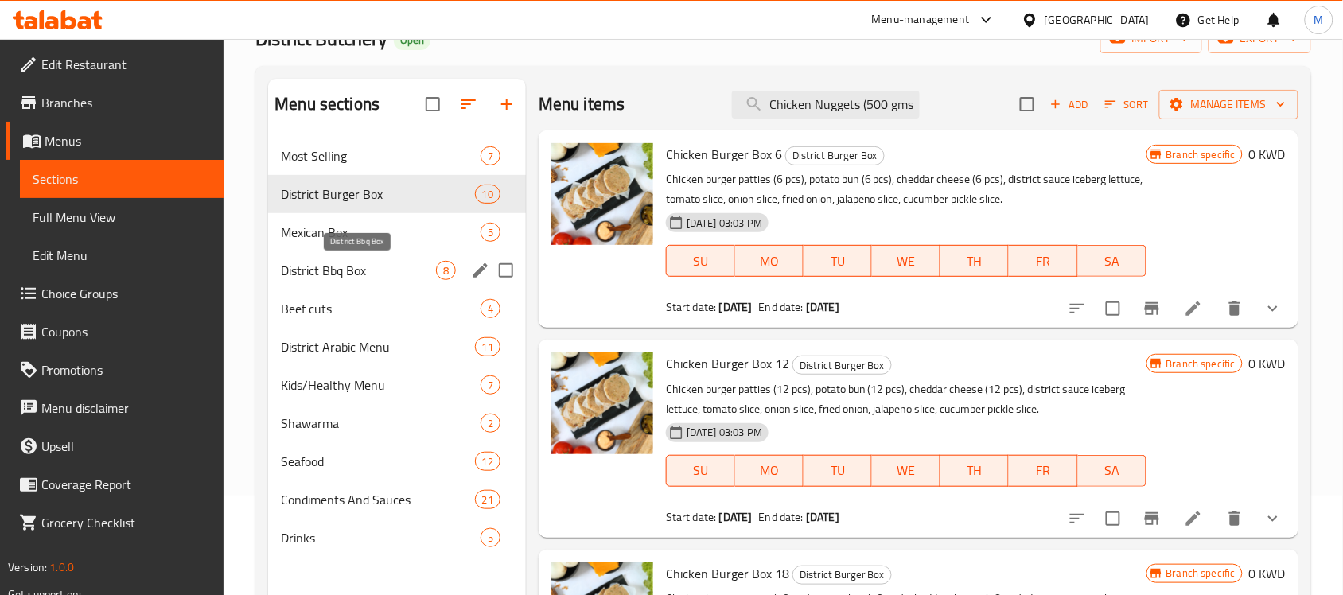
click at [418, 272] on span "District Bbq Box" at bounding box center [358, 270] width 155 height 19
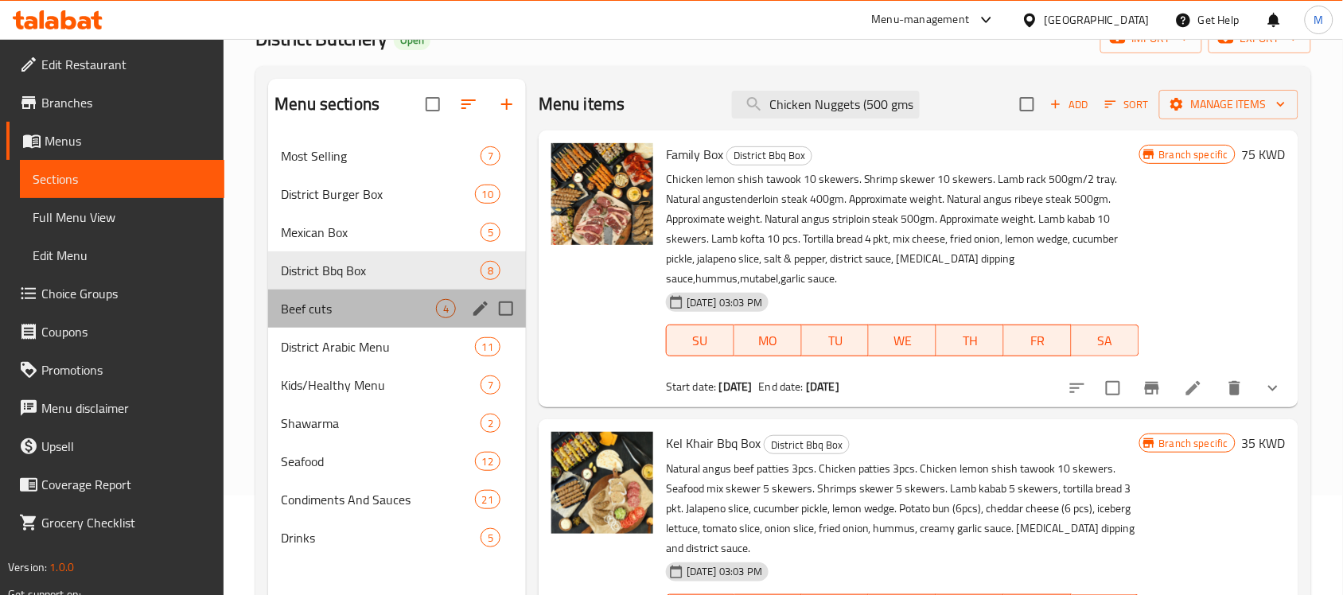
click at [402, 319] on div "Beef cuts 4" at bounding box center [397, 309] width 258 height 38
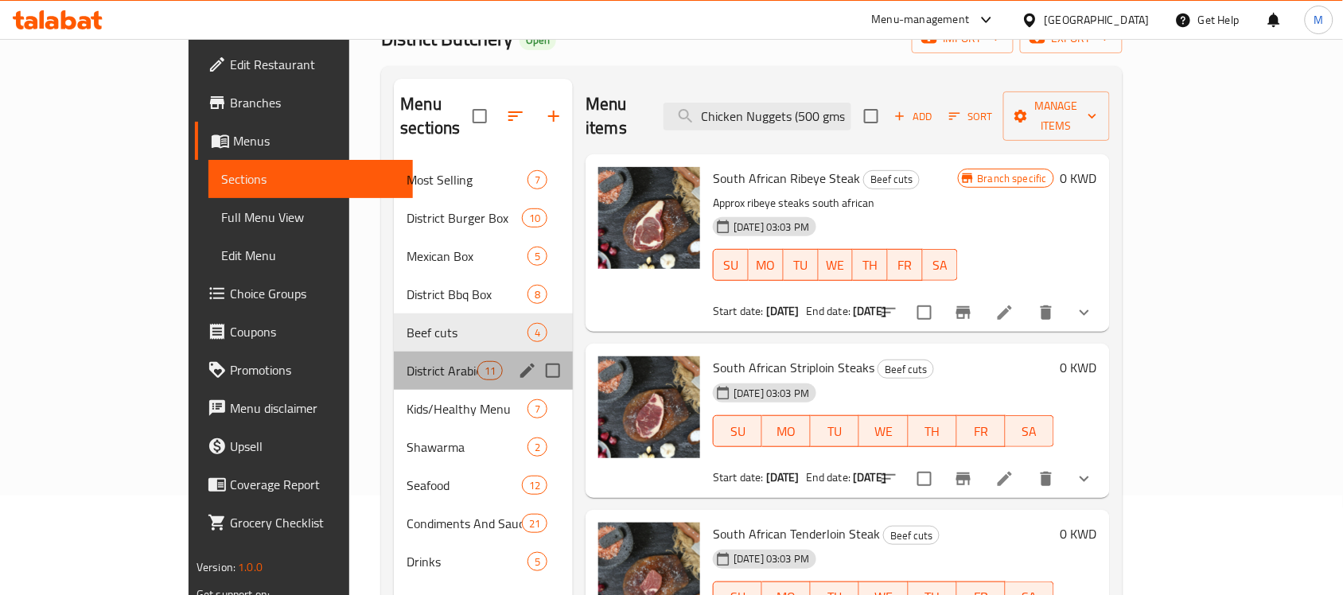
click at [394, 358] on div "District Arabic Menu 11" at bounding box center [483, 371] width 179 height 38
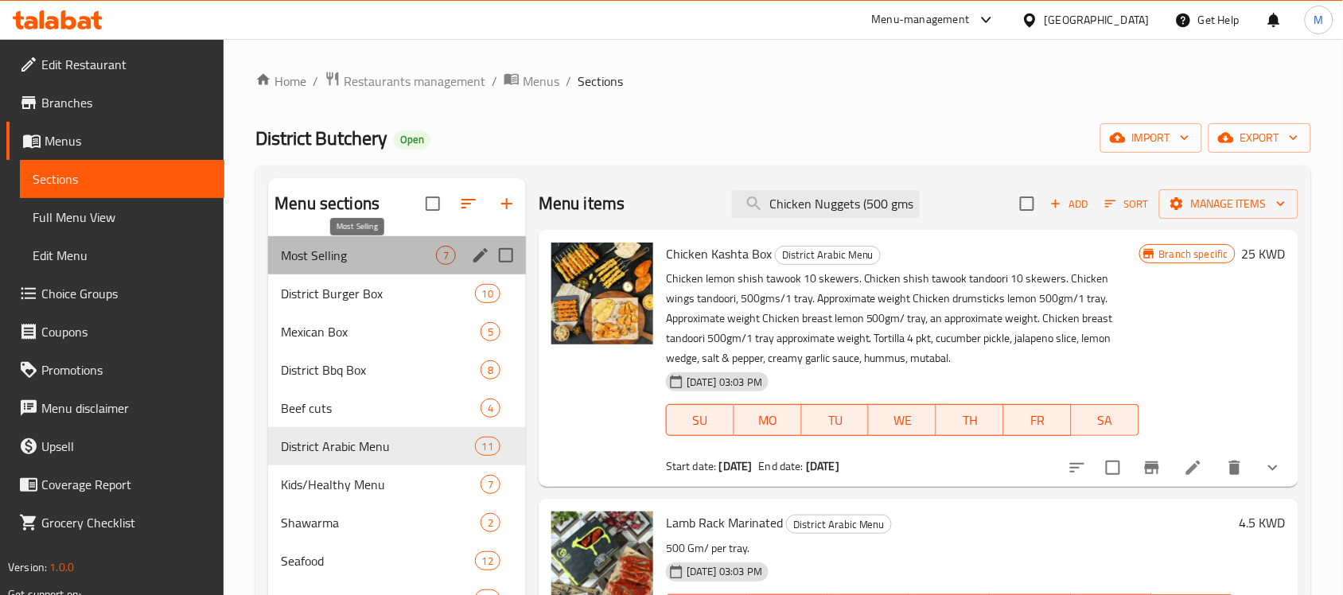
click at [347, 247] on span "Most Selling" at bounding box center [358, 255] width 155 height 19
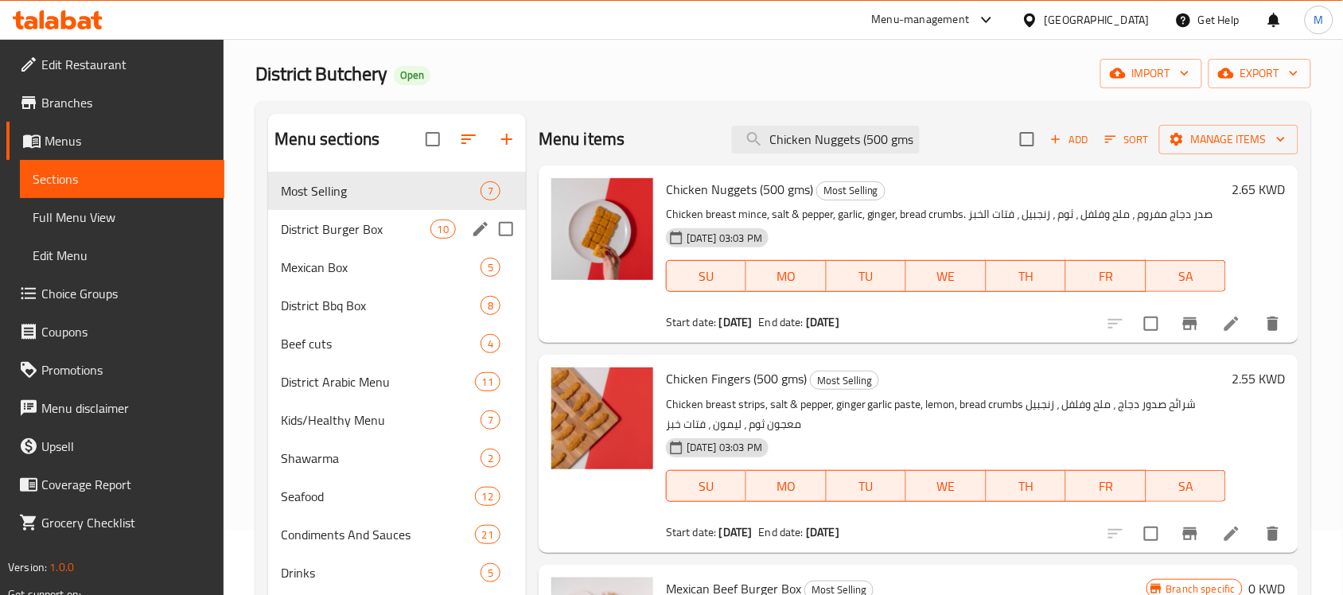
scroll to position [99, 0]
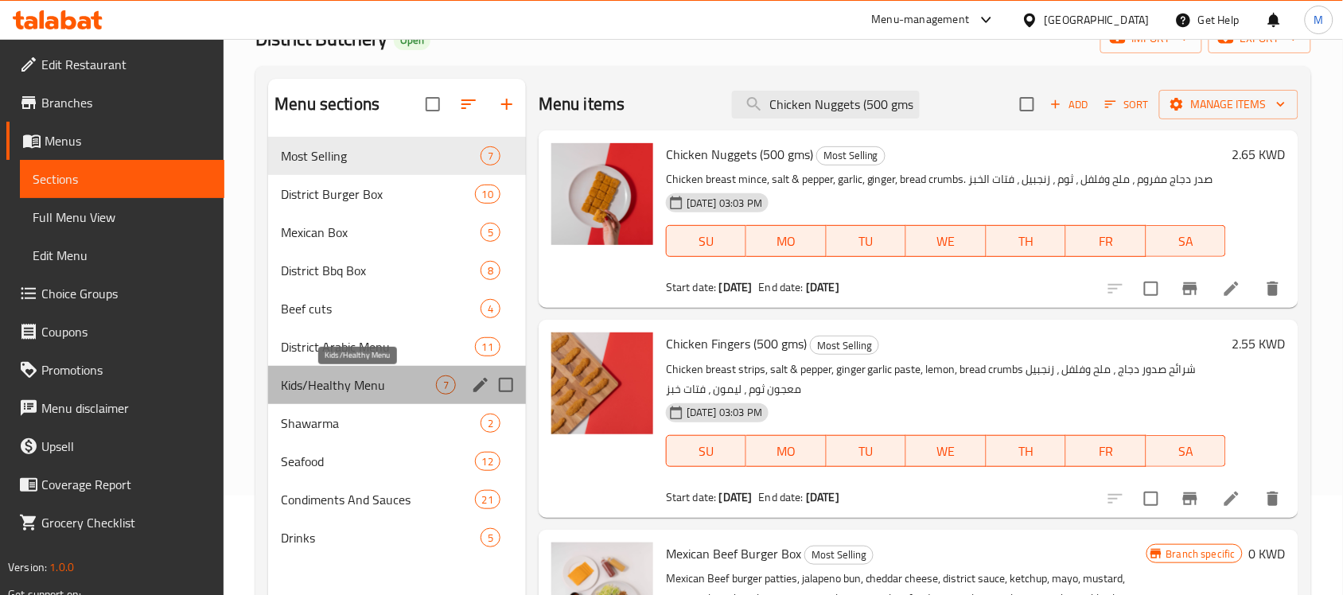
click at [356, 391] on span "Kids/Healthy Menu" at bounding box center [358, 385] width 155 height 19
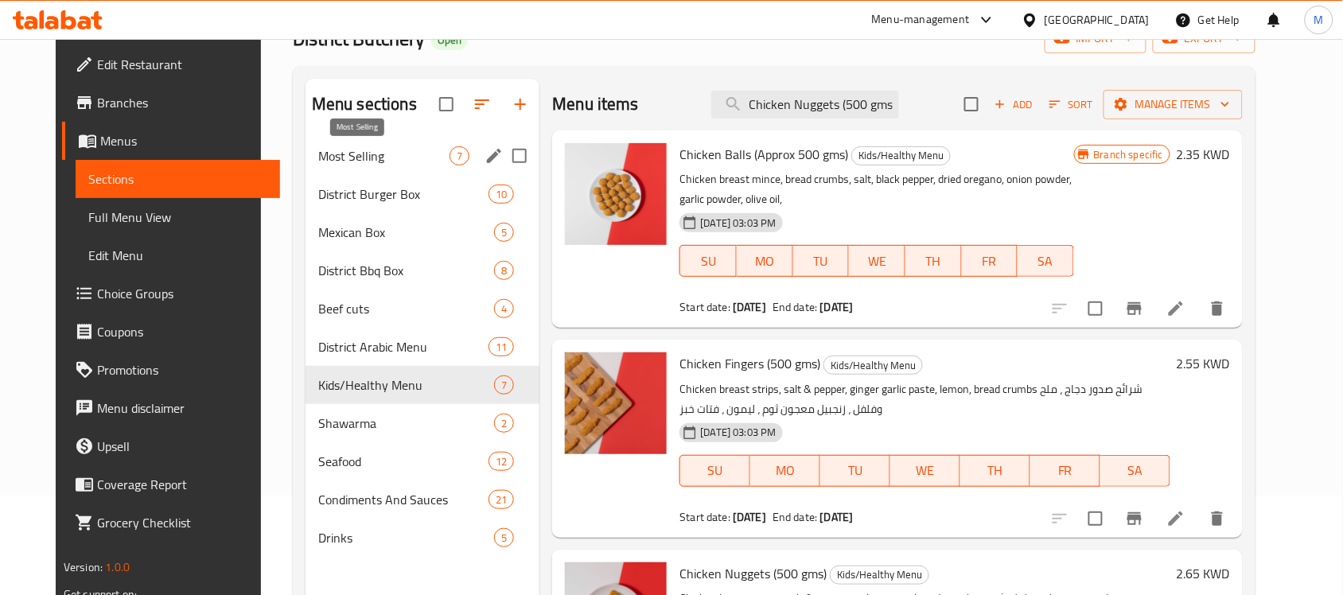
click at [318, 155] on span "Most Selling" at bounding box center [383, 155] width 131 height 19
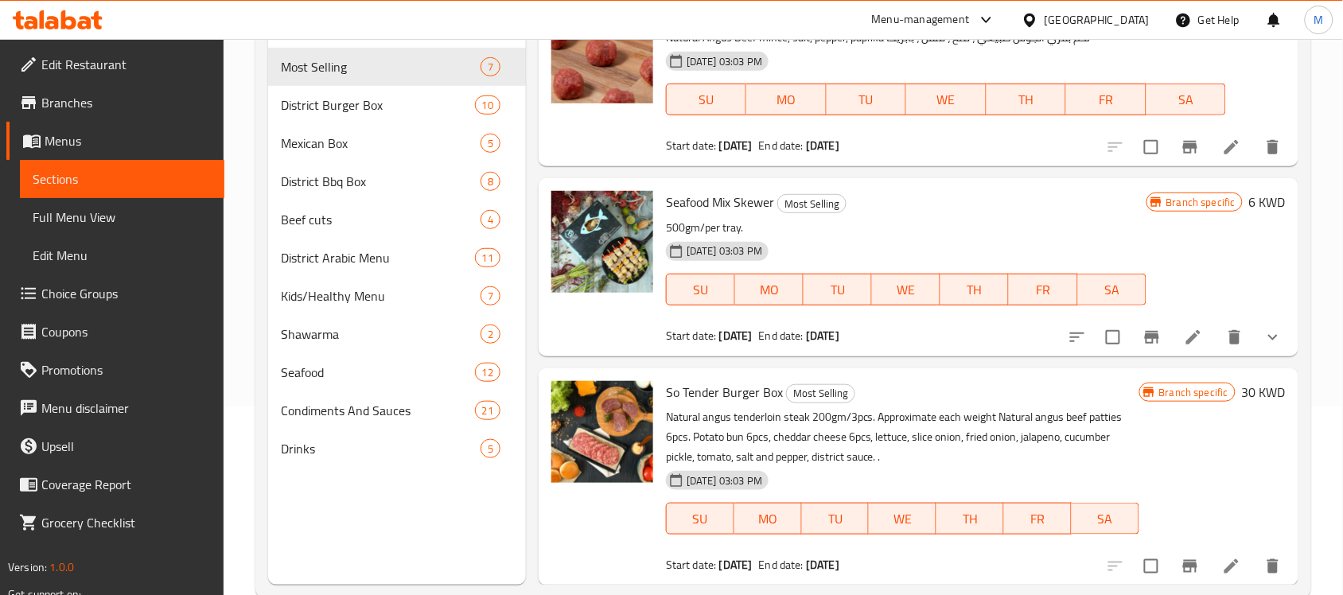
scroll to position [224, 0]
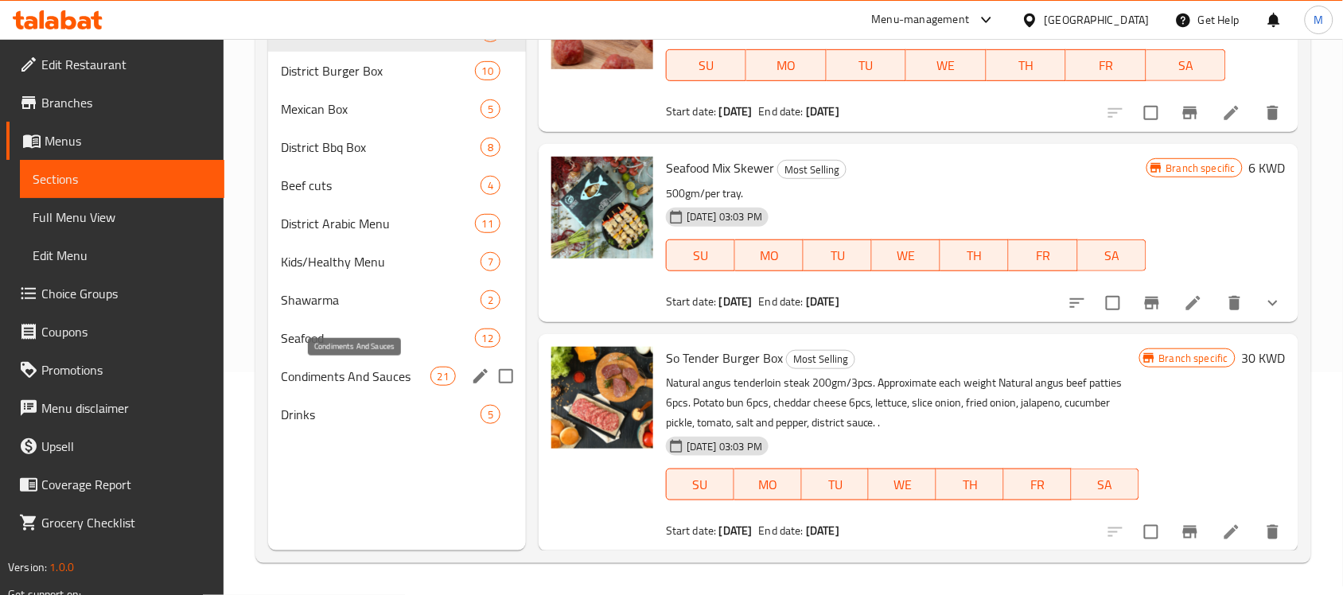
click at [372, 376] on span "Condiments And Sauces" at bounding box center [355, 376] width 149 height 19
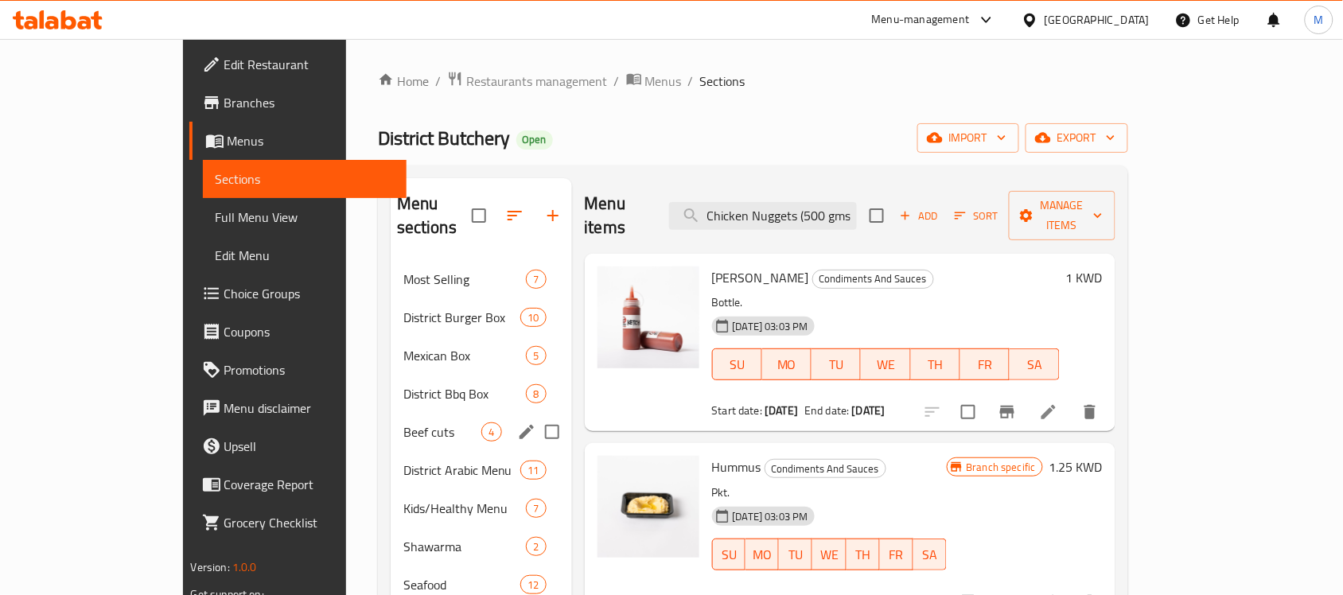
click at [391, 424] on div "Beef cuts 4" at bounding box center [481, 432] width 181 height 38
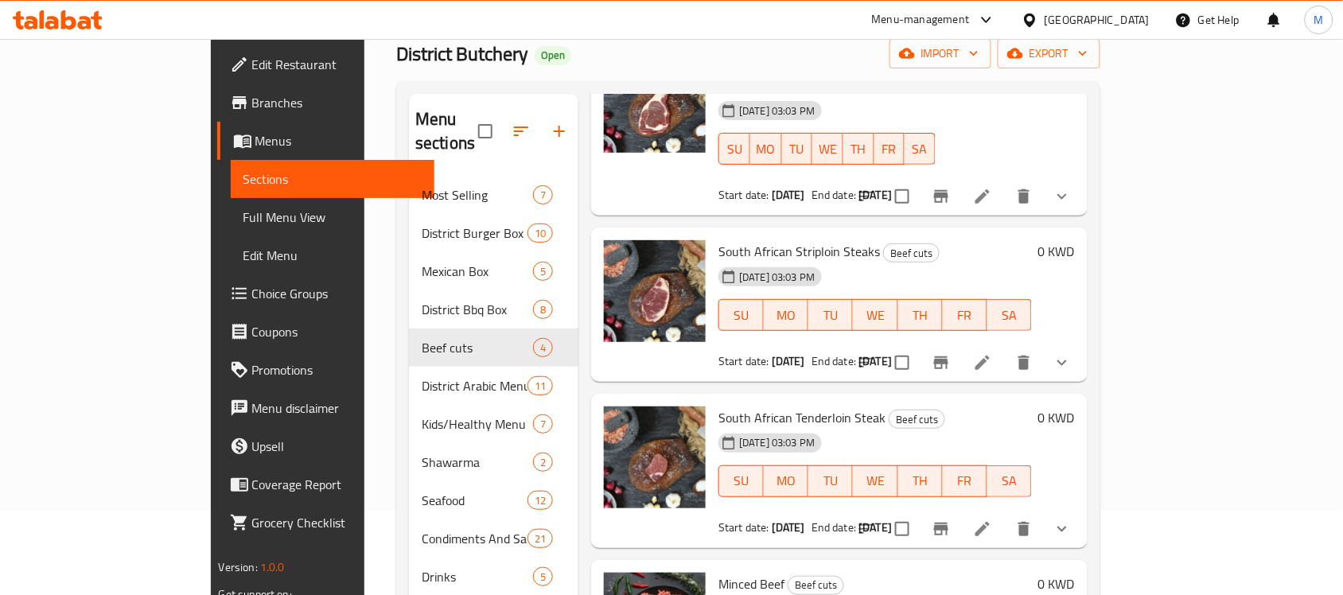
scroll to position [224, 0]
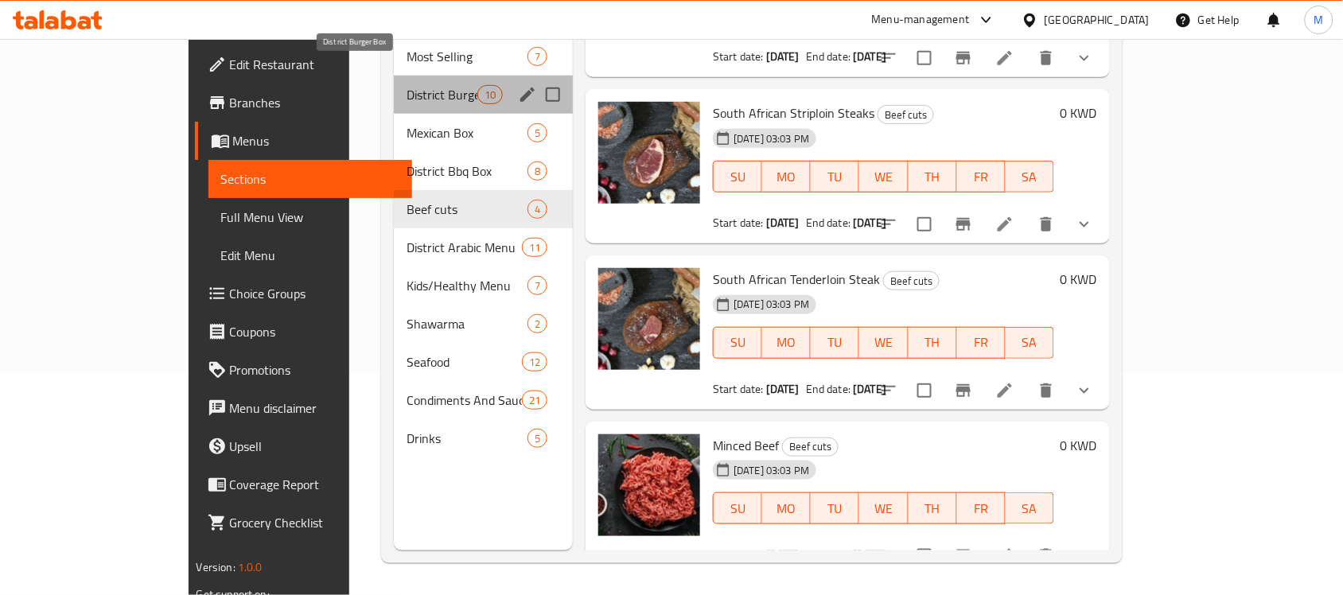
click at [407, 85] on span "District Burger Box" at bounding box center [442, 94] width 71 height 19
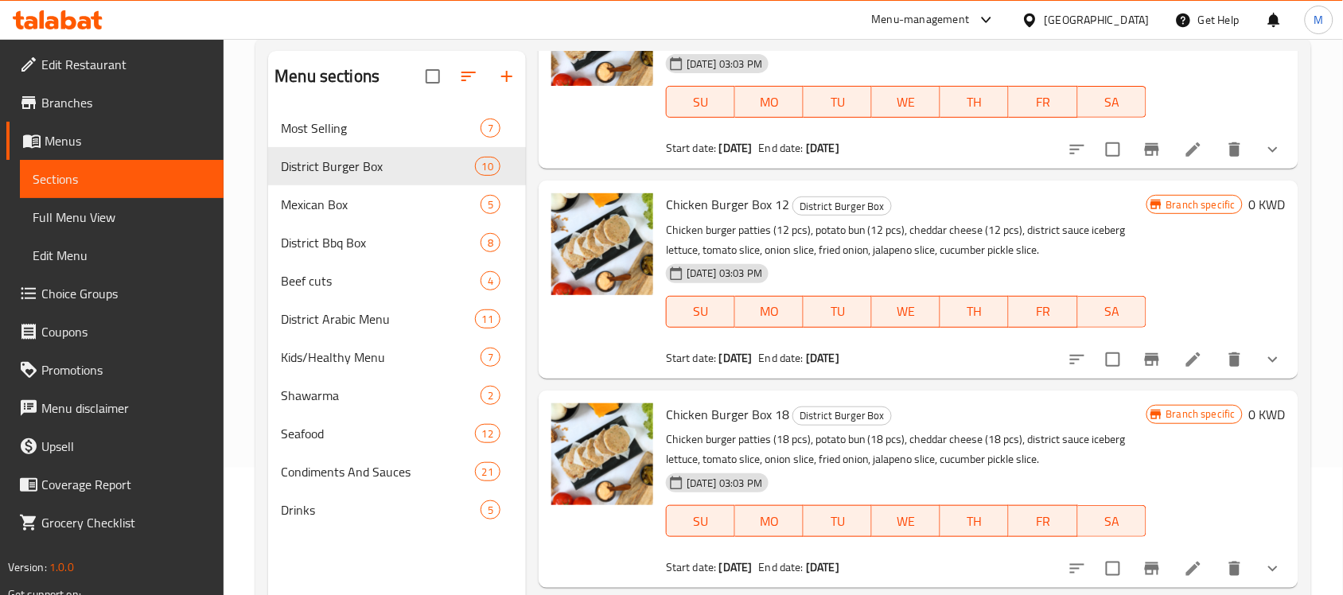
scroll to position [25, 0]
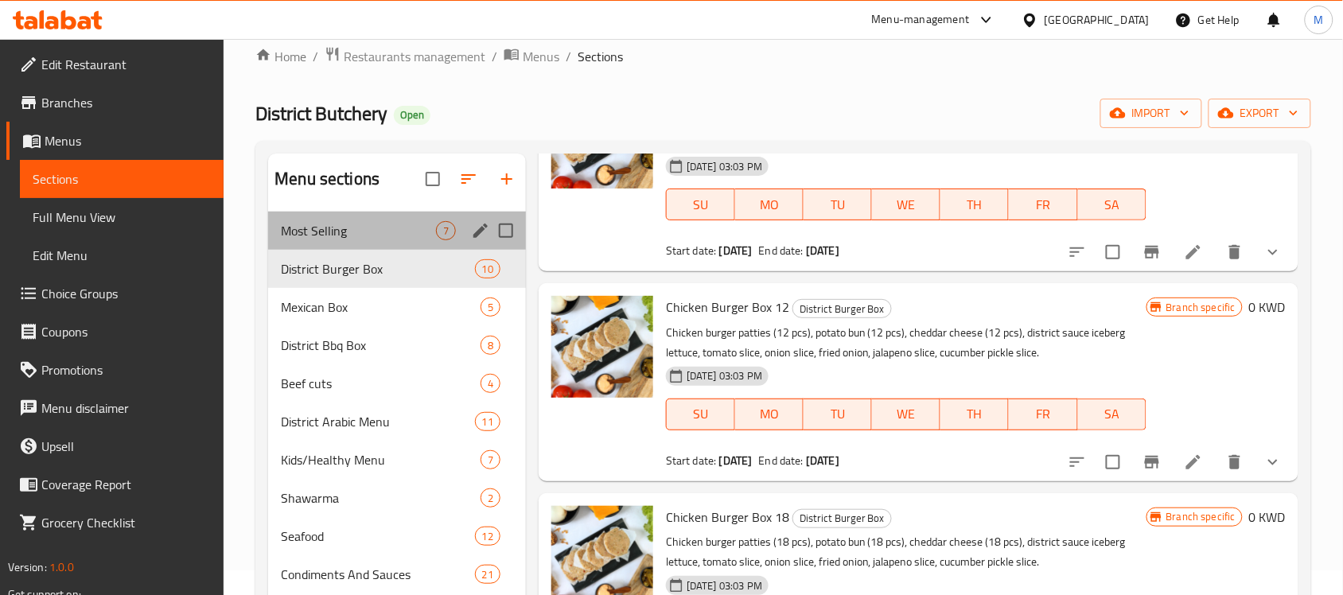
click at [374, 220] on div "Most Selling 7" at bounding box center [397, 231] width 258 height 38
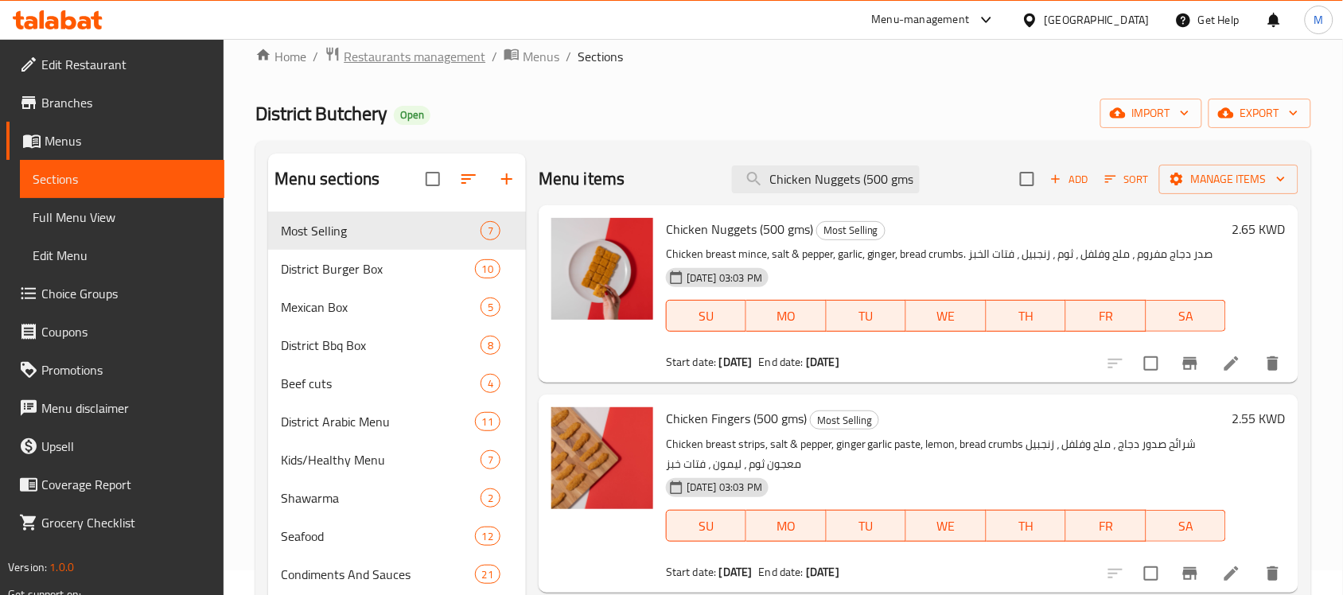
click at [392, 60] on span "Restaurants management" at bounding box center [415, 56] width 142 height 19
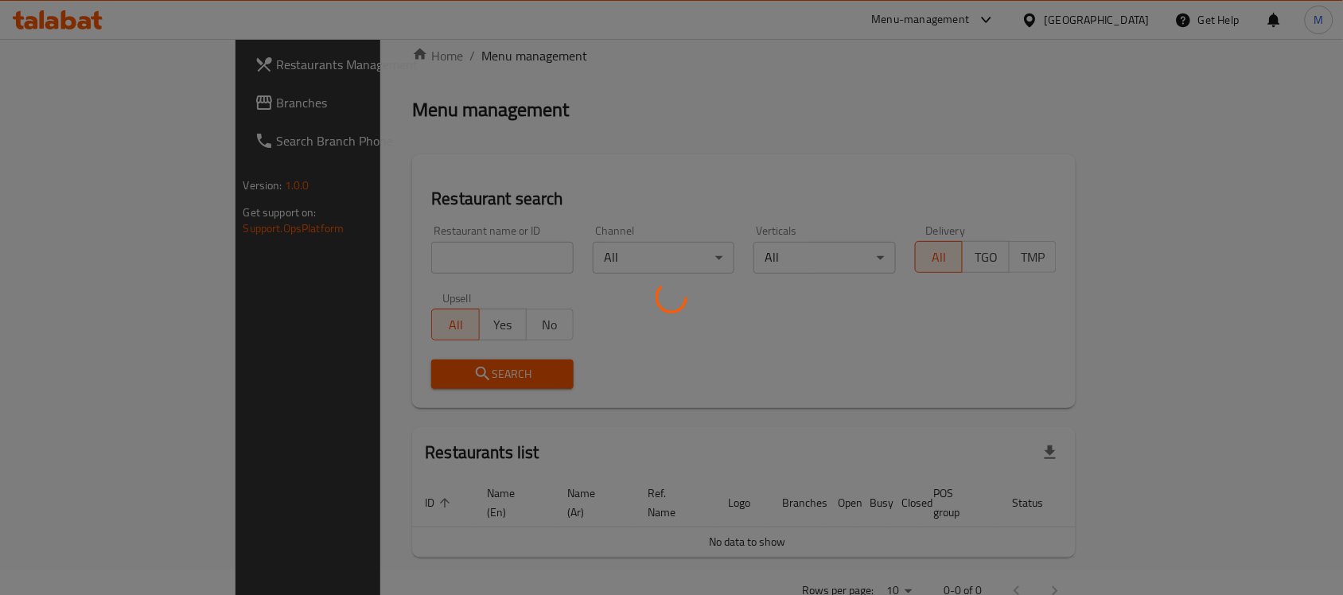
click at [395, 251] on div at bounding box center [671, 297] width 1343 height 595
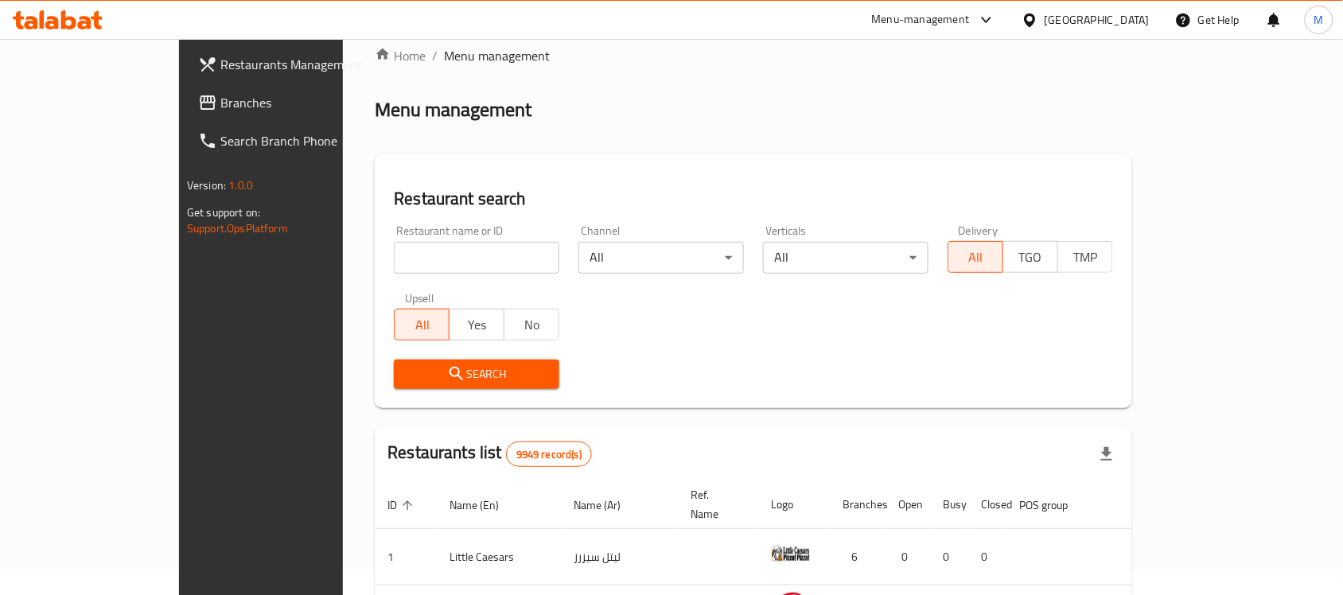
click at [395, 251] on input "search" at bounding box center [476, 258] width 165 height 32
paste input "689237"
type input "689237"
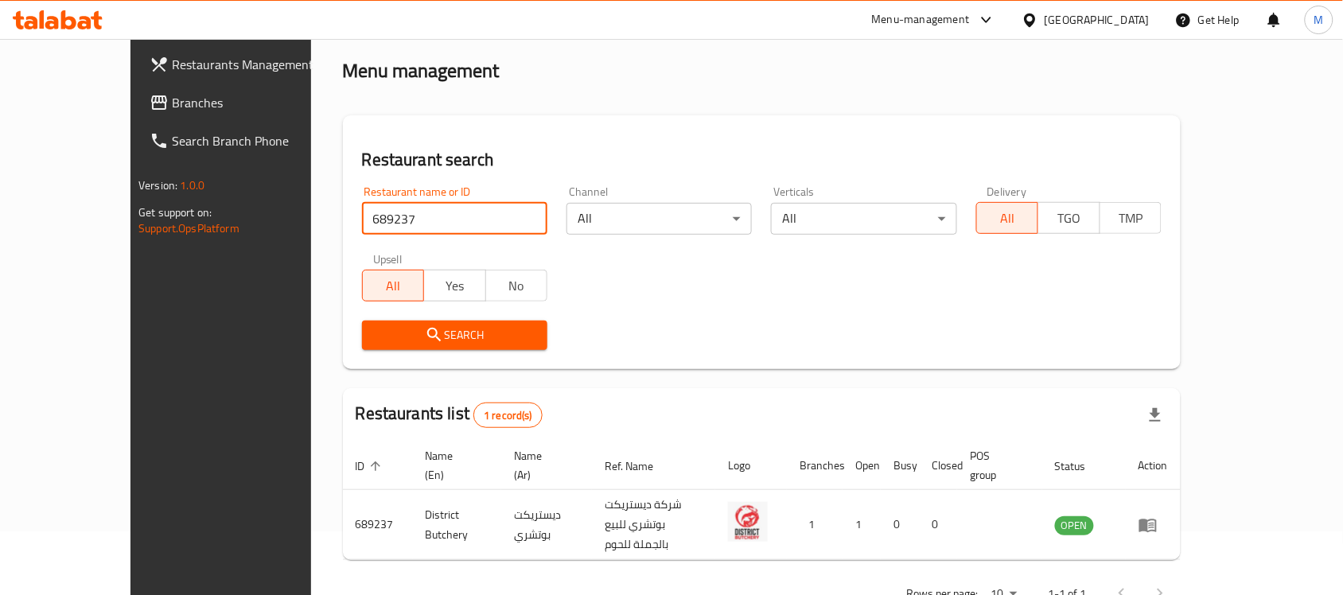
scroll to position [84, 0]
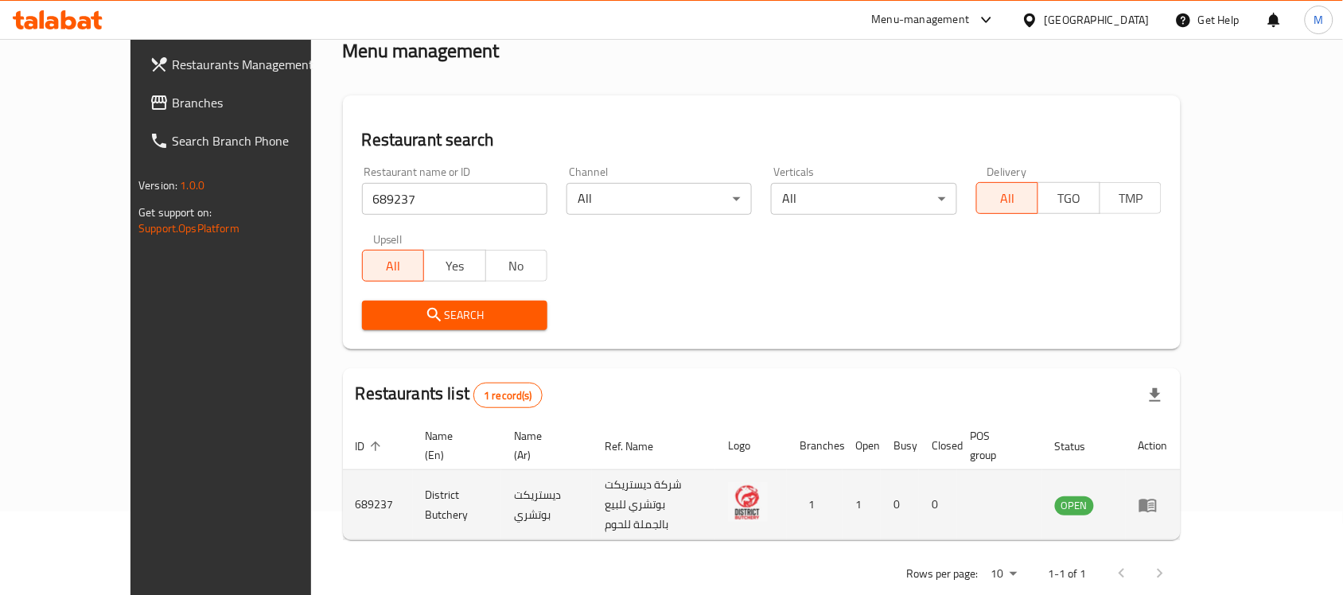
click at [413, 480] on td "District Butchery" at bounding box center [457, 505] width 89 height 70
copy td "District Butchery"
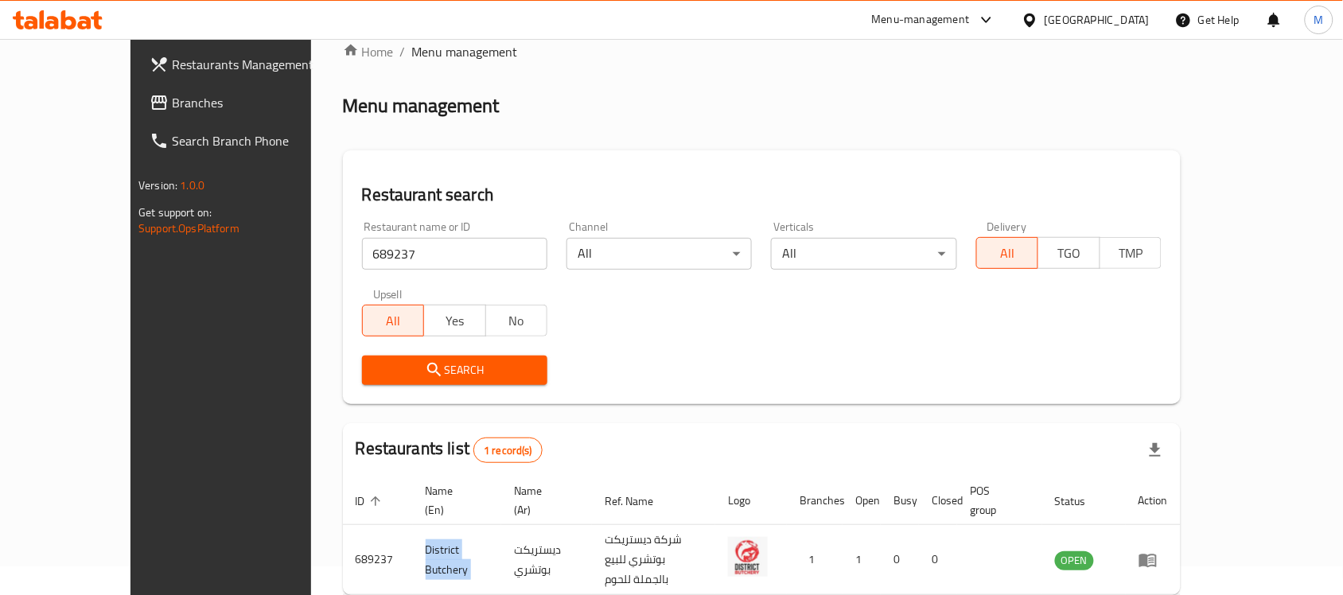
scroll to position [0, 0]
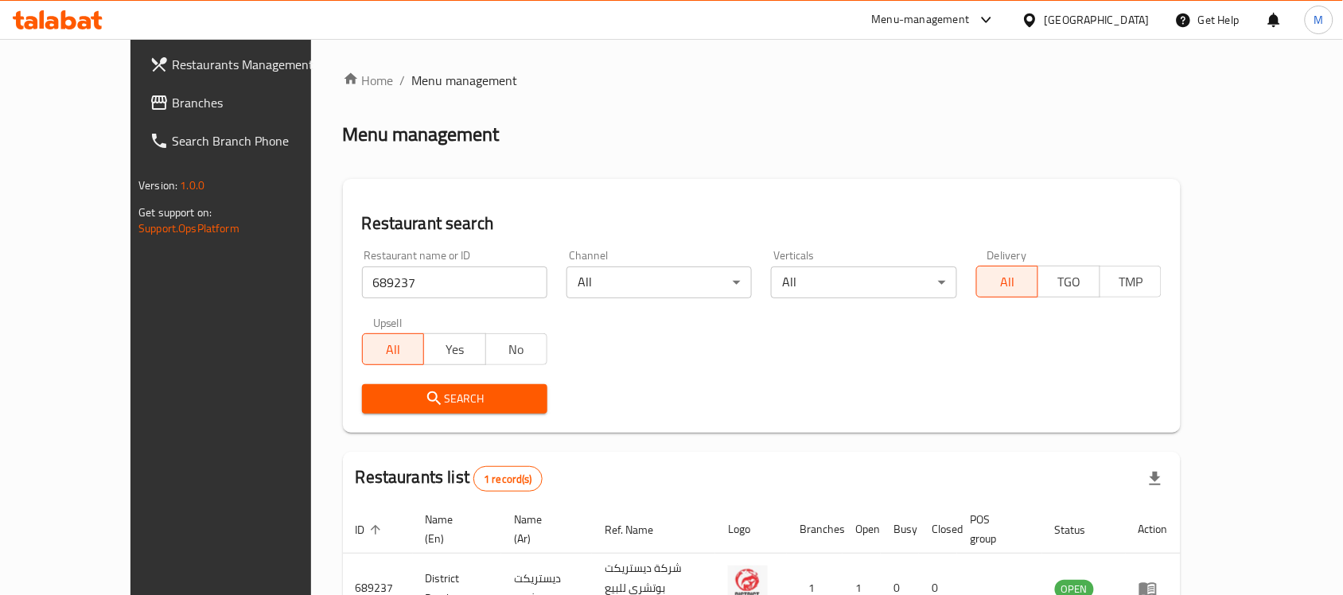
click at [1139, 18] on div "[GEOGRAPHIC_DATA]" at bounding box center [1097, 20] width 105 height 18
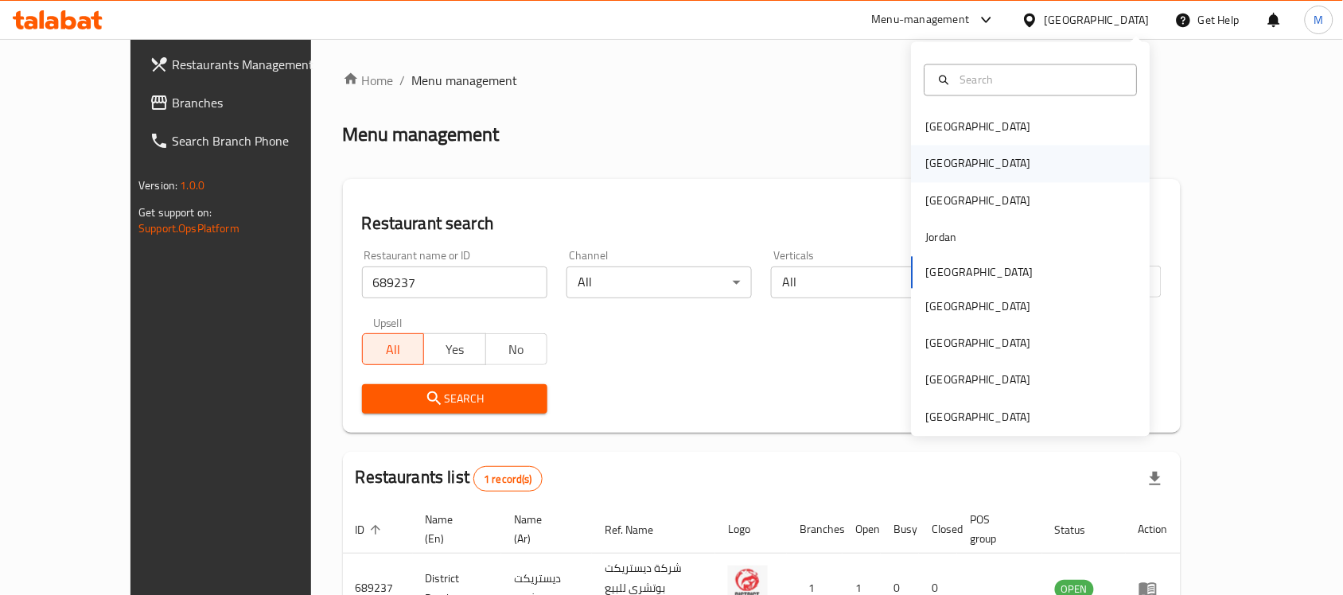
click at [960, 167] on div "[GEOGRAPHIC_DATA]" at bounding box center [1031, 164] width 239 height 37
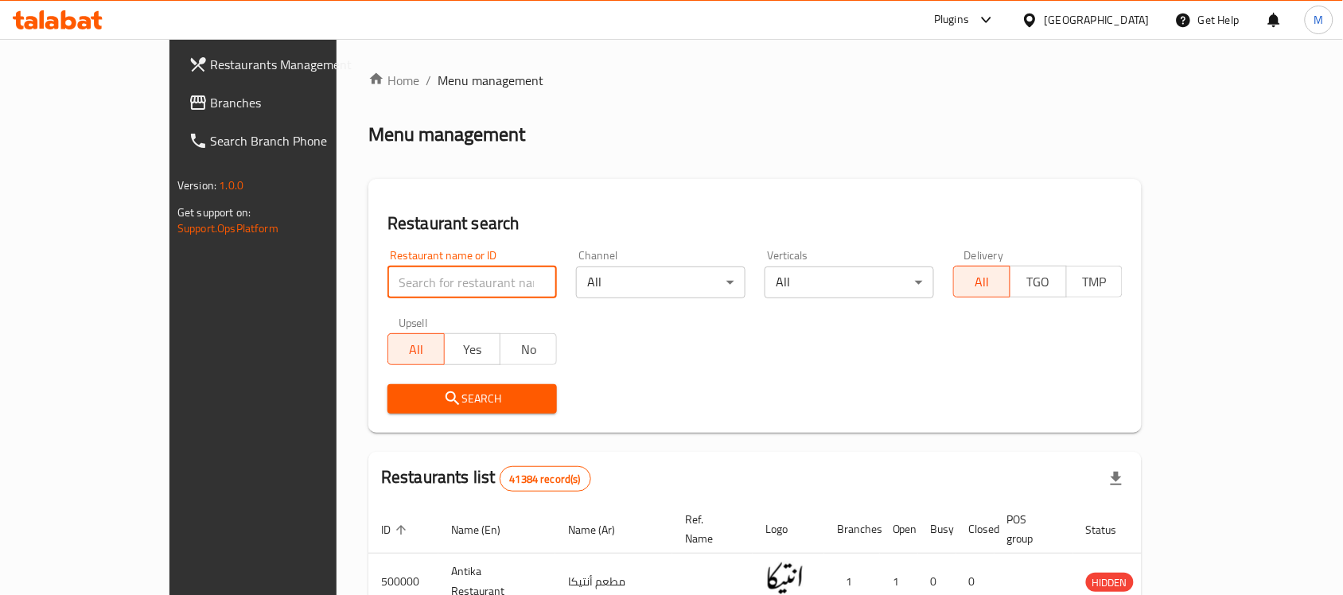
click at [418, 275] on input "search" at bounding box center [471, 283] width 169 height 32
paste input "505271"
type input "505271"
click button "Search" at bounding box center [471, 398] width 169 height 29
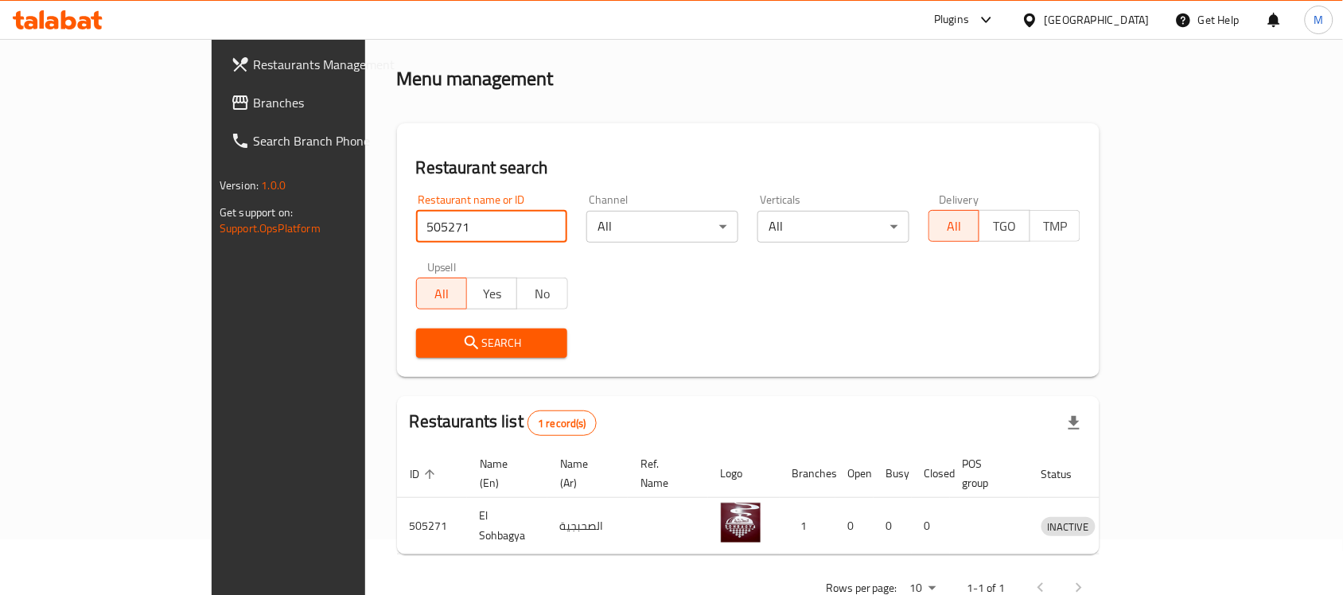
scroll to position [84, 0]
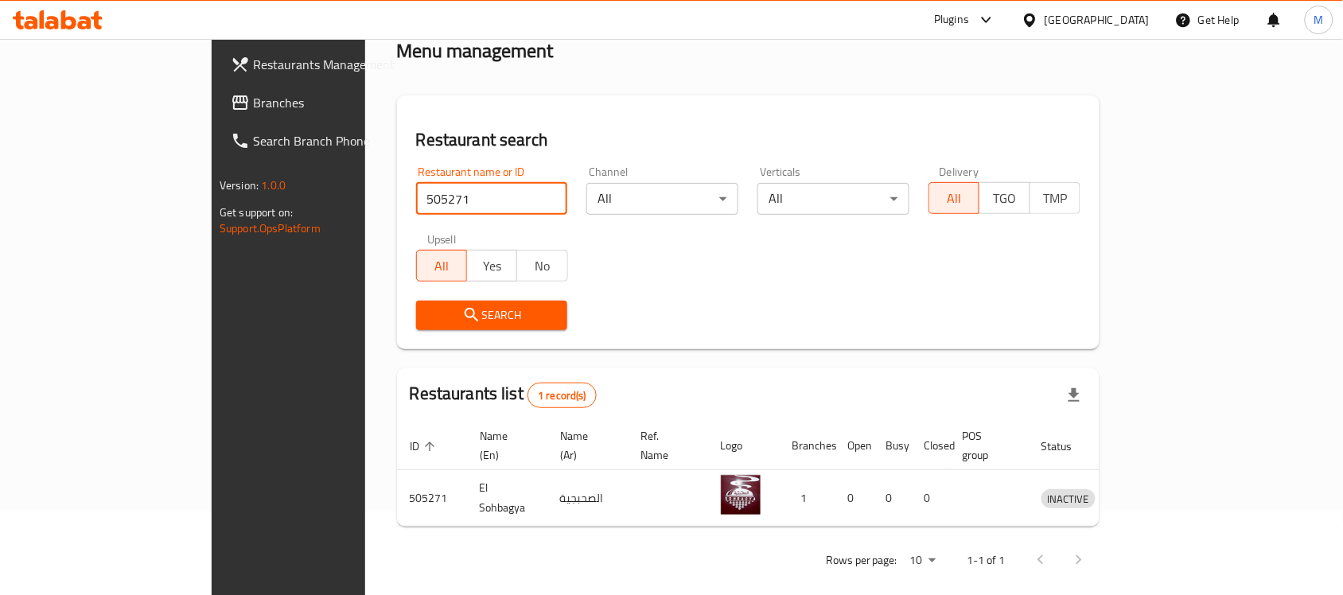
click at [253, 95] on span "Branches" at bounding box center [338, 102] width 170 height 19
